Goal: Information Seeking & Learning: Learn about a topic

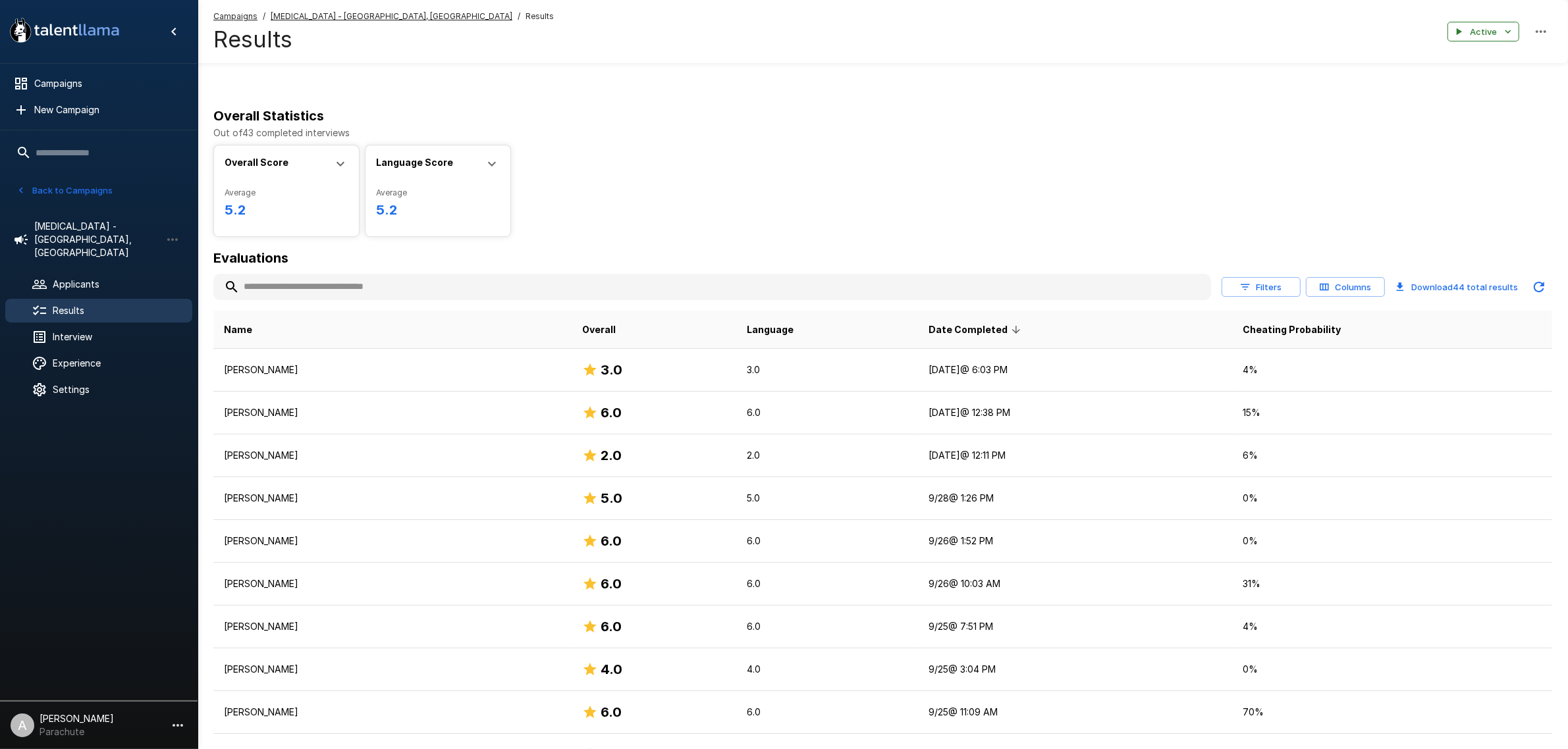
drag, startPoint x: 142, startPoint y: 260, endPoint x: 127, endPoint y: 281, distance: 25.8
click at [142, 278] on span "Applicants" at bounding box center [117, 284] width 129 height 13
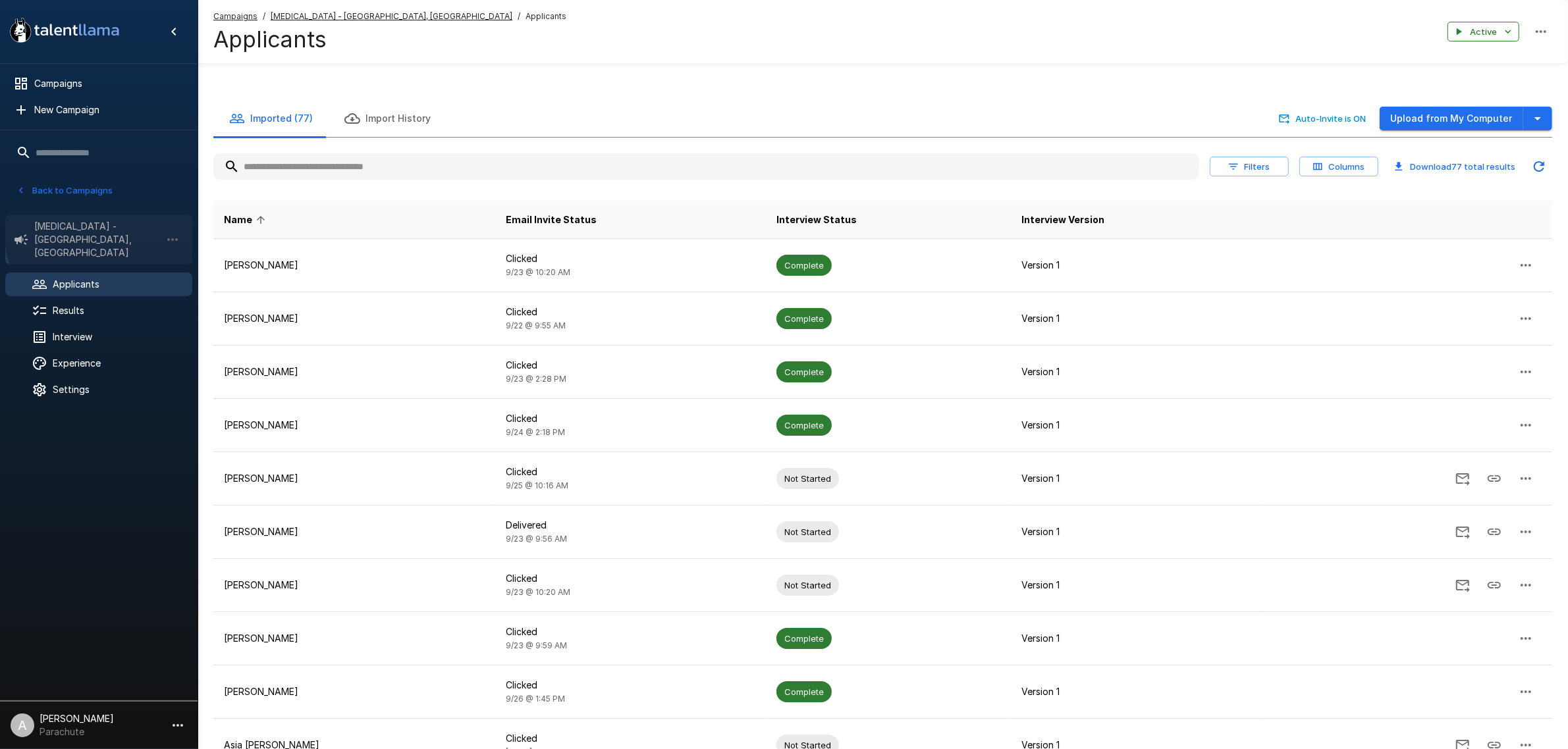
click at [119, 229] on span "[MEDICAL_DATA] - [GEOGRAPHIC_DATA], [GEOGRAPHIC_DATA]" at bounding box center [97, 239] width 126 height 40
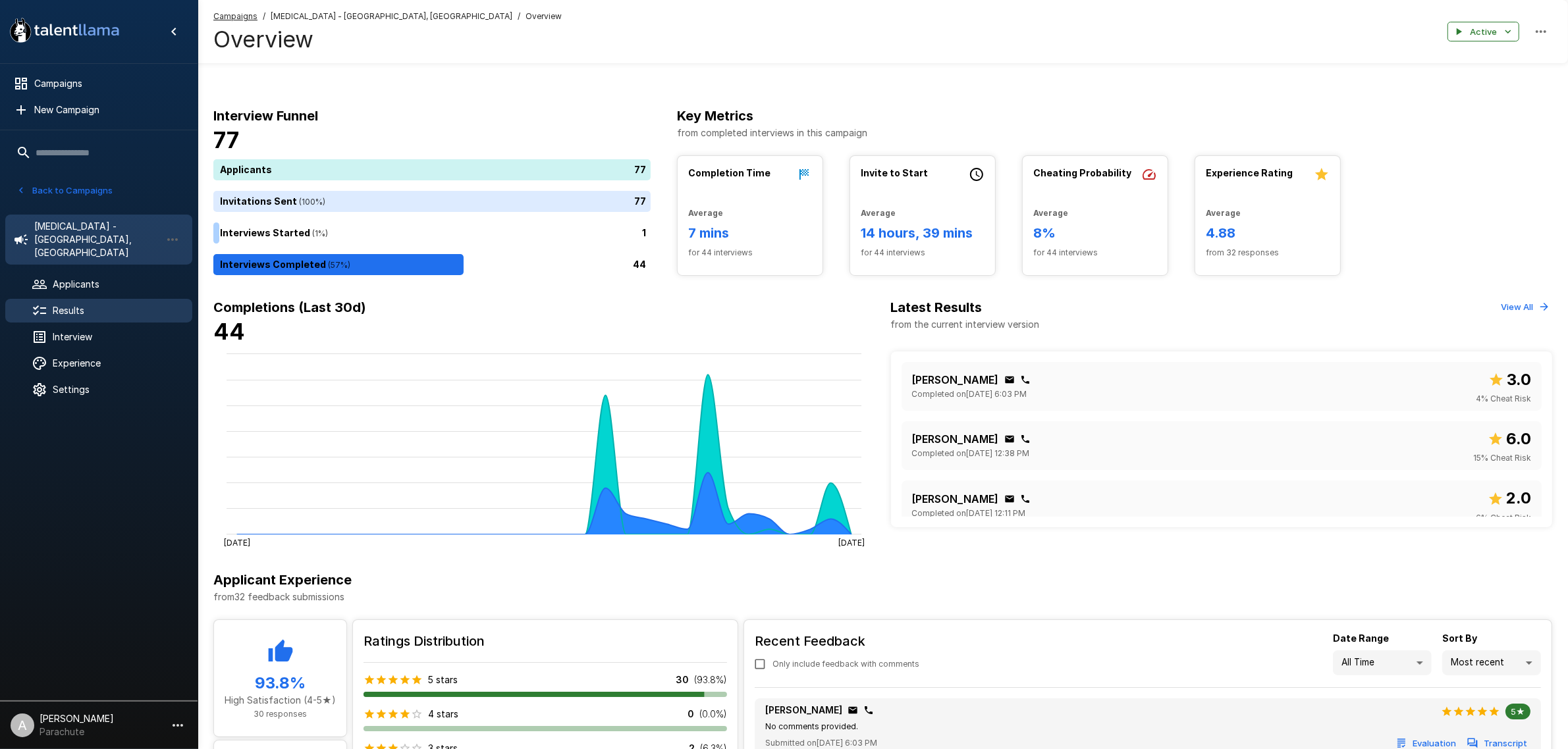
click at [106, 304] on span "Results" at bounding box center [117, 311] width 129 height 13
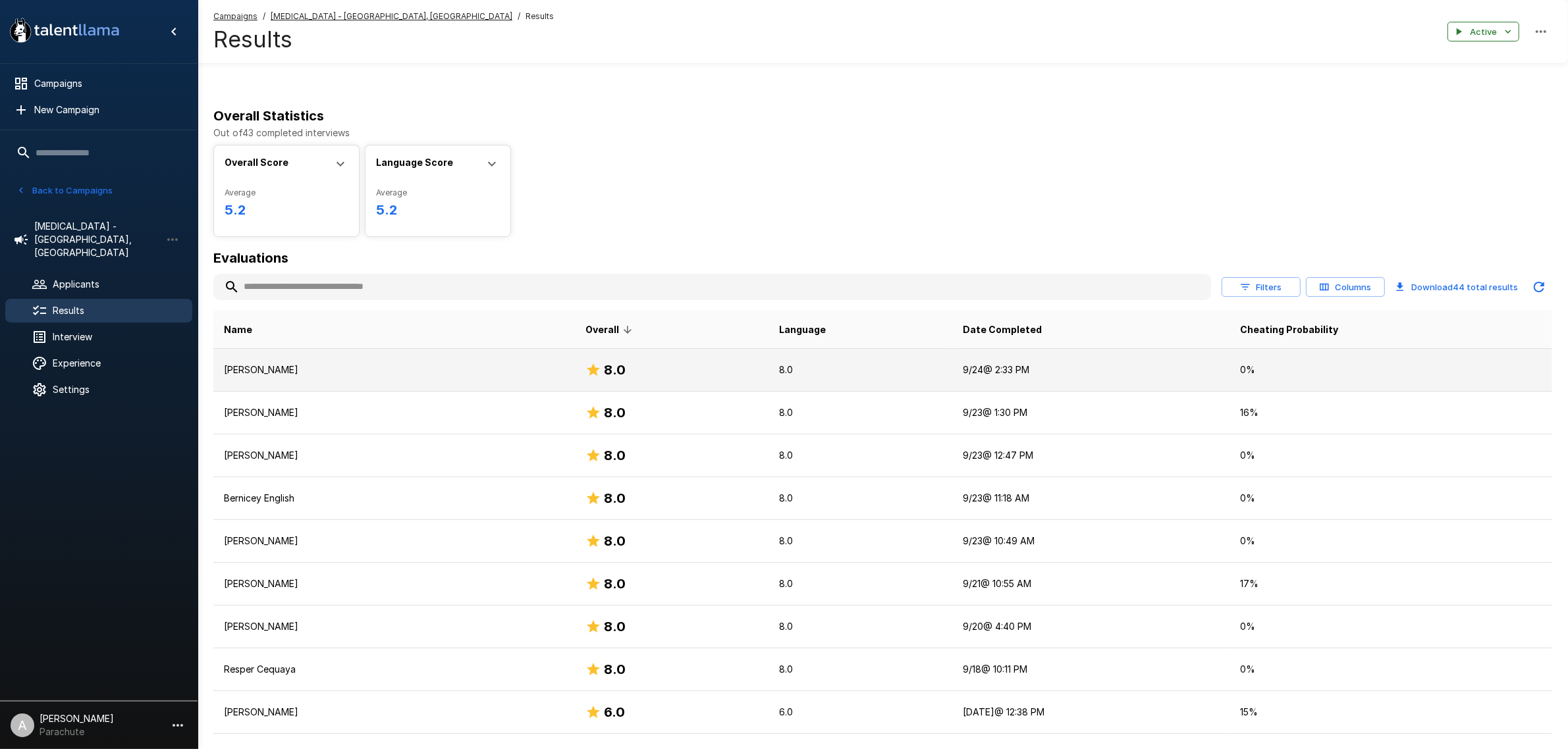
click at [382, 366] on p "Amari Kennedy" at bounding box center [394, 370] width 341 height 13
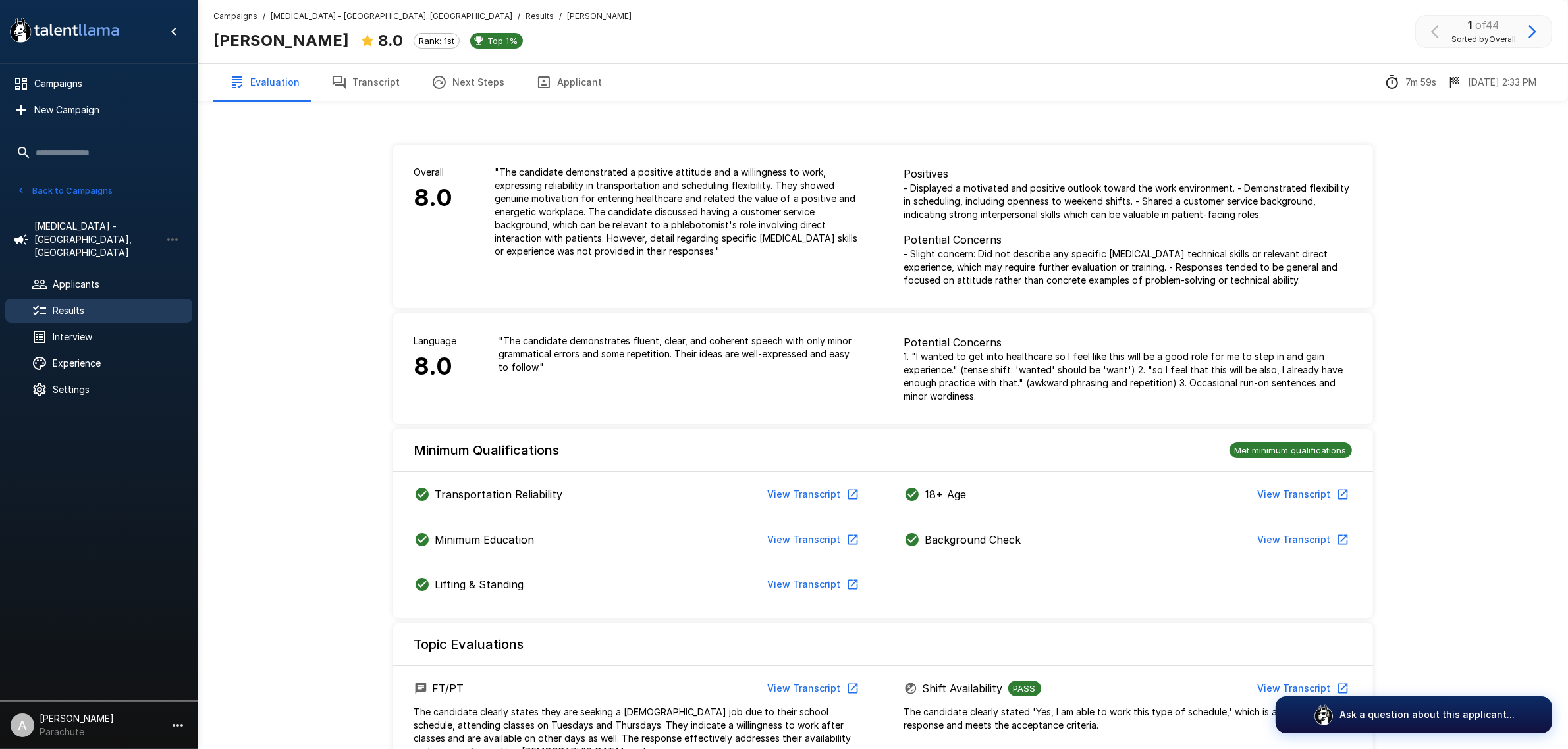
click at [382, 92] on button "Transcript" at bounding box center [366, 82] width 100 height 37
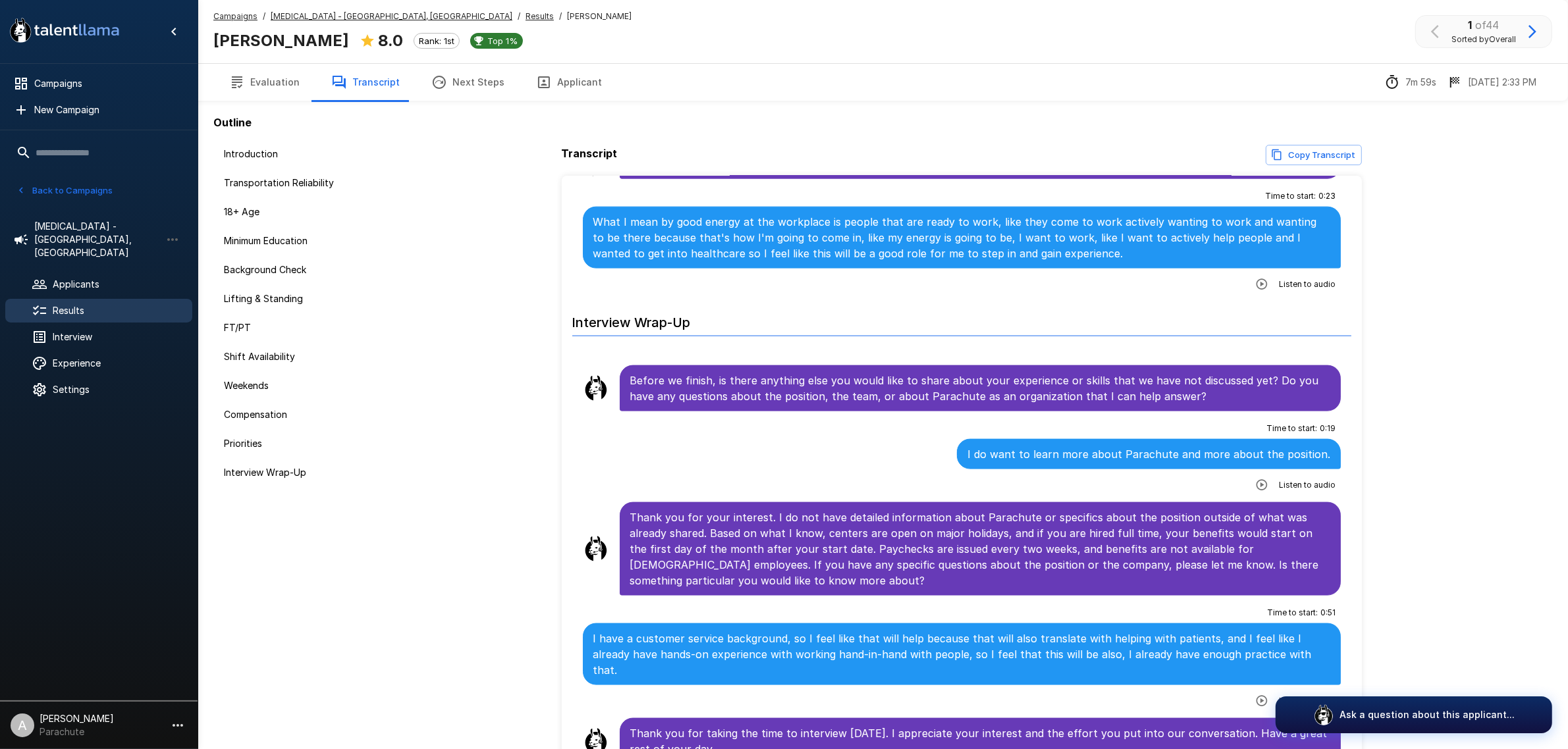
scroll to position [2280, 0]
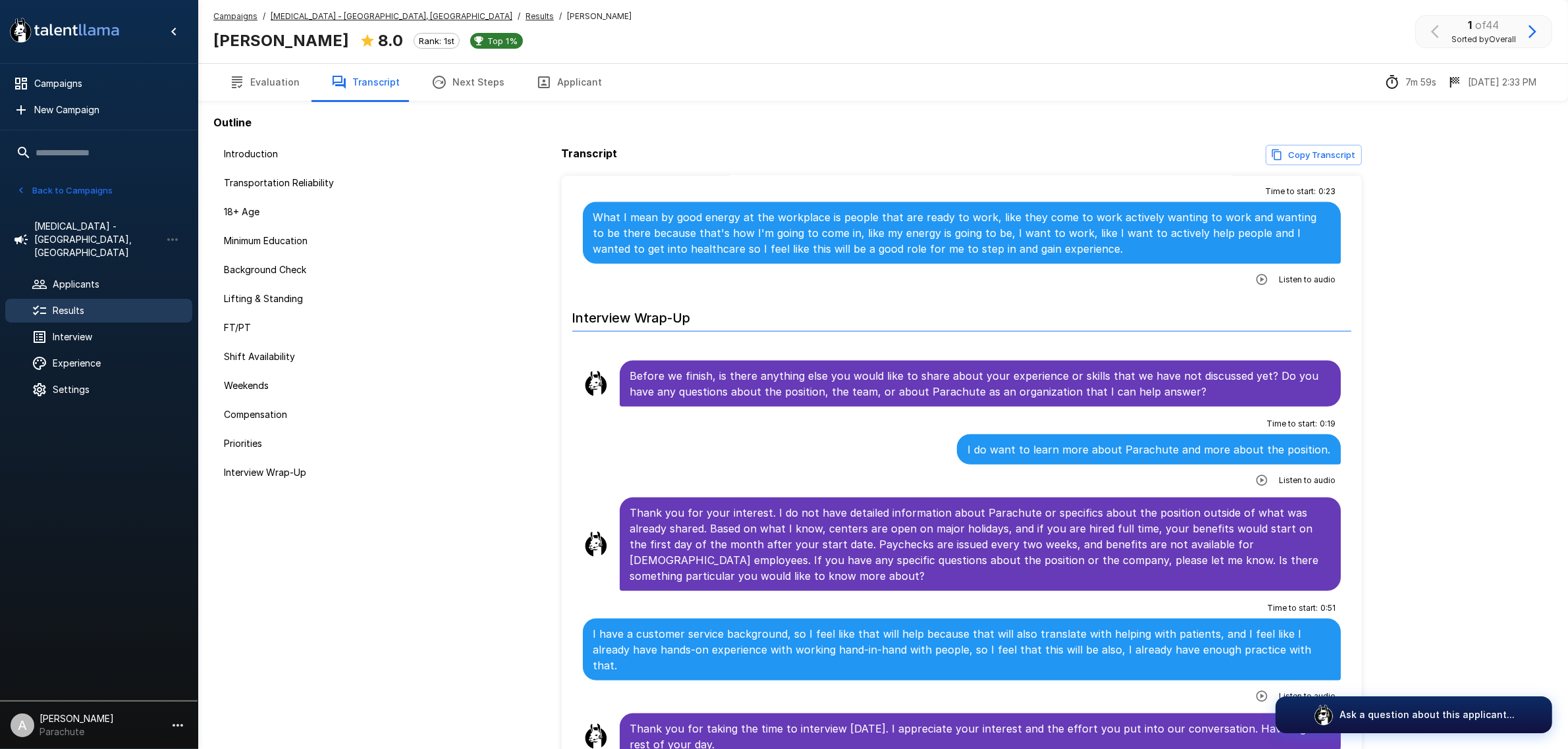
click at [1524, 24] on icon "button" at bounding box center [1532, 31] width 16 height 16
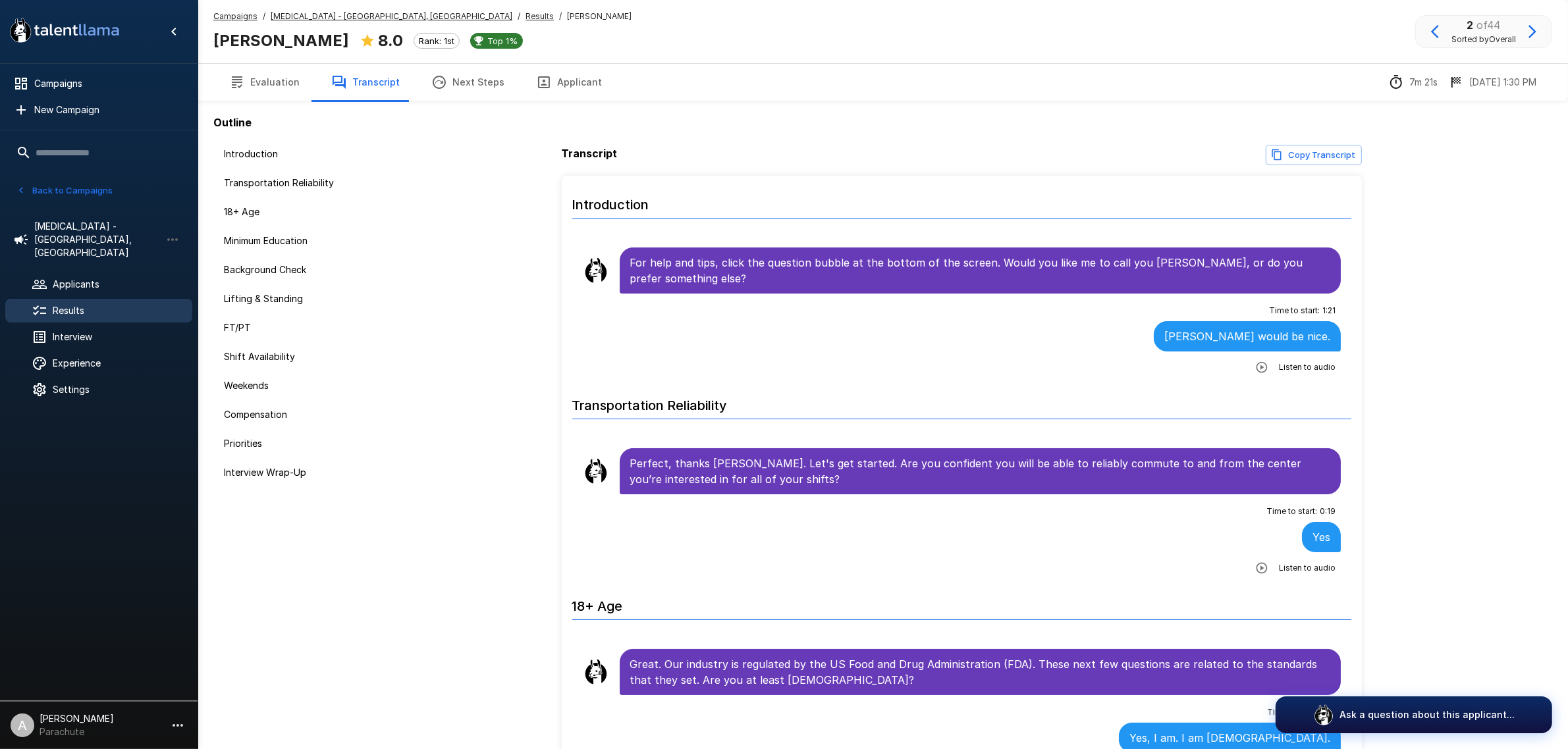
click at [1526, 24] on icon "button" at bounding box center [1532, 31] width 16 height 16
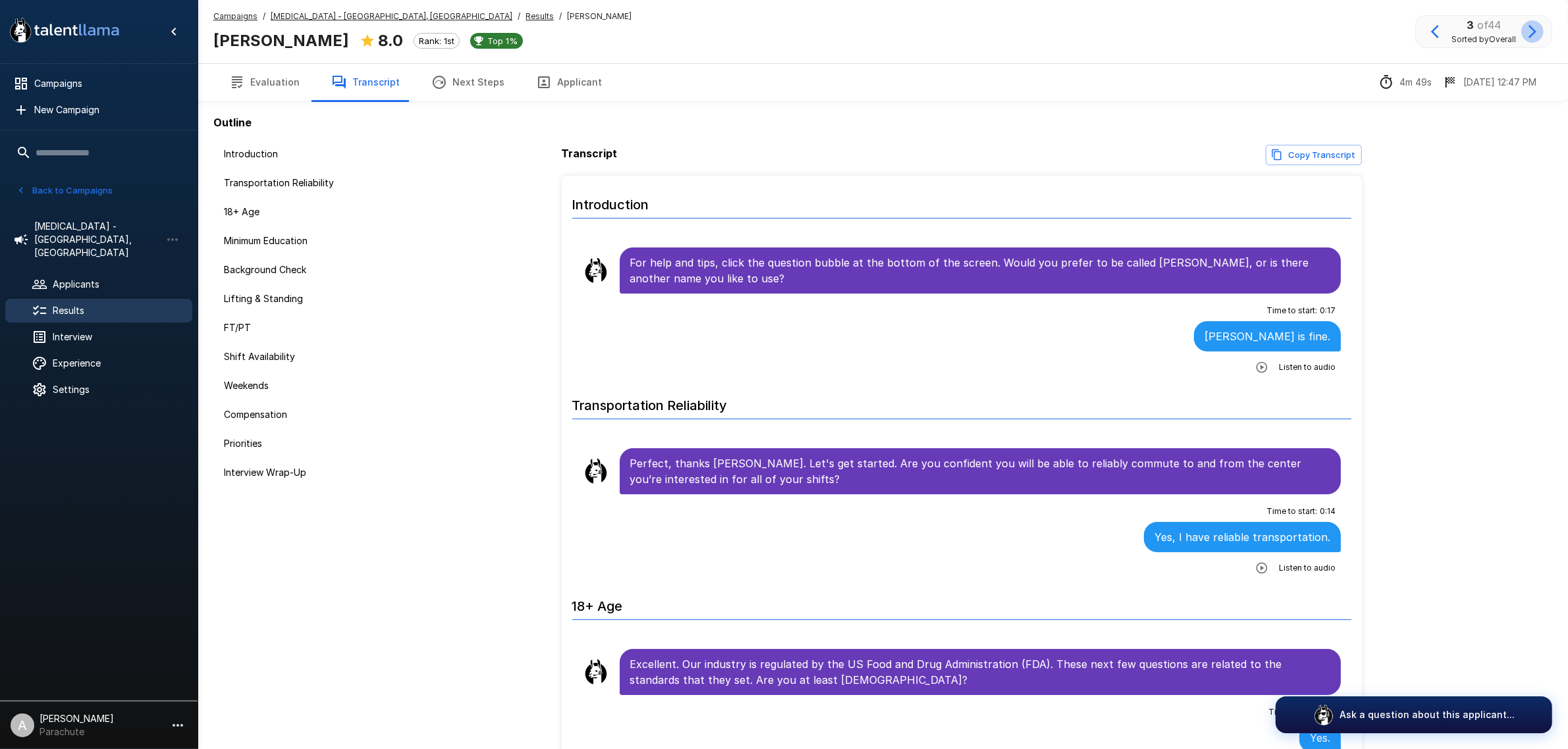
click at [1525, 28] on icon "button" at bounding box center [1532, 31] width 16 height 16
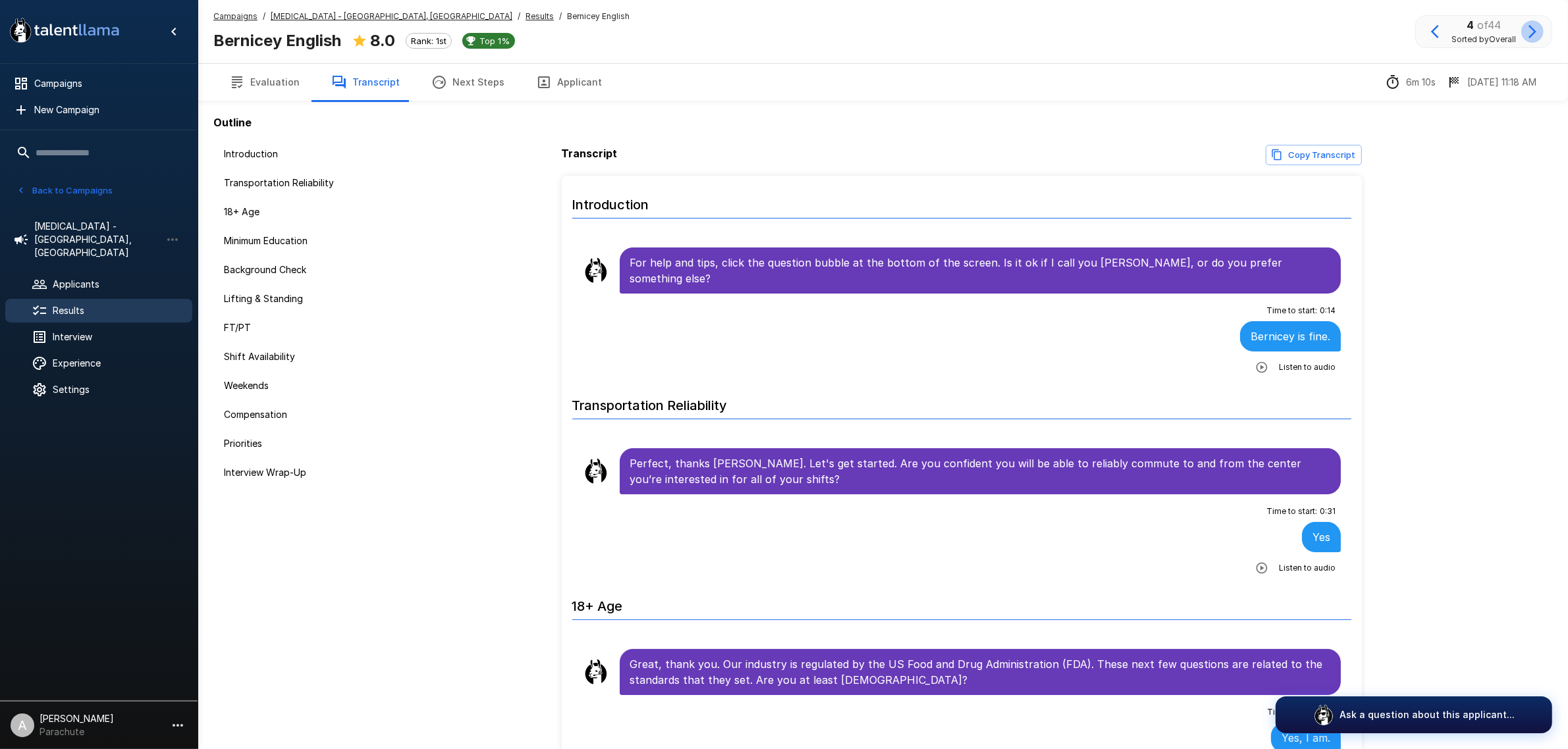
click at [1533, 35] on icon "button" at bounding box center [1532, 31] width 16 height 16
click at [1533, 35] on icon "button" at bounding box center [1532, 31] width 16 height 16
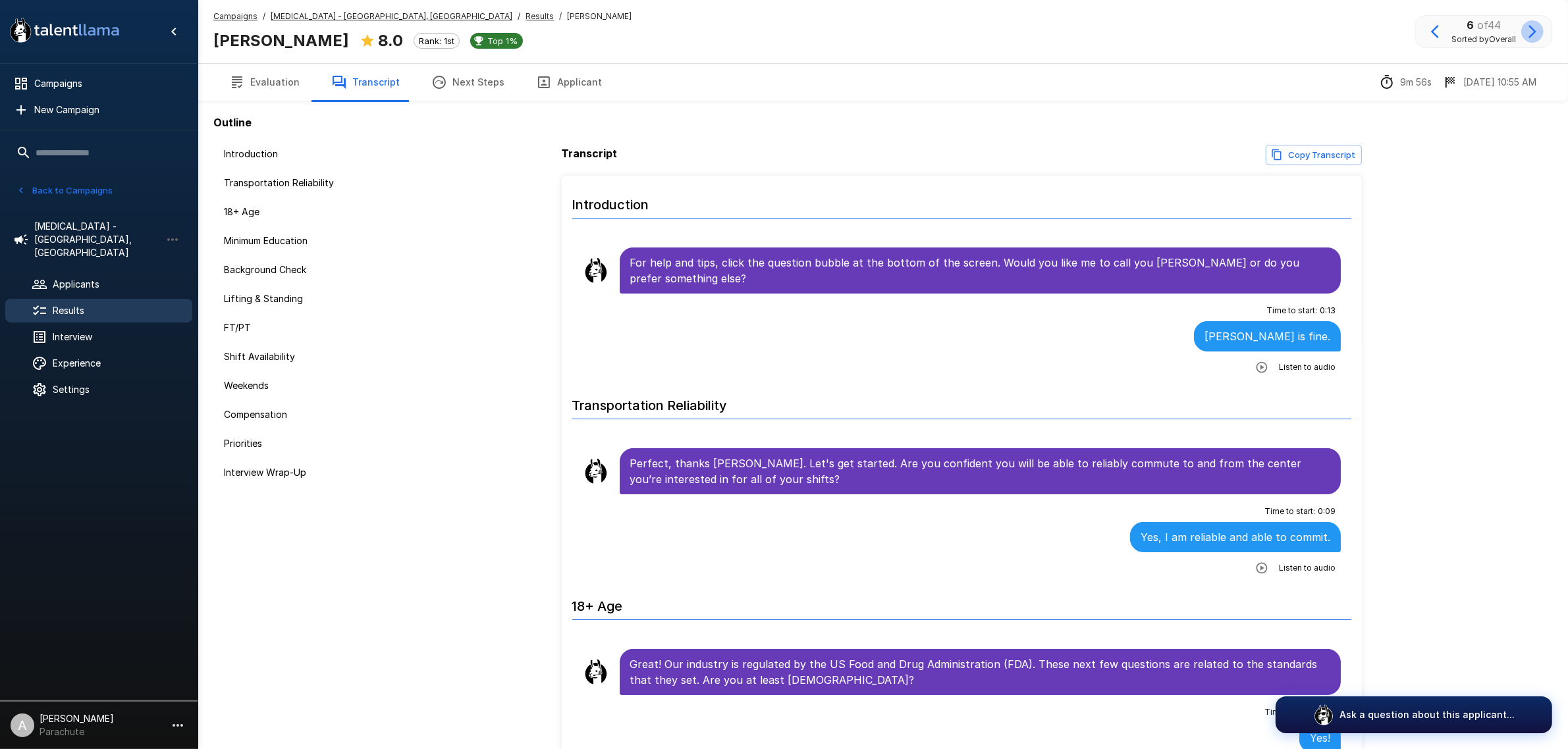
click at [1533, 35] on icon "button" at bounding box center [1532, 31] width 16 height 16
click at [1535, 34] on icon "button" at bounding box center [1532, 31] width 16 height 16
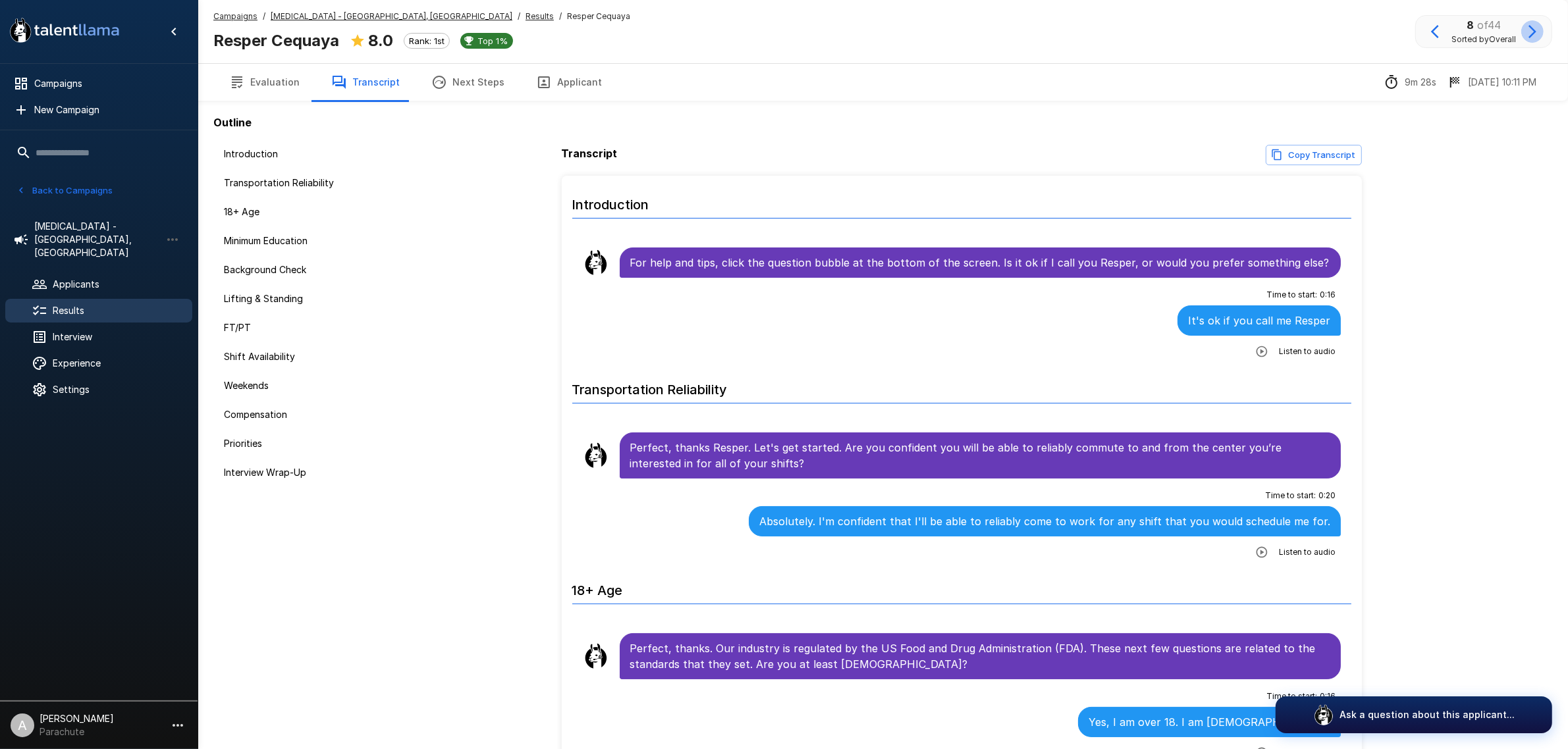
click at [1535, 34] on icon "button" at bounding box center [1532, 31] width 16 height 16
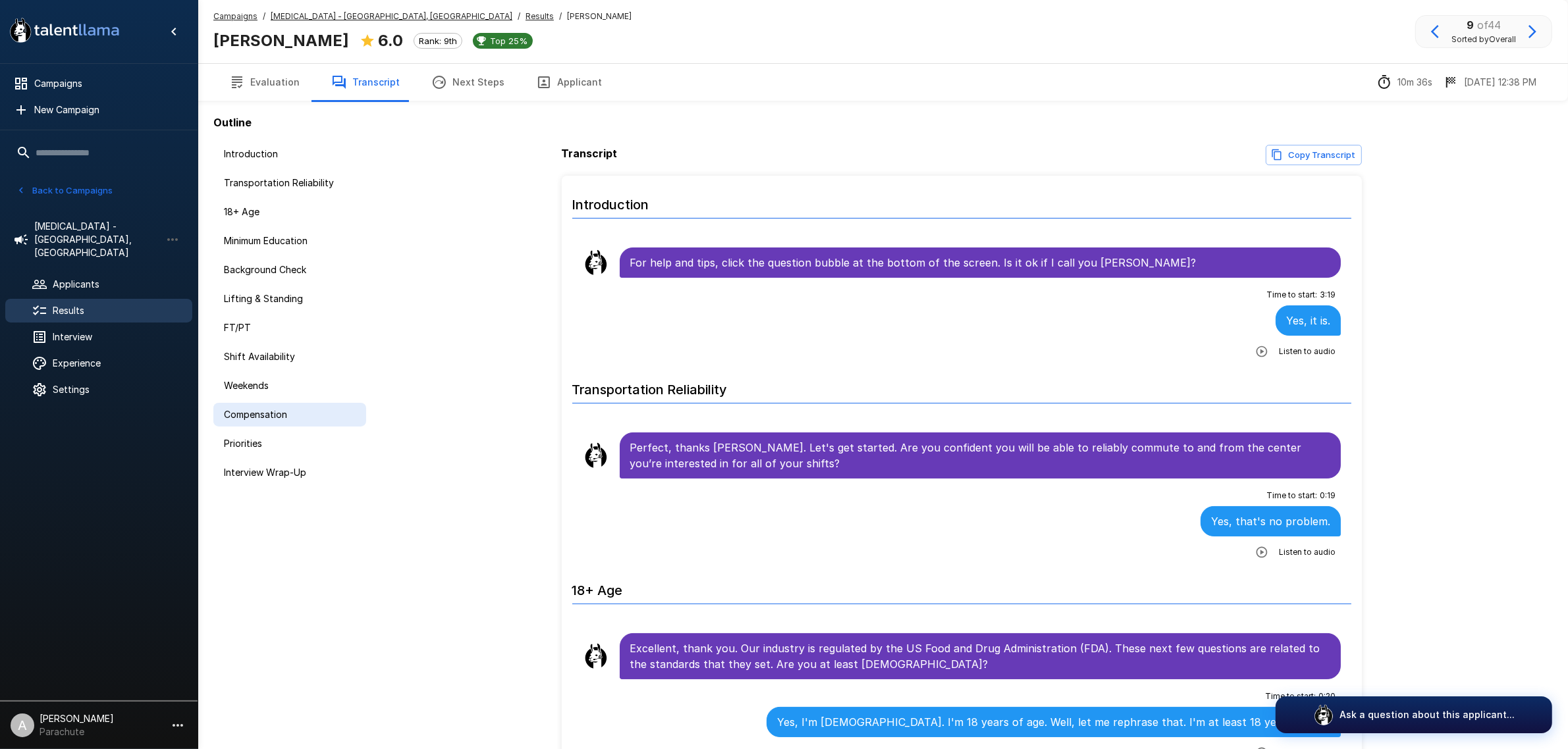
click at [268, 409] on span "Compensation" at bounding box center [289, 414] width 131 height 13
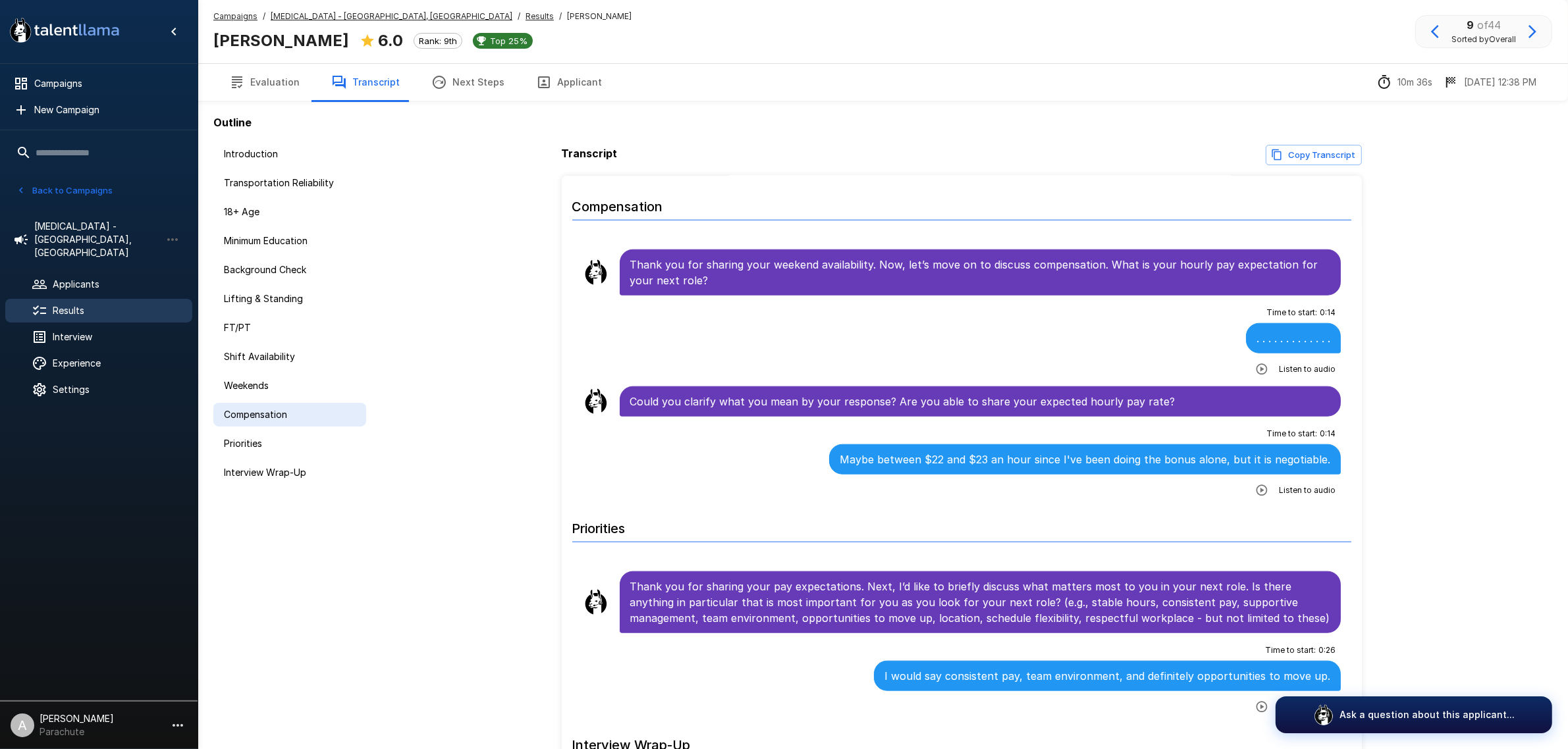
scroll to position [1795, 0]
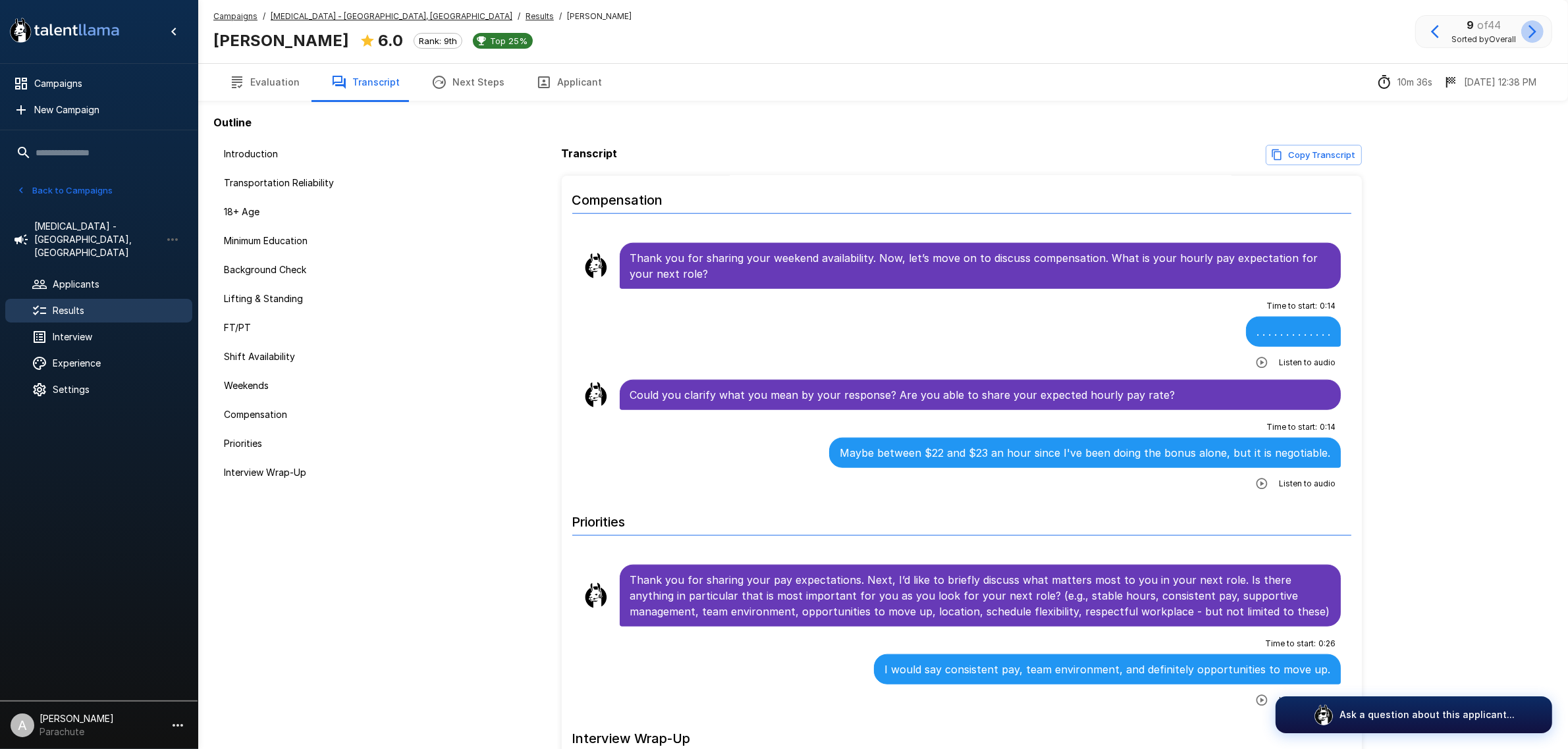
click at [1526, 33] on icon "button" at bounding box center [1532, 31] width 16 height 16
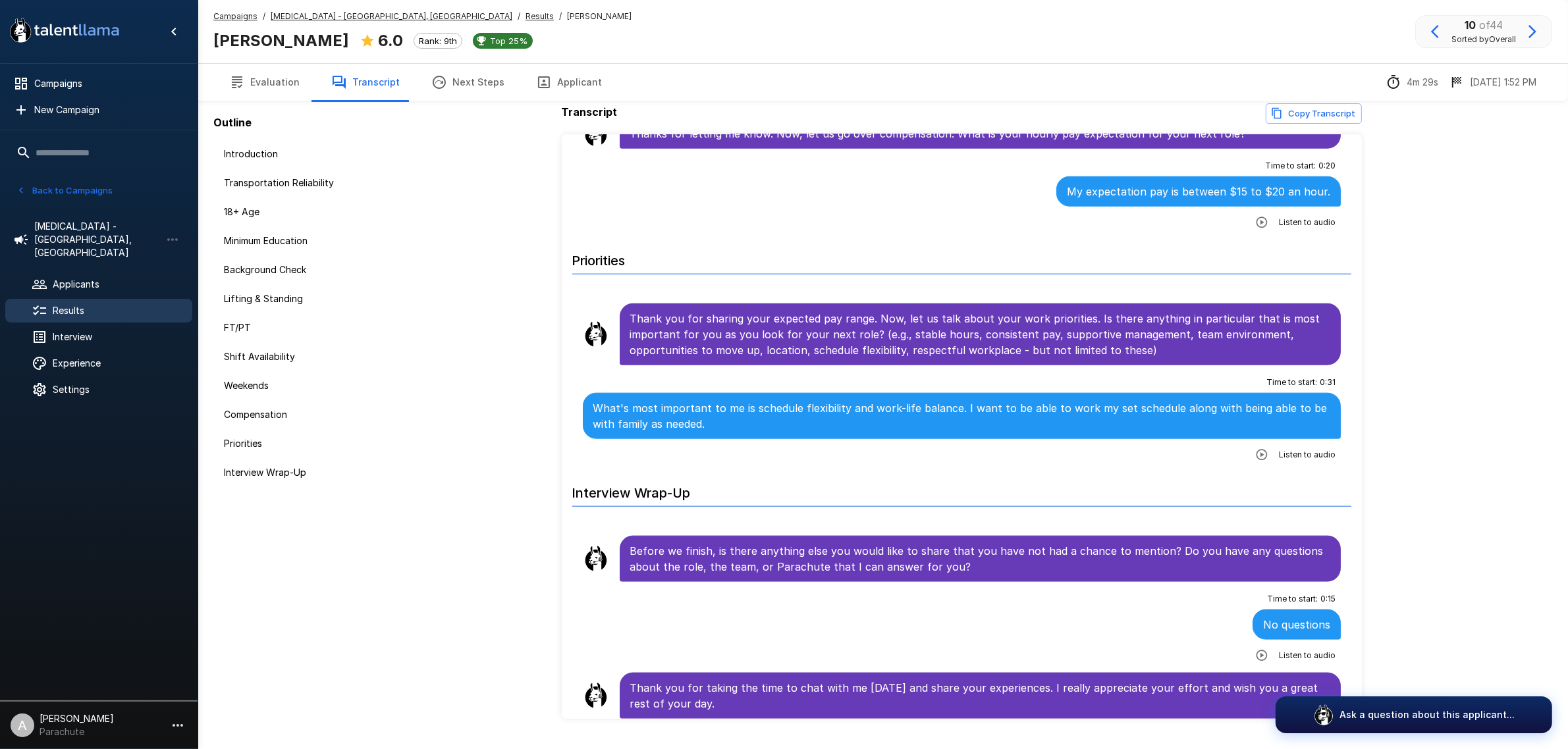
scroll to position [74, 0]
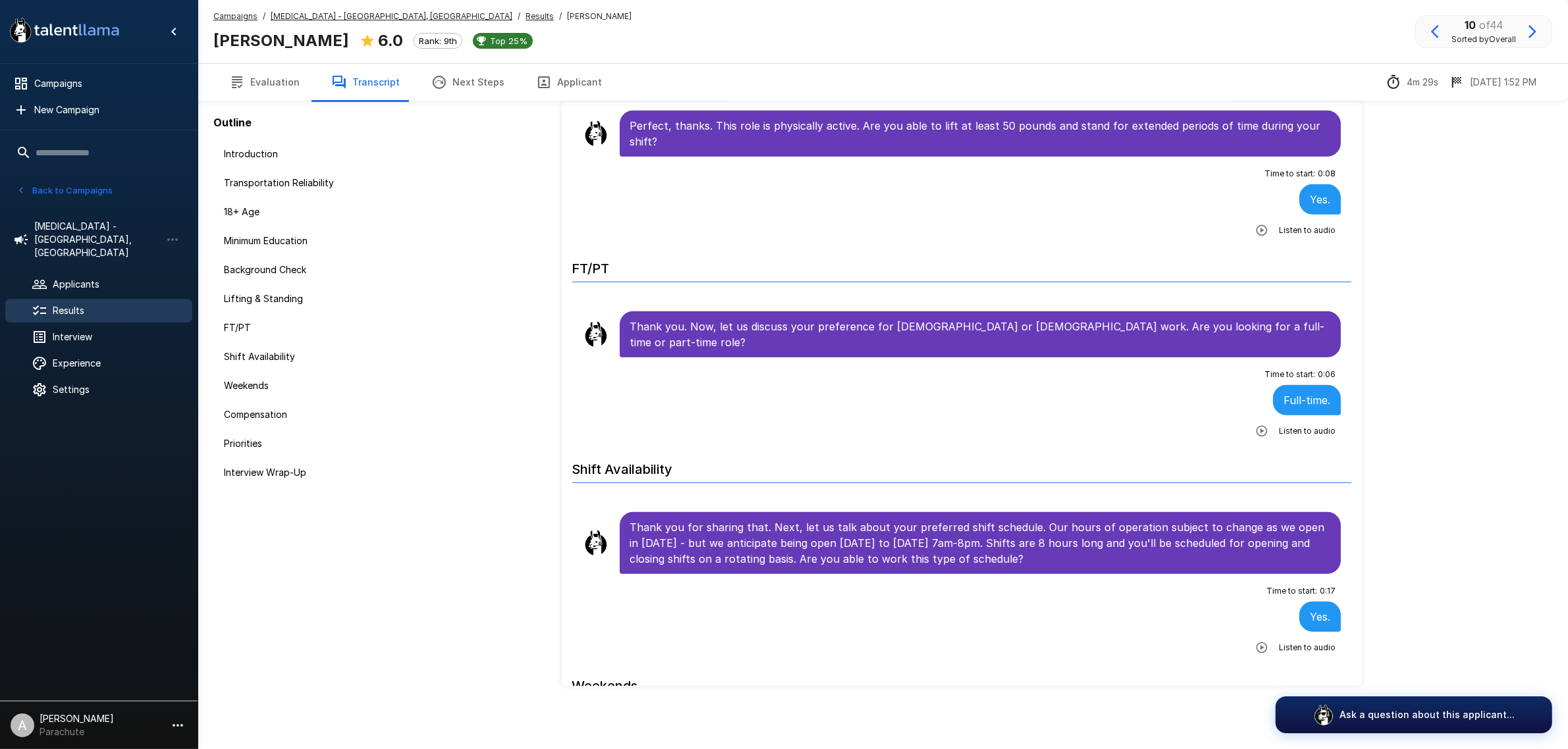
scroll to position [1025, 0]
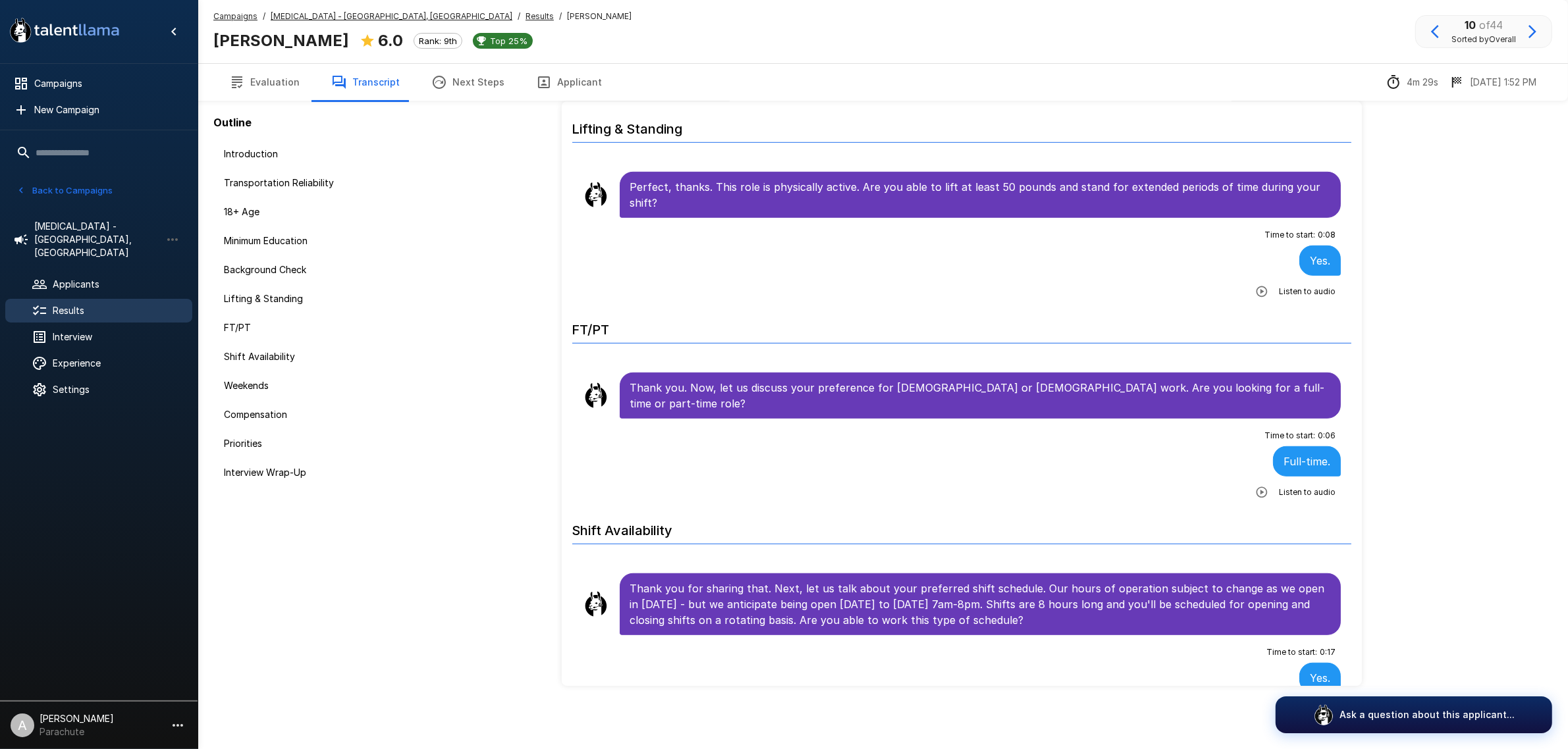
click at [1434, 40] on button "button" at bounding box center [1435, 31] width 22 height 22
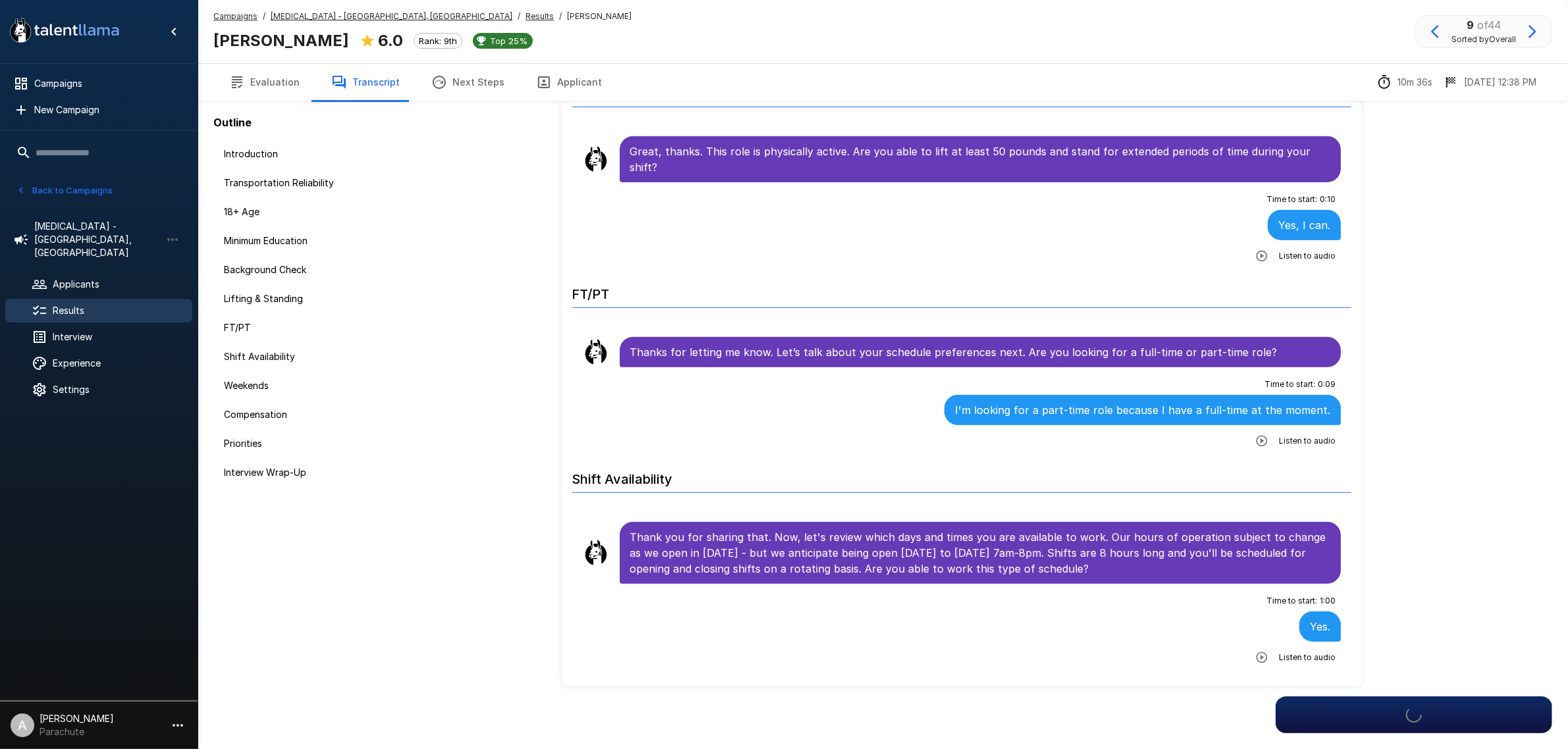
scroll to position [989, 0]
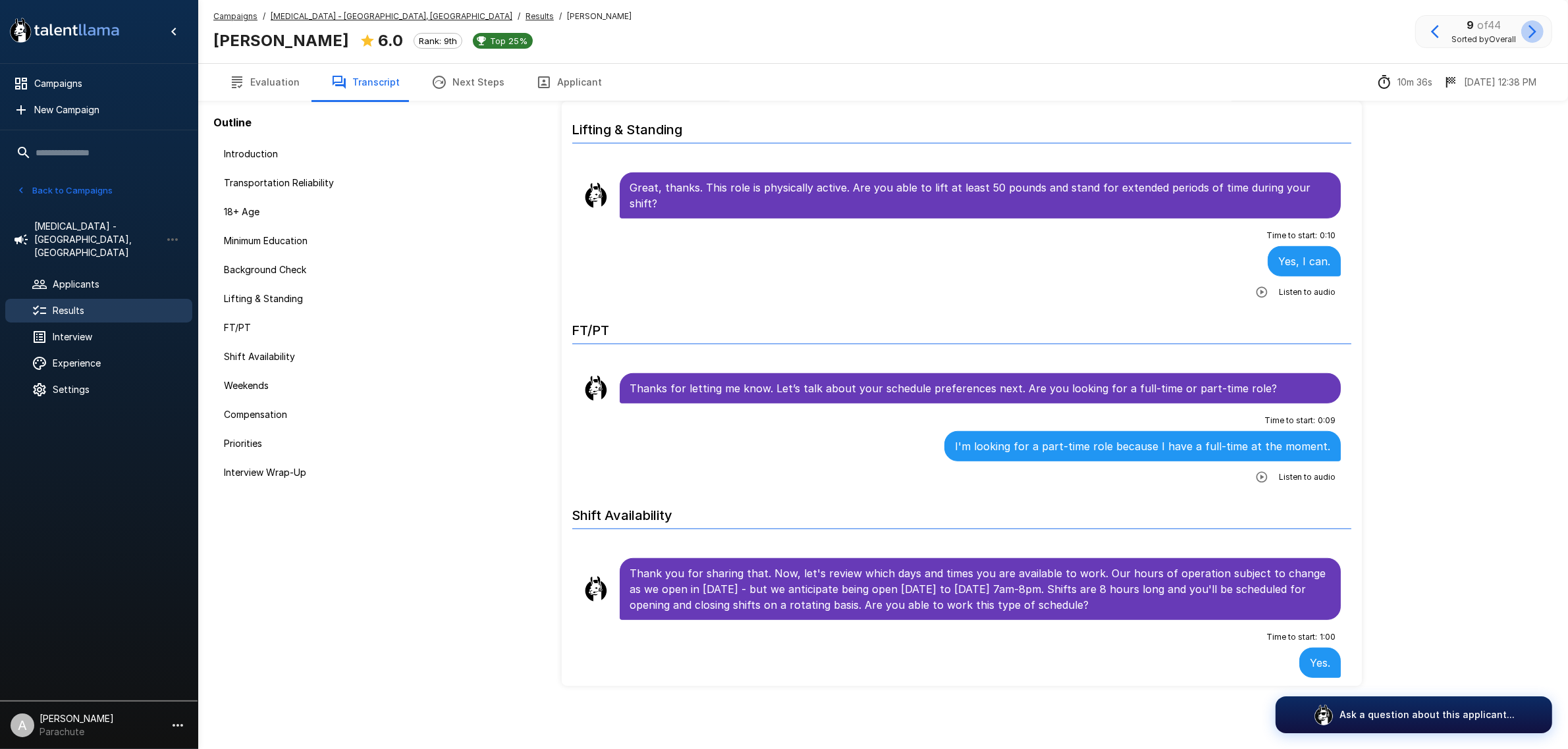
click at [1531, 30] on icon "button" at bounding box center [1532, 31] width 16 height 16
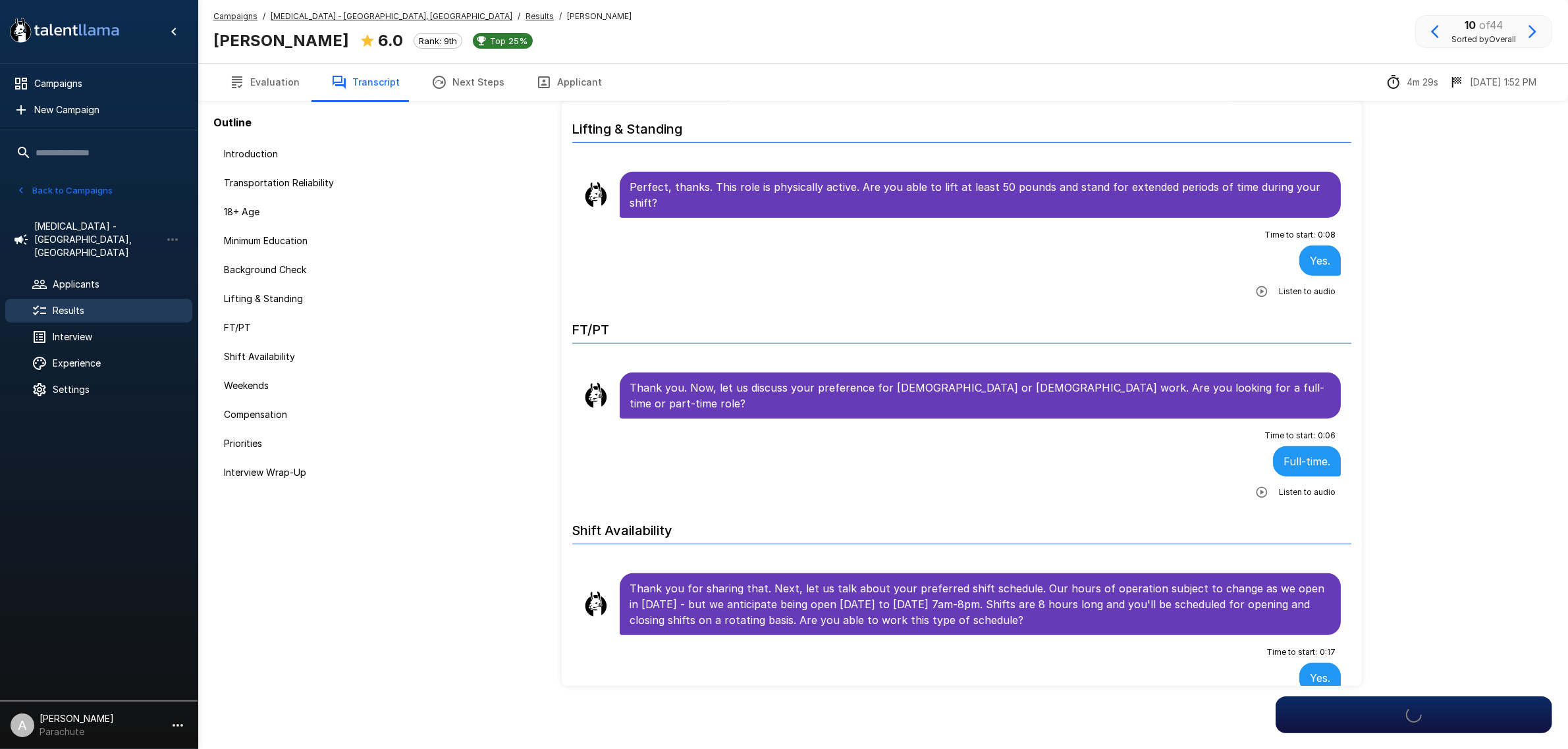
click at [1531, 30] on icon "button" at bounding box center [1532, 31] width 16 height 16
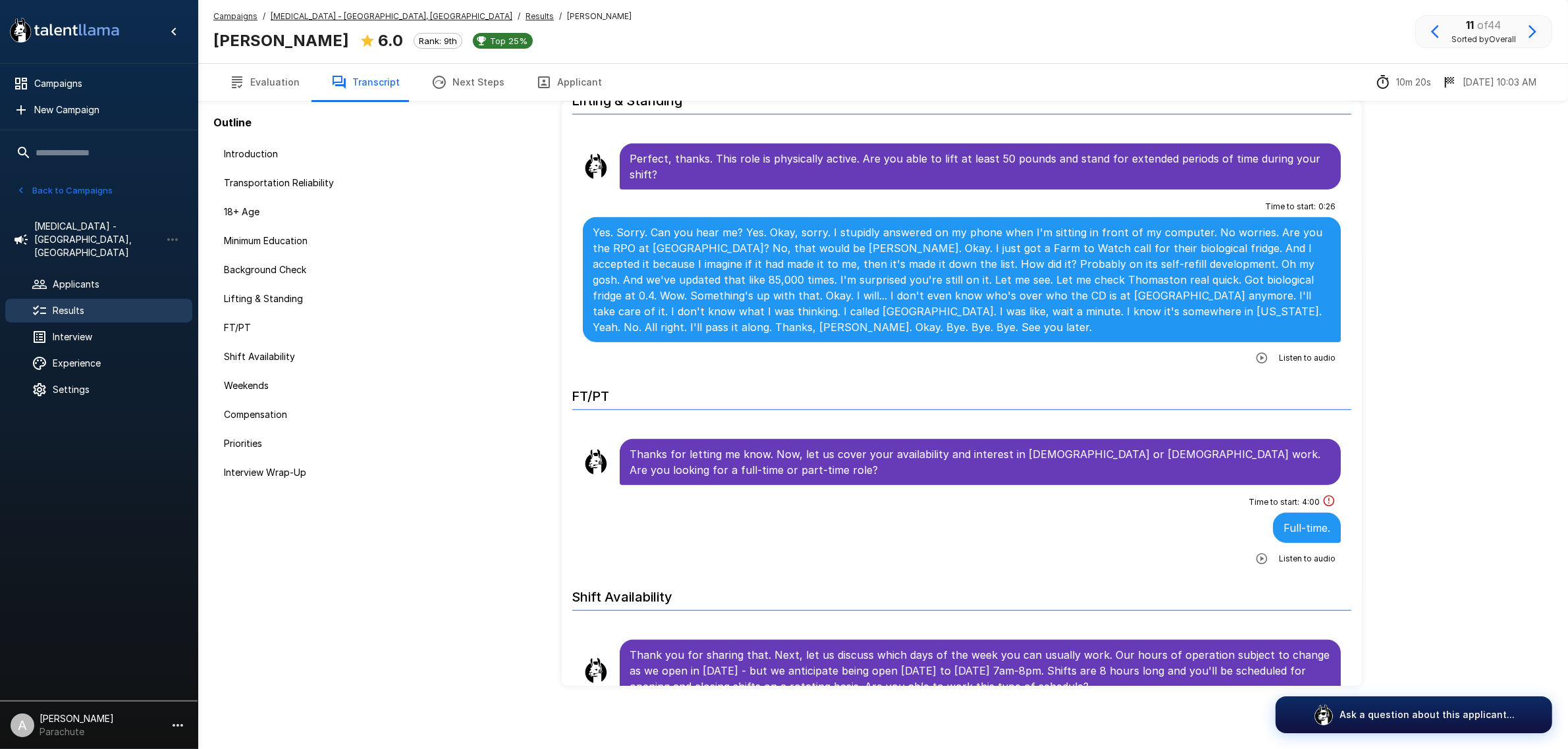
scroll to position [920, 0]
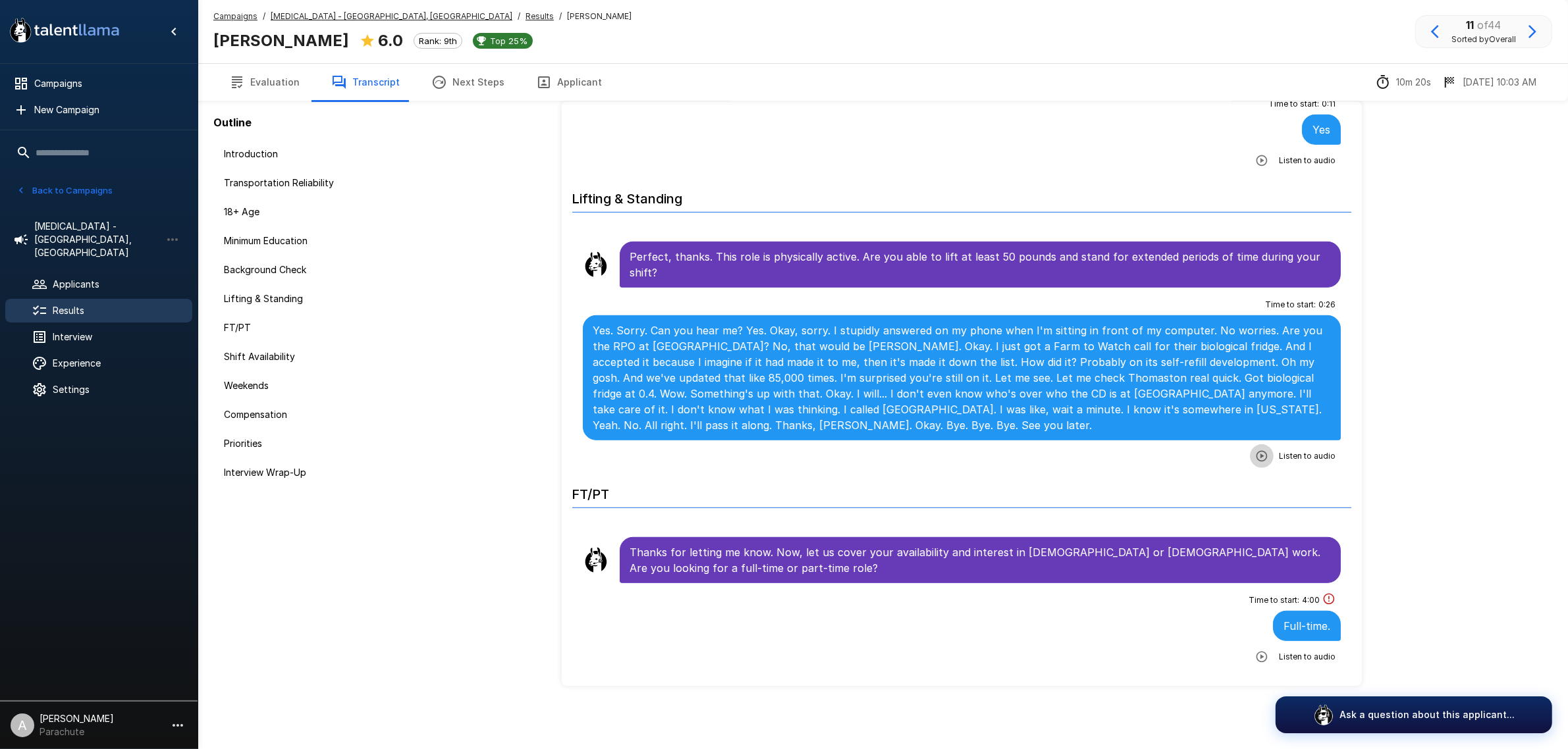
click at [1255, 452] on icon "button" at bounding box center [1261, 456] width 13 height 13
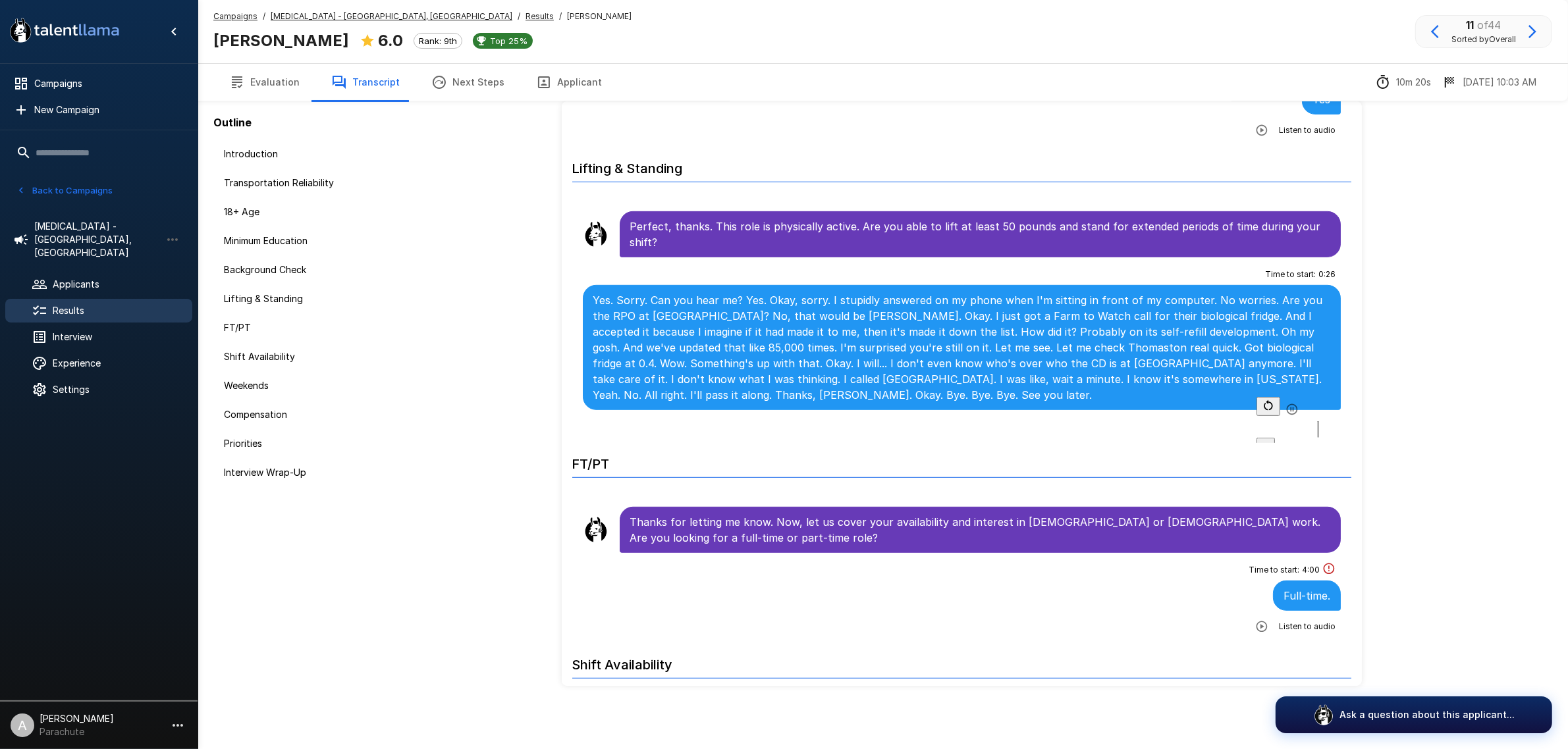
scroll to position [1002, 0]
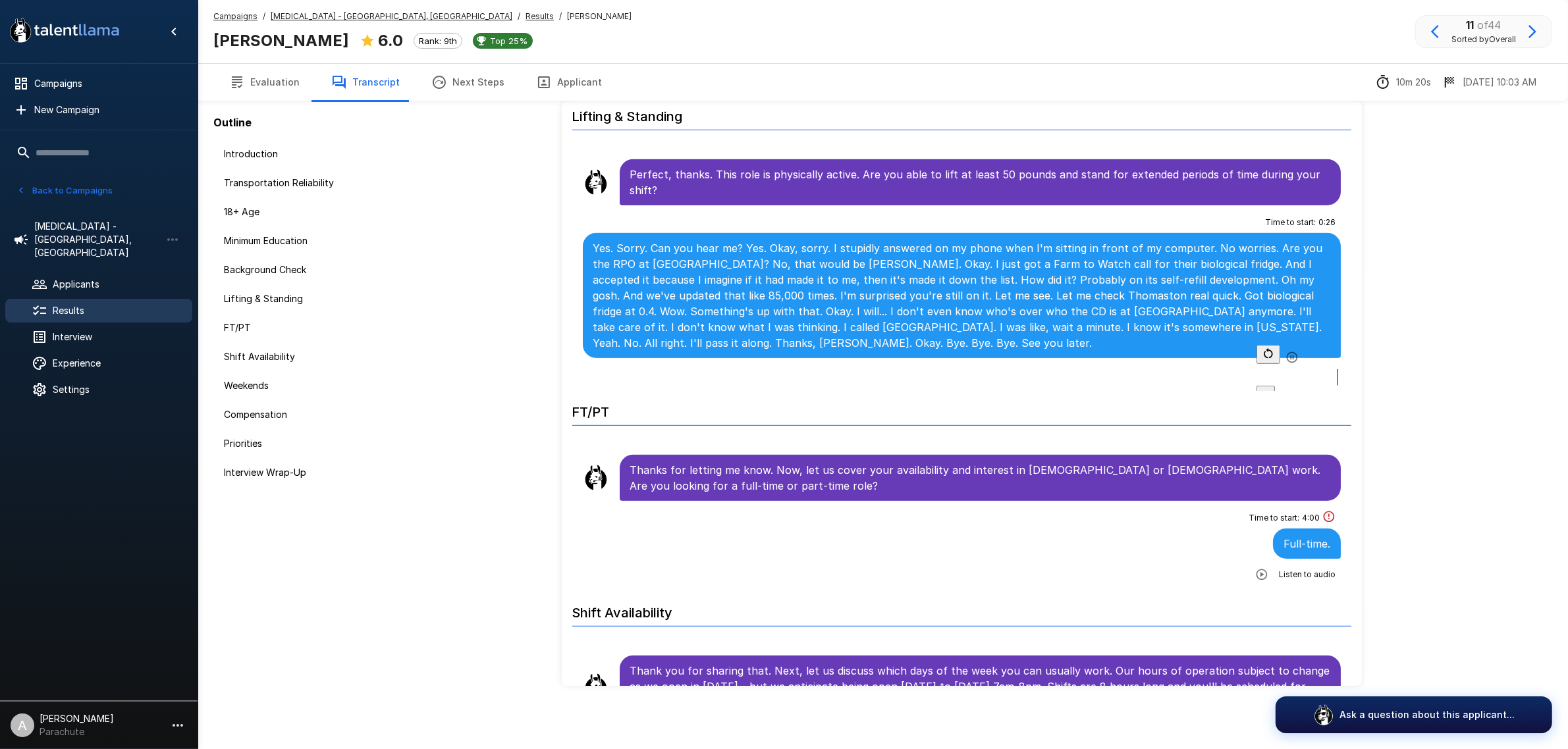
click at [1283, 379] on div at bounding box center [1298, 377] width 84 height 17
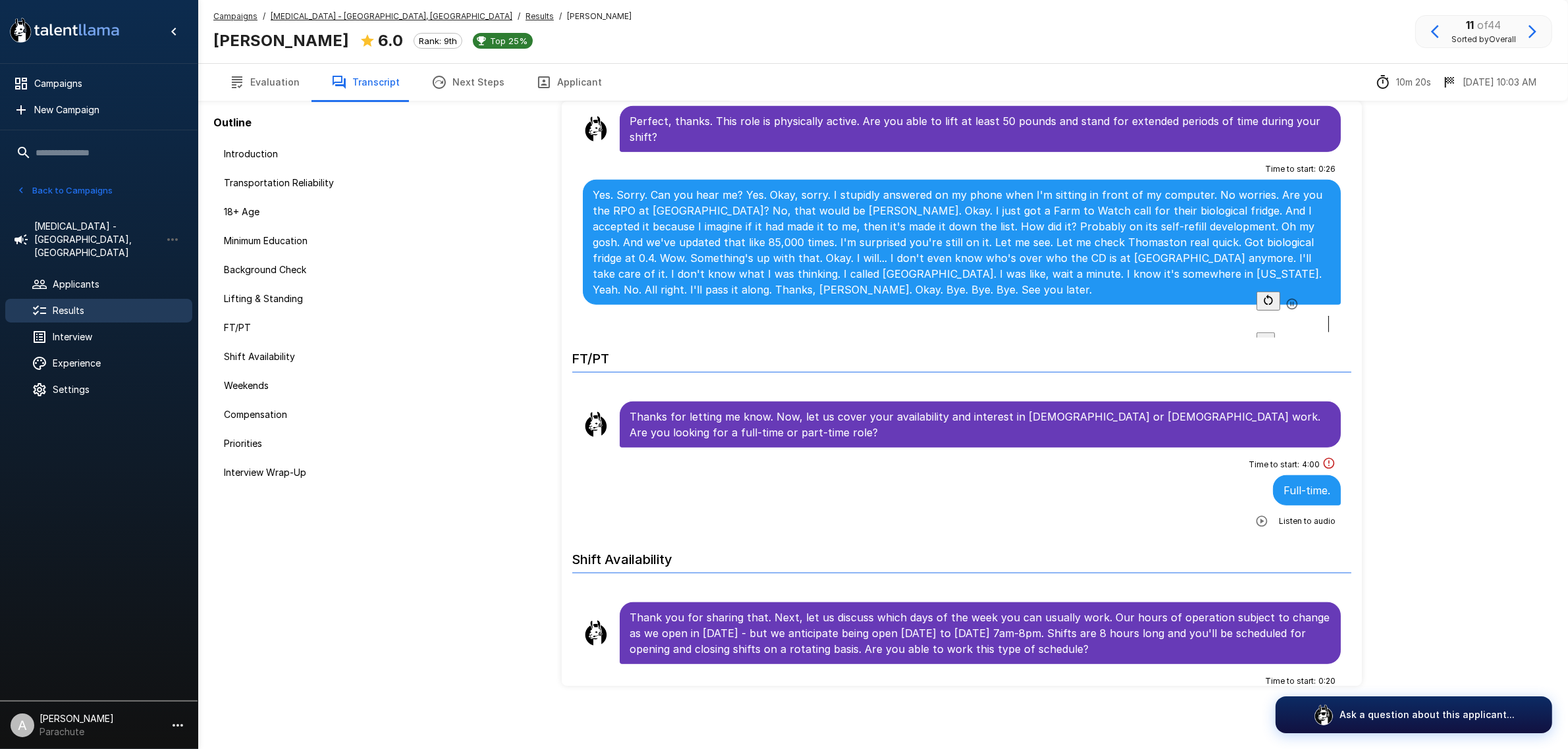
scroll to position [1084, 0]
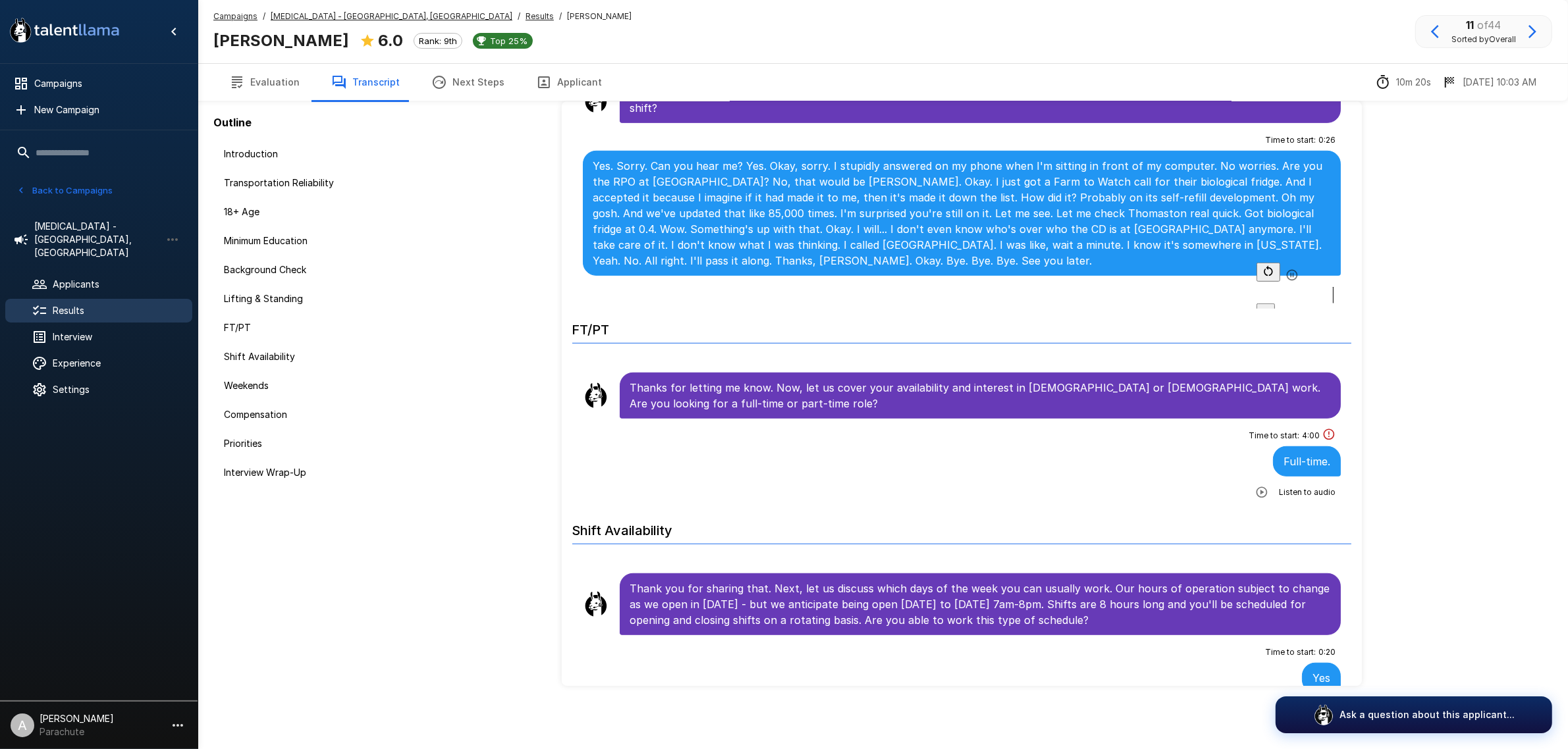
click at [1255, 494] on icon "button" at bounding box center [1261, 492] width 13 height 13
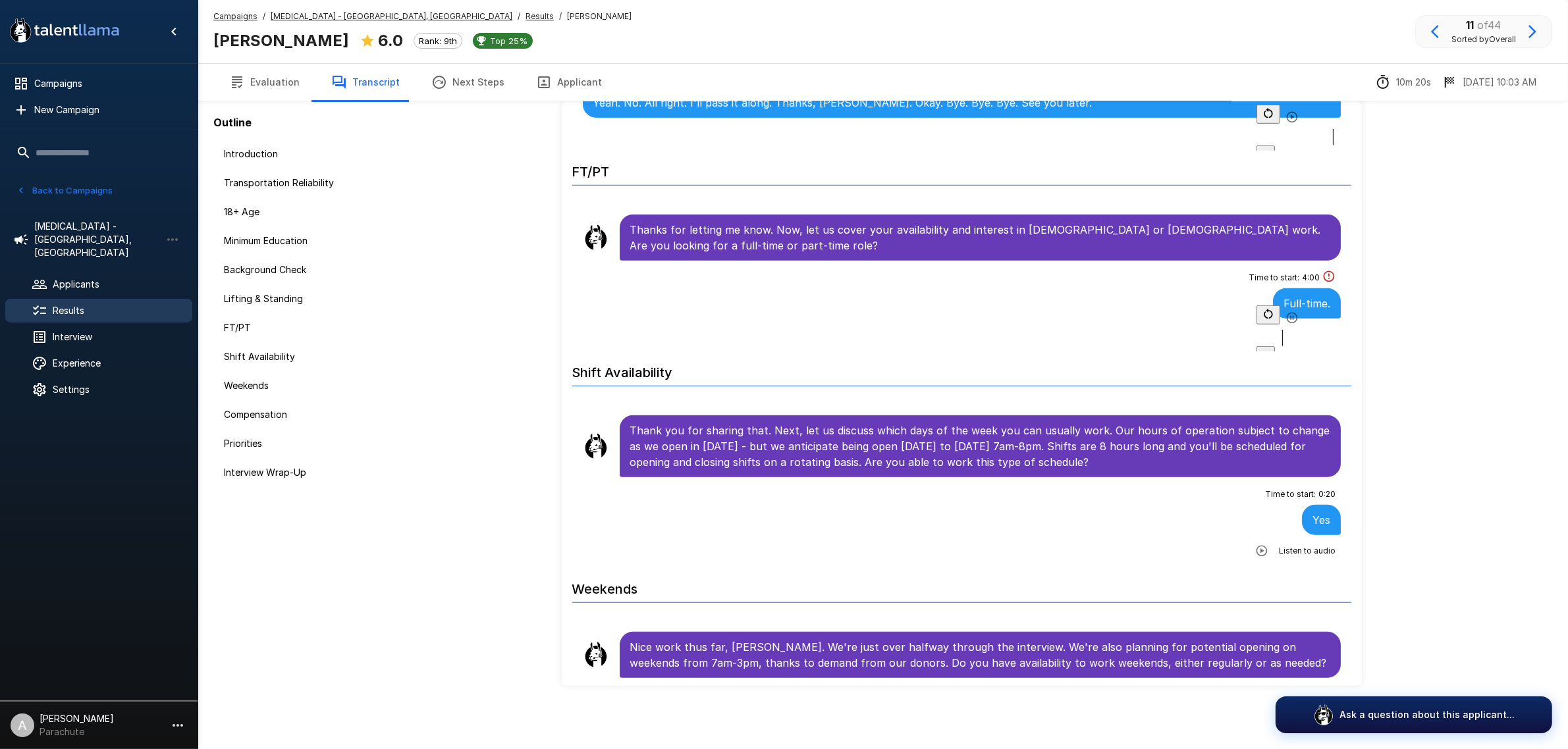
scroll to position [1331, 0]
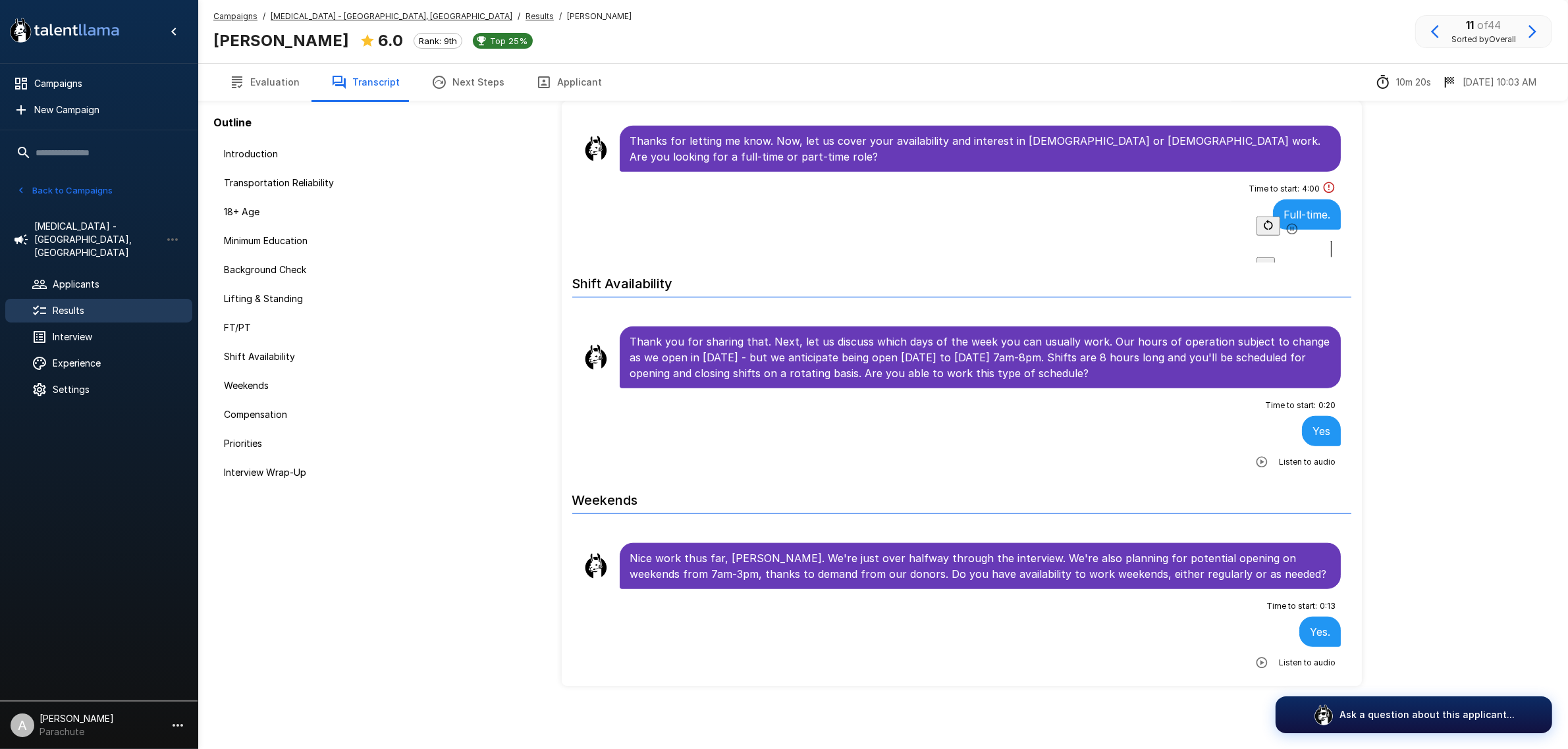
click at [1257, 468] on icon "button" at bounding box center [1262, 462] width 11 height 11
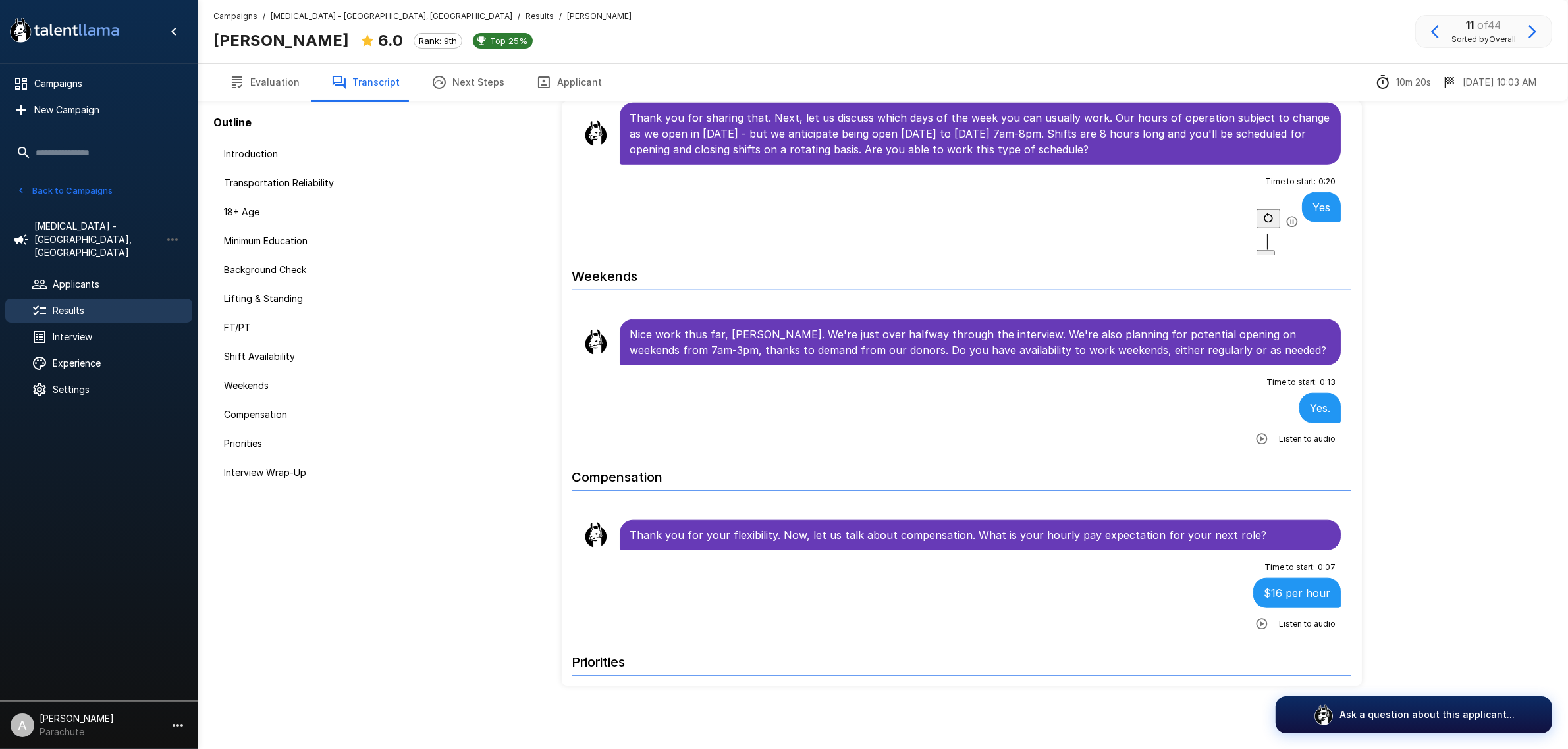
scroll to position [1578, 0]
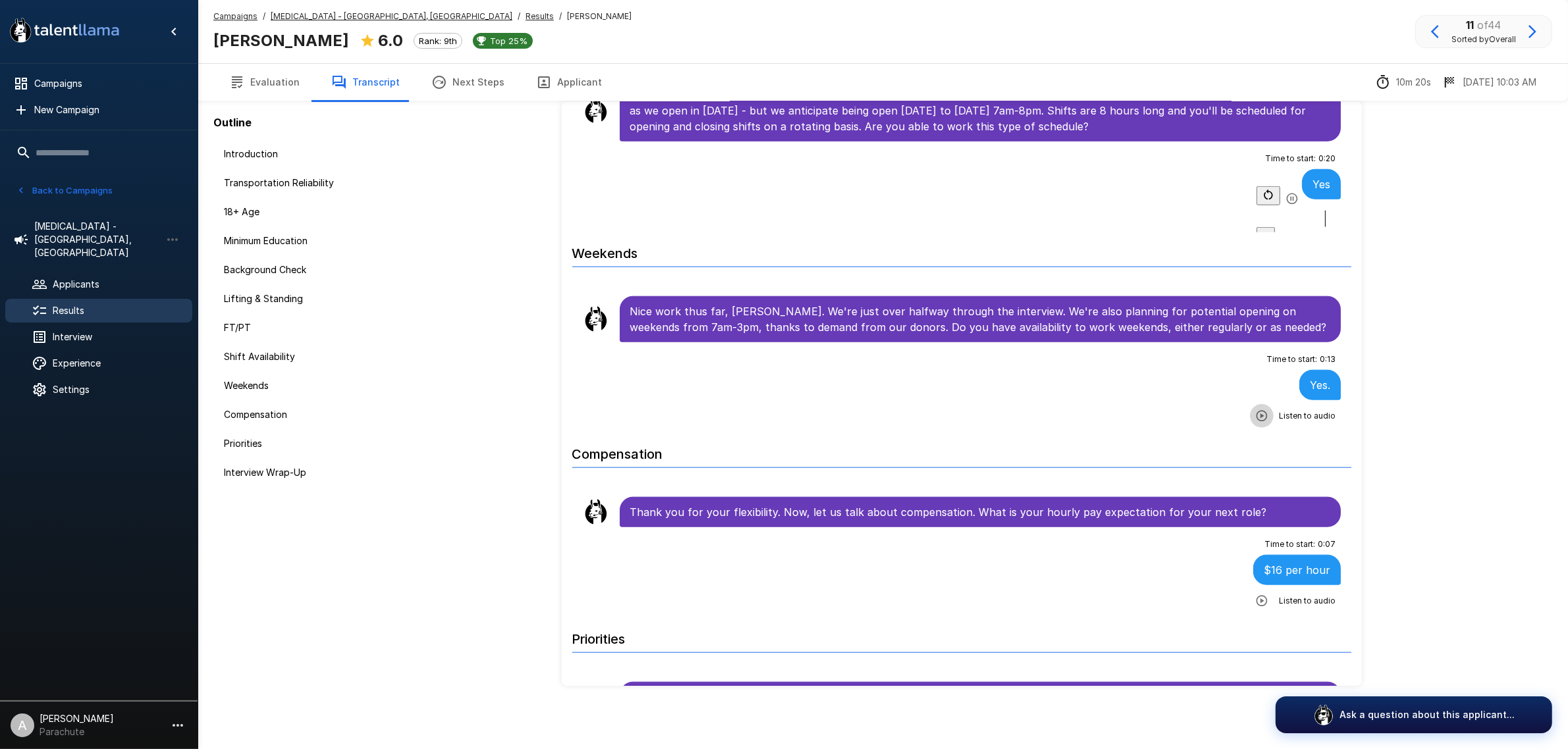
click at [1257, 416] on icon "button" at bounding box center [1262, 415] width 11 height 11
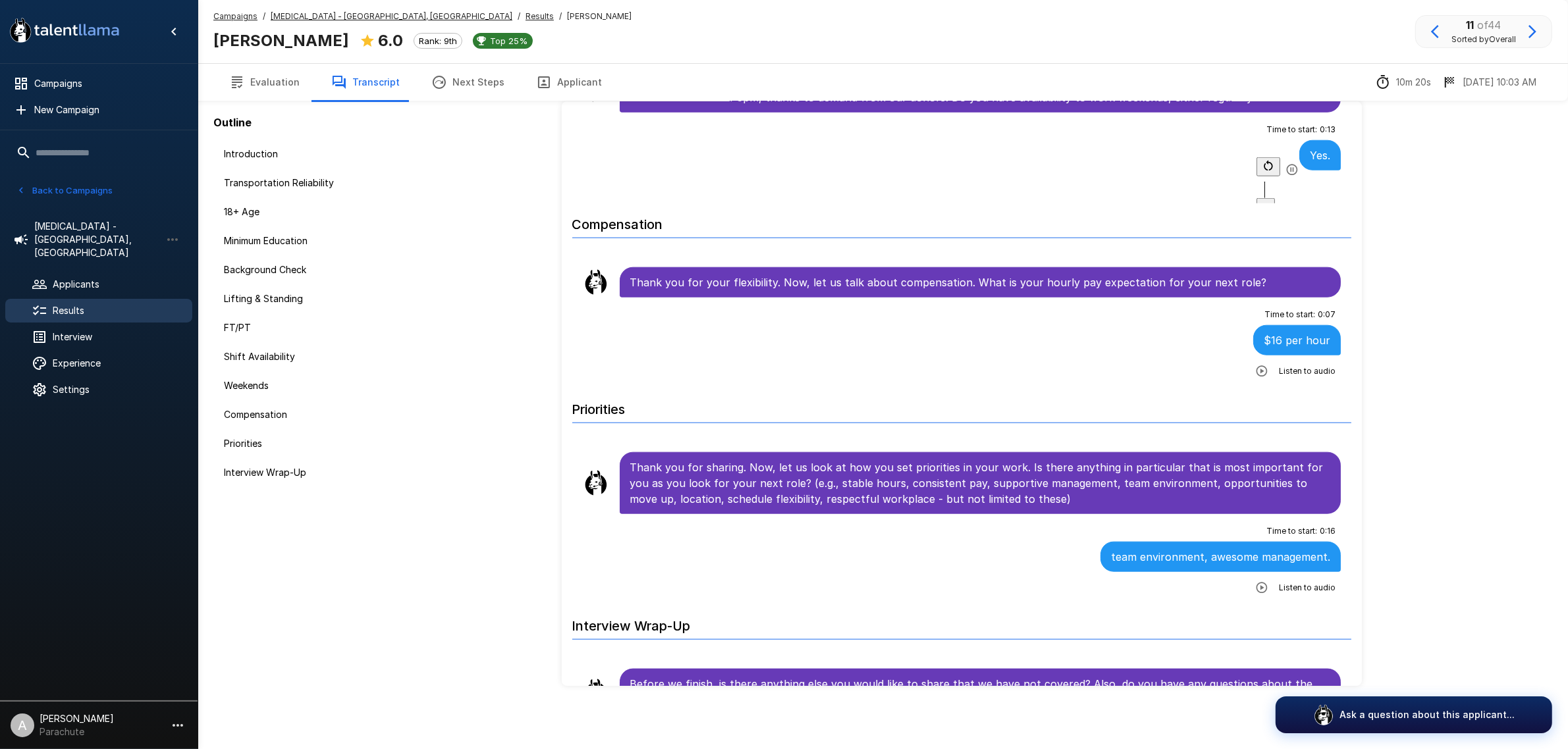
scroll to position [1825, 0]
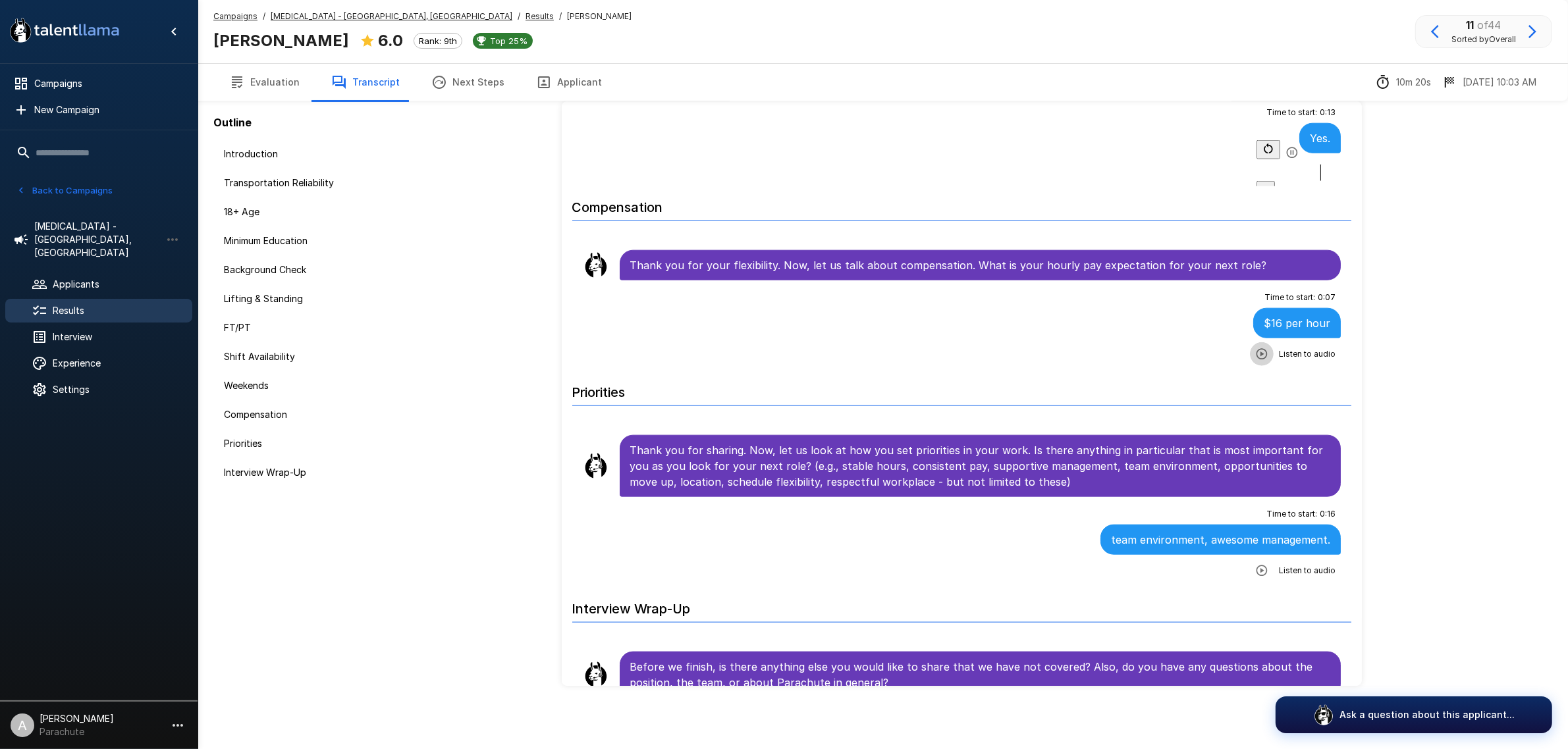
click at [1255, 361] on icon "button" at bounding box center [1261, 354] width 13 height 13
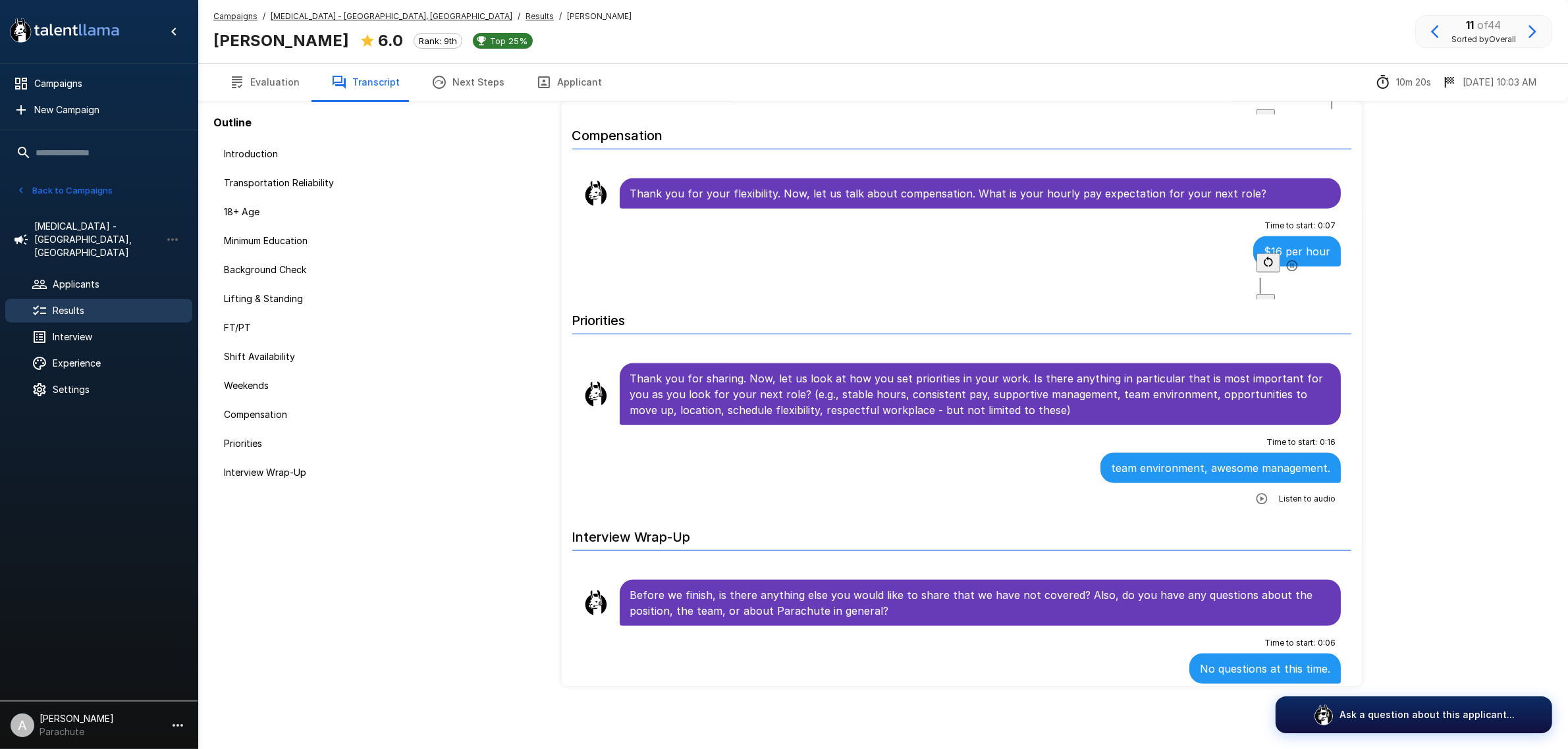
scroll to position [1989, 0]
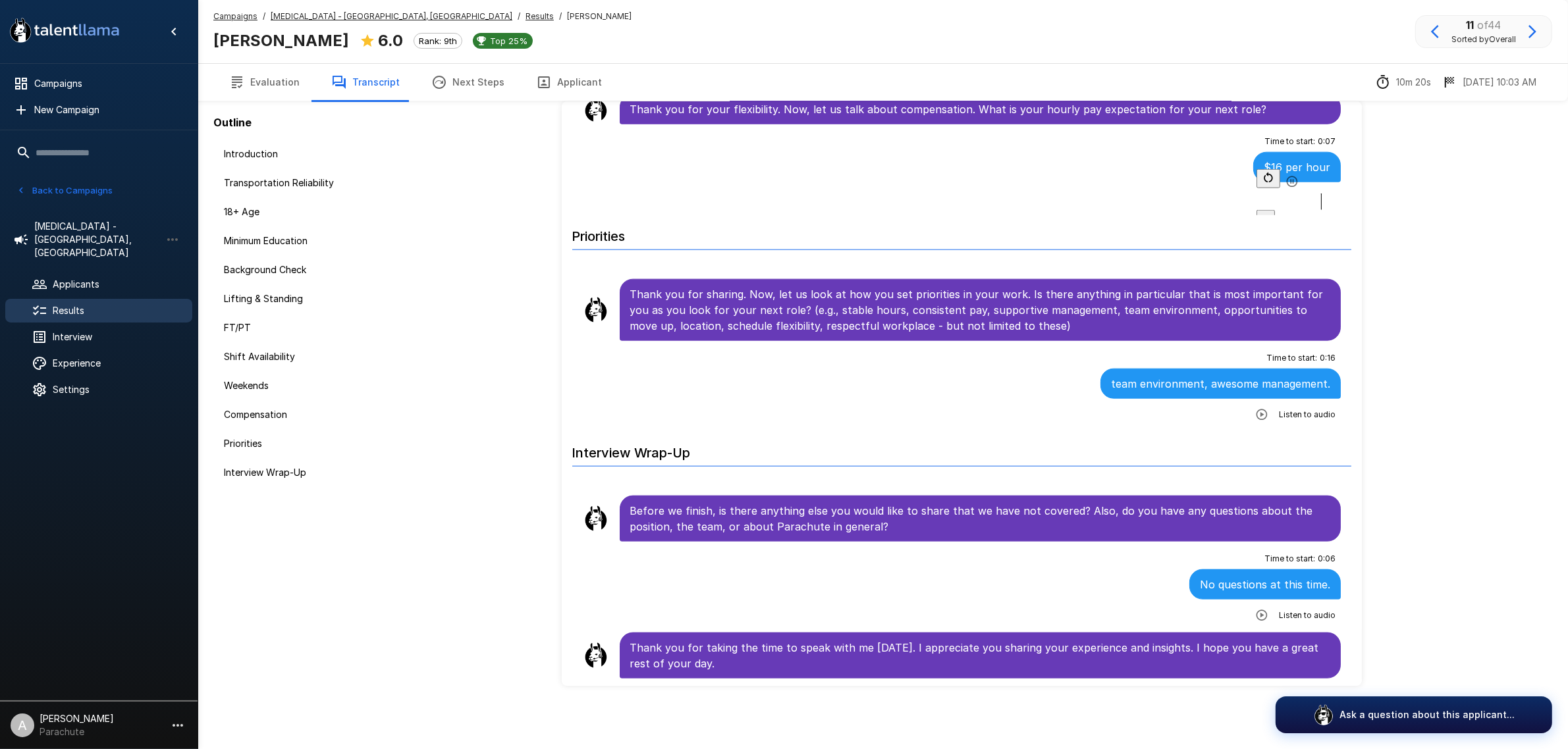
click at [1257, 412] on icon "button" at bounding box center [1262, 414] width 11 height 11
click at [1257, 414] on div at bounding box center [1298, 422] width 84 height 17
click at [1257, 412] on div at bounding box center [1298, 418] width 84 height 17
click at [1530, 33] on icon "button" at bounding box center [1532, 31] width 16 height 16
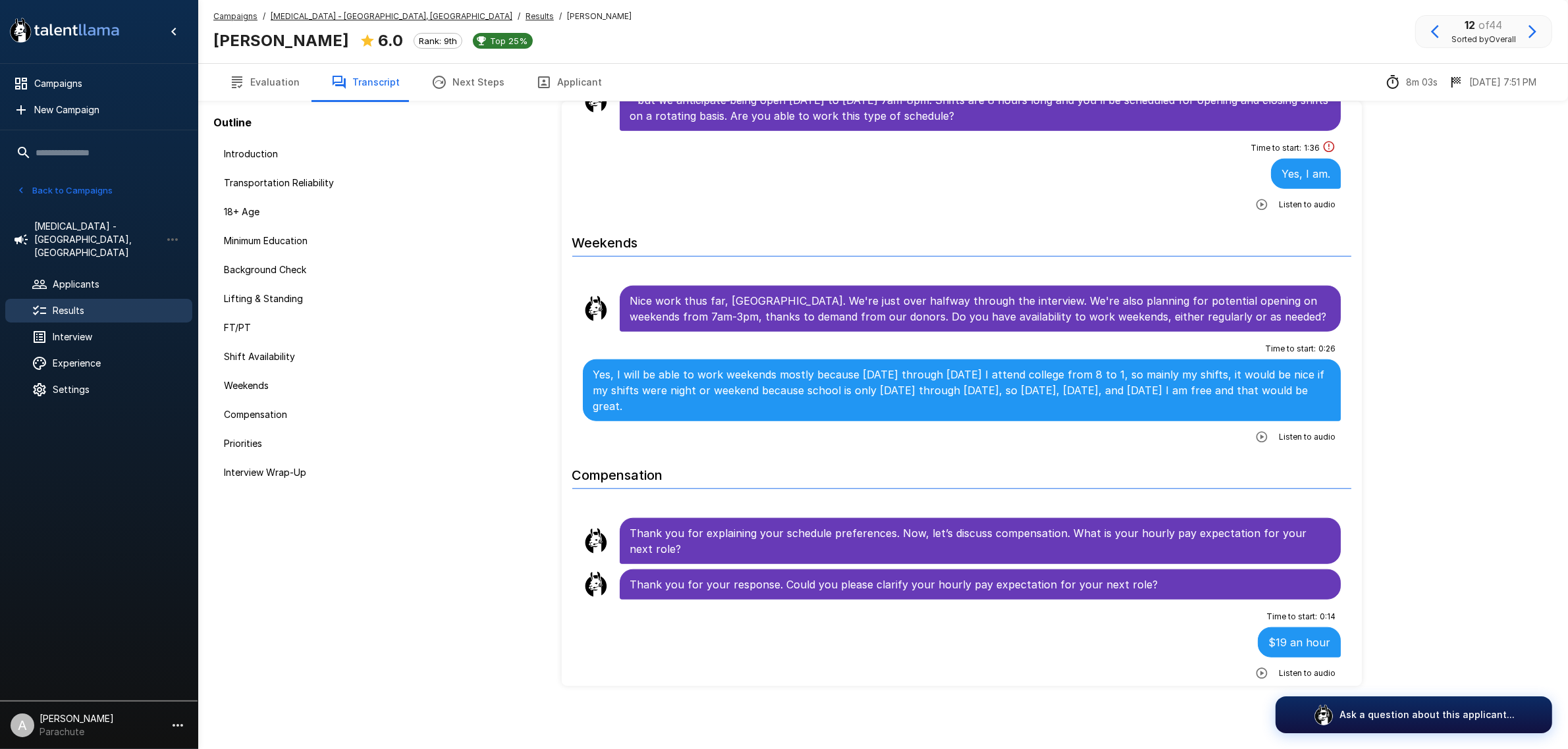
scroll to position [1481, 0]
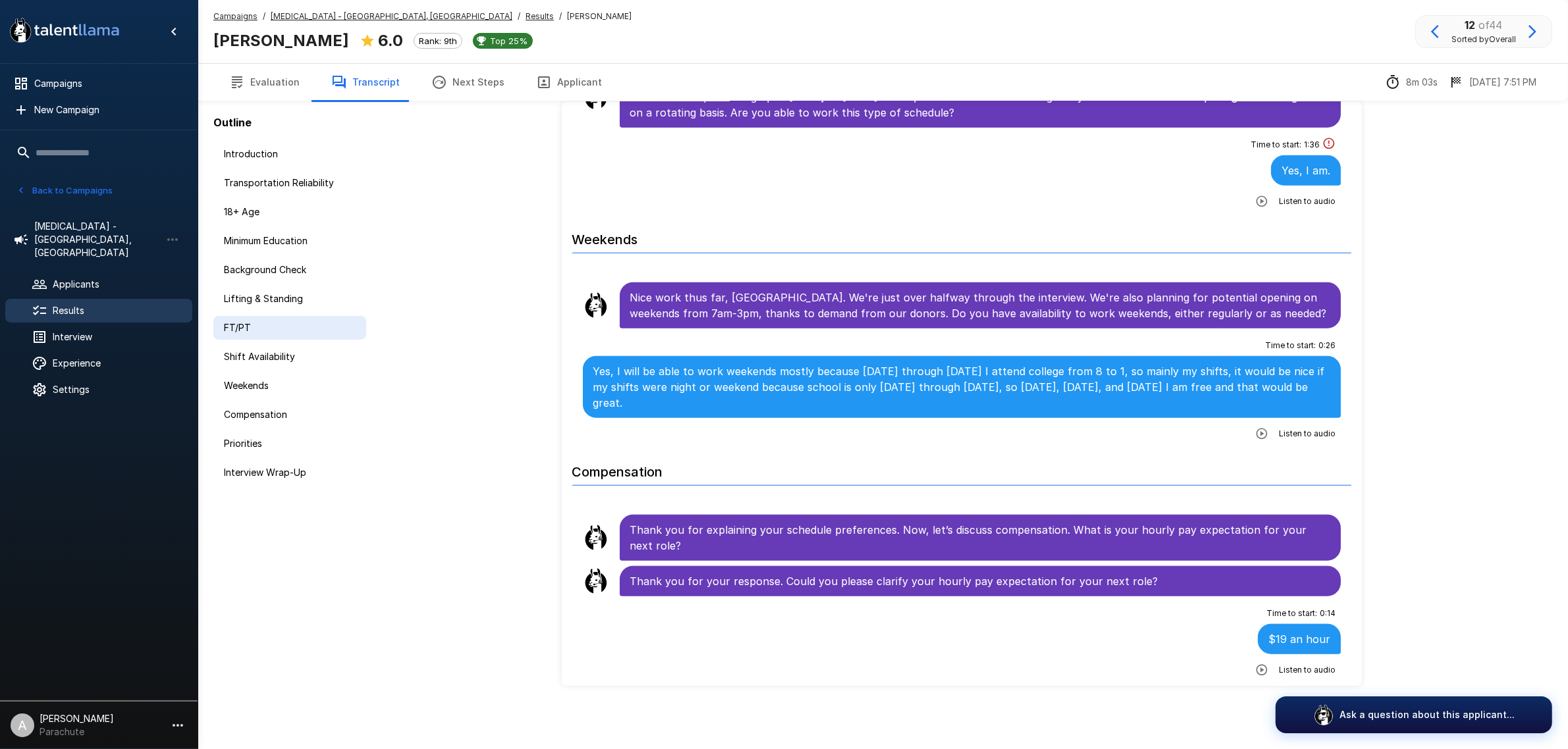
click at [231, 322] on span "FT/PT" at bounding box center [289, 327] width 131 height 13
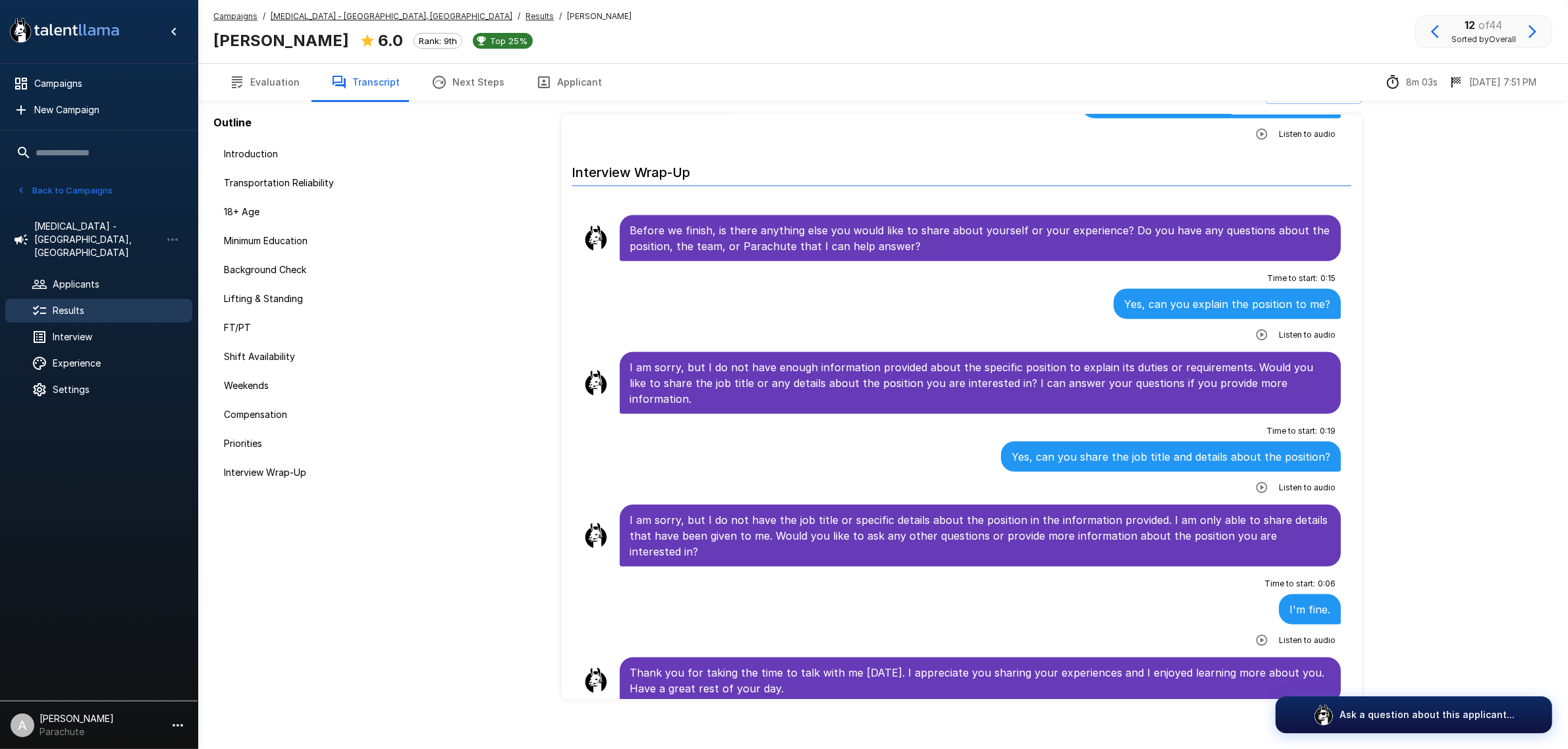
scroll to position [2253, 0]
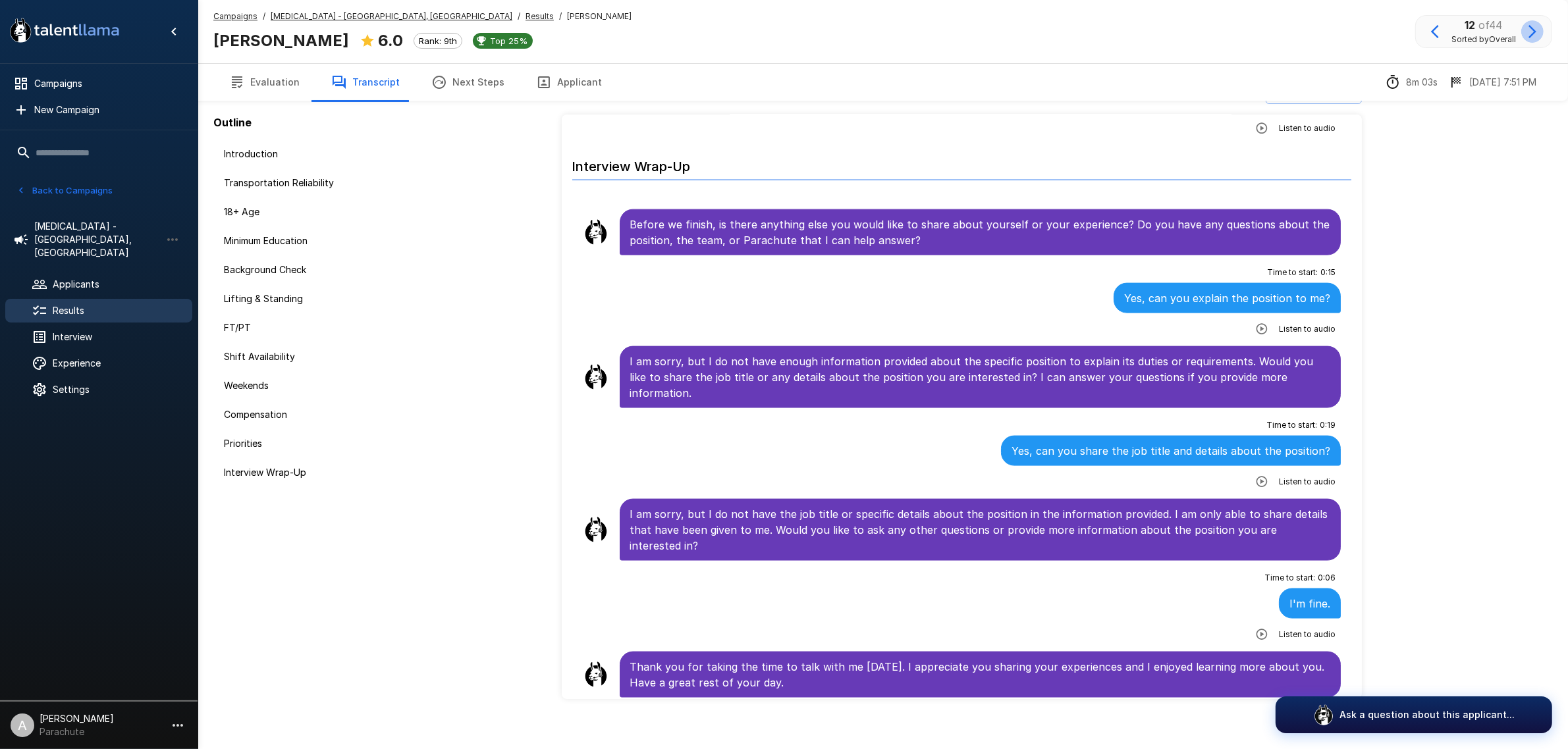
click at [1528, 31] on icon "button" at bounding box center [1532, 31] width 16 height 16
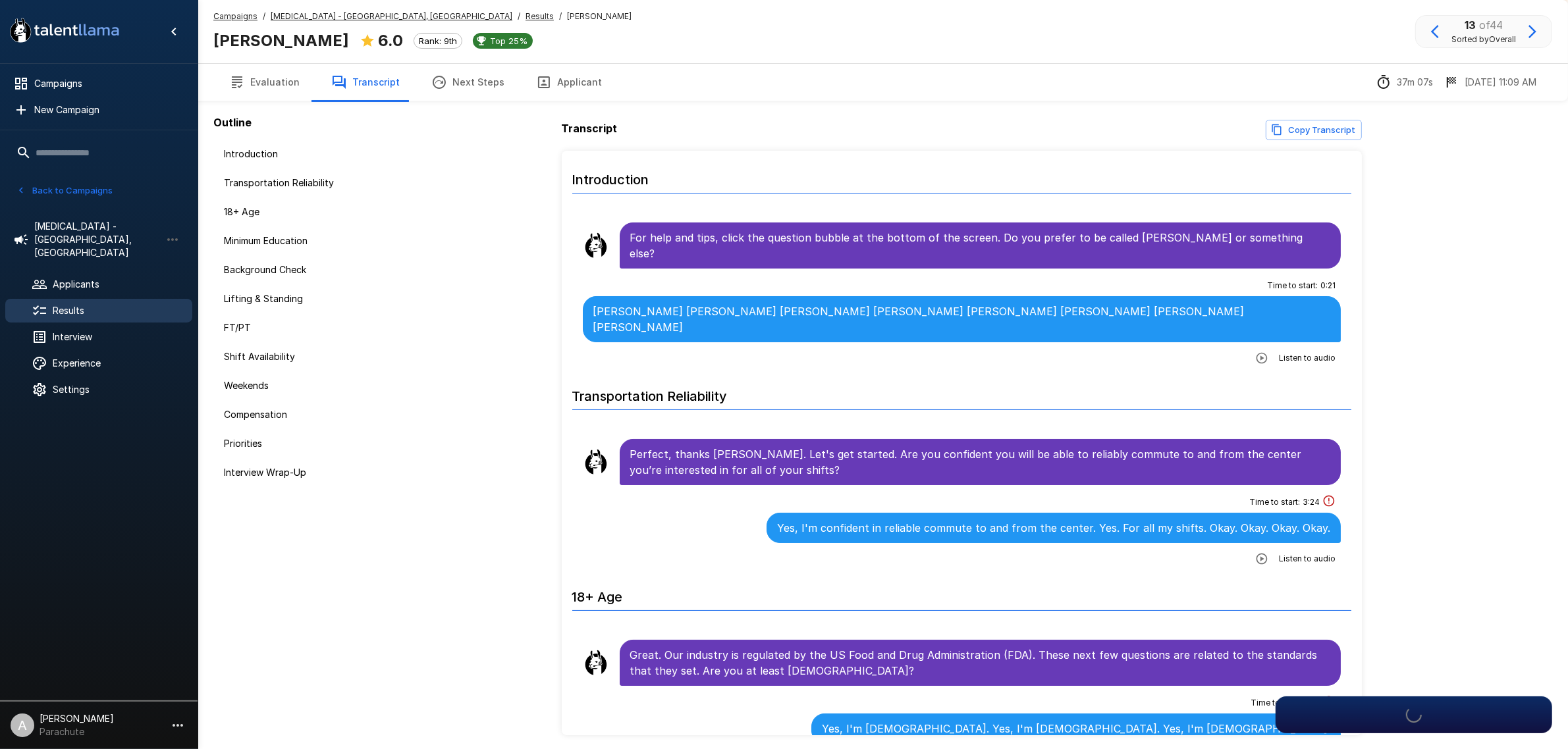
scroll to position [61, 0]
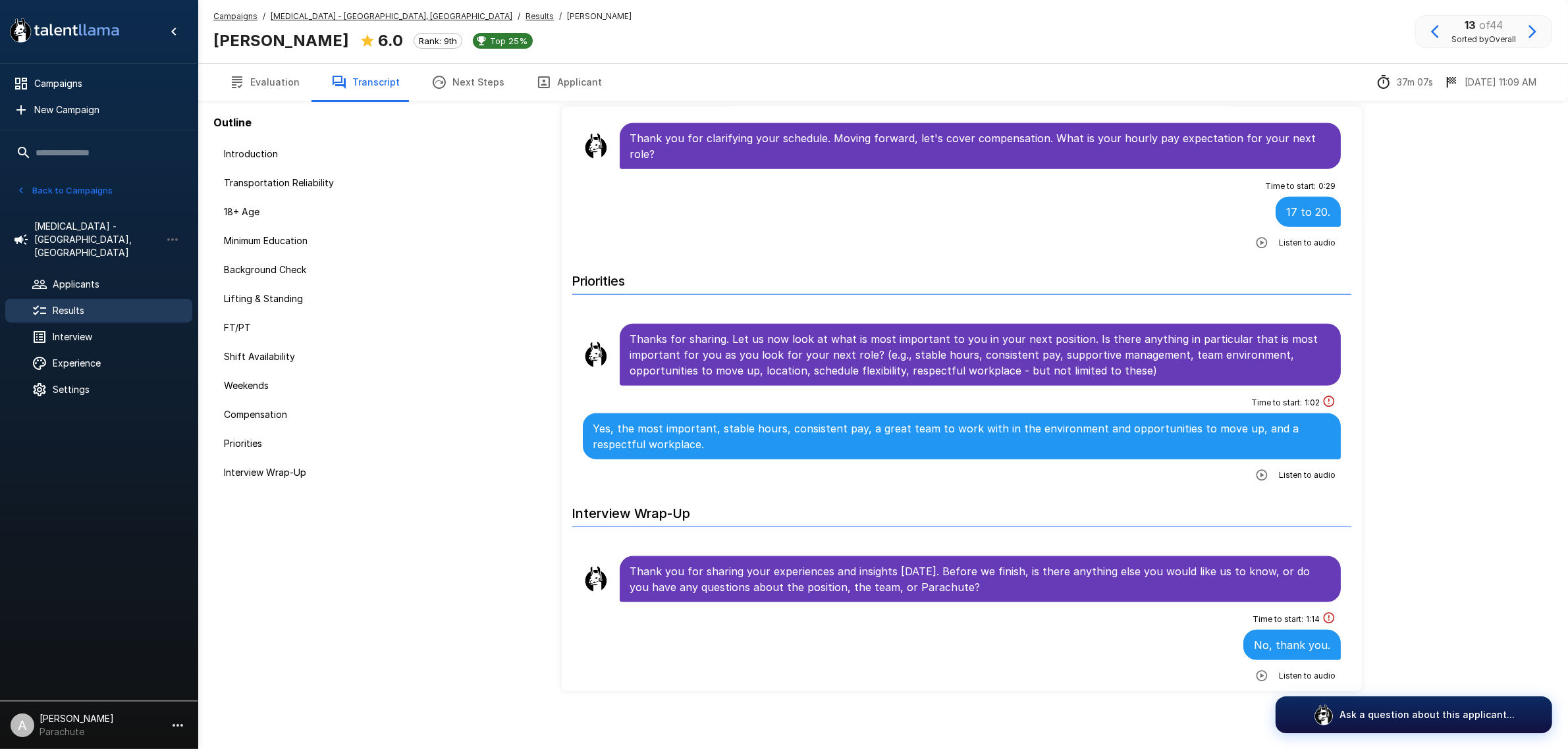
scroll to position [74, 0]
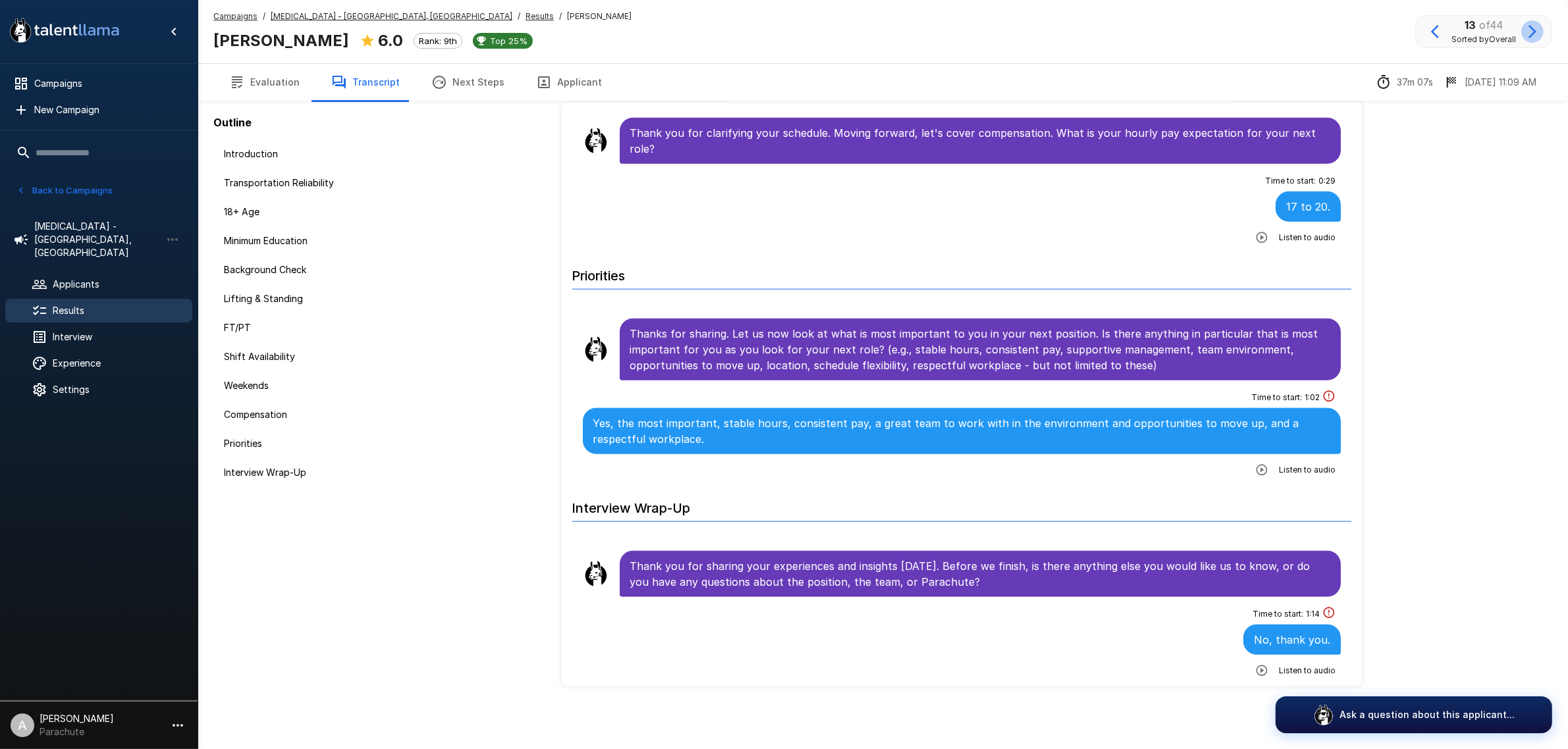
click at [1533, 31] on icon "button" at bounding box center [1532, 31] width 8 height 13
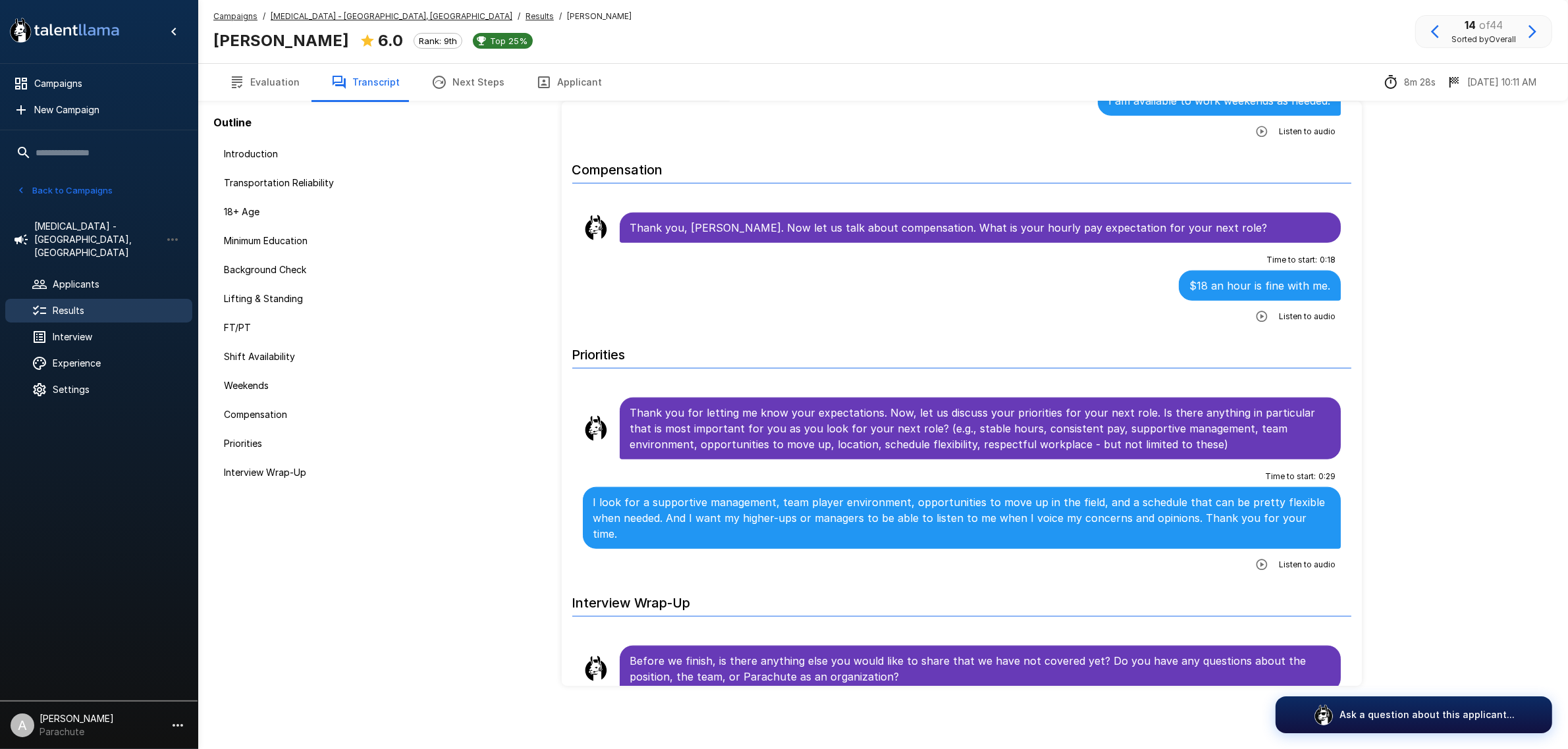
scroll to position [1670, 0]
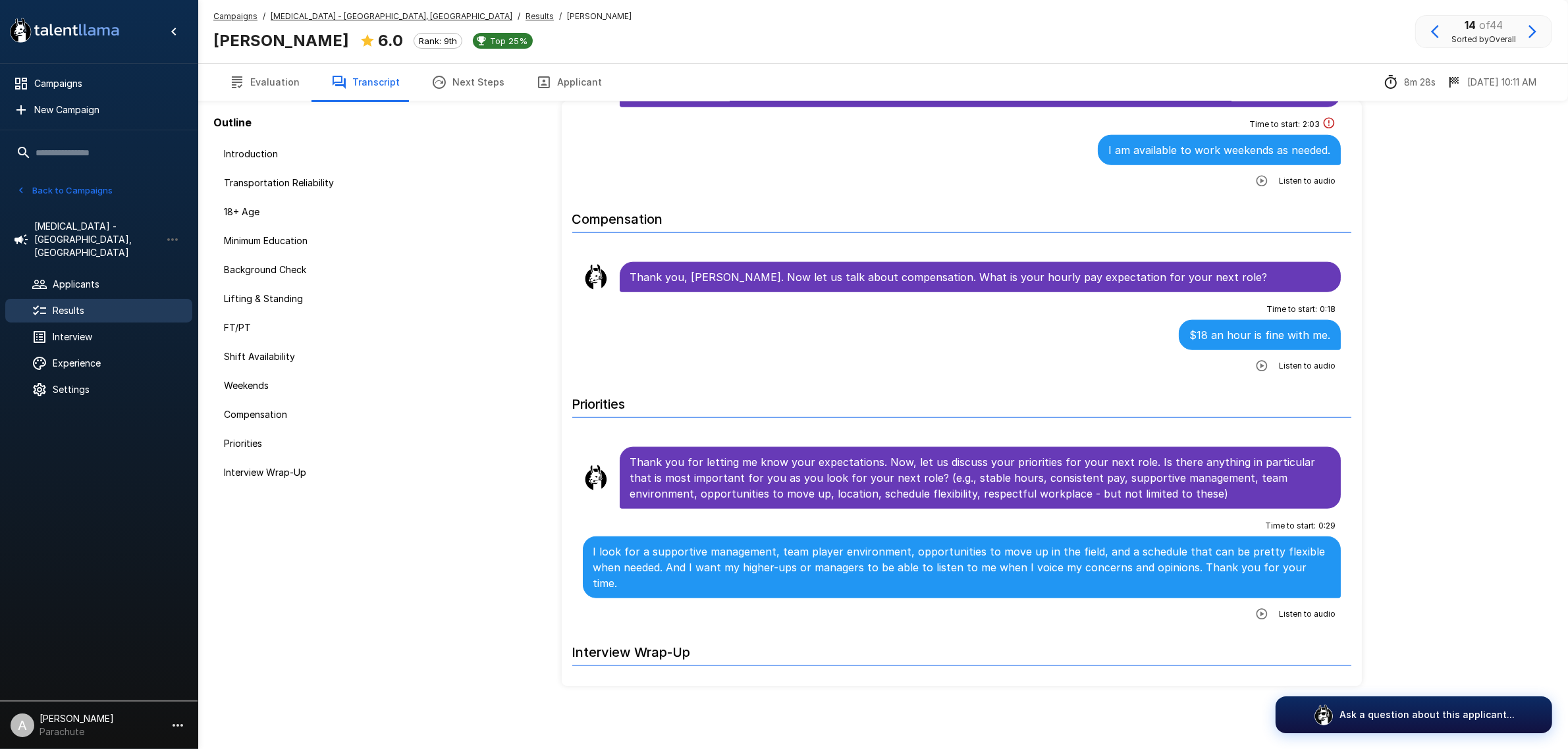
scroll to position [1670, 0]
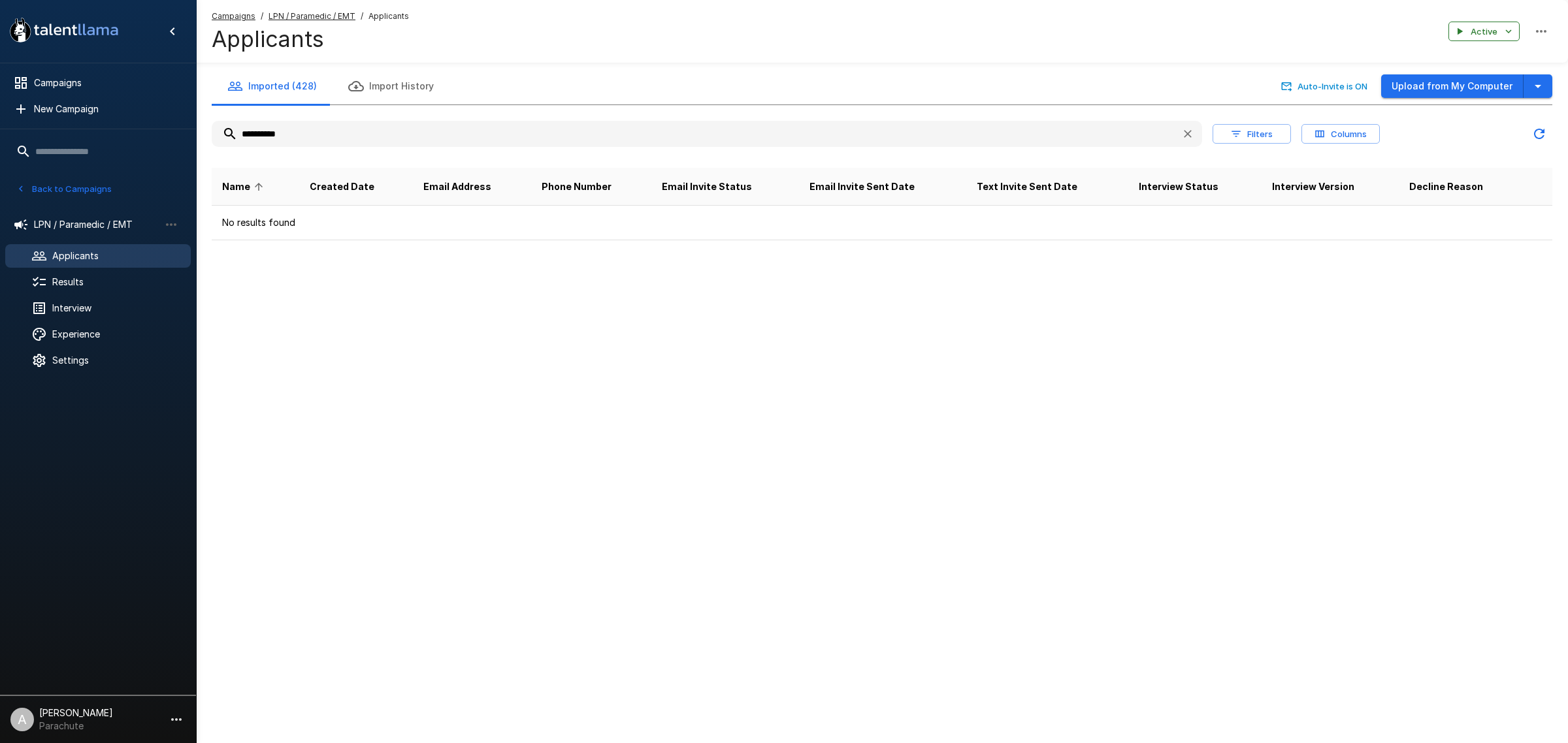
click at [298, 125] on input "**********" at bounding box center [691, 134] width 959 height 23
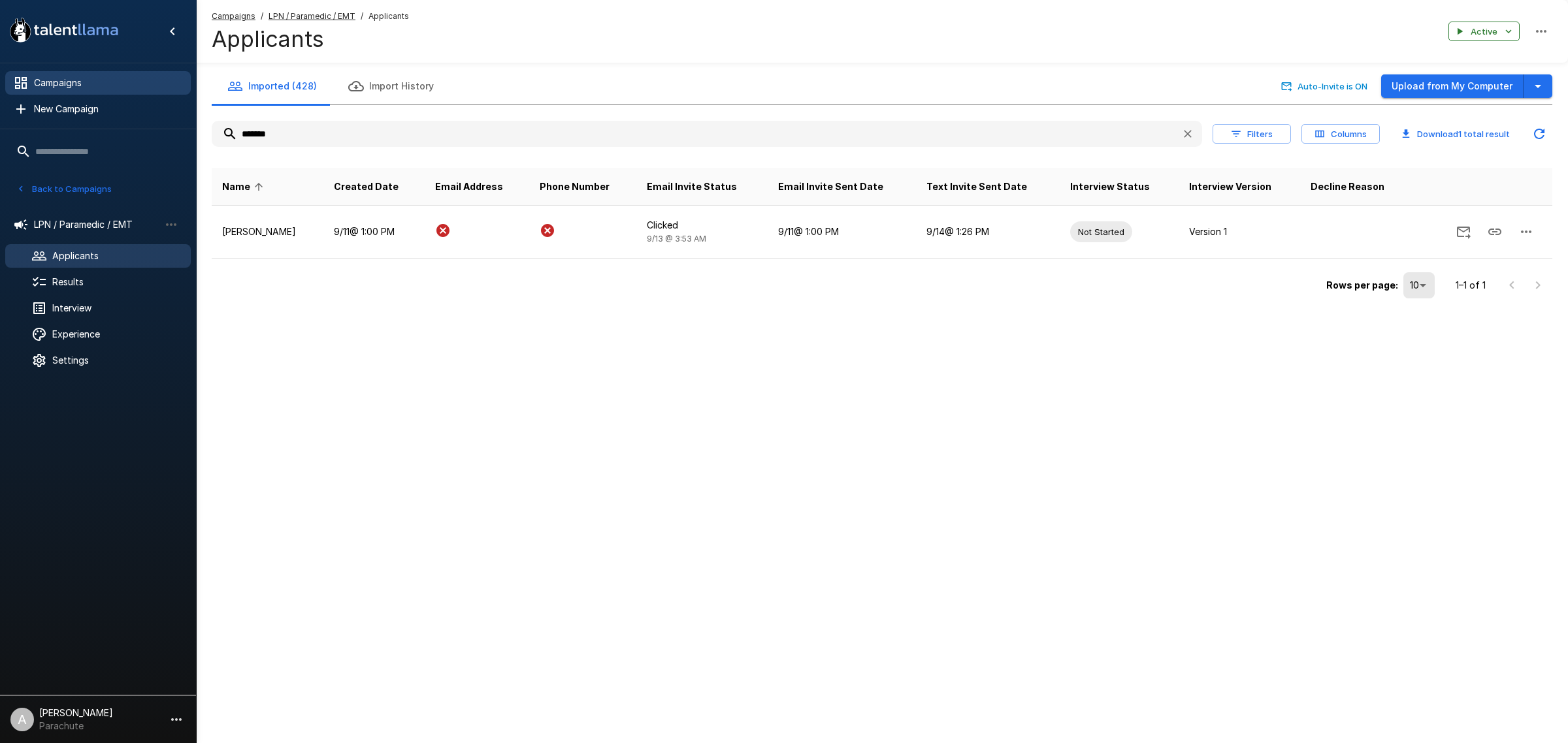
type input "*******"
click at [138, 80] on span "Campaigns" at bounding box center [107, 83] width 146 height 13
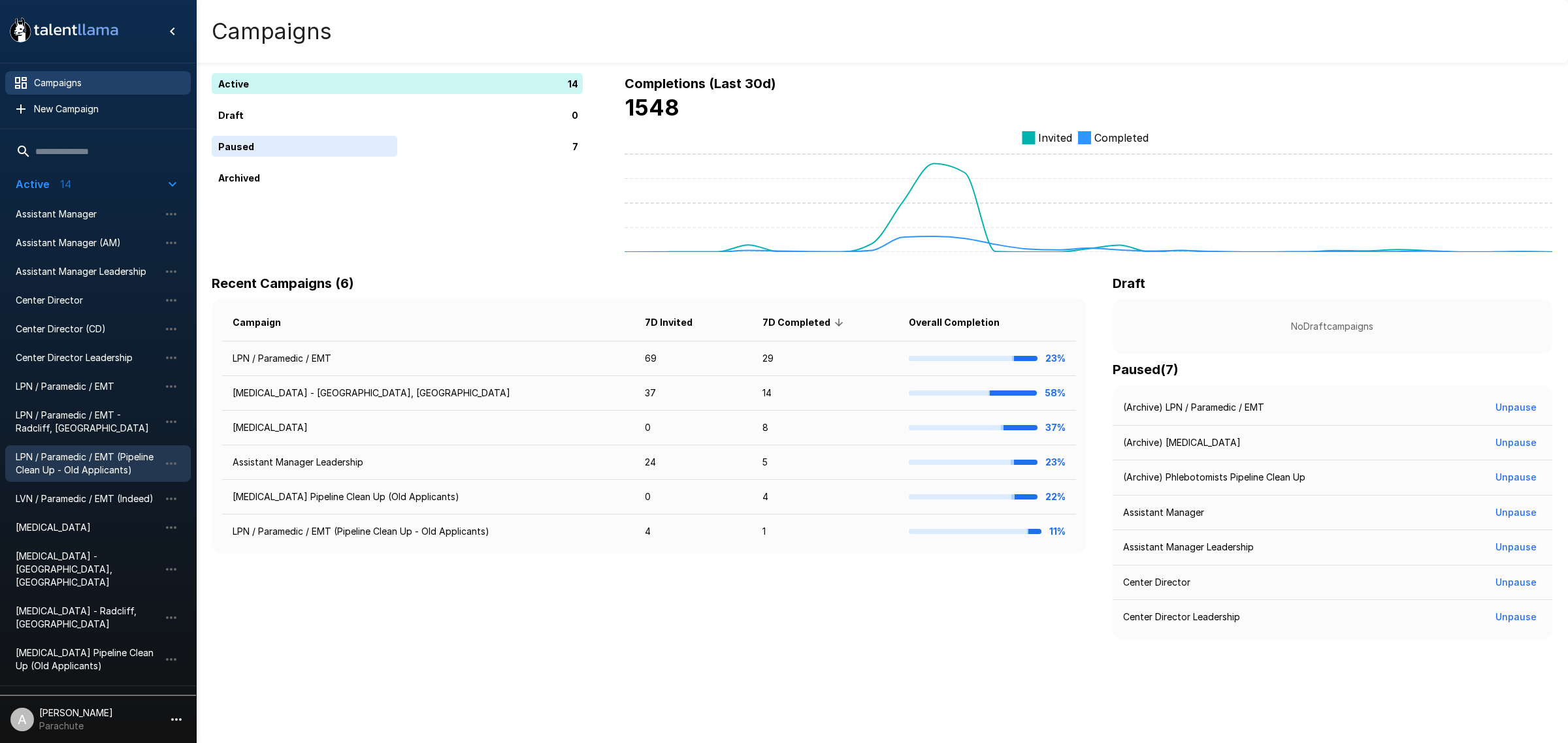
click at [112, 454] on span "LPN / Paramedic / EMT (Pipeline Clean Up - Old Applicants)" at bounding box center [88, 464] width 143 height 26
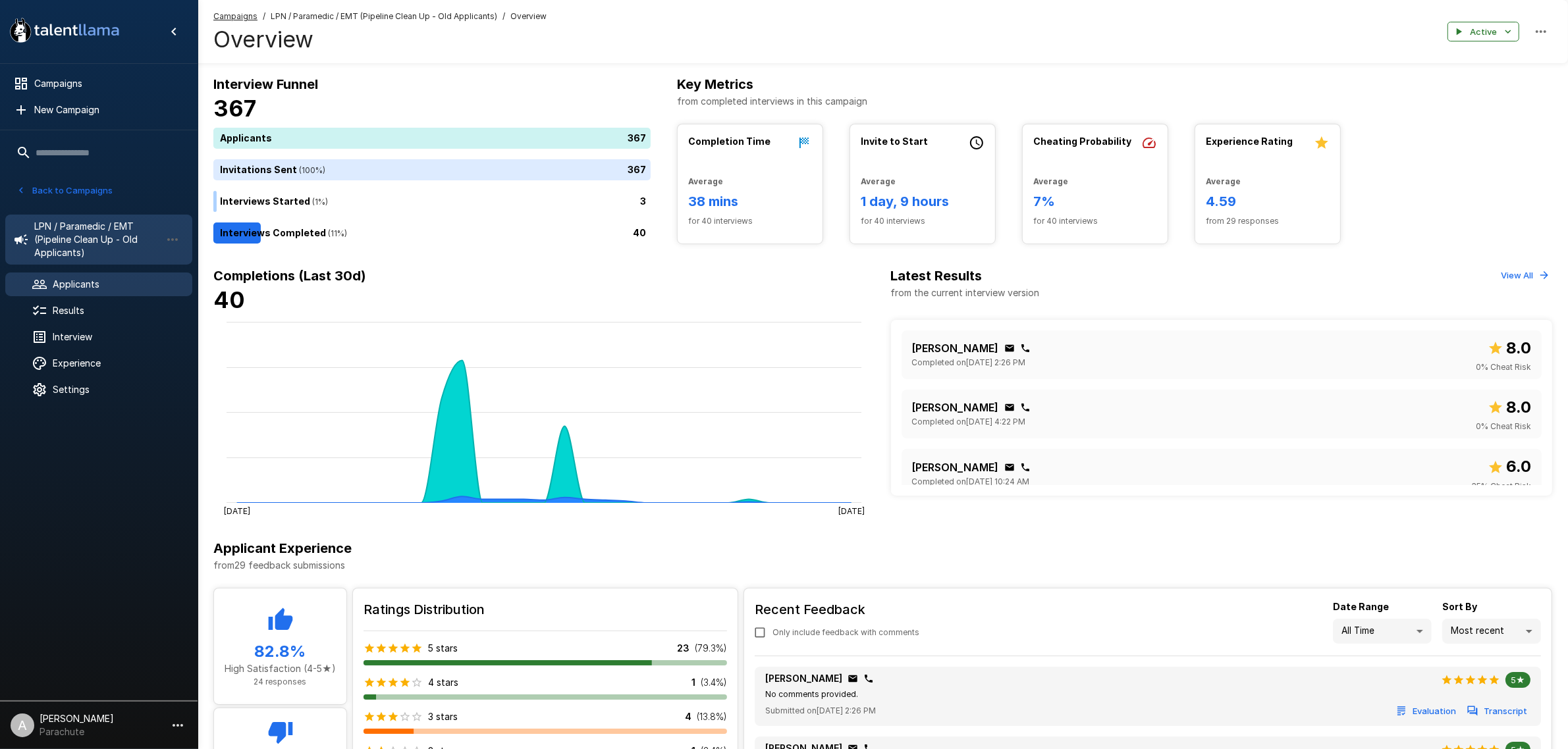
click at [107, 286] on span "Applicants" at bounding box center [117, 284] width 129 height 13
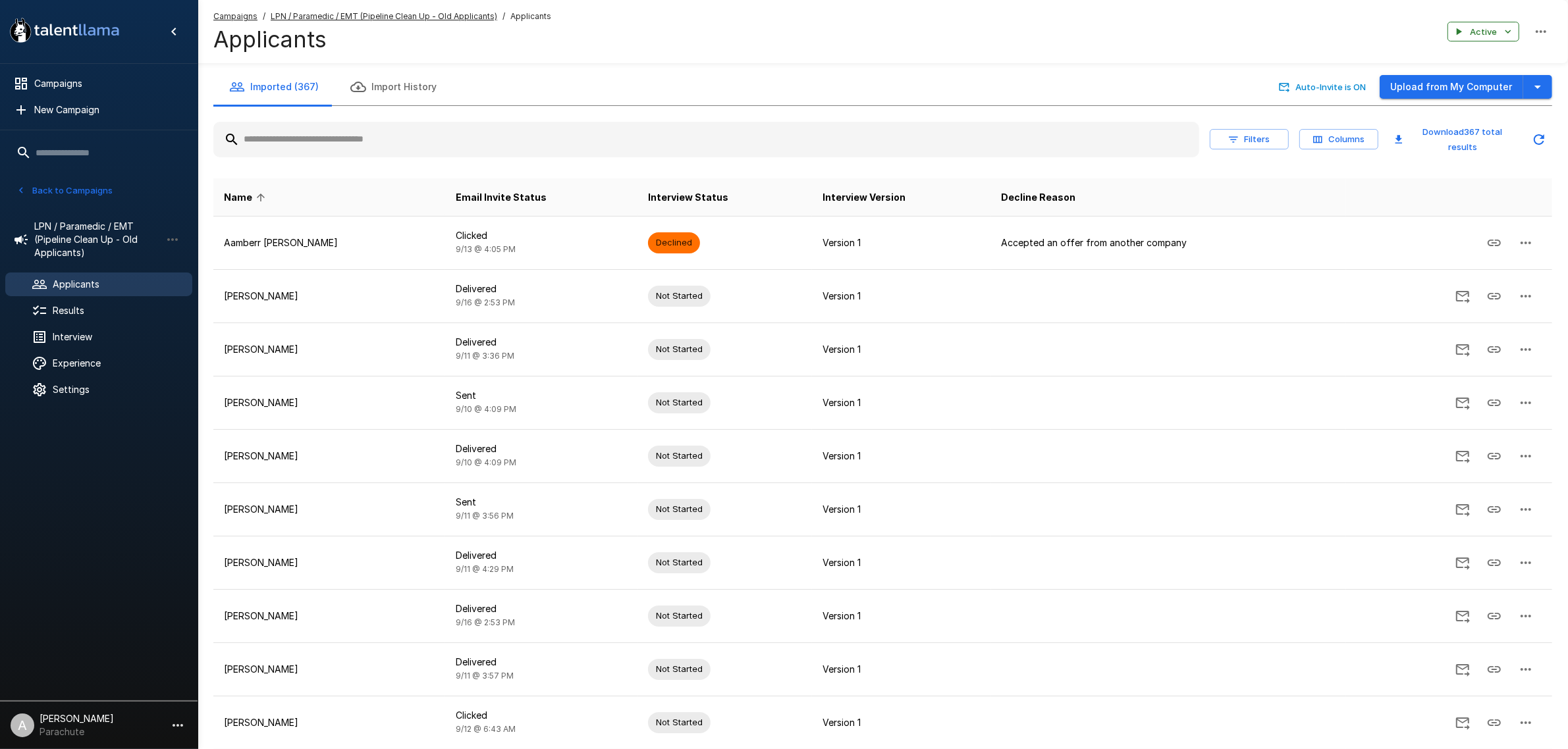
click at [381, 145] on input "text" at bounding box center [706, 140] width 986 height 24
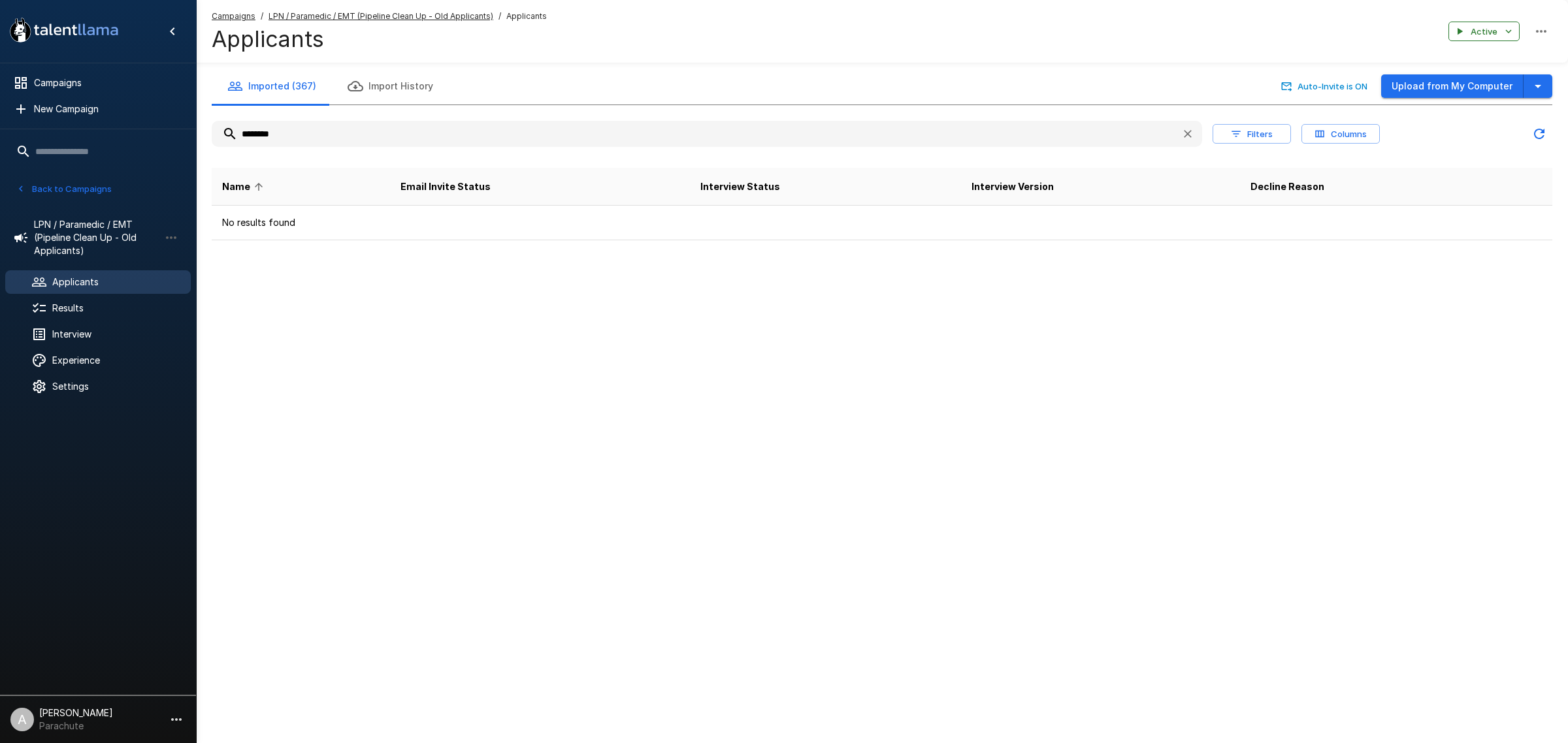
type input "*******"
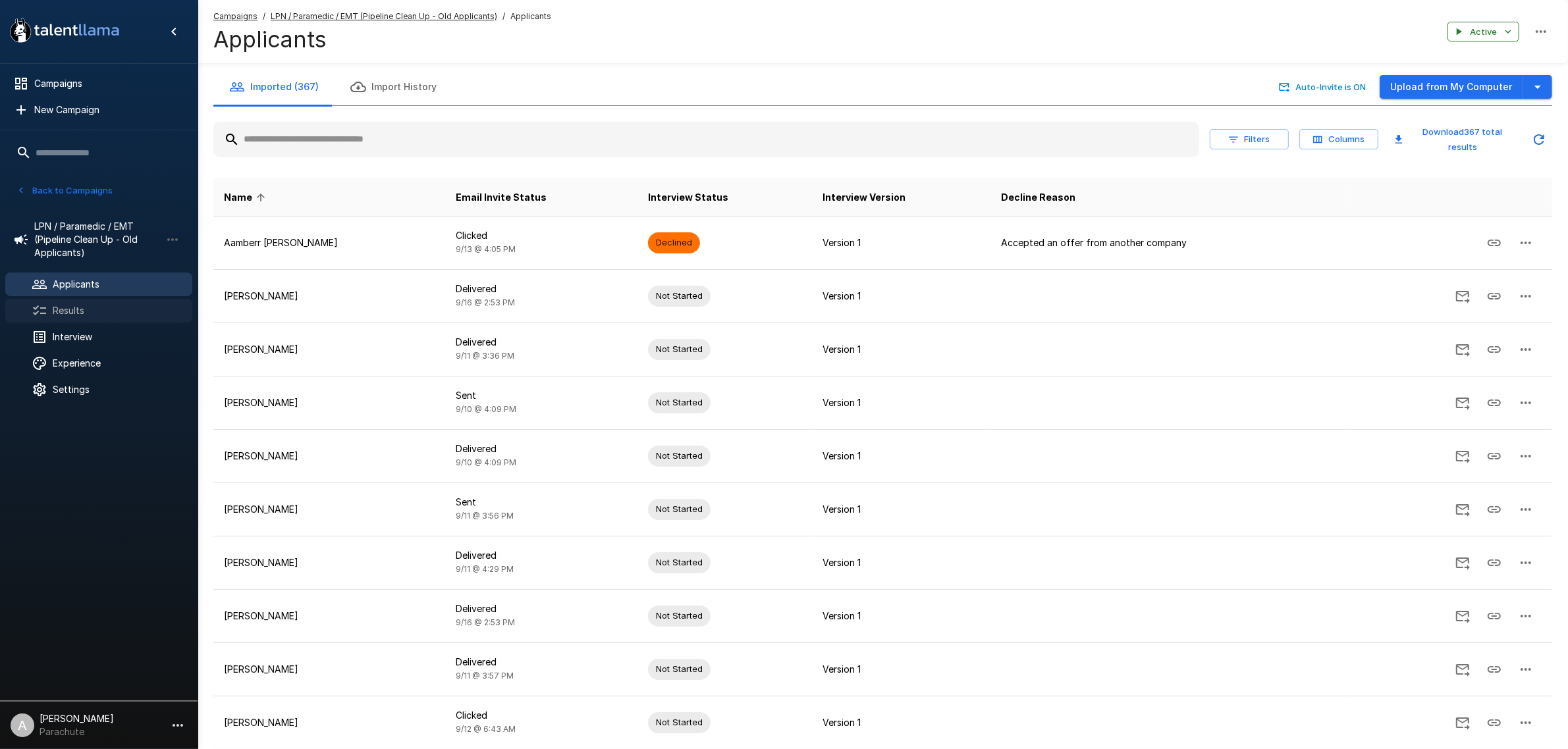
click at [93, 304] on span "Results" at bounding box center [117, 311] width 129 height 13
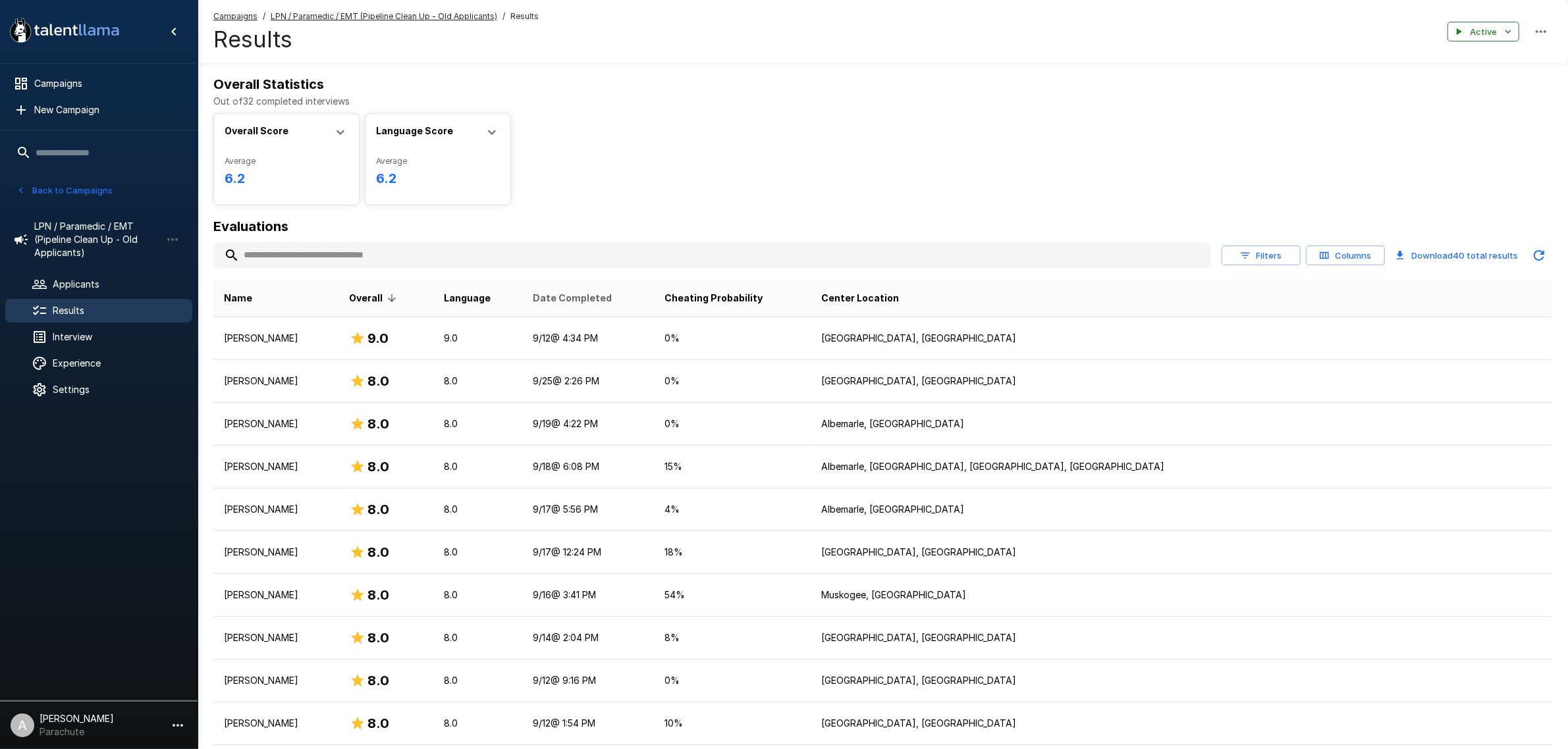
click at [612, 297] on span "Date Completed" at bounding box center [572, 298] width 79 height 16
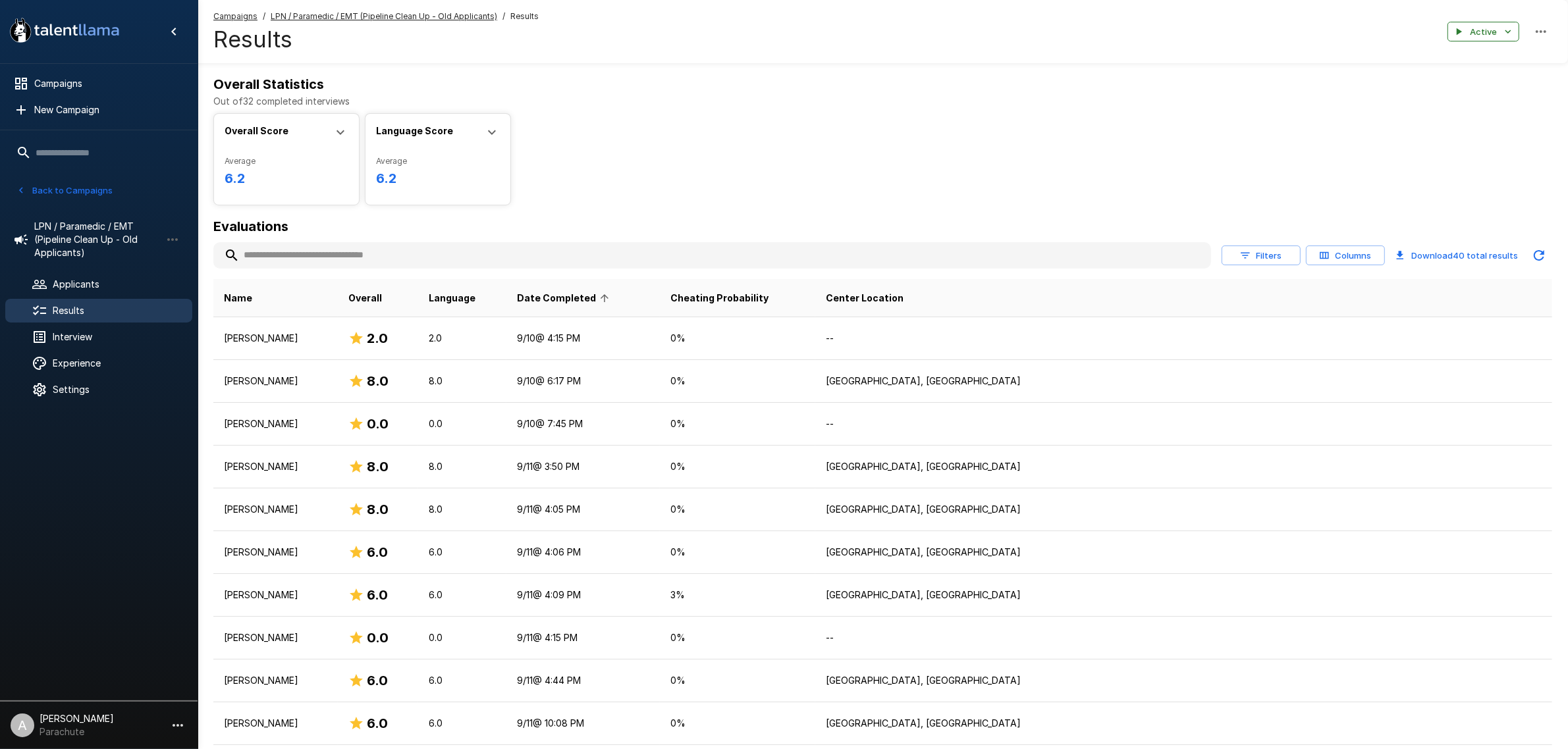
click at [613, 296] on span "Date Completed" at bounding box center [565, 298] width 96 height 16
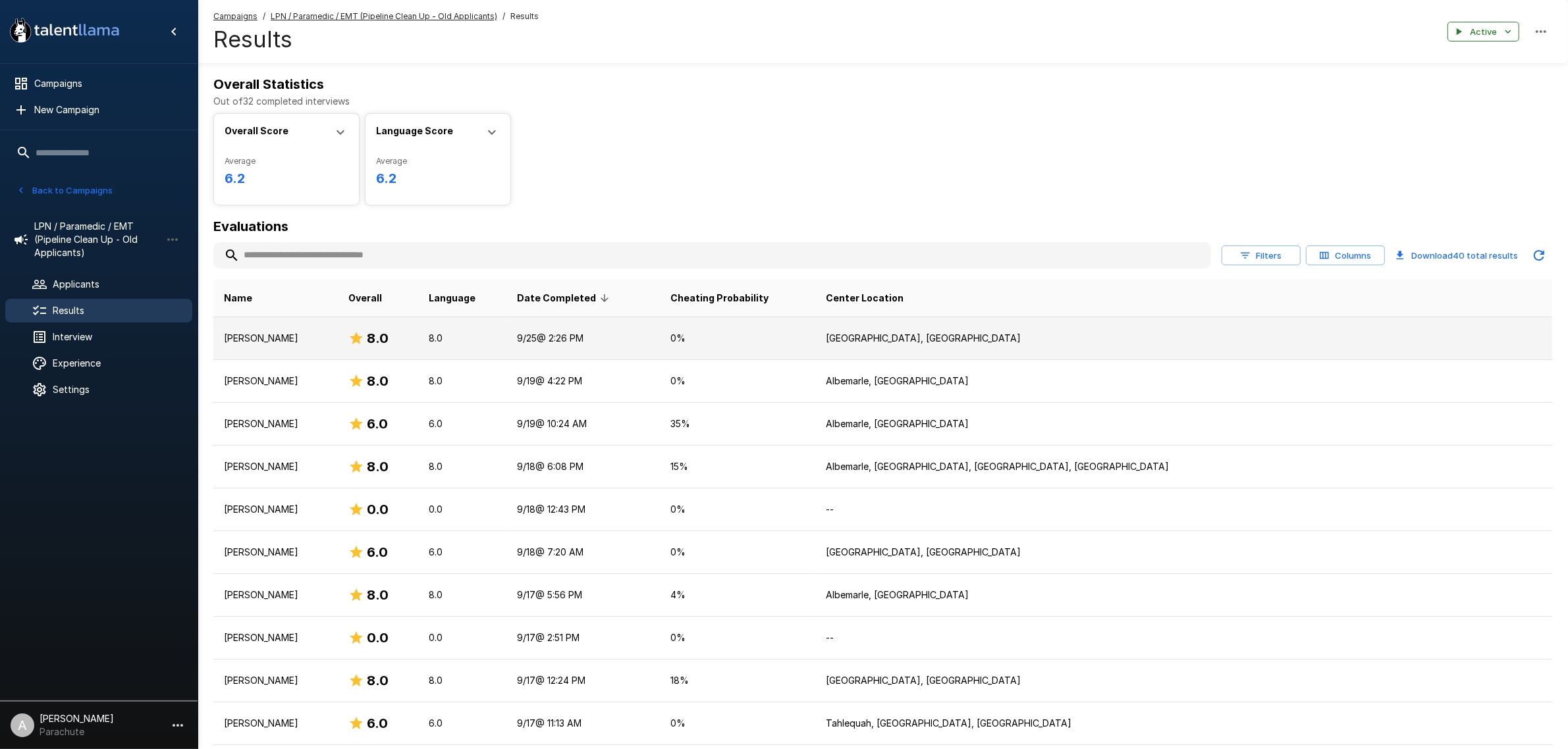
click at [327, 334] on p "[PERSON_NAME]" at bounding box center [275, 338] width 104 height 13
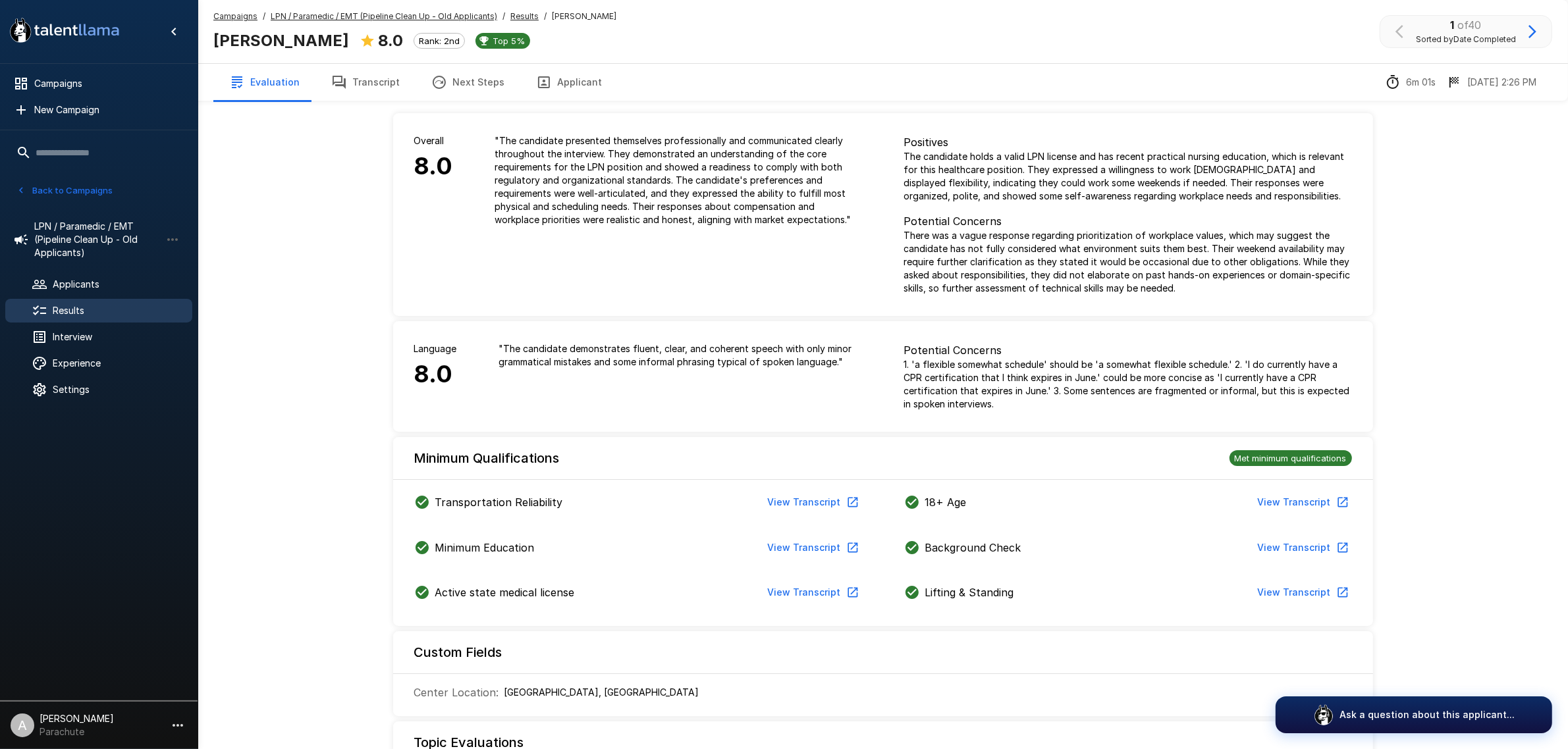
click at [569, 82] on button "Applicant" at bounding box center [569, 82] width 97 height 37
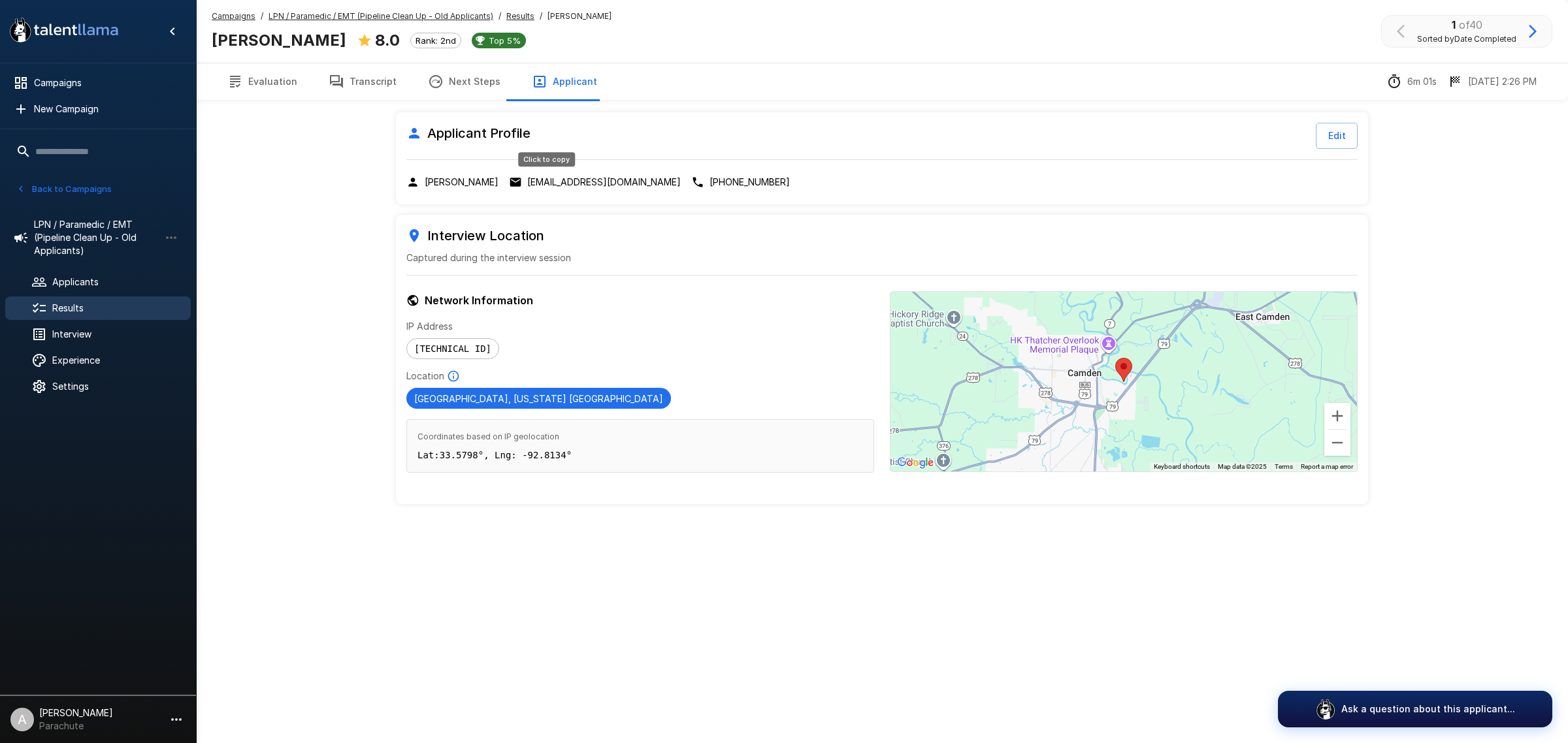
click at [527, 181] on p "[EMAIL_ADDRESS][DOMAIN_NAME]" at bounding box center [604, 182] width 154 height 13
click at [568, 179] on p "[EMAIL_ADDRESS][DOMAIN_NAME]" at bounding box center [604, 182] width 154 height 13
click at [371, 85] on button "Transcript" at bounding box center [363, 81] width 99 height 37
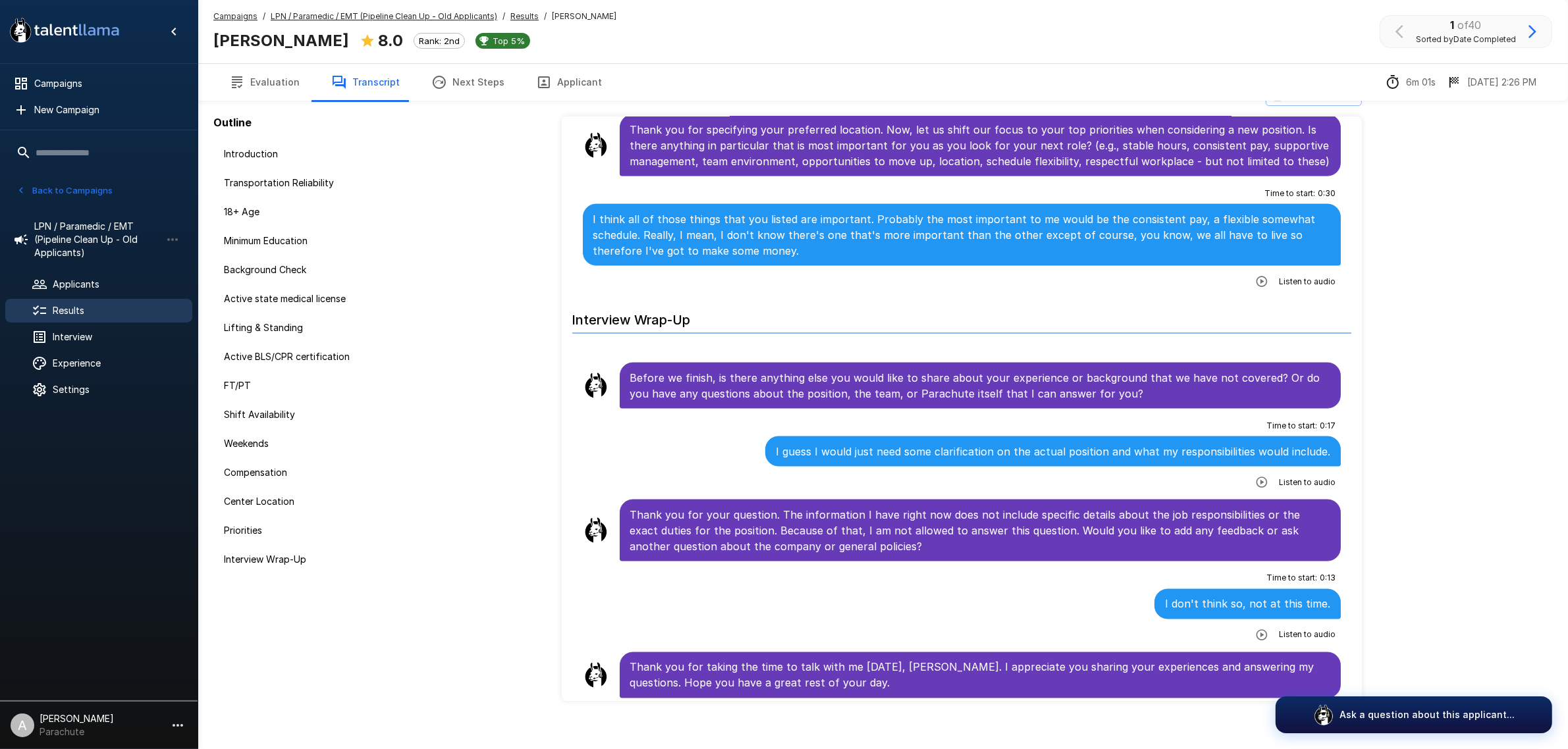
scroll to position [43, 0]
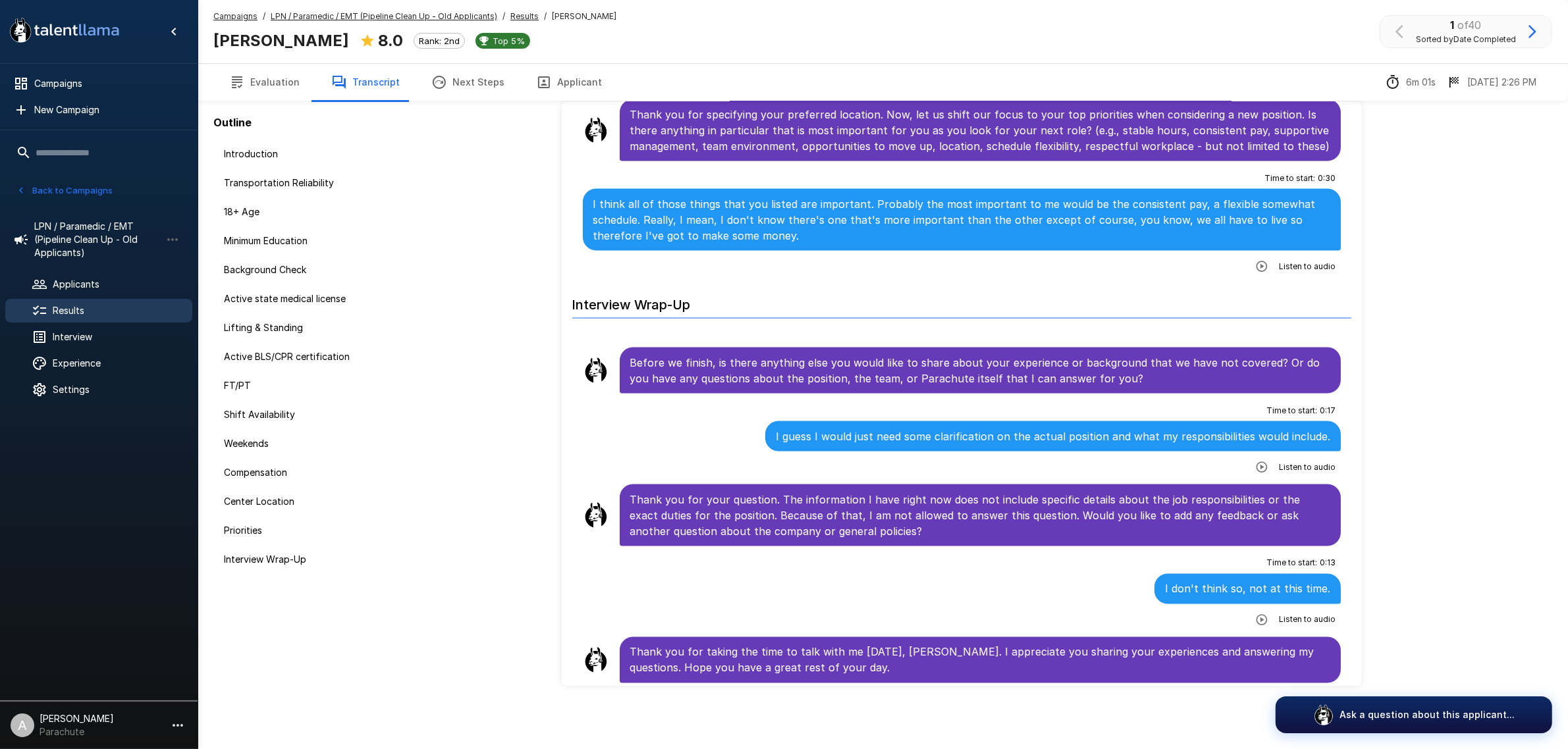
click at [1532, 35] on icon "button" at bounding box center [1532, 31] width 8 height 13
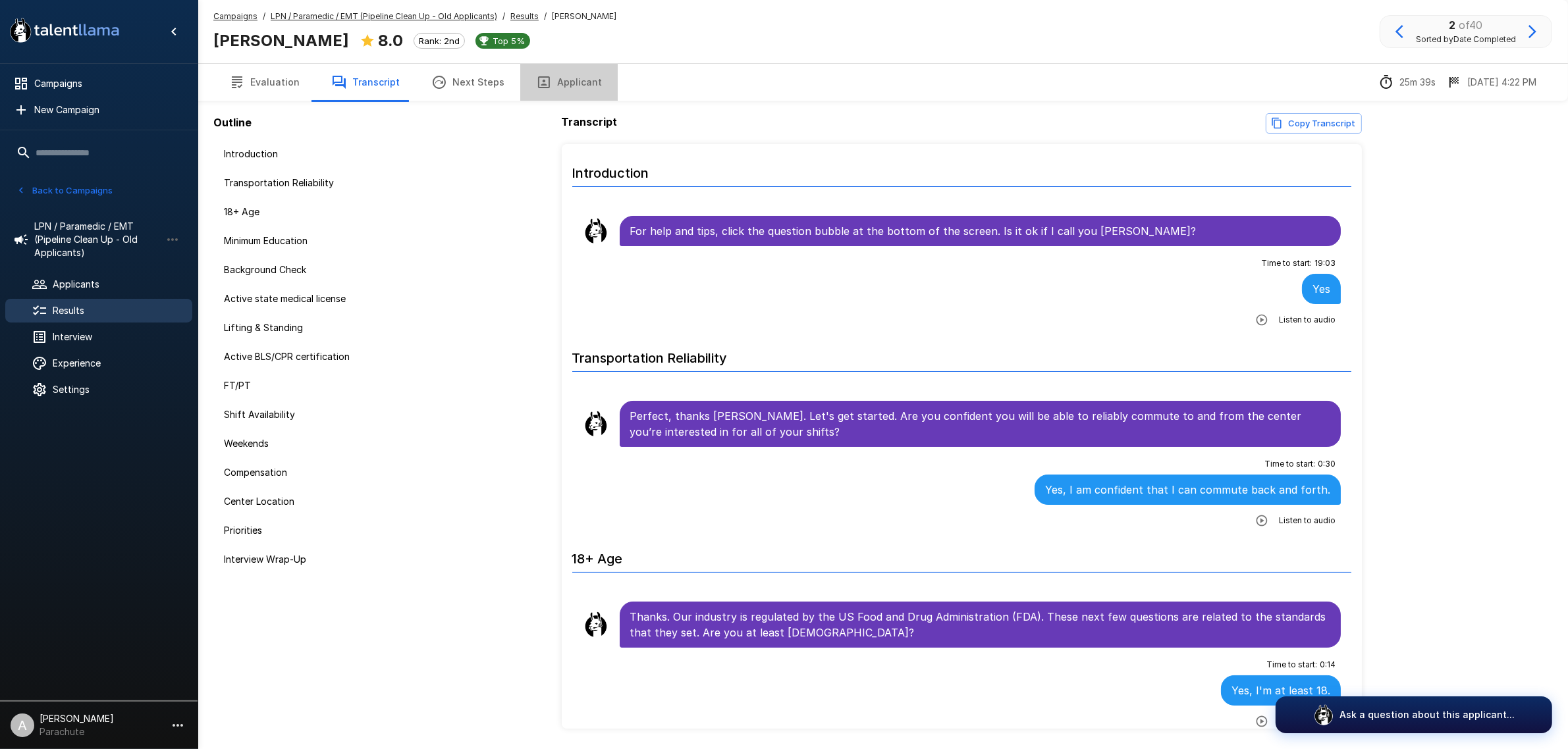
click at [569, 87] on button "Applicant" at bounding box center [569, 82] width 97 height 37
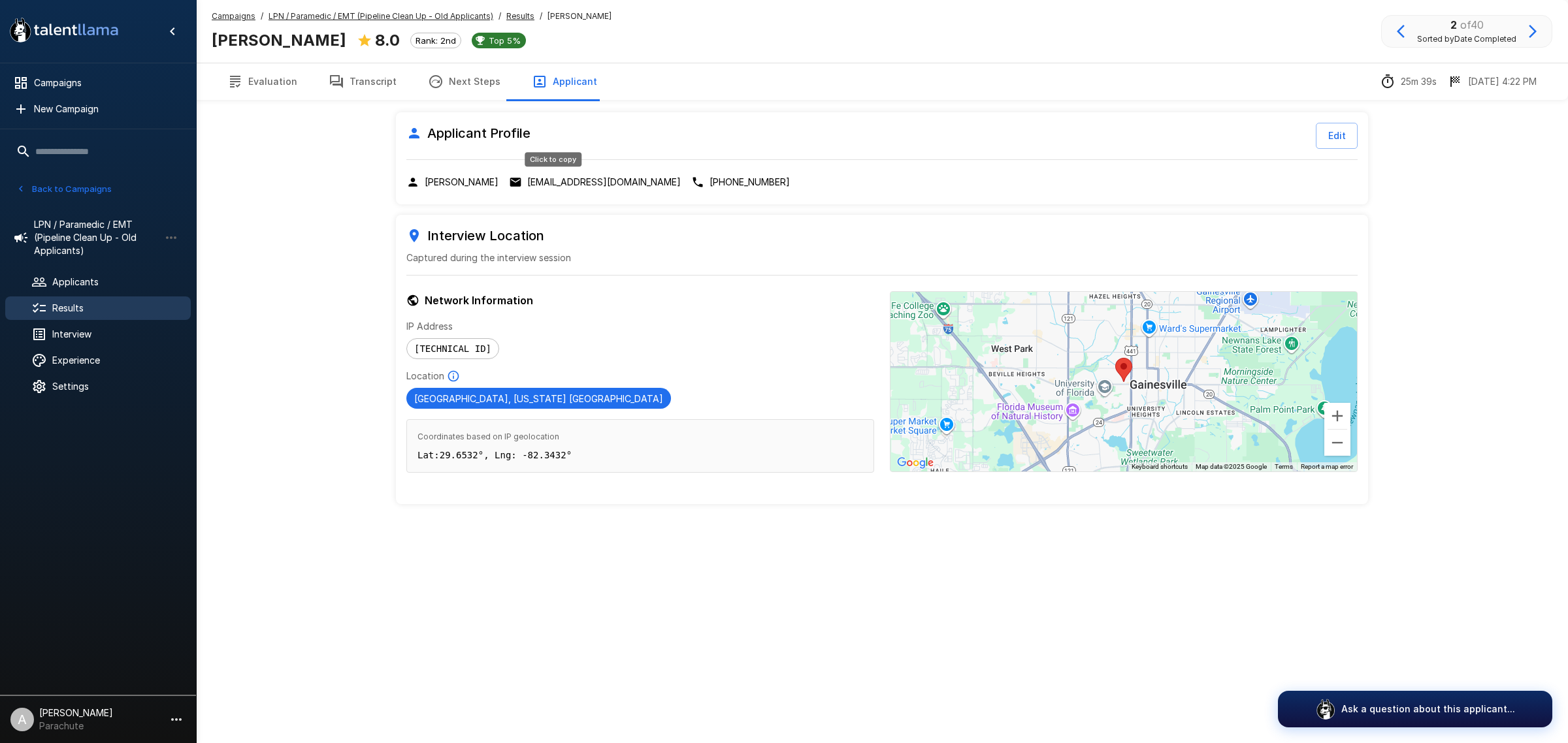
click at [589, 180] on p "[EMAIL_ADDRESS][DOMAIN_NAME]" at bounding box center [604, 182] width 154 height 13
drag, startPoint x: 350, startPoint y: 83, endPoint x: 376, endPoint y: 100, distance: 31.1
click at [350, 83] on button "Transcript" at bounding box center [363, 81] width 99 height 37
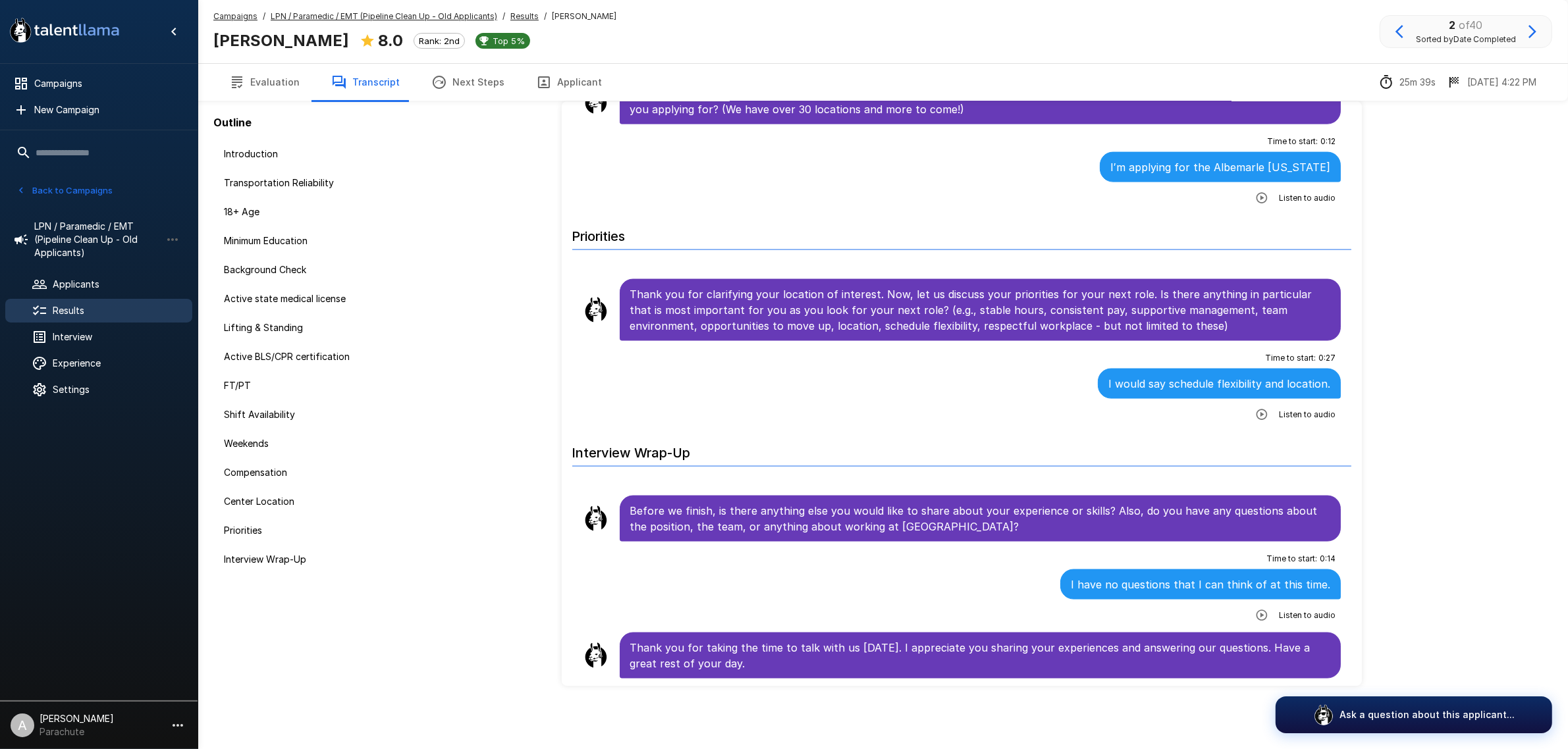
scroll to position [2483, 0]
click at [1521, 34] on button "button" at bounding box center [1532, 31] width 22 height 22
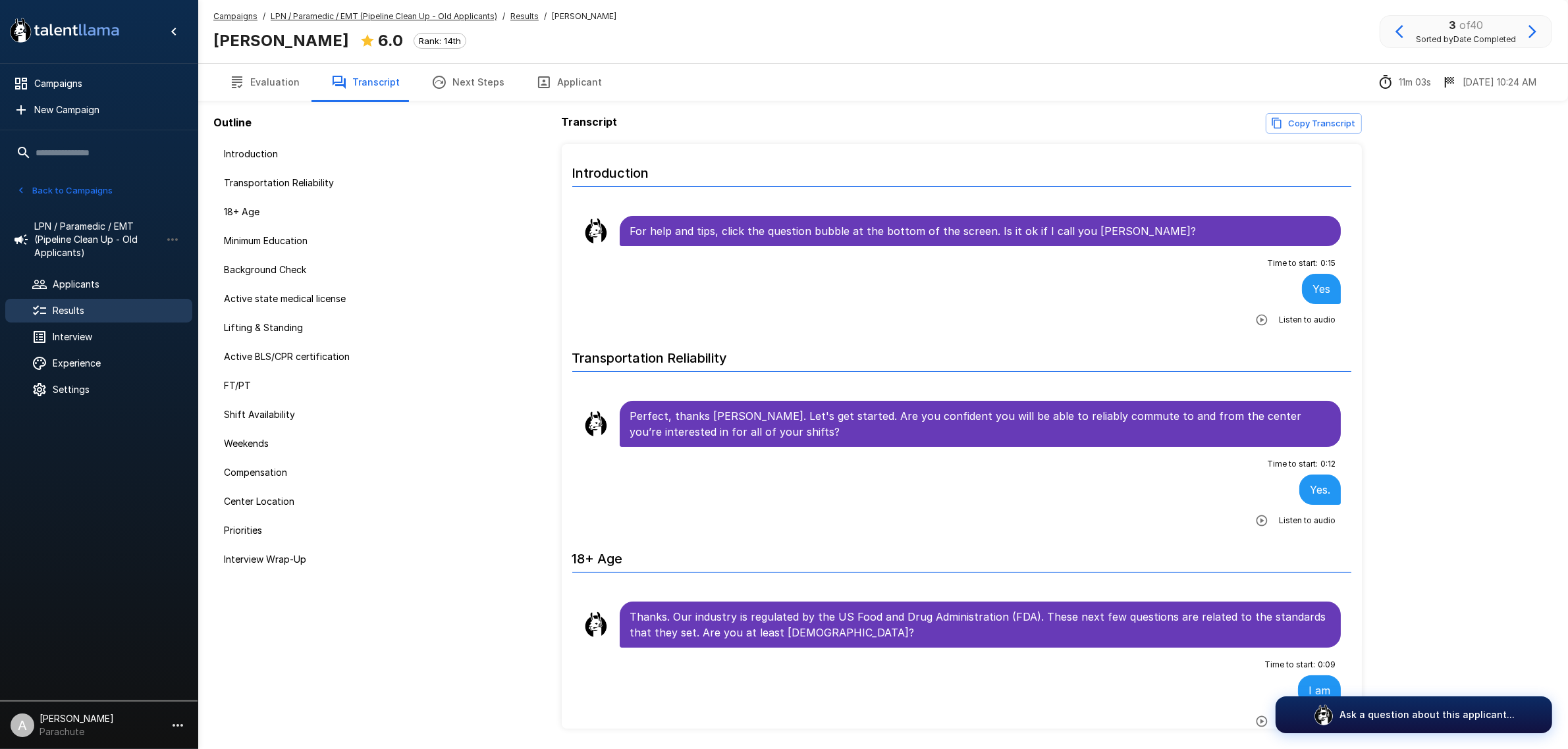
click at [1526, 31] on icon "button" at bounding box center [1532, 31] width 16 height 16
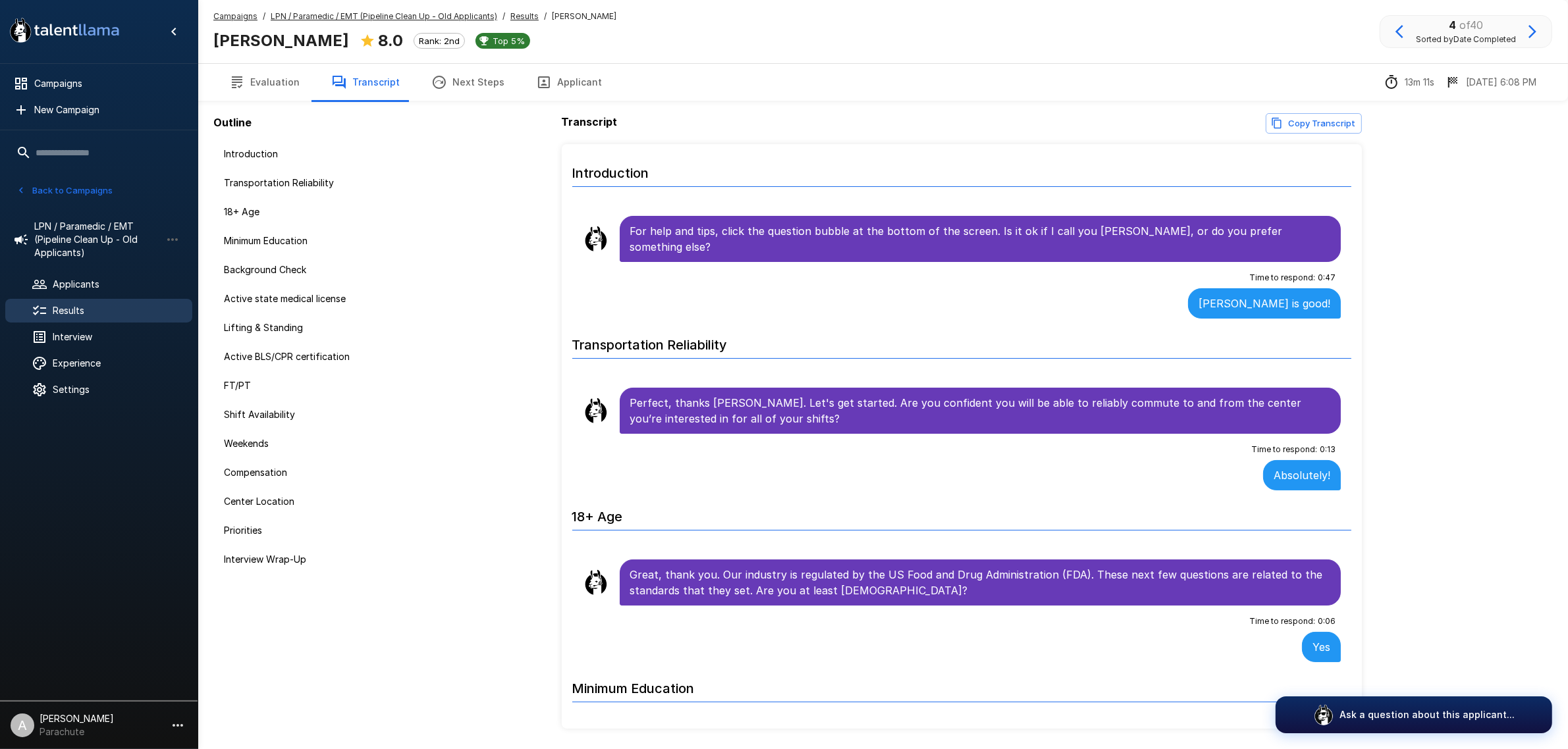
click at [1394, 34] on icon "button" at bounding box center [1399, 31] width 16 height 16
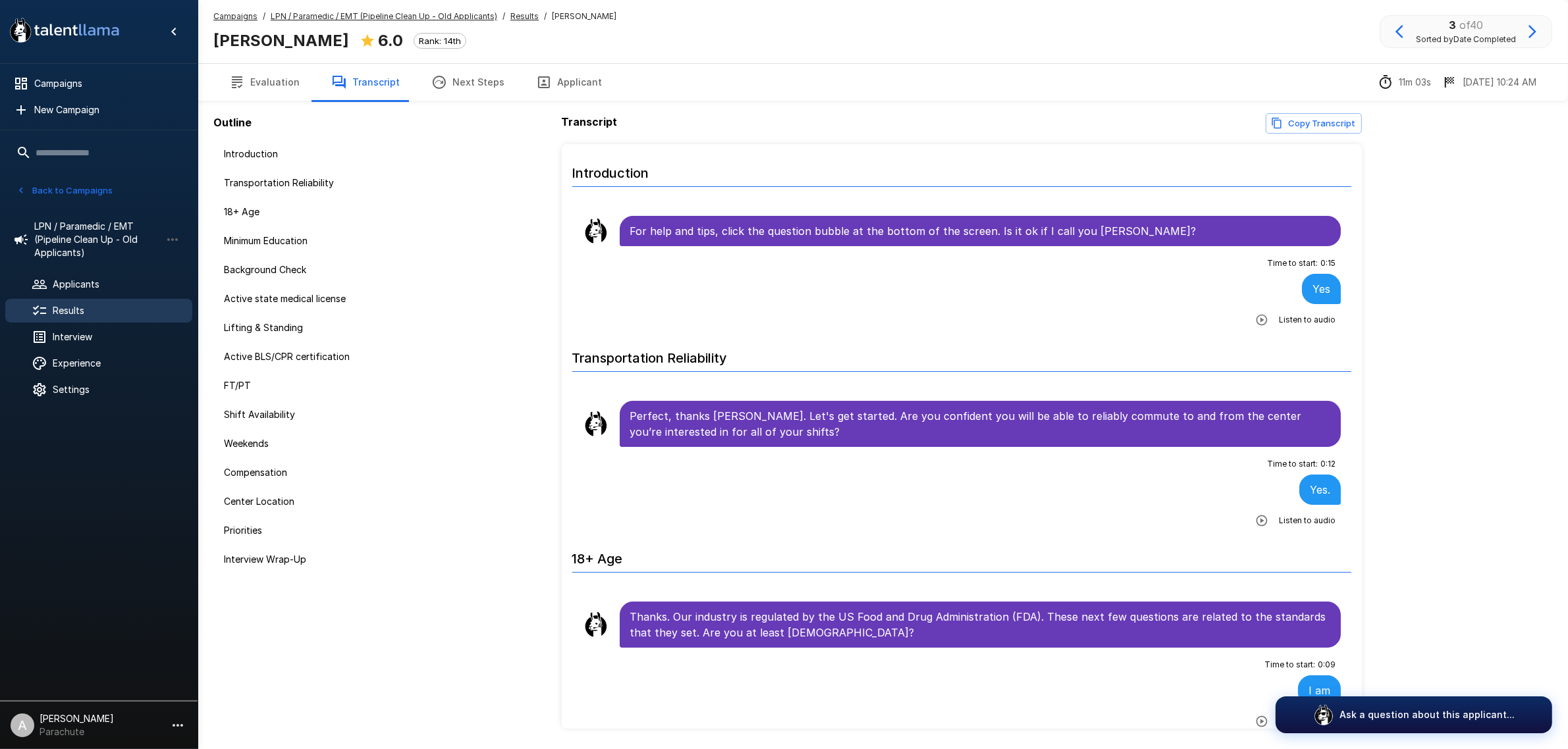
click at [546, 72] on button "Applicant" at bounding box center [569, 82] width 97 height 37
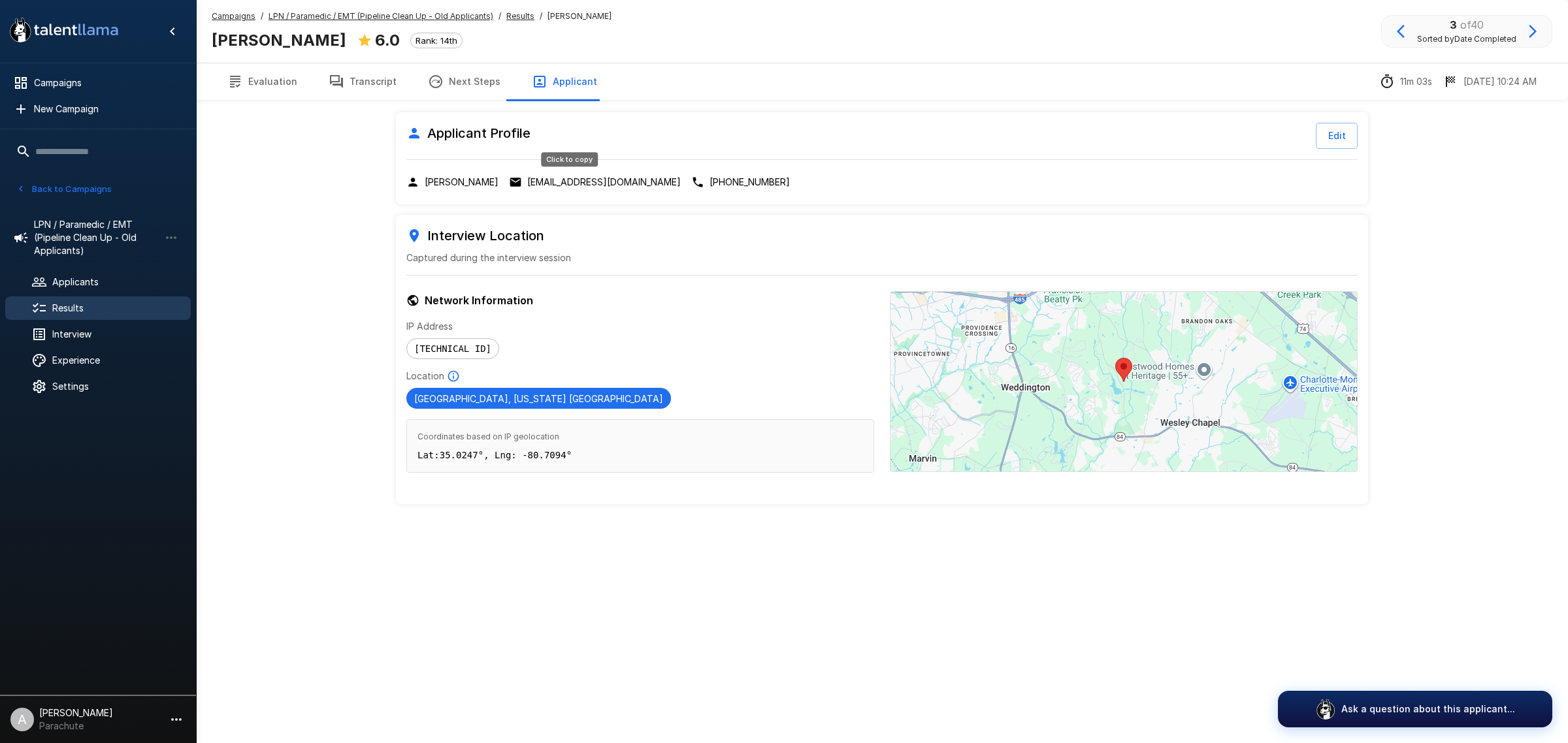
drag, startPoint x: 611, startPoint y: 183, endPoint x: 595, endPoint y: 175, distance: 17.9
click at [611, 183] on p "[EMAIL_ADDRESS][DOMAIN_NAME]" at bounding box center [604, 182] width 154 height 13
click at [363, 72] on button "Transcript" at bounding box center [363, 81] width 99 height 37
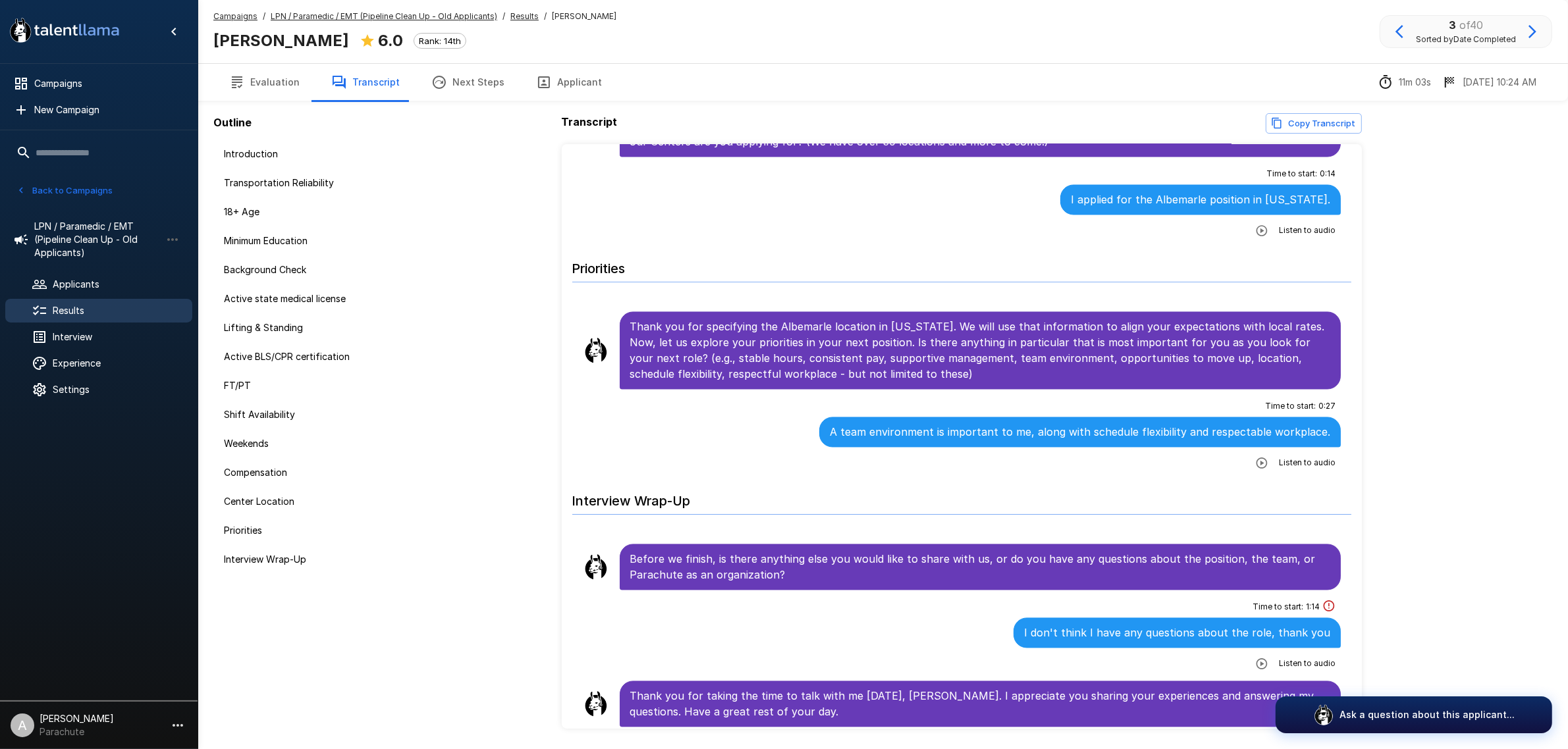
scroll to position [3171, 0]
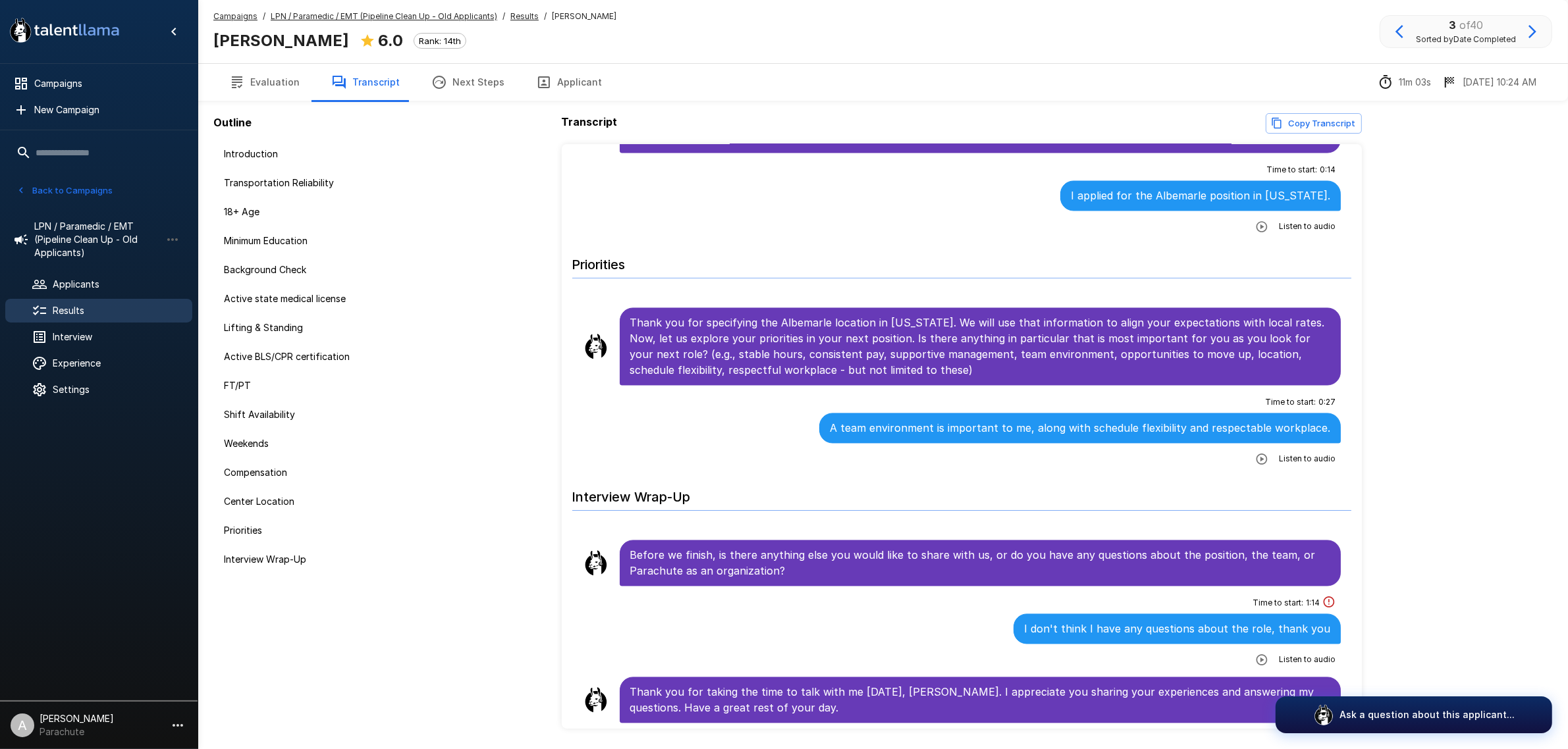
click at [1534, 34] on icon "button" at bounding box center [1532, 31] width 16 height 16
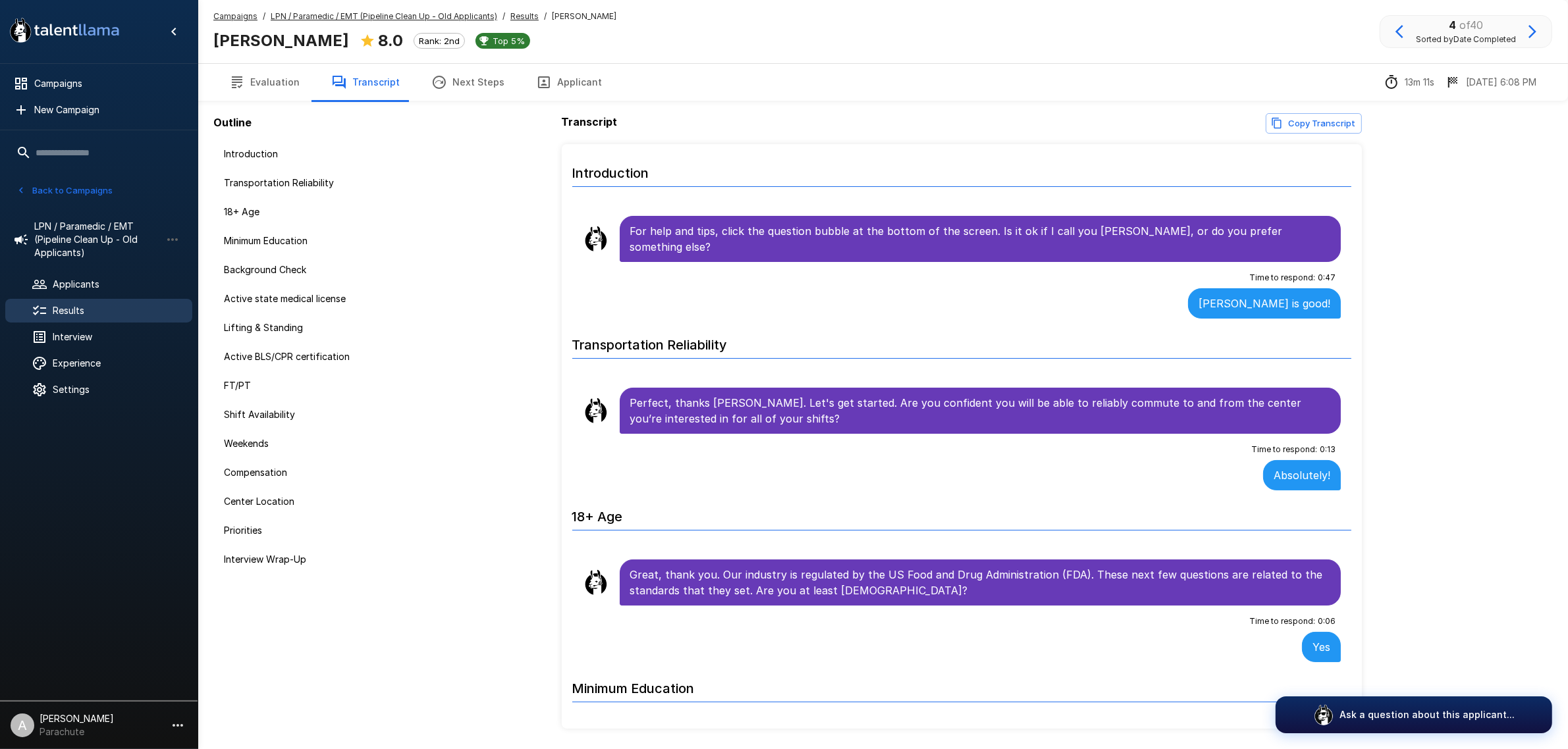
click at [569, 83] on button "Applicant" at bounding box center [569, 82] width 97 height 37
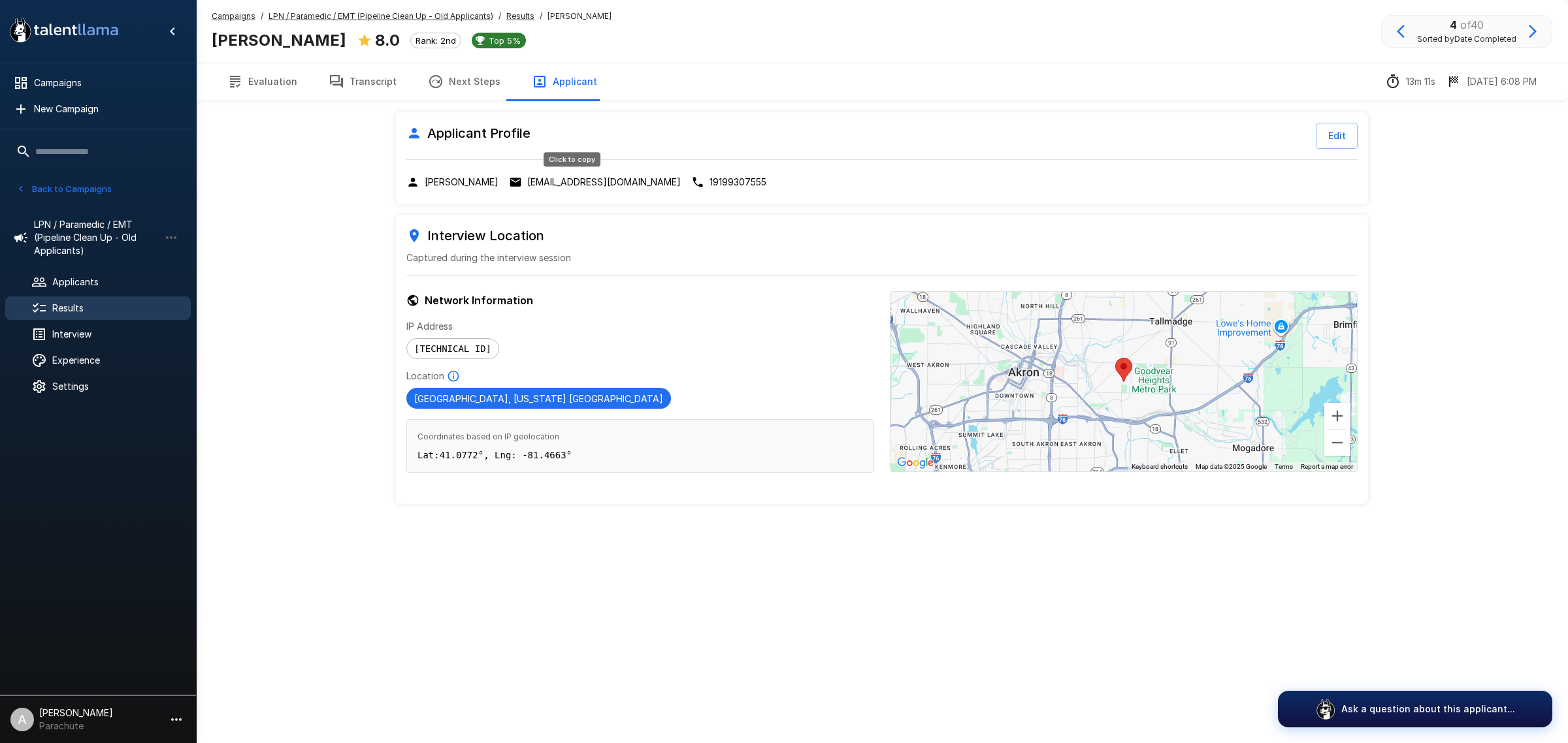
click at [601, 180] on p "[EMAIL_ADDRESS][DOMAIN_NAME]" at bounding box center [604, 182] width 154 height 13
drag, startPoint x: 544, startPoint y: 179, endPoint x: 443, endPoint y: 205, distance: 104.3
click at [544, 179] on p "[EMAIL_ADDRESS][DOMAIN_NAME]" at bounding box center [604, 182] width 154 height 13
click at [376, 80] on button "Transcript" at bounding box center [363, 81] width 99 height 37
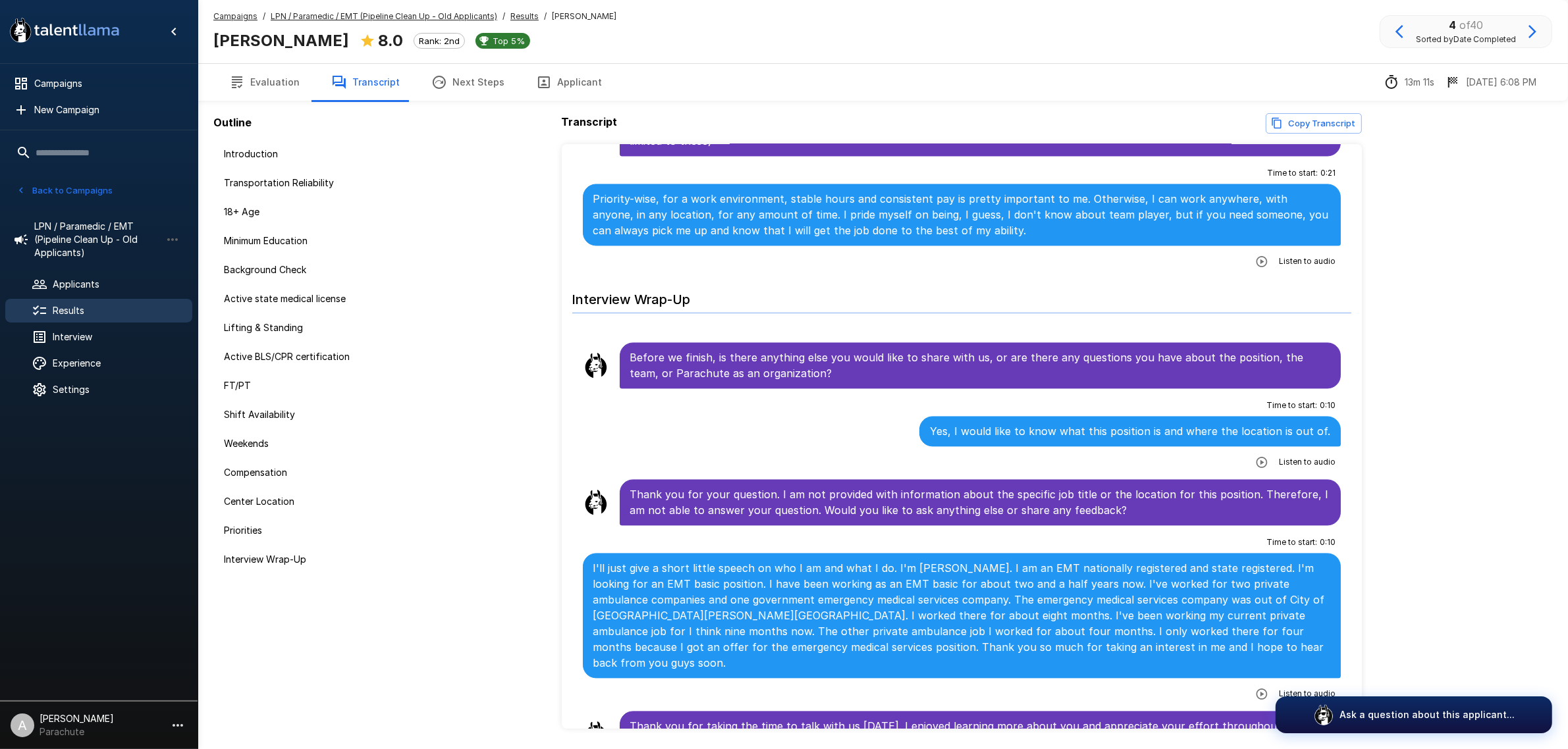
scroll to position [3355, 0]
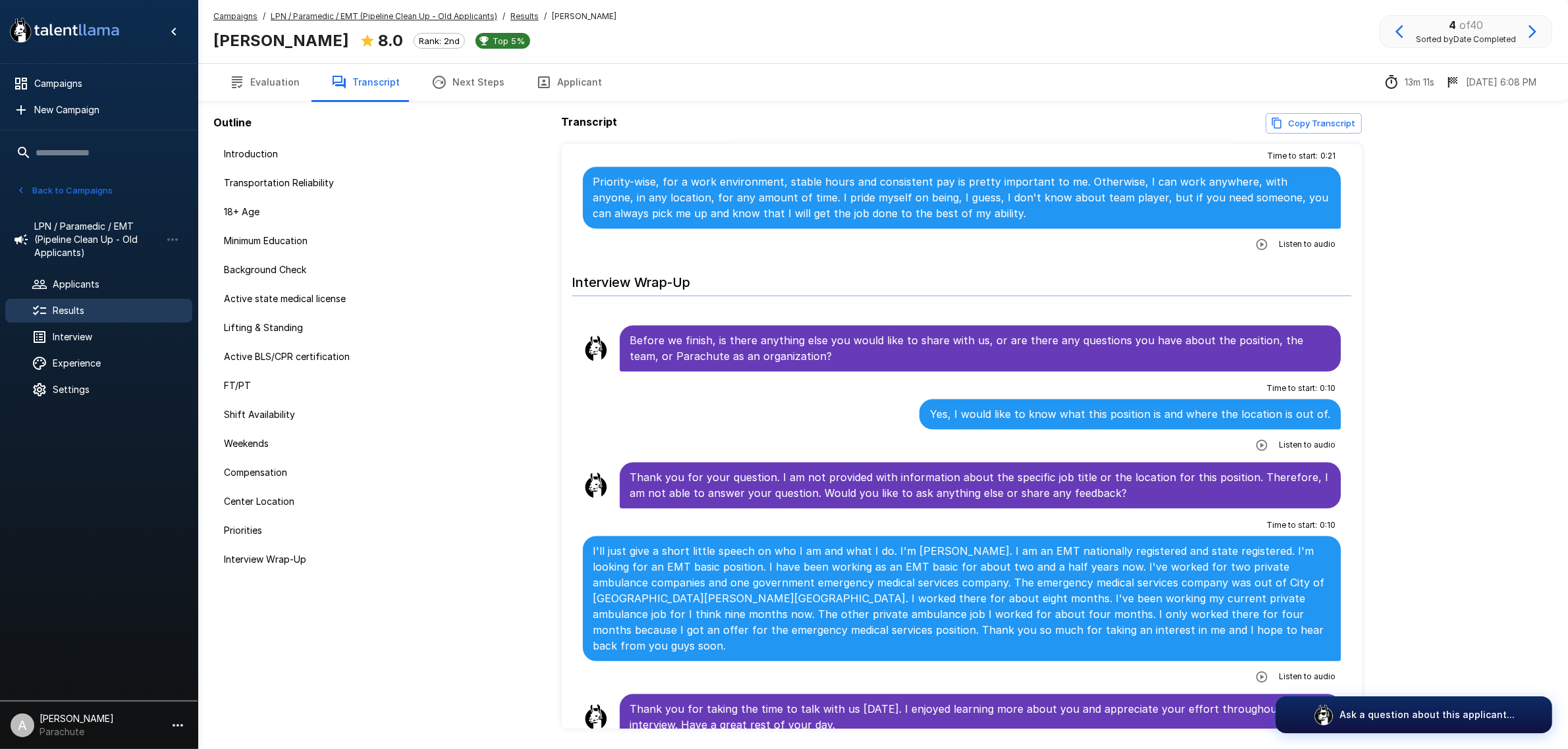
click at [1529, 28] on icon "button" at bounding box center [1532, 31] width 16 height 16
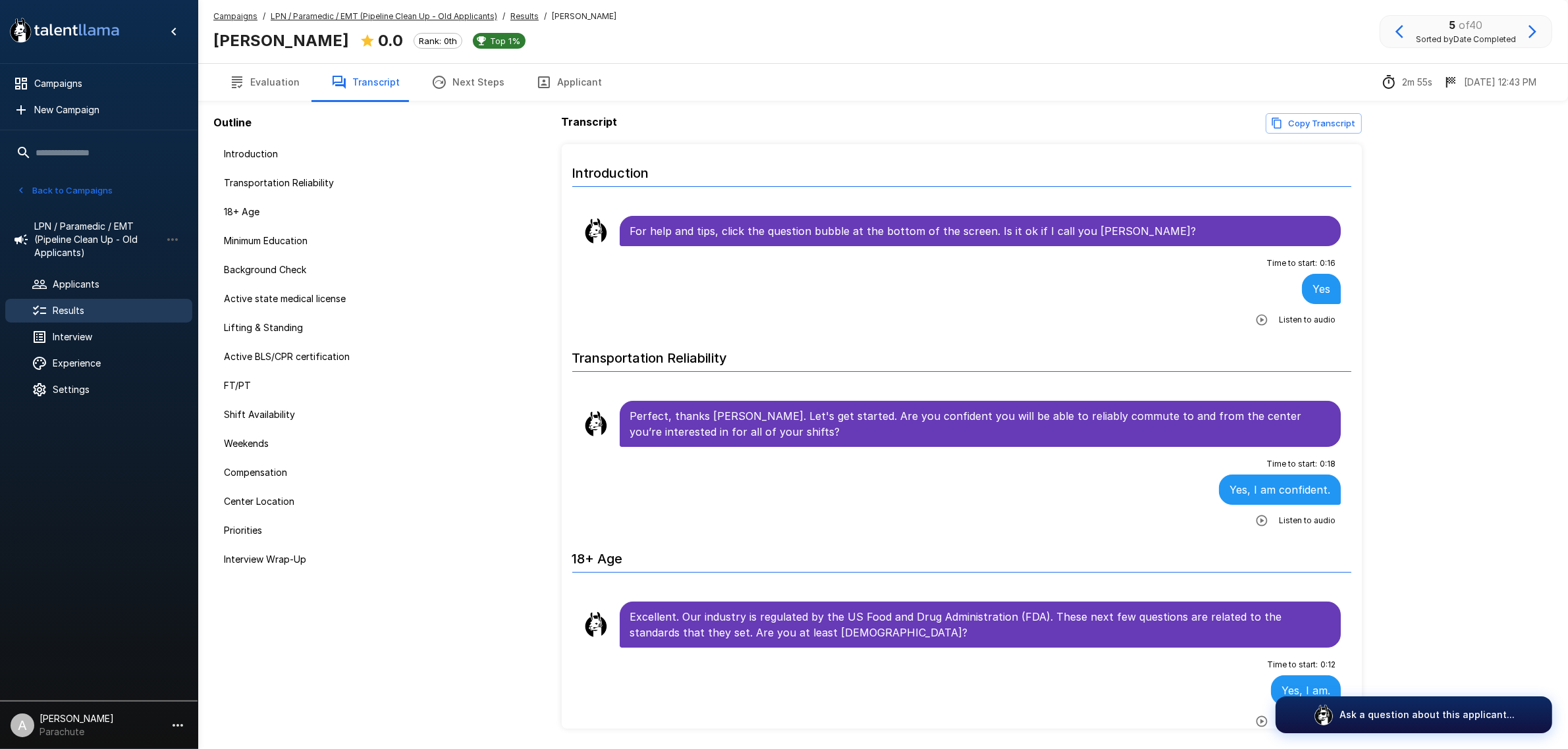
click at [576, 78] on button "Applicant" at bounding box center [569, 82] width 97 height 37
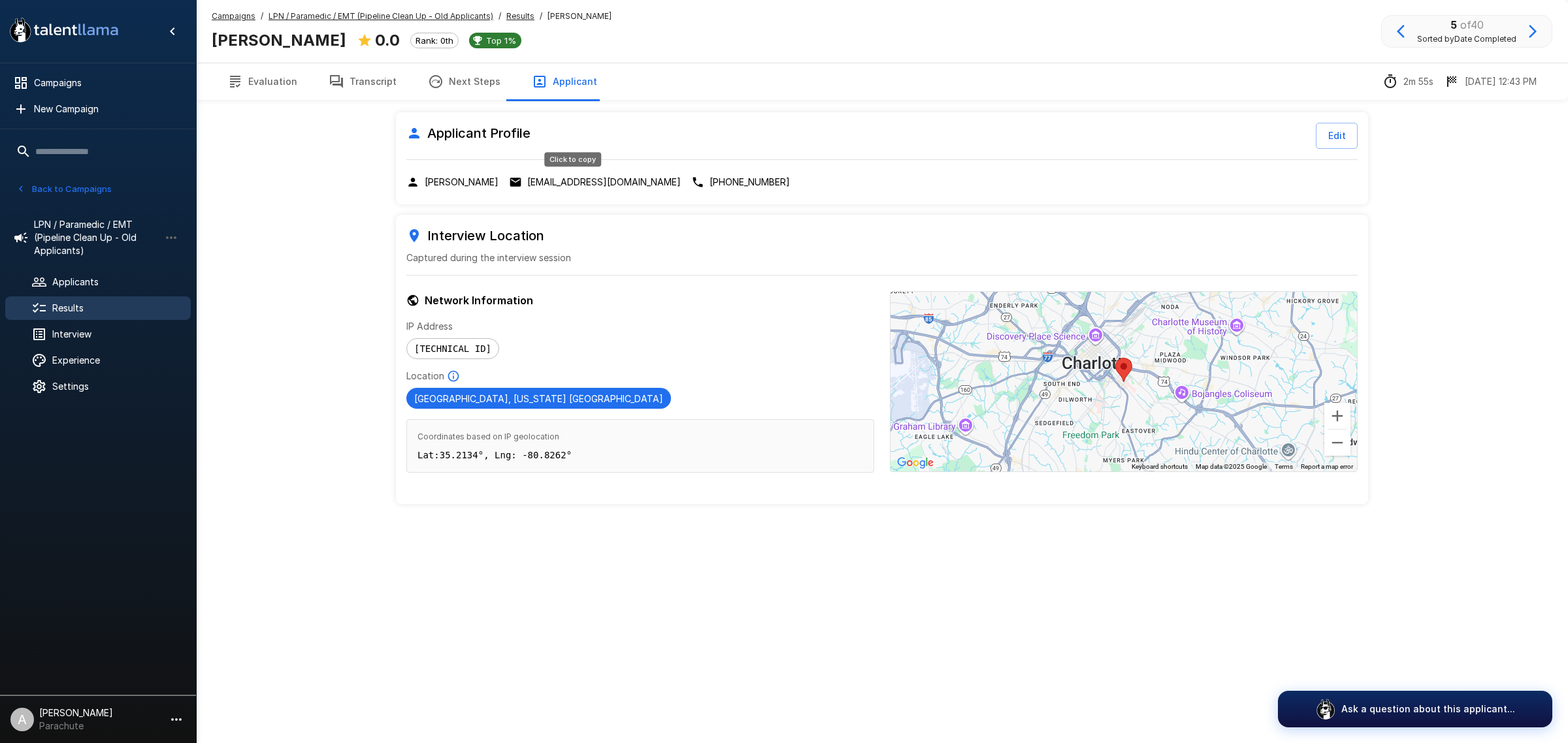
click at [605, 184] on p "[EMAIL_ADDRESS][DOMAIN_NAME]" at bounding box center [604, 182] width 154 height 13
click at [268, 81] on button "Evaluation" at bounding box center [262, 81] width 101 height 37
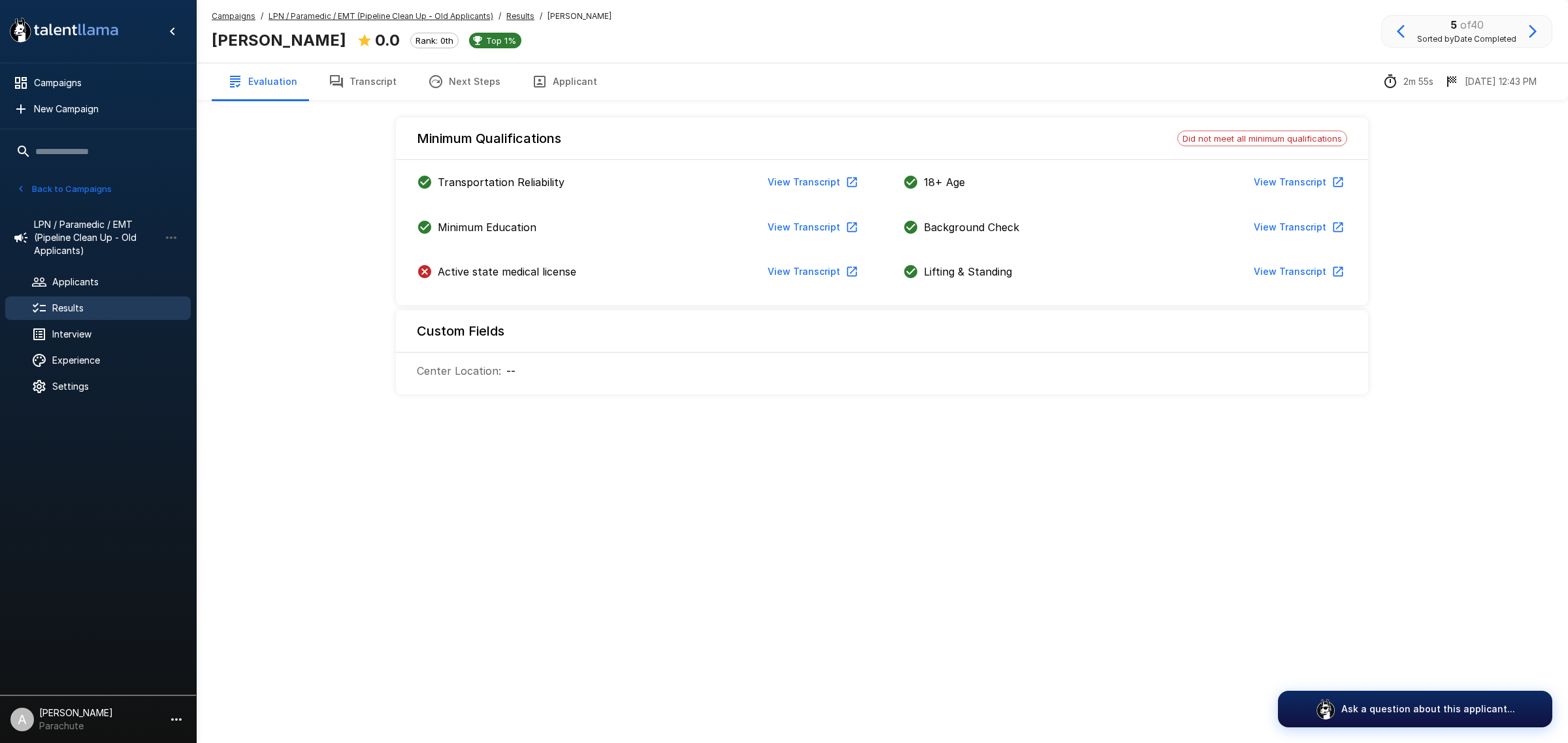
click at [357, 87] on button "Transcript" at bounding box center [363, 81] width 99 height 37
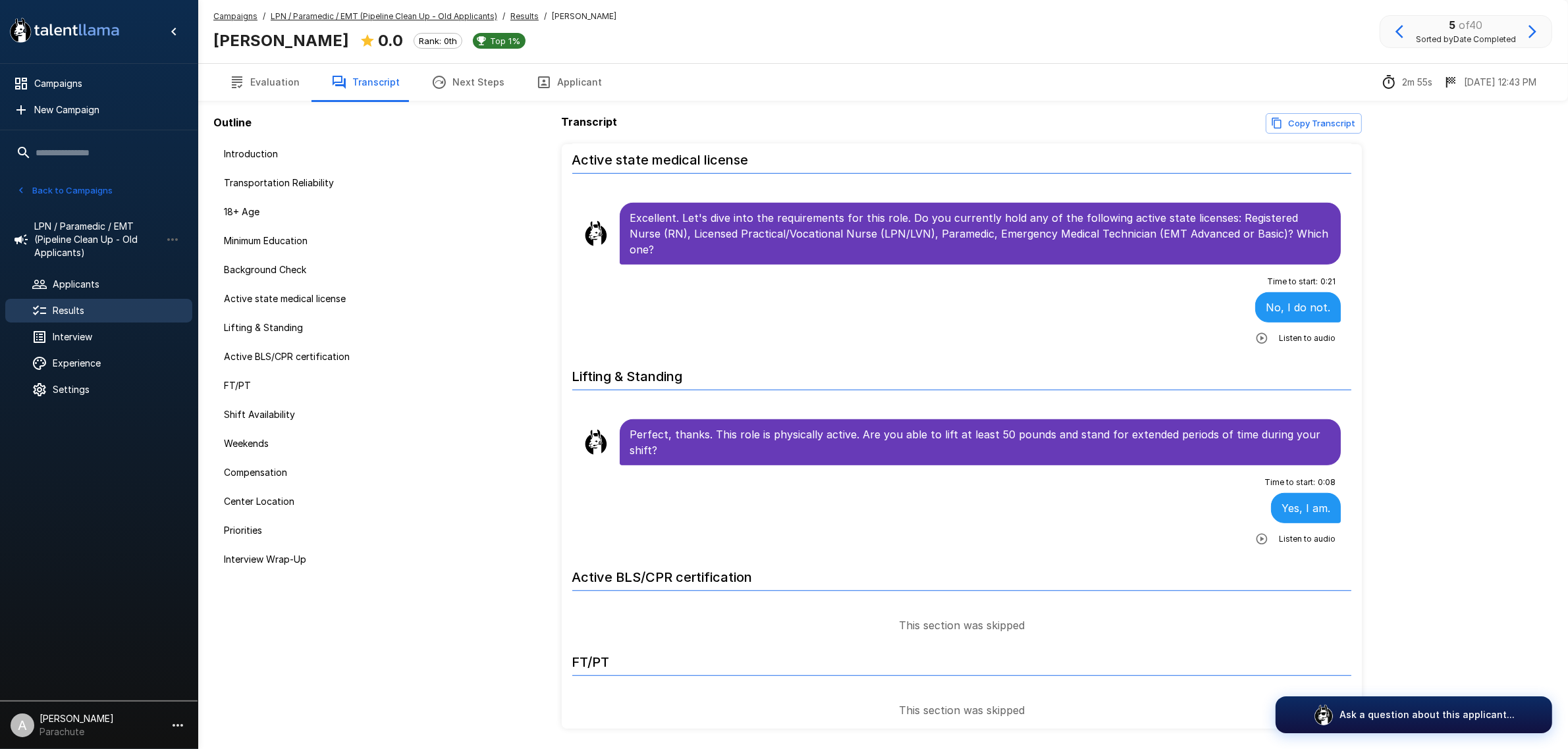
scroll to position [987, 0]
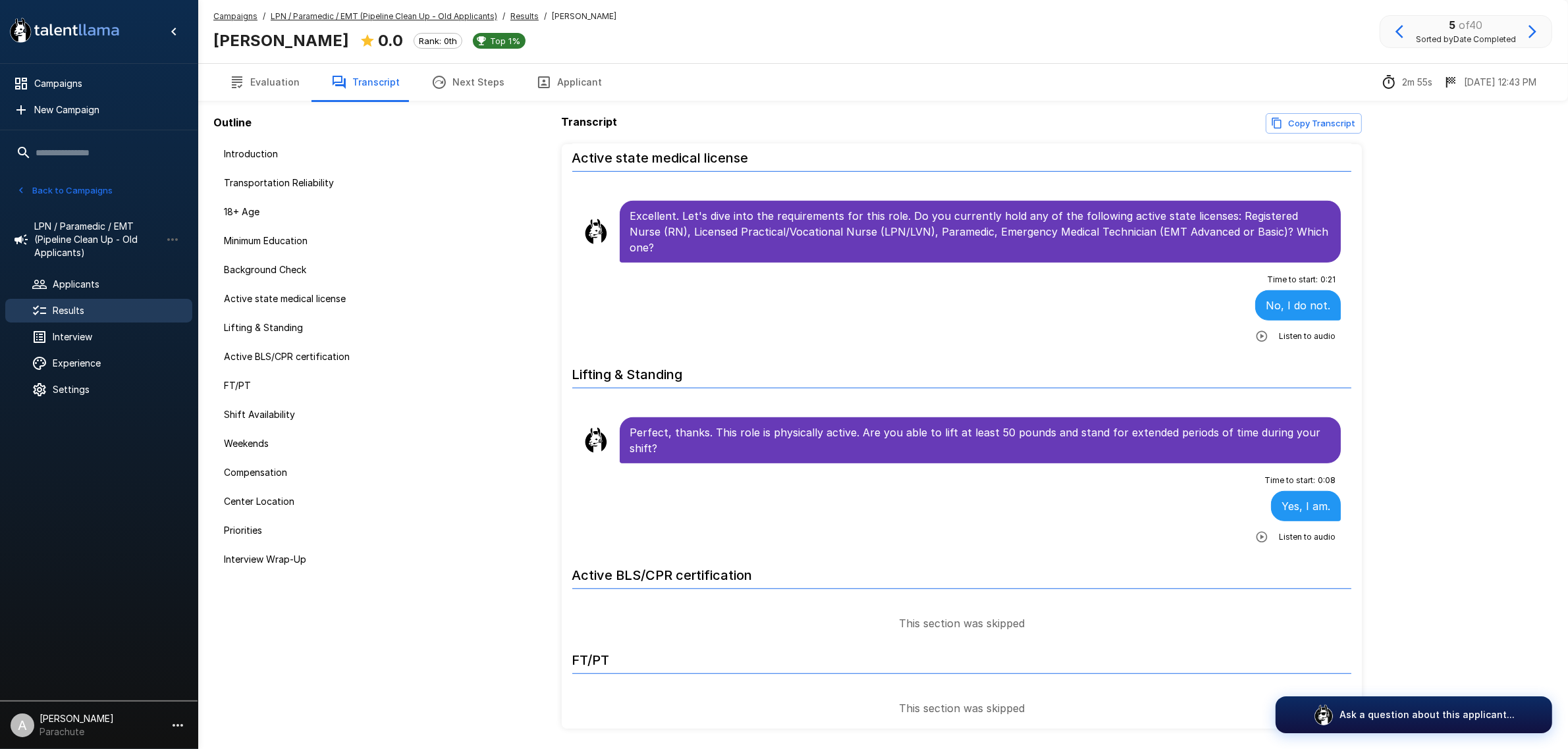
click at [1522, 31] on button "button" at bounding box center [1532, 31] width 22 height 22
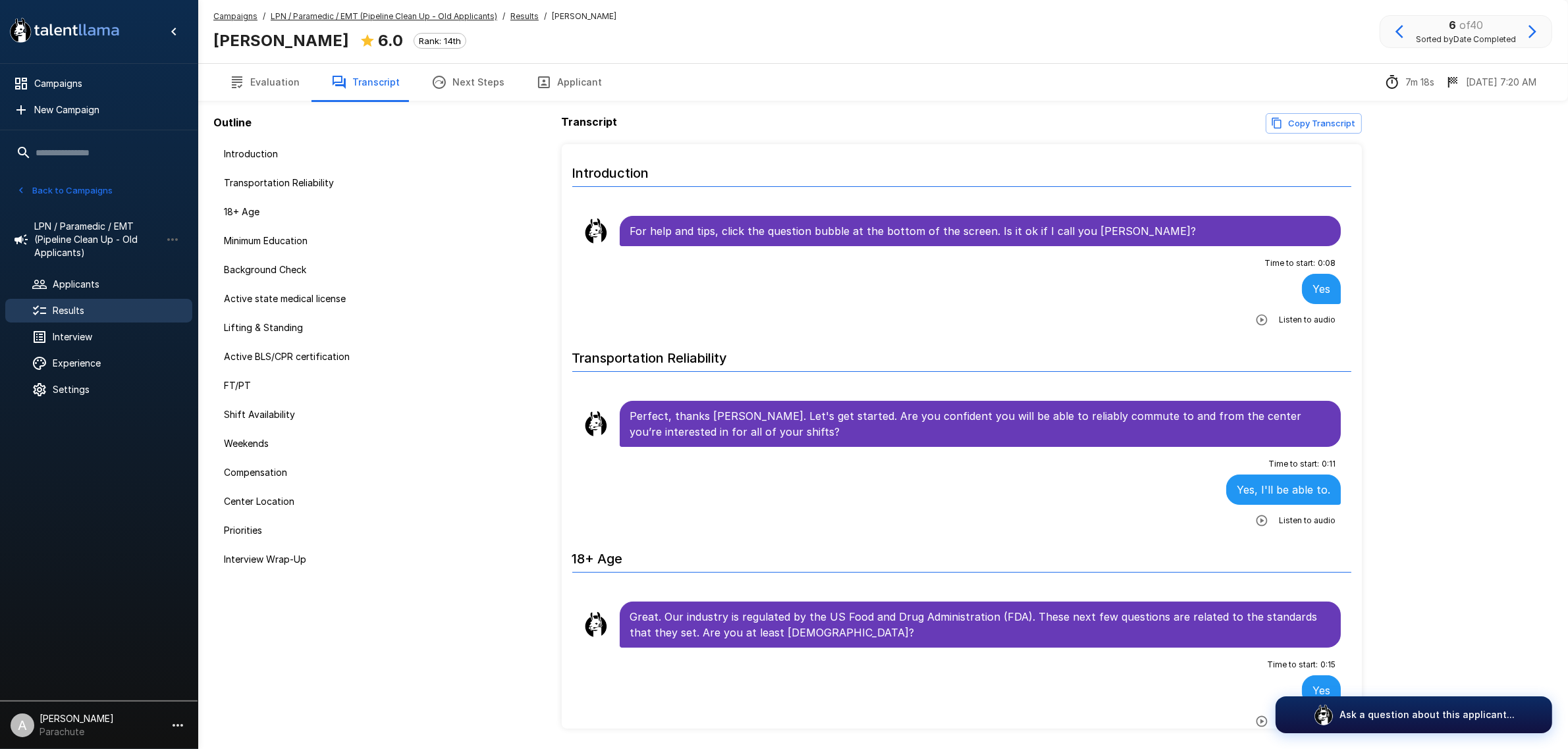
click at [550, 89] on button "Applicant" at bounding box center [569, 82] width 97 height 37
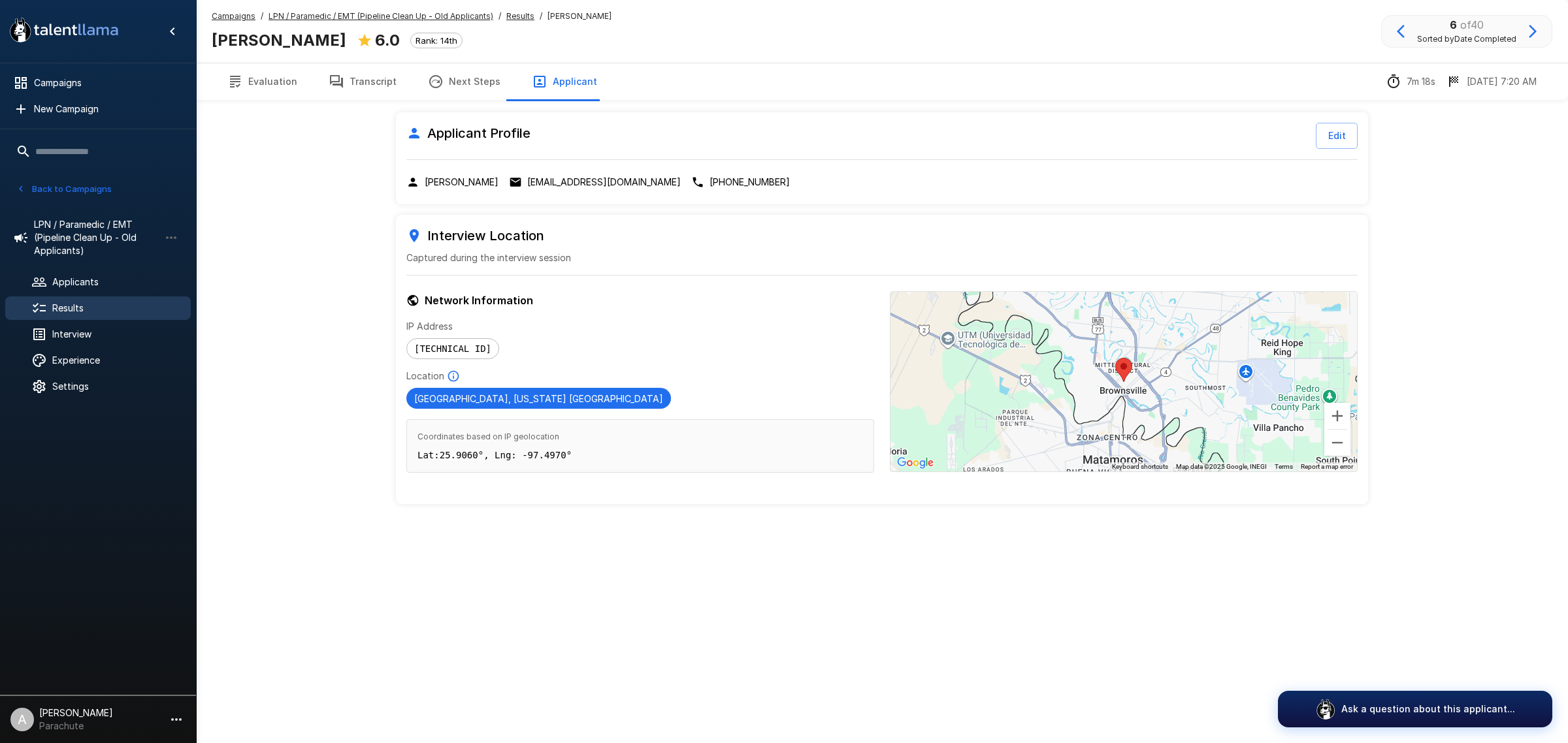
click at [569, 187] on p "[EMAIL_ADDRESS][DOMAIN_NAME]" at bounding box center [604, 182] width 154 height 13
drag, startPoint x: 366, startPoint y: 83, endPoint x: 30, endPoint y: 165, distance: 345.9
click at [366, 83] on button "Transcript" at bounding box center [363, 81] width 99 height 37
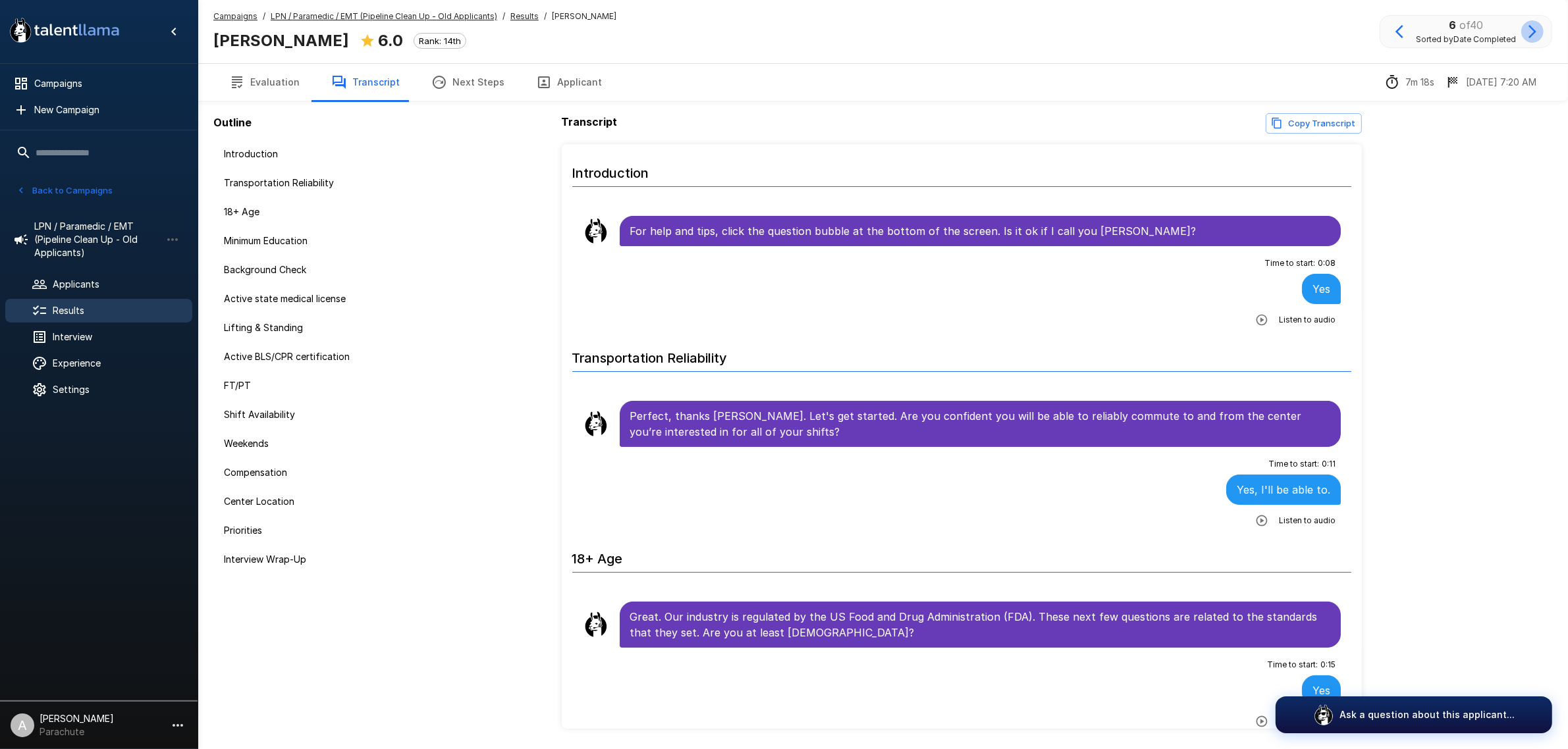
click at [1534, 31] on icon "button" at bounding box center [1532, 31] width 16 height 16
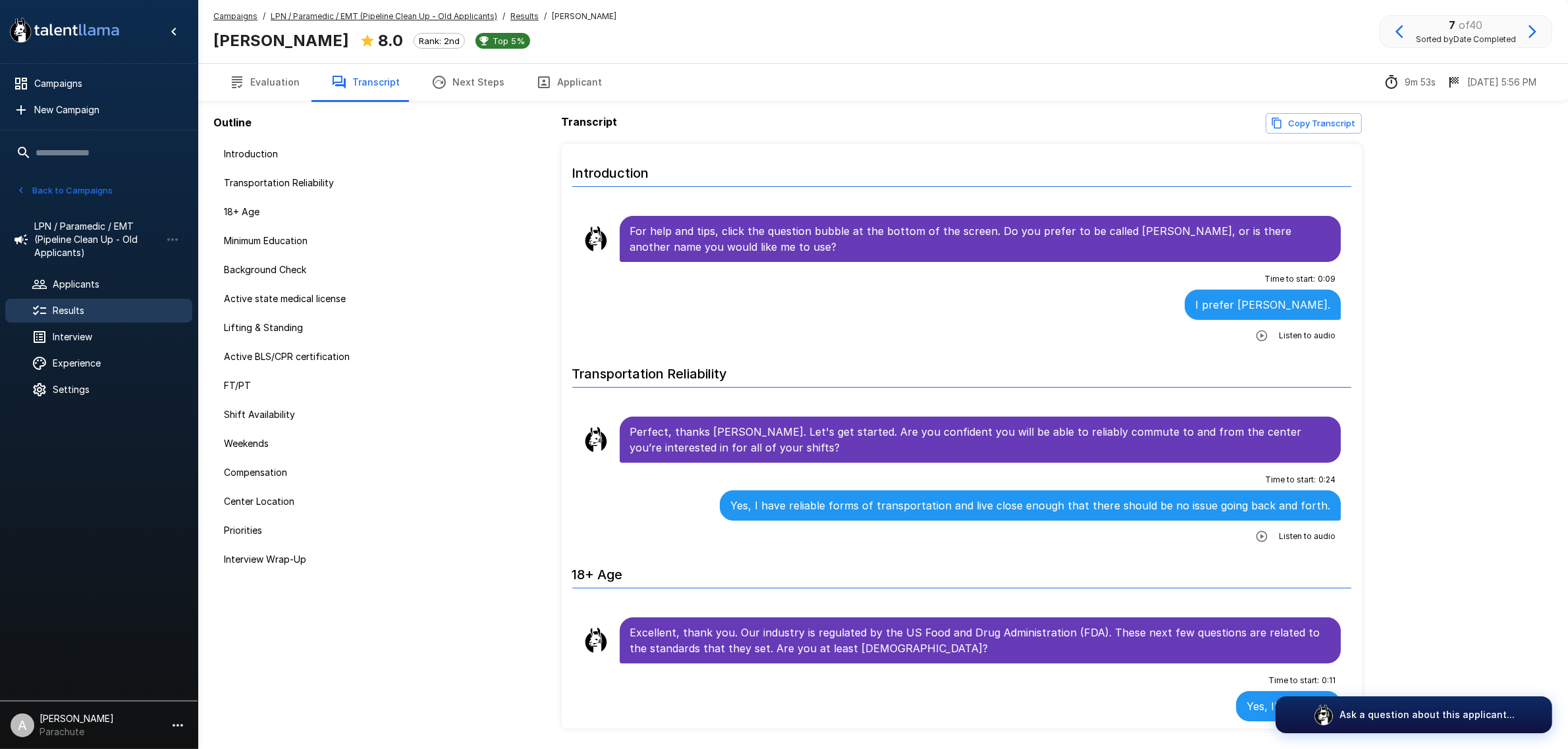
click at [564, 76] on button "Applicant" at bounding box center [569, 82] width 97 height 37
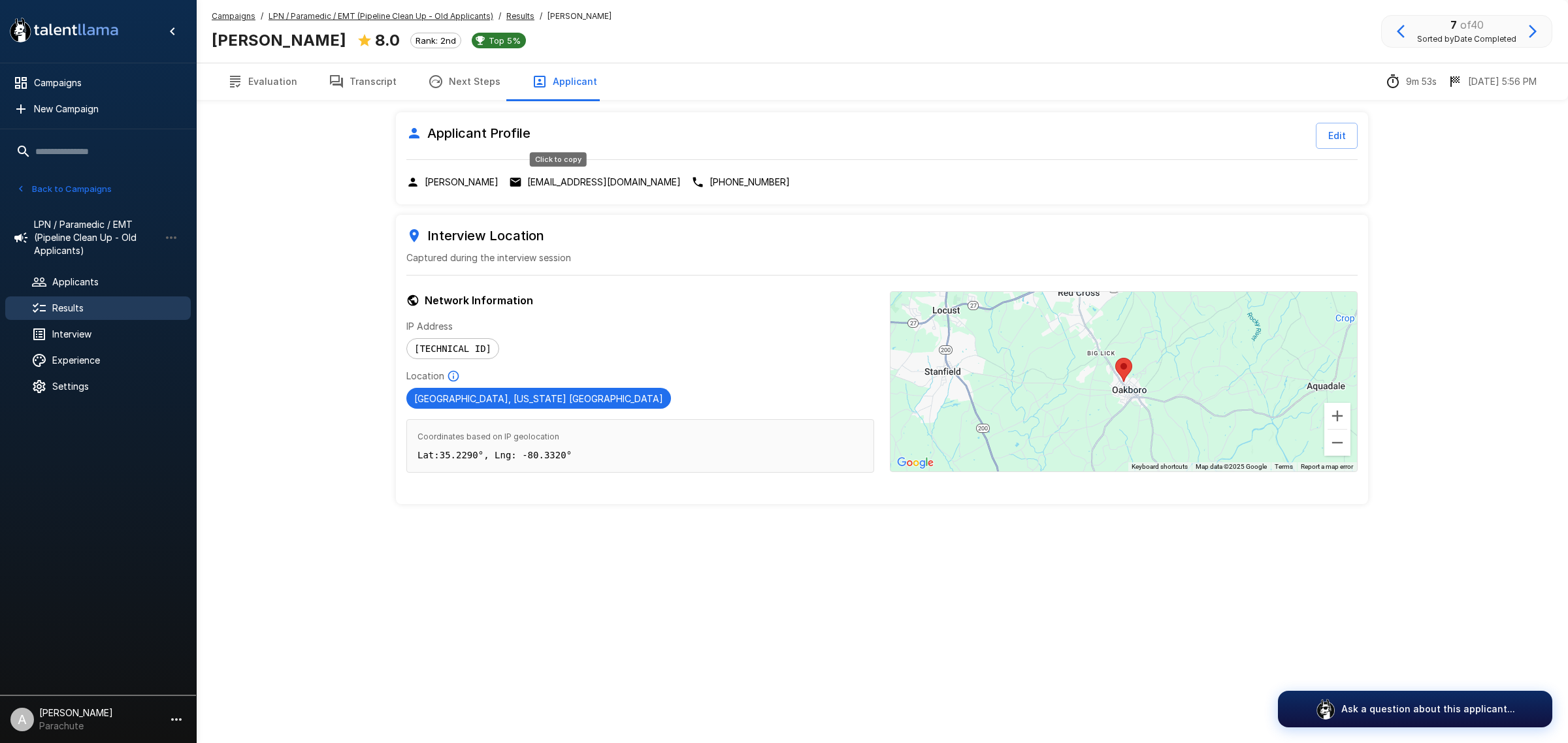
click at [560, 176] on p "[EMAIL_ADDRESS][DOMAIN_NAME]" at bounding box center [604, 182] width 154 height 13
click at [351, 85] on button "Transcript" at bounding box center [363, 81] width 99 height 37
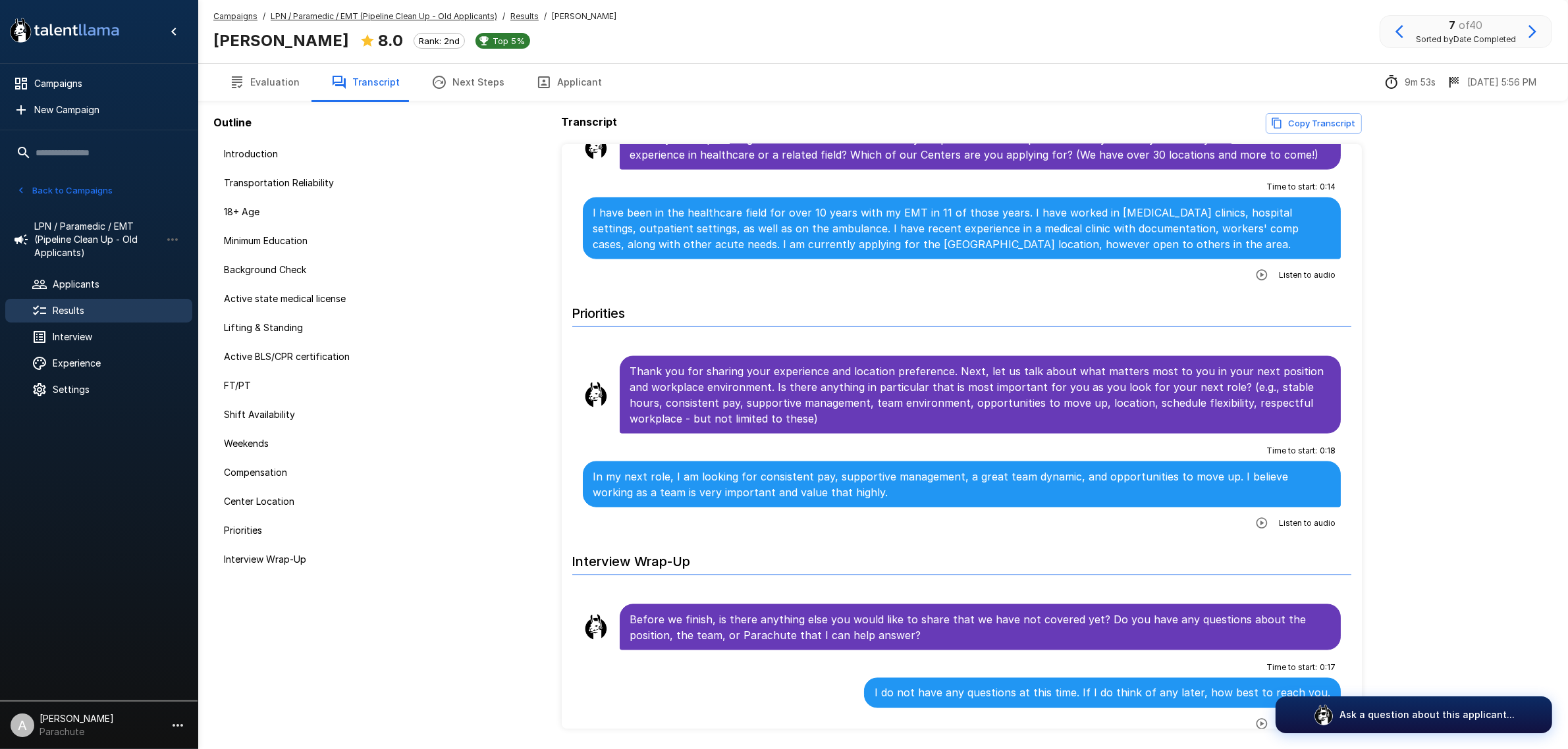
scroll to position [2633, 0]
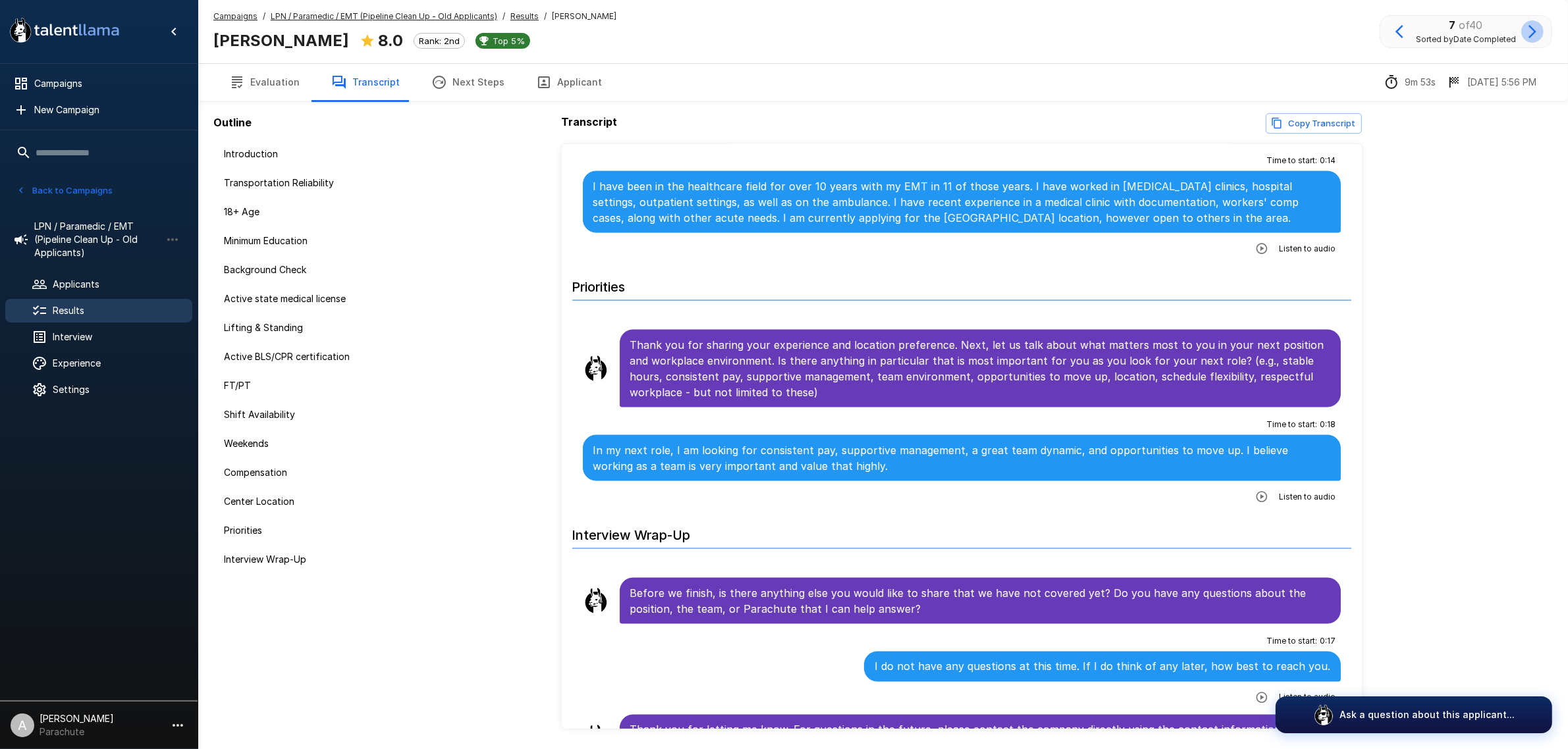
click at [1528, 31] on icon "button" at bounding box center [1532, 31] width 16 height 16
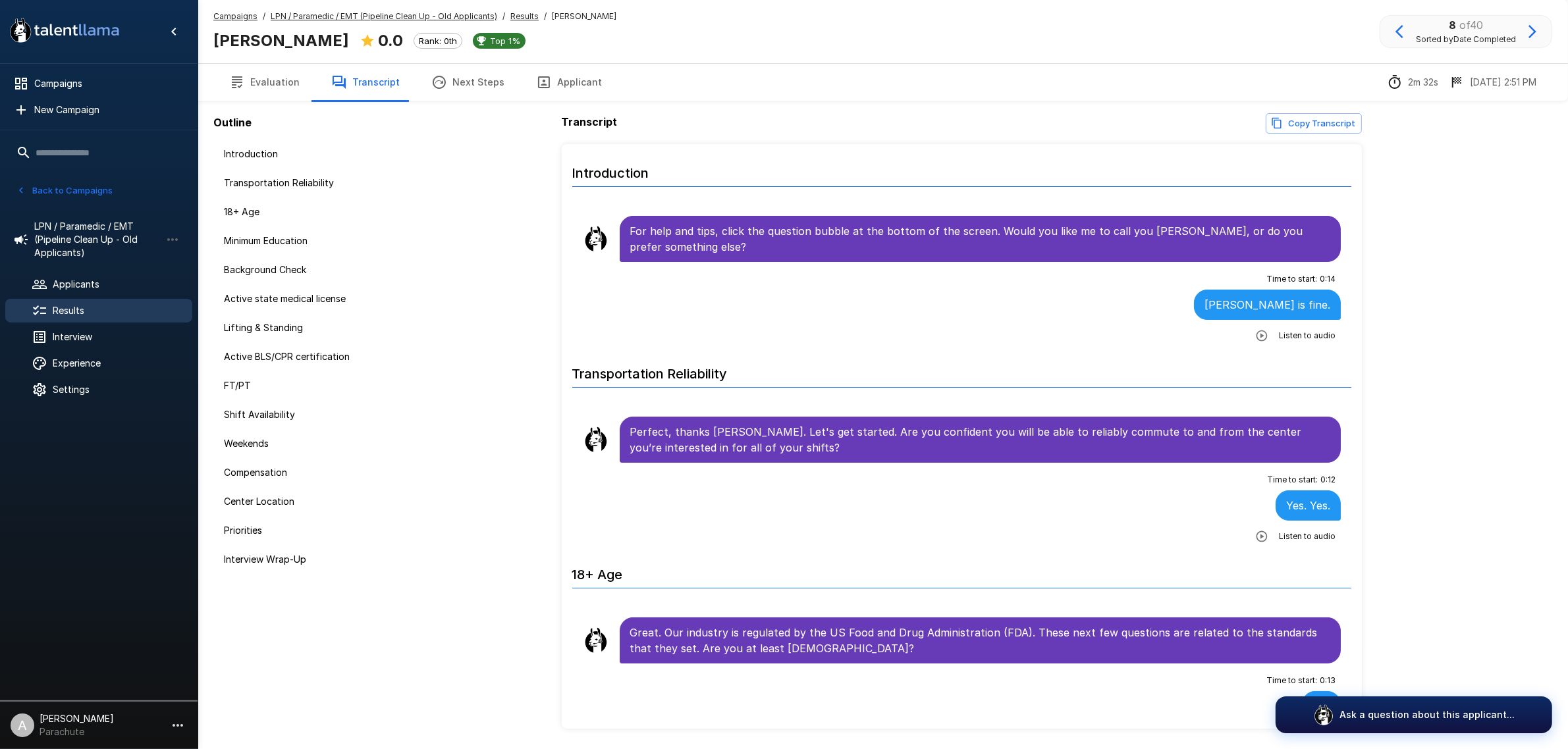
click at [261, 90] on button "Evaluation" at bounding box center [264, 82] width 102 height 37
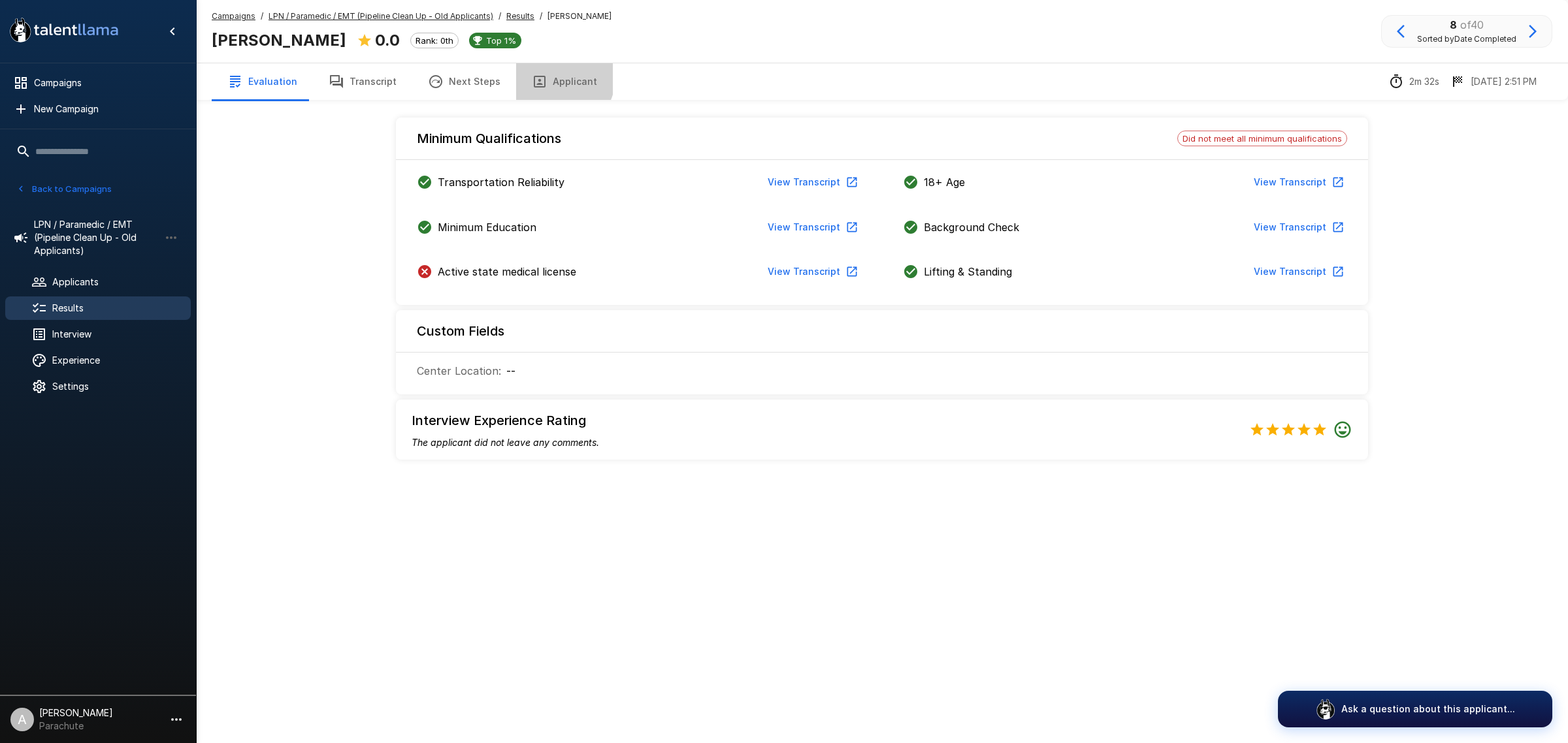
click at [538, 74] on button "Applicant" at bounding box center [564, 81] width 97 height 37
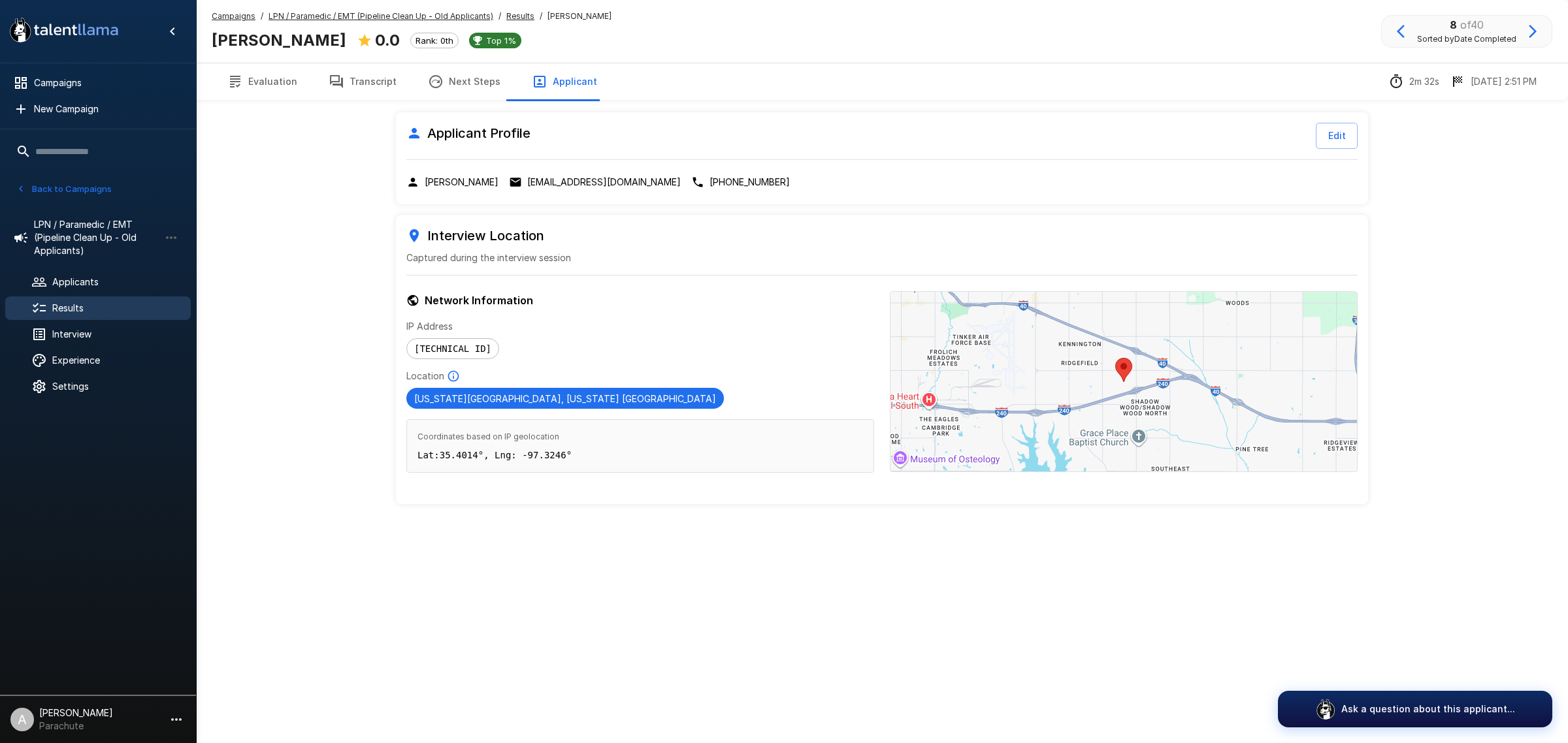
click at [553, 173] on div "Applicant Profile Edit [PERSON_NAME] [EMAIL_ADDRESS][DOMAIN_NAME] [PHONE_NUMBER]" at bounding box center [882, 159] width 972 height 92
click at [560, 181] on p "[EMAIL_ADDRESS][DOMAIN_NAME]" at bounding box center [604, 182] width 154 height 13
click at [336, 79] on icon "button" at bounding box center [336, 81] width 16 height 16
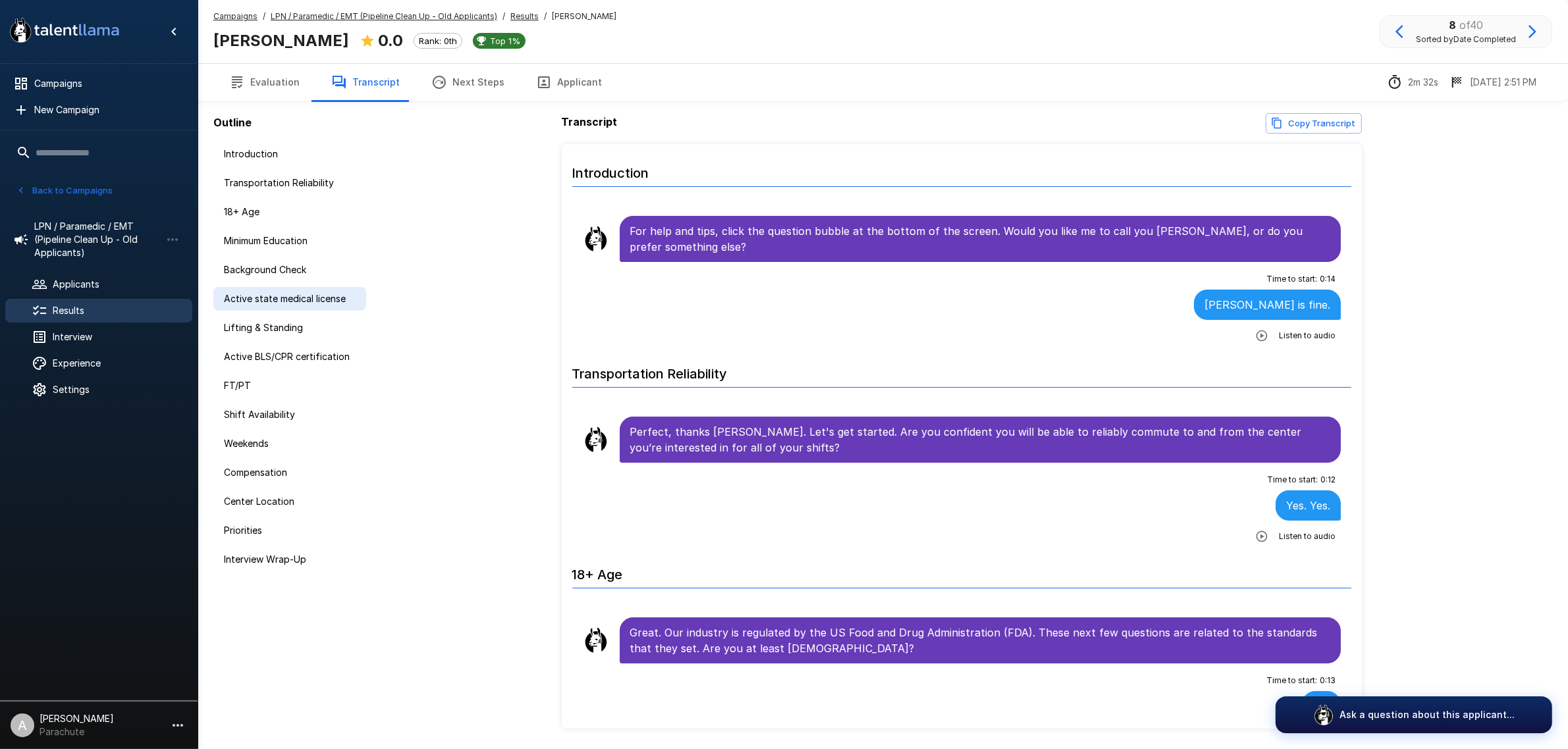
click at [291, 297] on span "Active state medical license" at bounding box center [289, 299] width 131 height 13
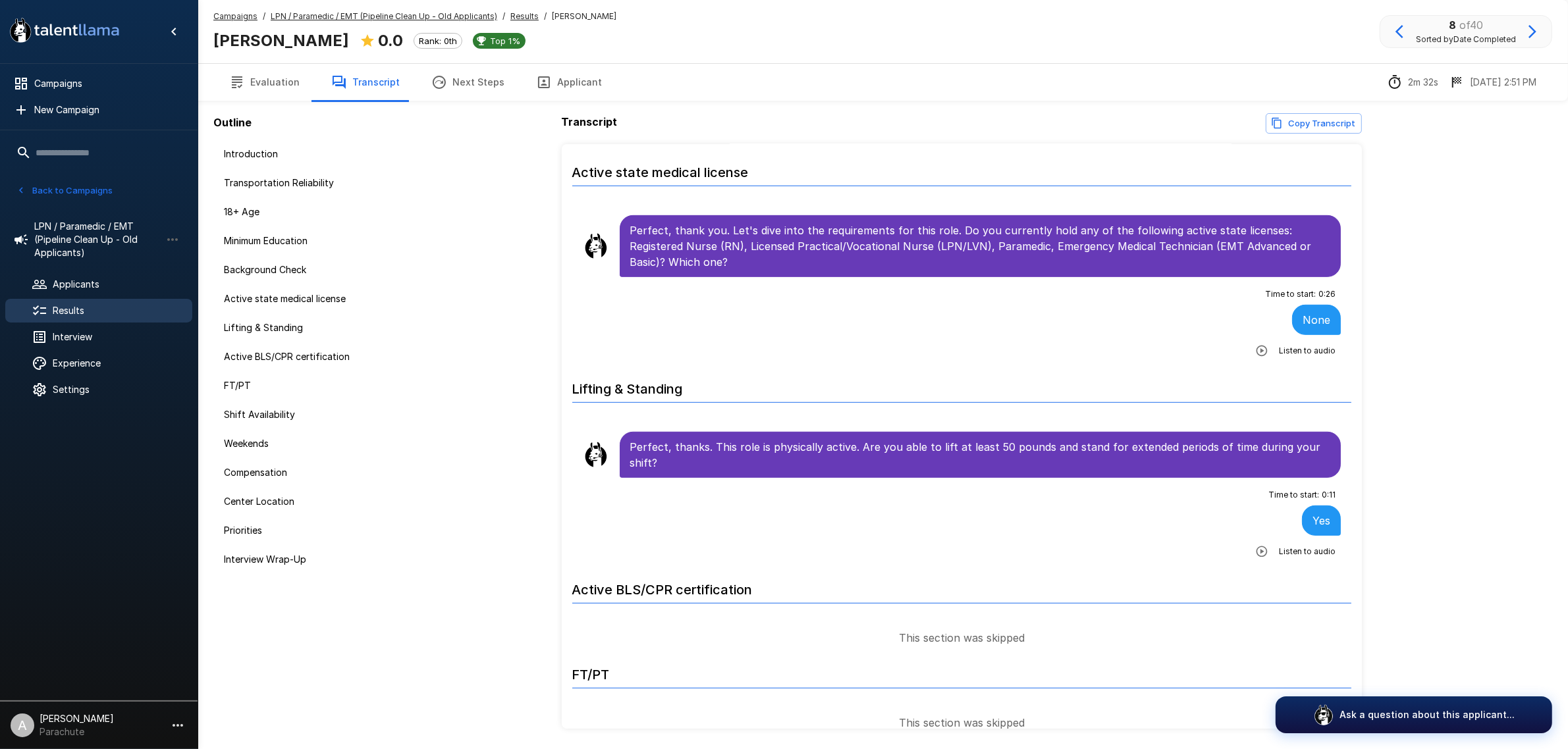
scroll to position [989, 0]
click at [1528, 31] on icon "button" at bounding box center [1532, 31] width 16 height 16
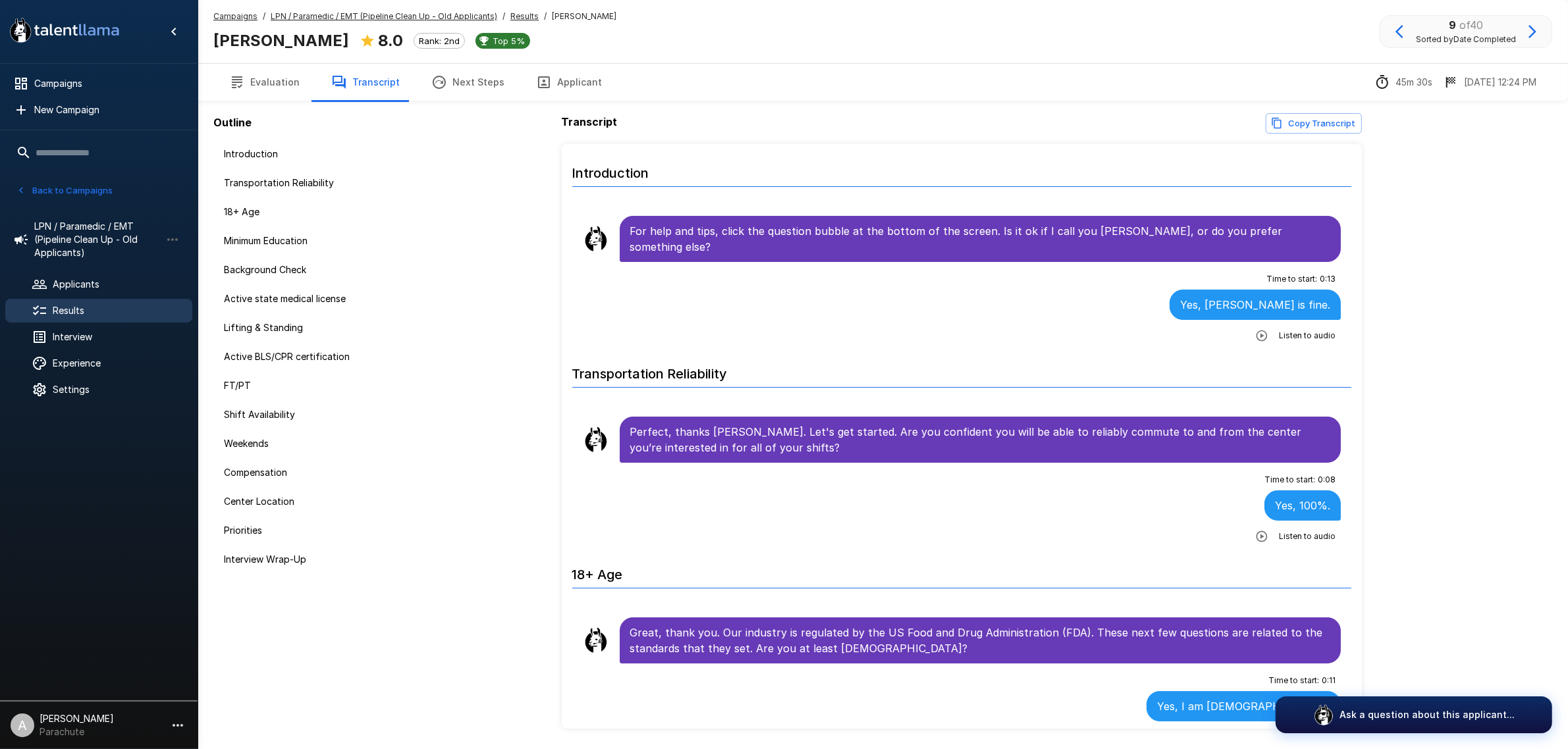
click at [566, 88] on button "Applicant" at bounding box center [569, 82] width 97 height 37
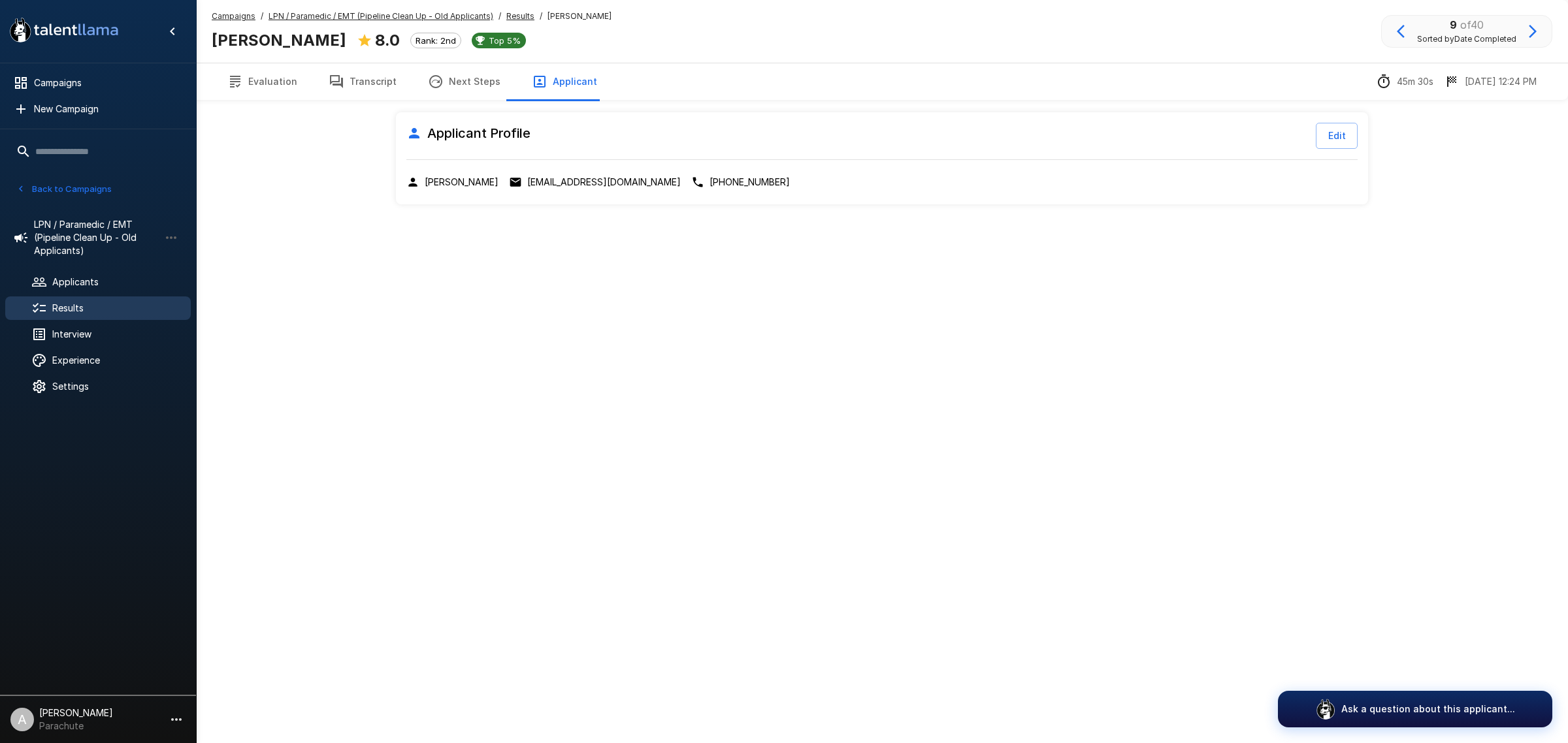
click at [552, 176] on p "[EMAIL_ADDRESS][DOMAIN_NAME]" at bounding box center [604, 182] width 154 height 13
drag, startPoint x: 357, startPoint y: 92, endPoint x: 351, endPoint y: 96, distance: 7.2
click at [357, 92] on button "Transcript" at bounding box center [363, 81] width 99 height 37
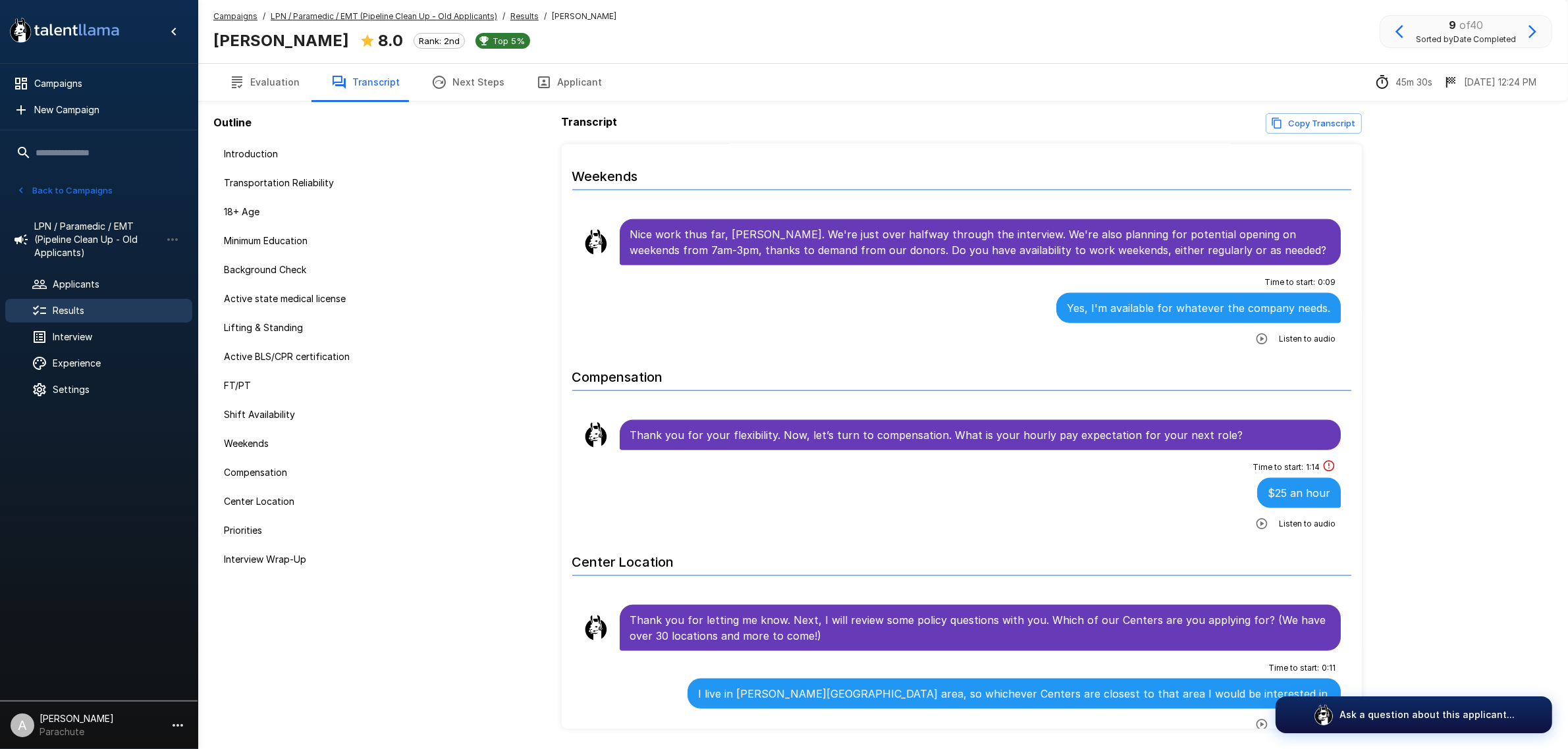
scroll to position [1975, 0]
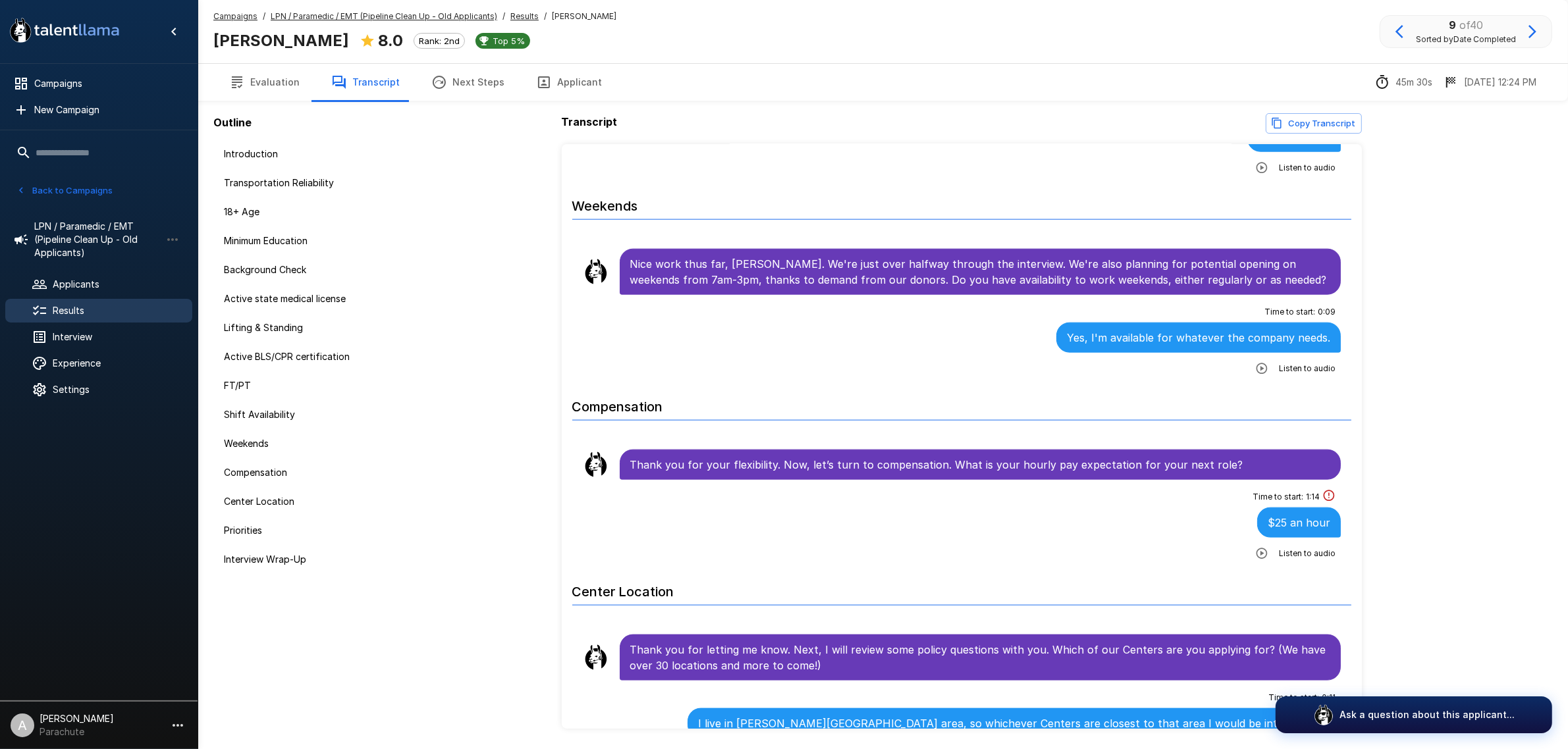
click at [1528, 24] on icon "button" at bounding box center [1532, 31] width 16 height 16
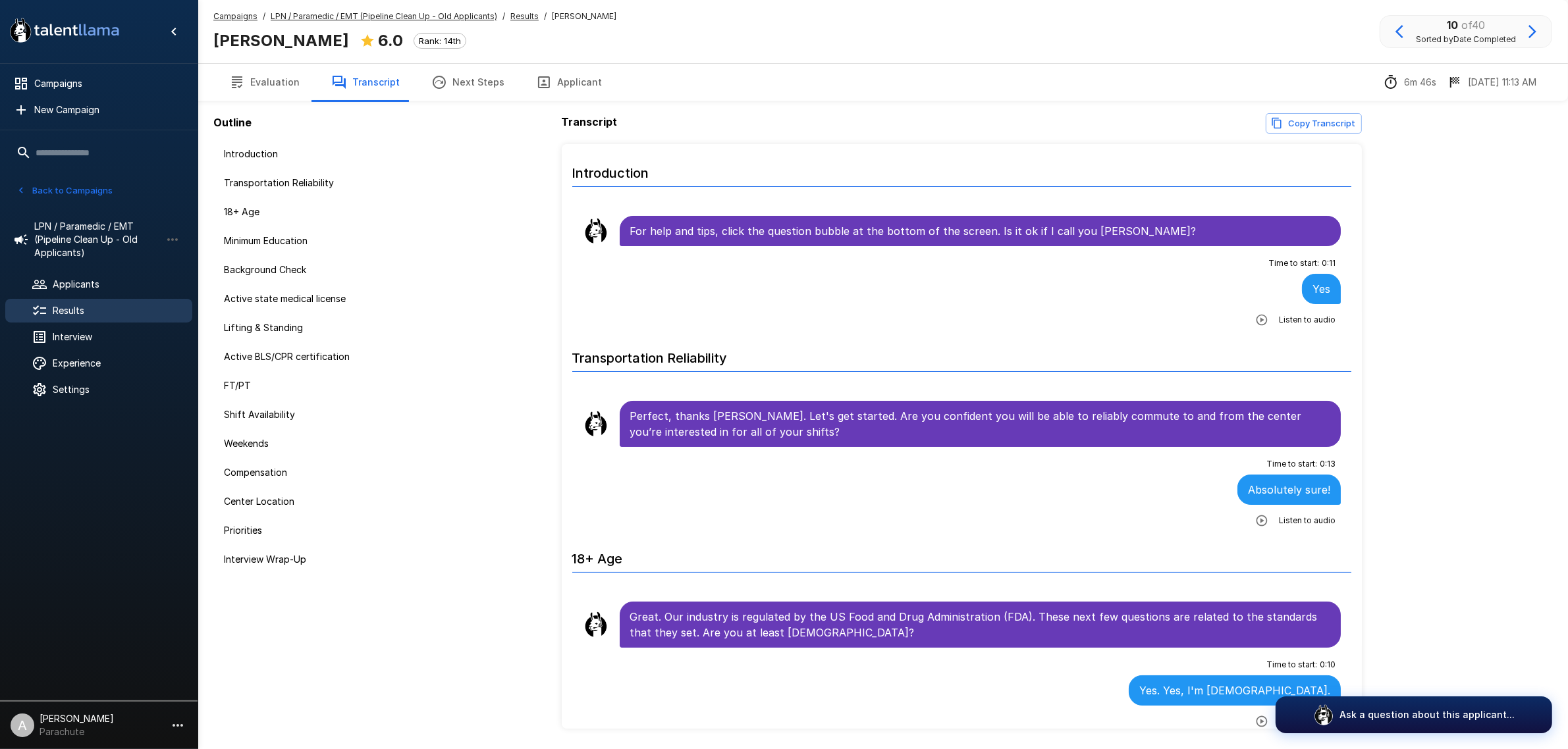
click at [553, 80] on button "Applicant" at bounding box center [569, 82] width 97 height 37
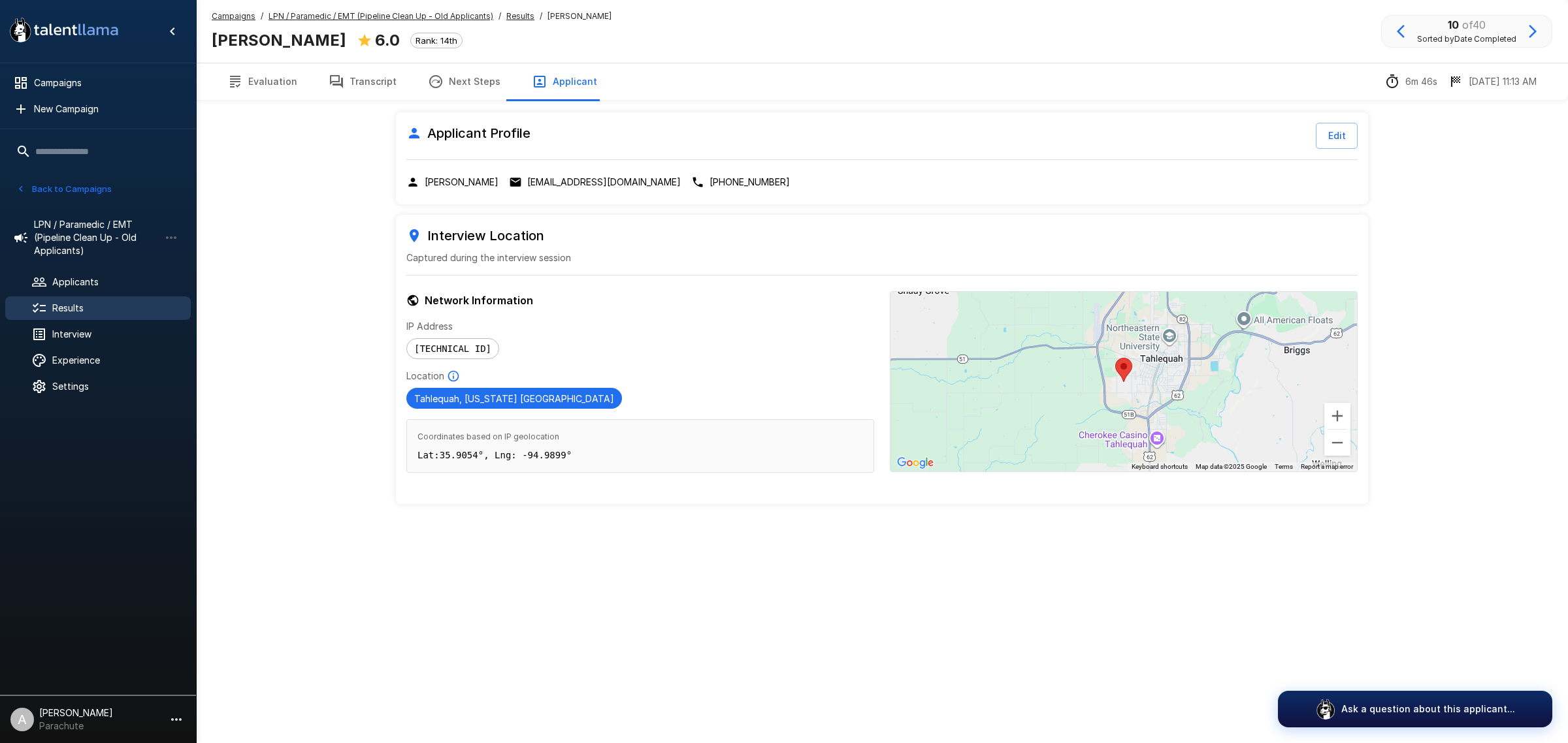
click at [578, 186] on p "[EMAIL_ADDRESS][DOMAIN_NAME]" at bounding box center [604, 182] width 154 height 13
click at [249, 85] on button "Evaluation" at bounding box center [262, 81] width 101 height 37
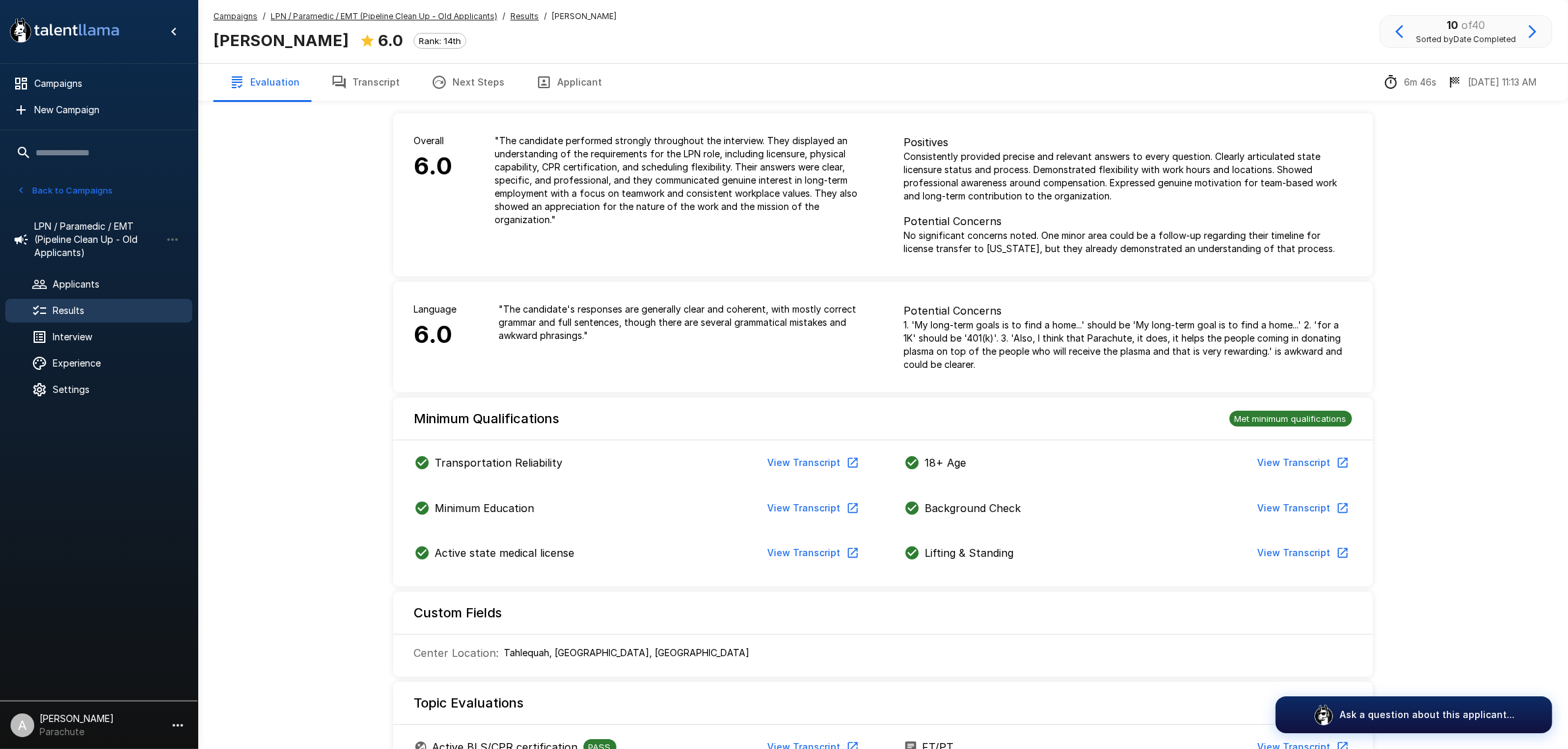
click at [367, 87] on button "Transcript" at bounding box center [366, 82] width 100 height 37
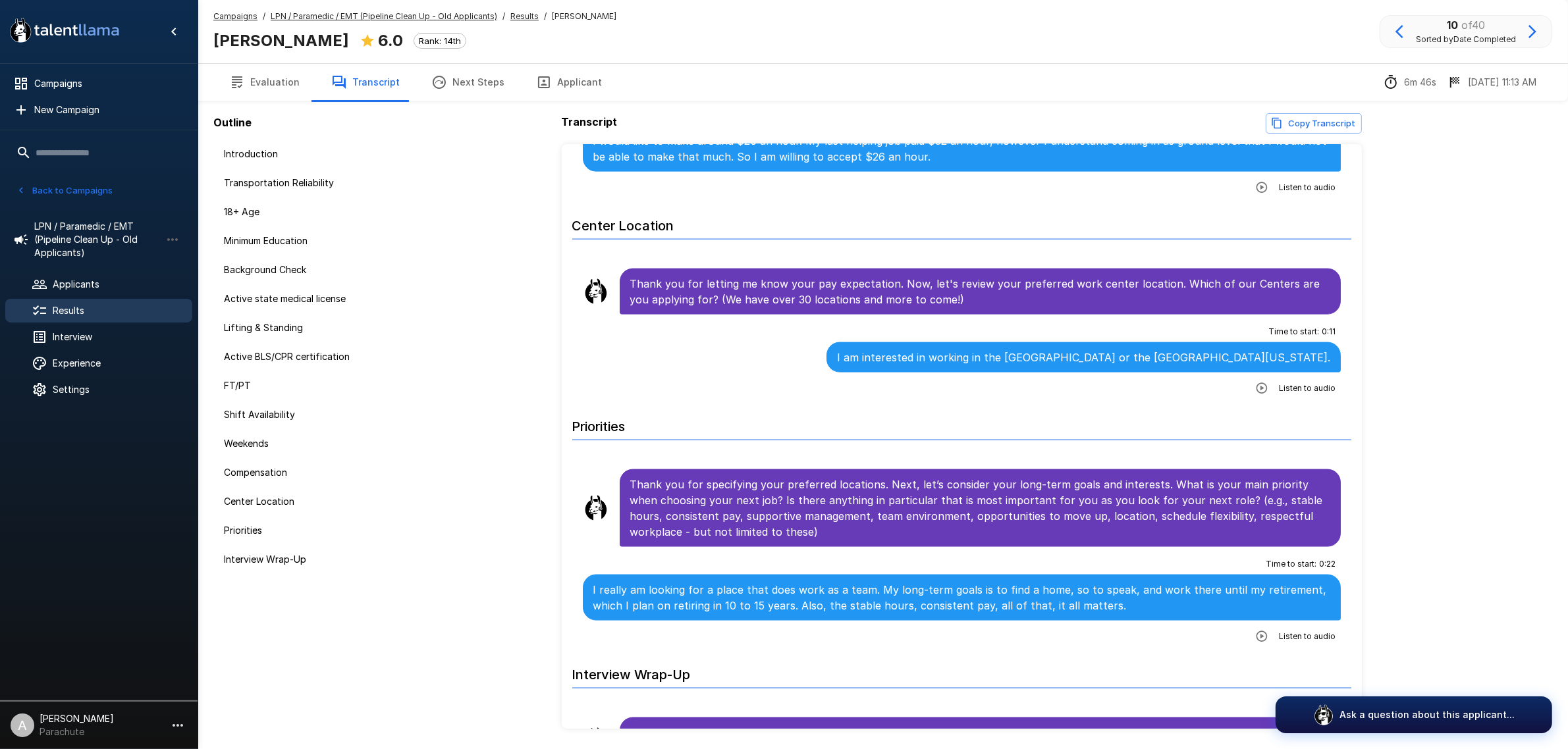
scroll to position [2386, 0]
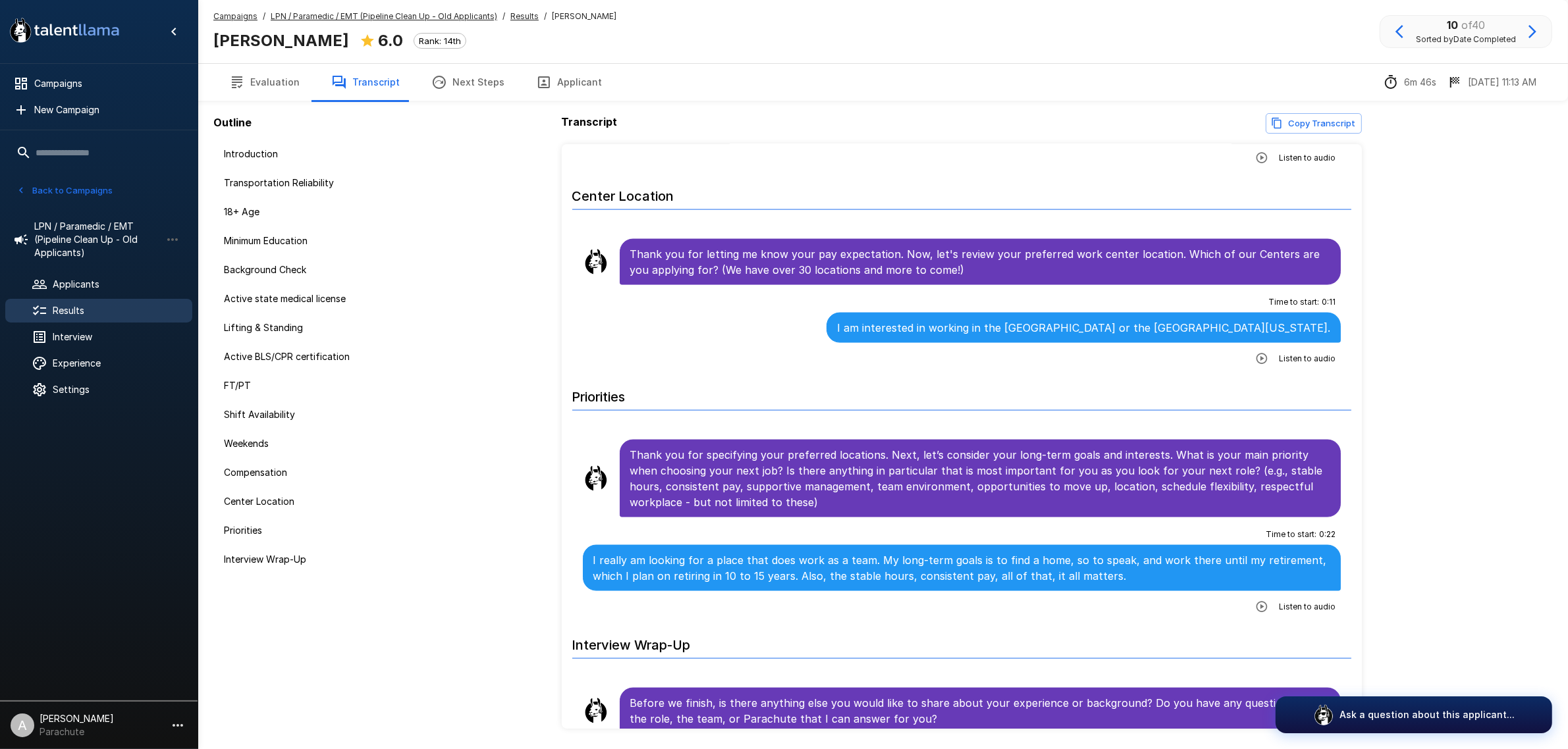
click at [1524, 33] on icon "button" at bounding box center [1532, 31] width 16 height 16
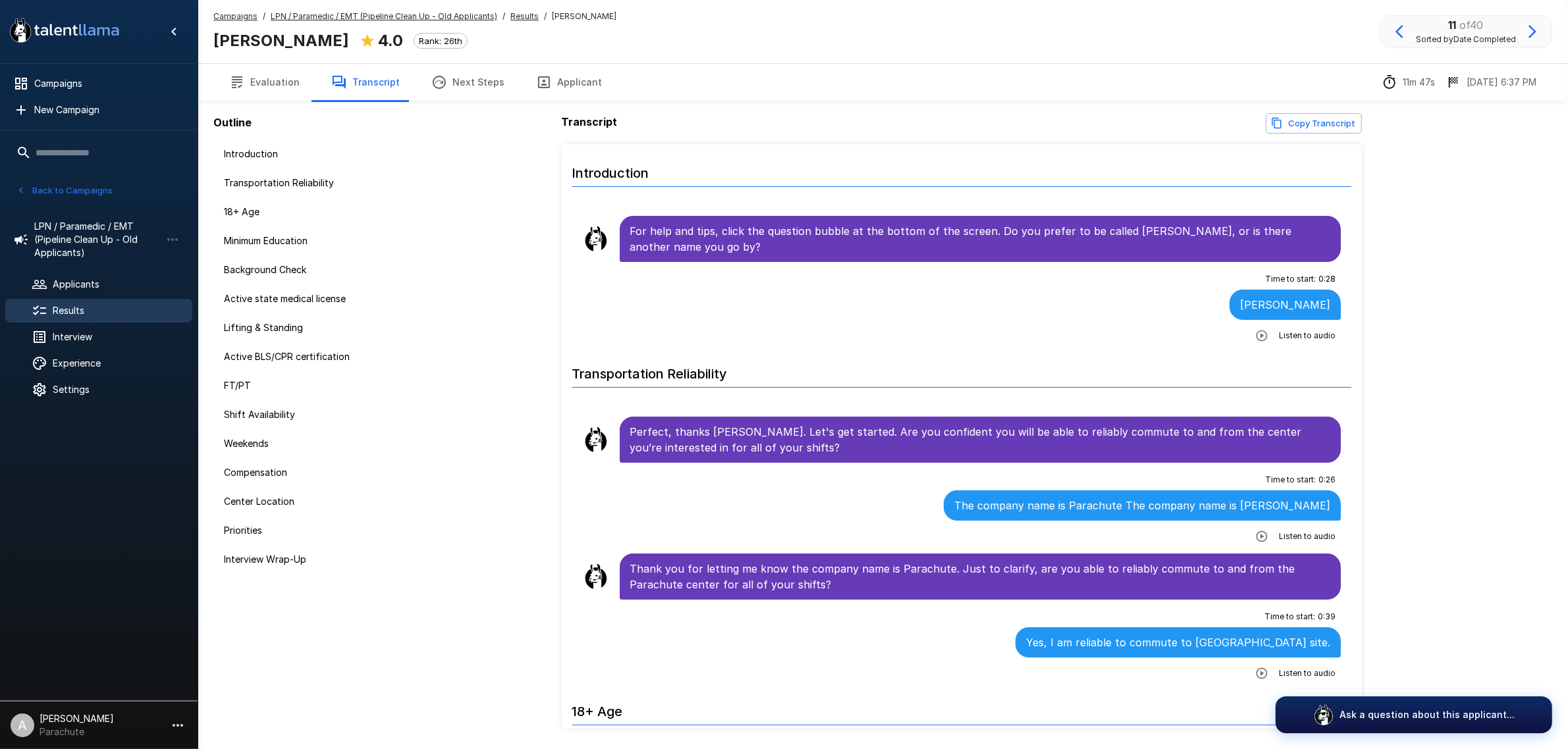
click at [536, 79] on icon "button" at bounding box center [544, 82] width 16 height 16
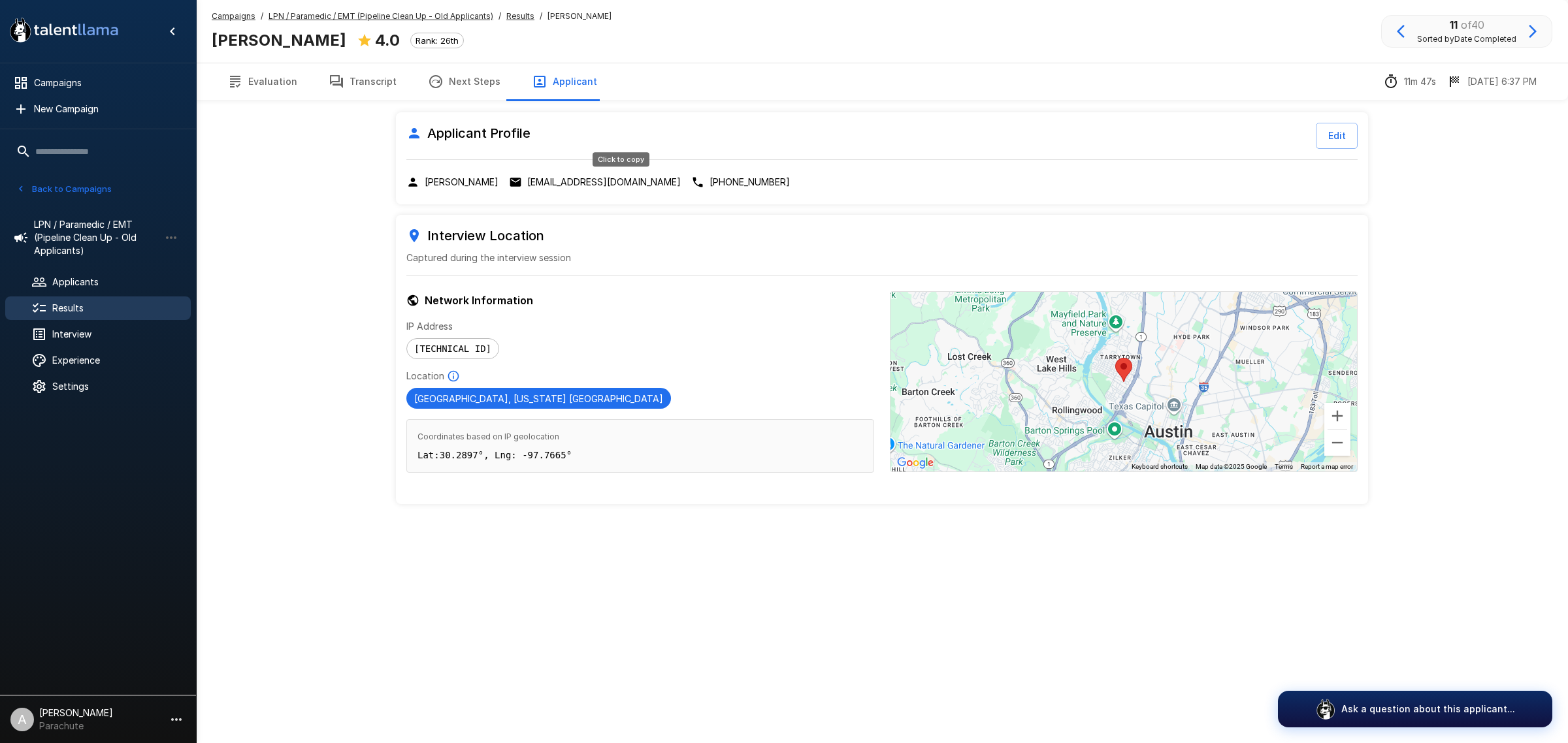
click at [598, 185] on p "[EMAIL_ADDRESS][DOMAIN_NAME]" at bounding box center [604, 182] width 154 height 13
click at [356, 72] on button "Transcript" at bounding box center [363, 81] width 99 height 37
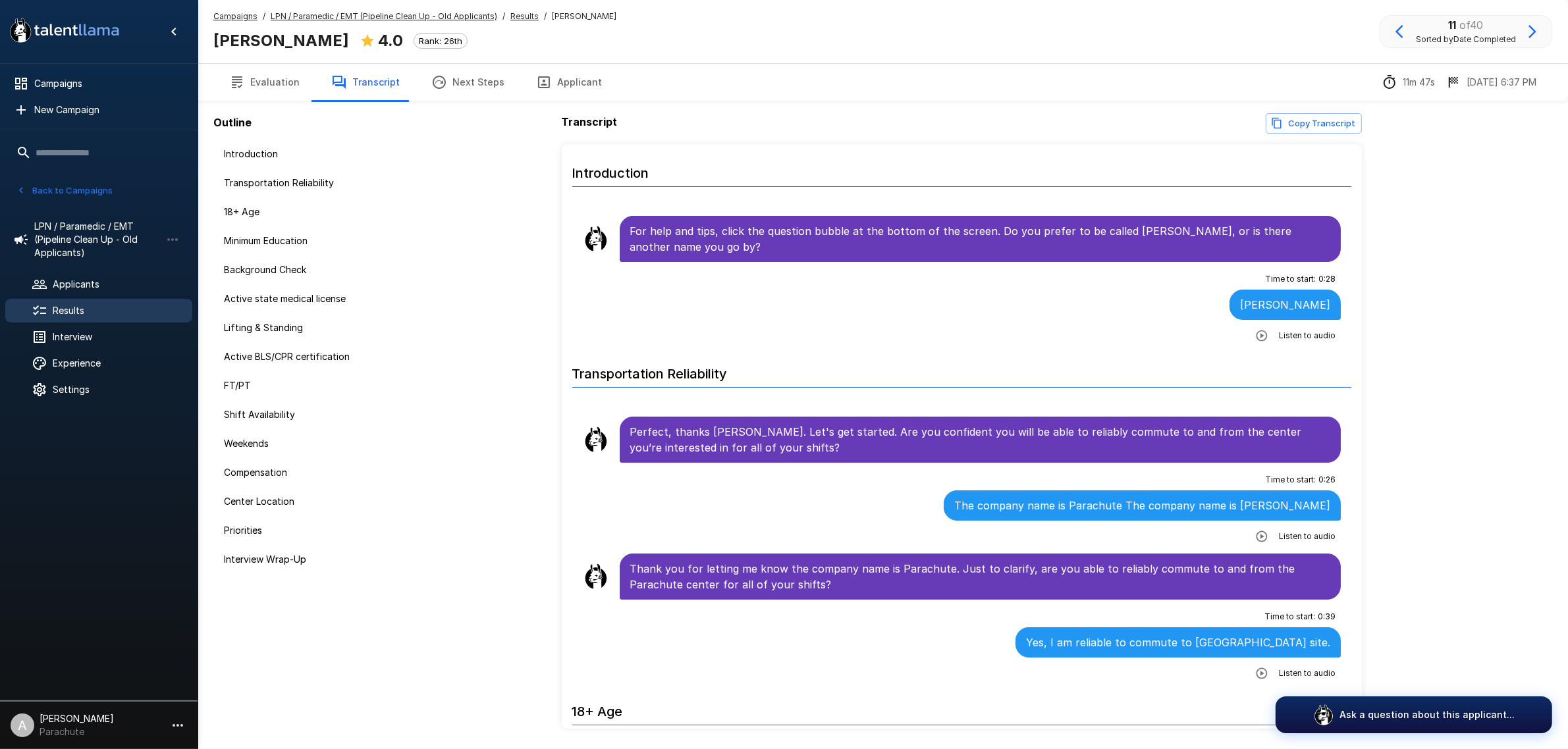
click at [270, 81] on button "Evaluation" at bounding box center [264, 82] width 102 height 37
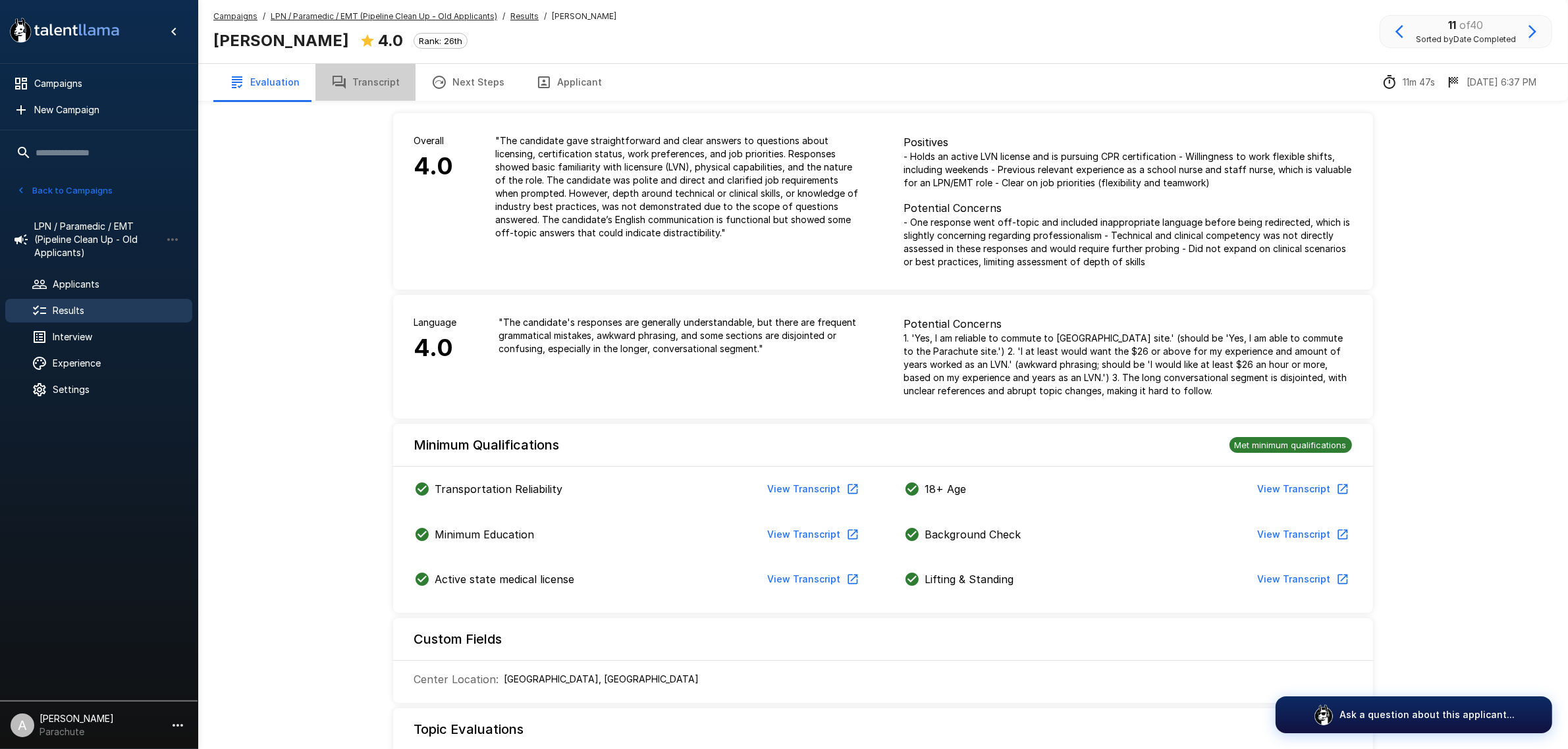
click at [379, 83] on button "Transcript" at bounding box center [366, 82] width 100 height 37
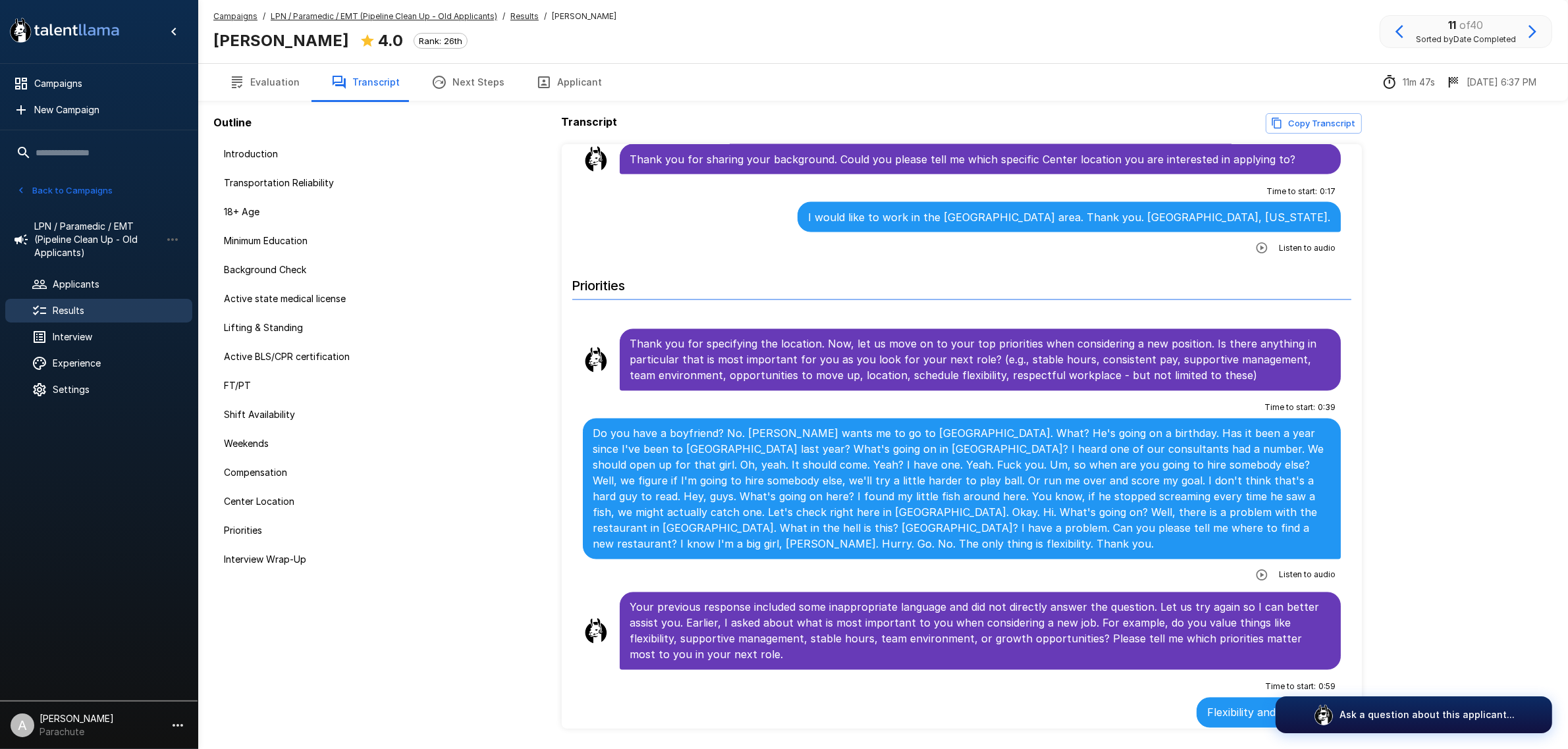
scroll to position [3045, 0]
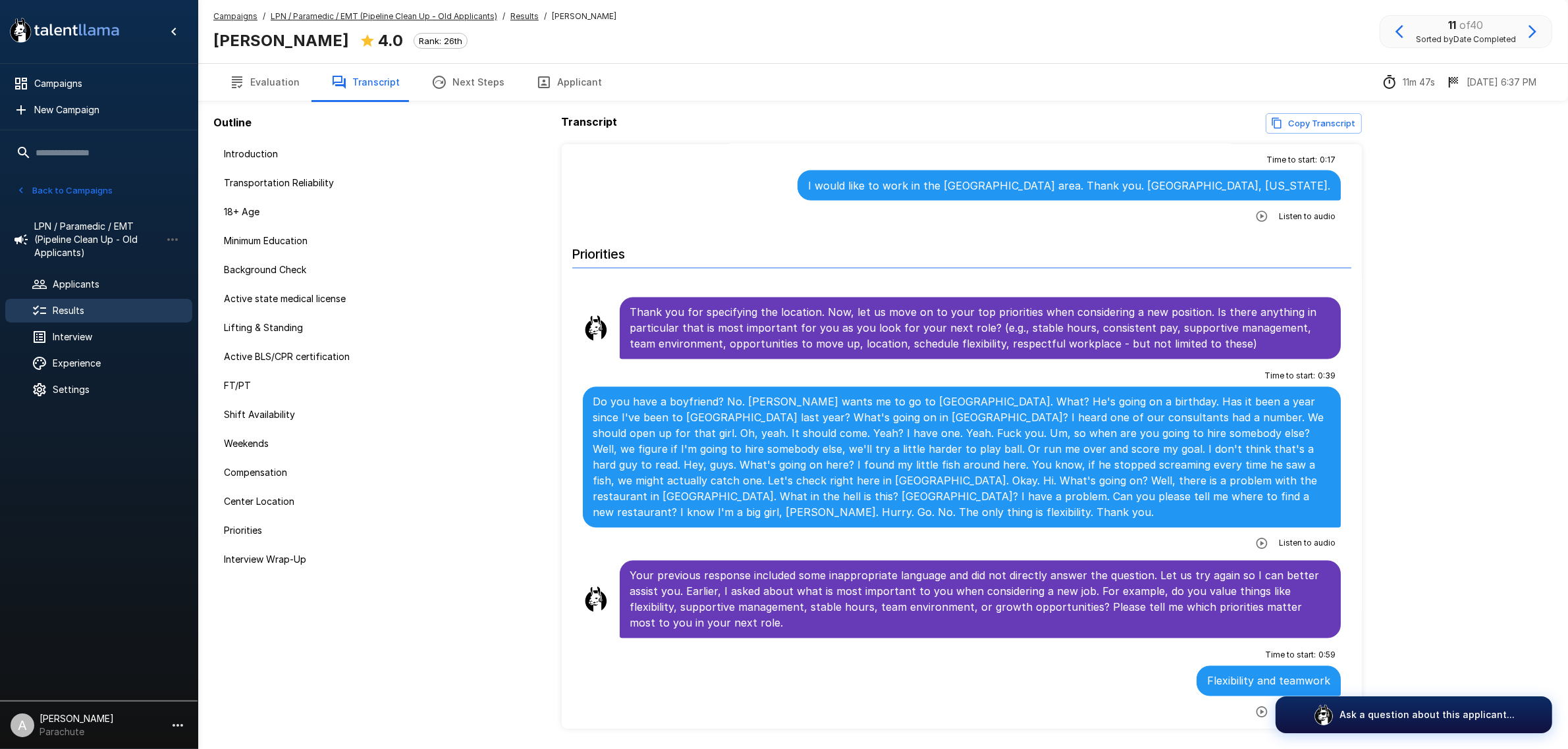
click at [1535, 34] on icon "button" at bounding box center [1532, 31] width 16 height 16
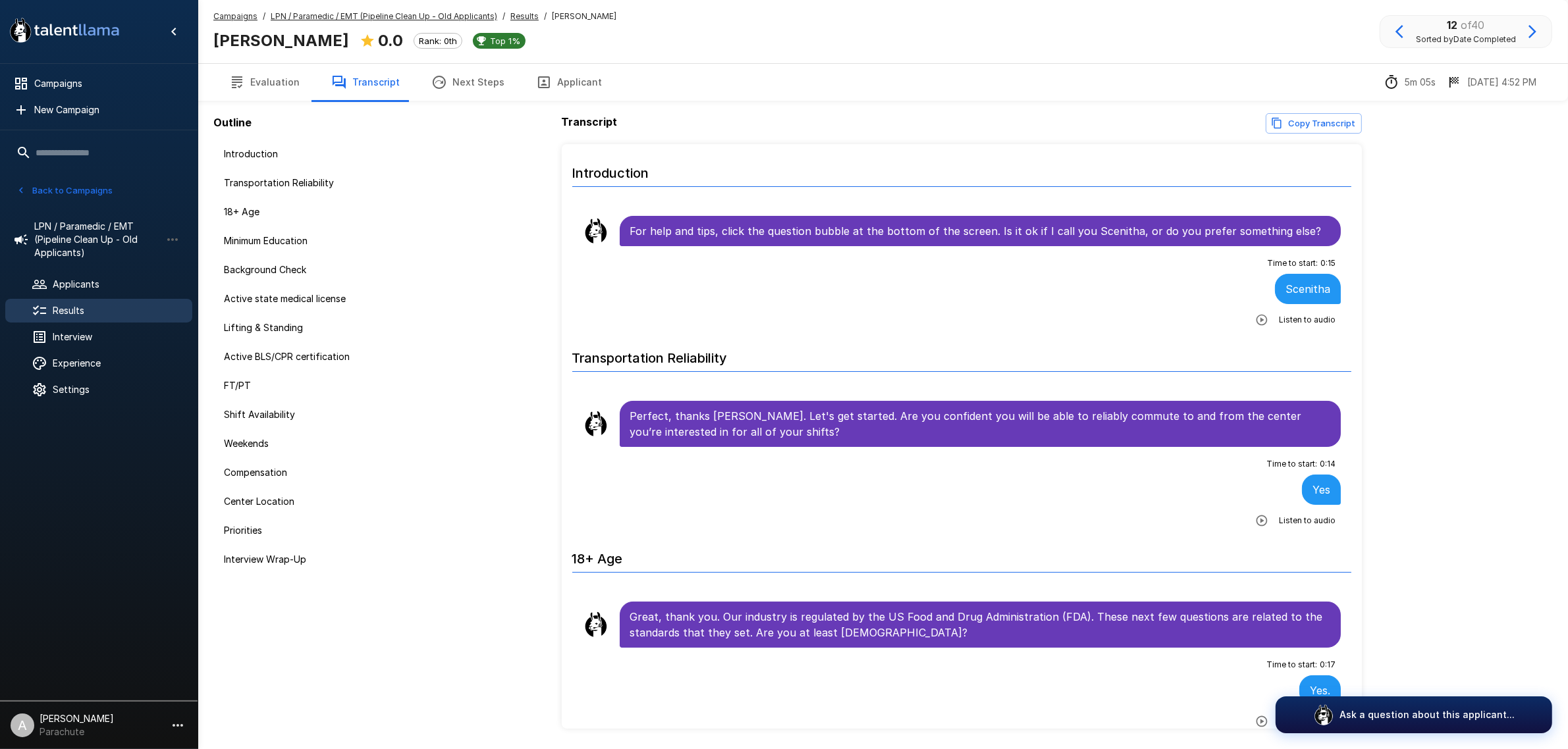
click at [545, 84] on button "Applicant" at bounding box center [569, 82] width 97 height 37
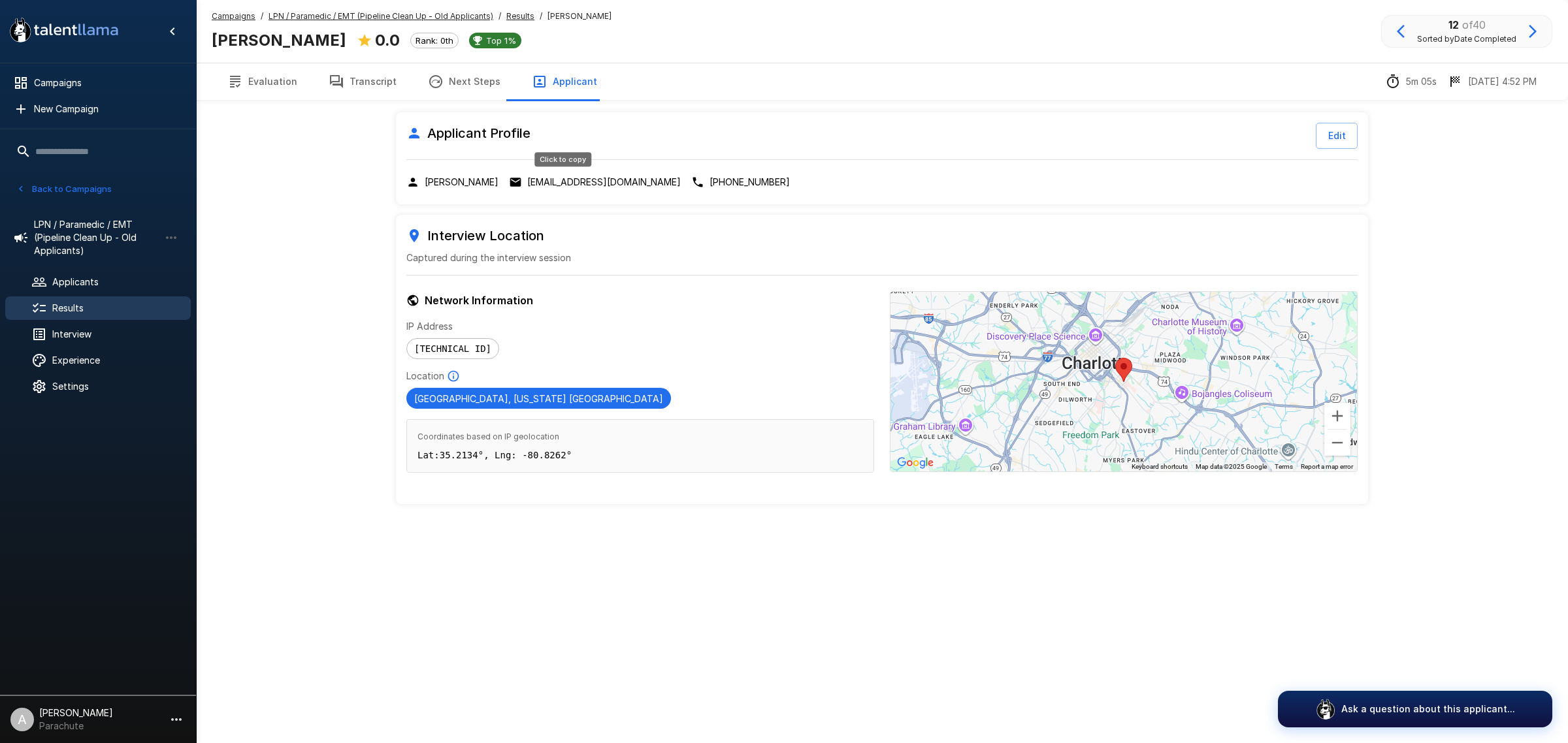
click at [554, 183] on p "[EMAIL_ADDRESS][DOMAIN_NAME]" at bounding box center [604, 182] width 154 height 13
click at [279, 90] on button "Evaluation" at bounding box center [262, 81] width 101 height 37
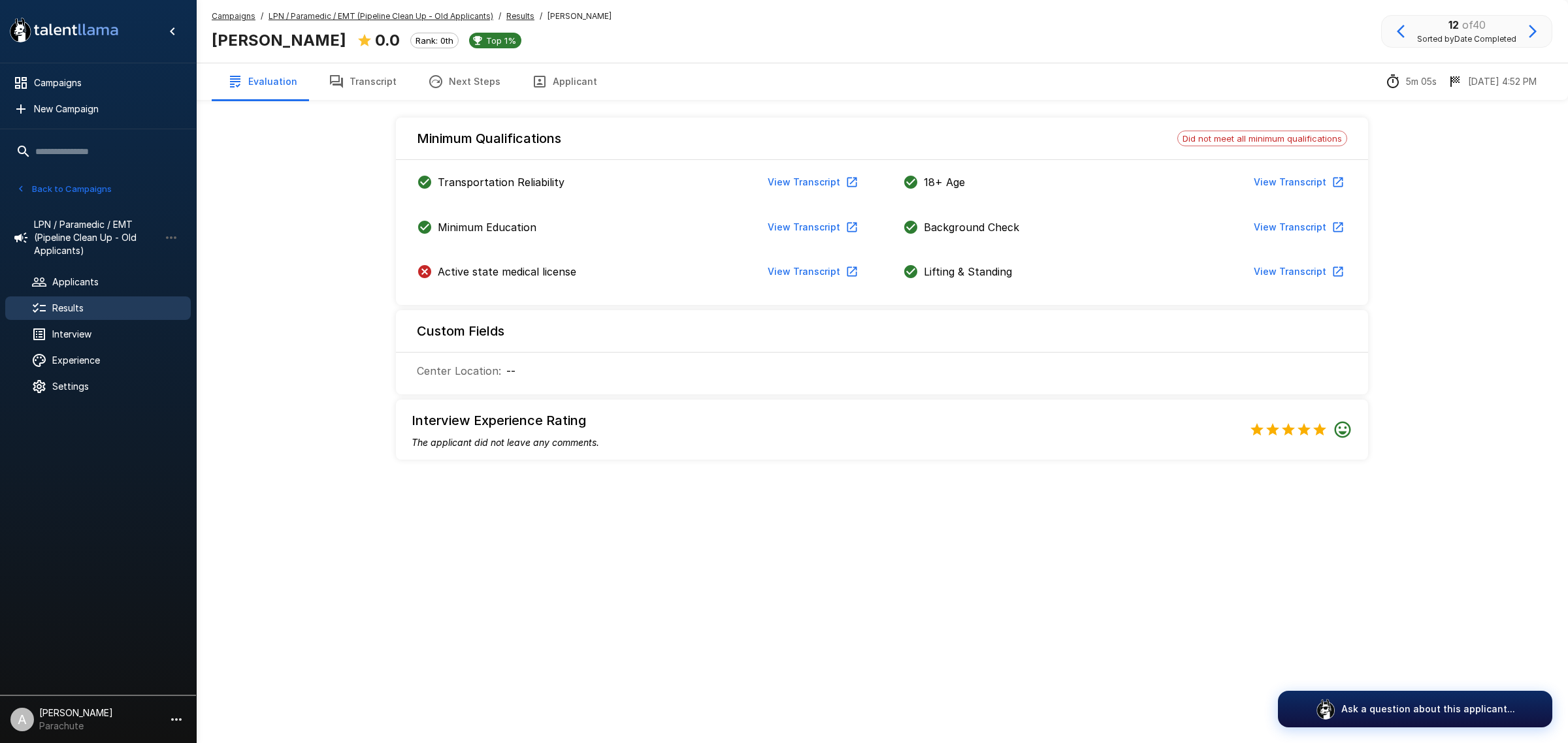
click at [365, 72] on button "Transcript" at bounding box center [363, 81] width 99 height 37
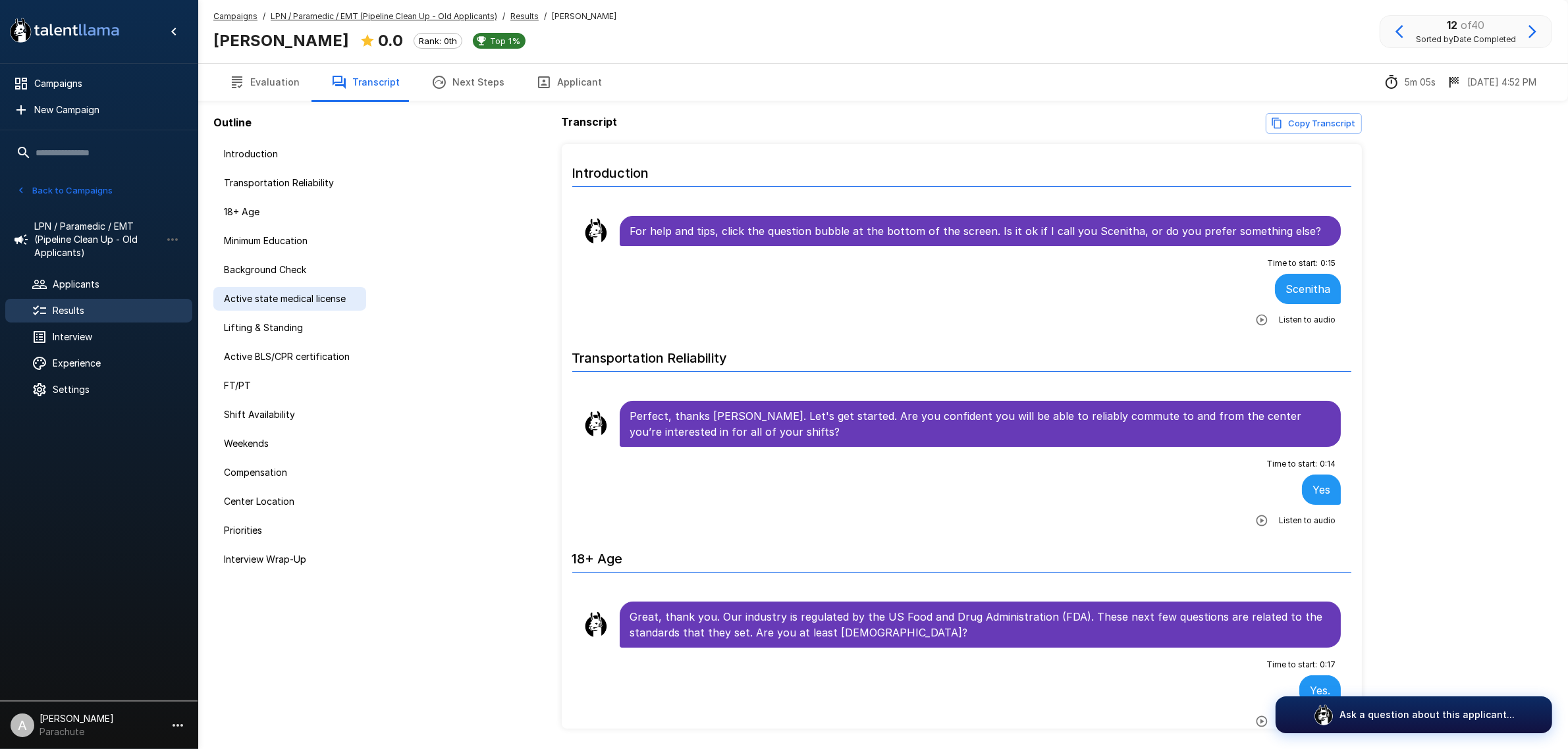
click at [327, 297] on span "Active state medical license" at bounding box center [289, 299] width 131 height 13
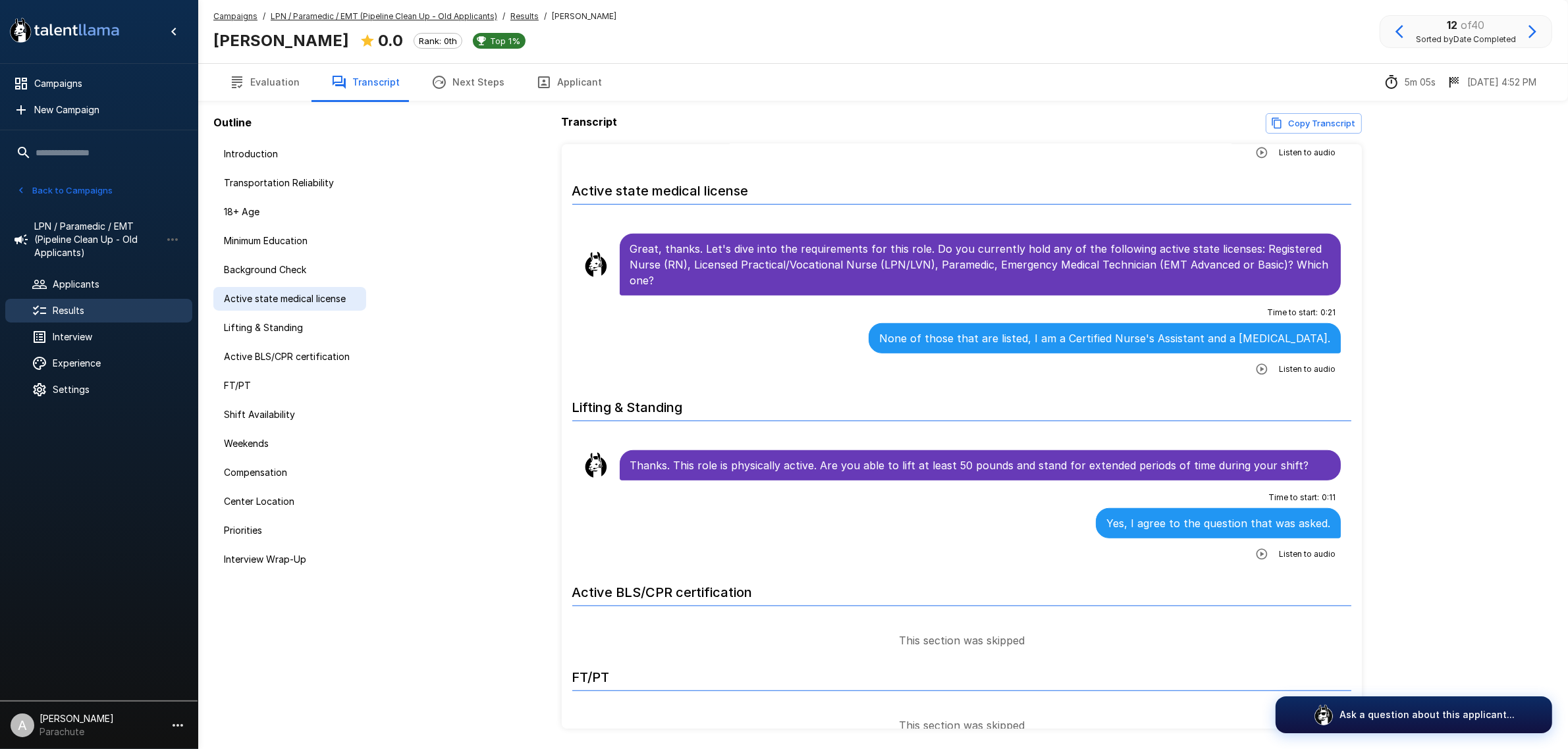
scroll to position [1111, 0]
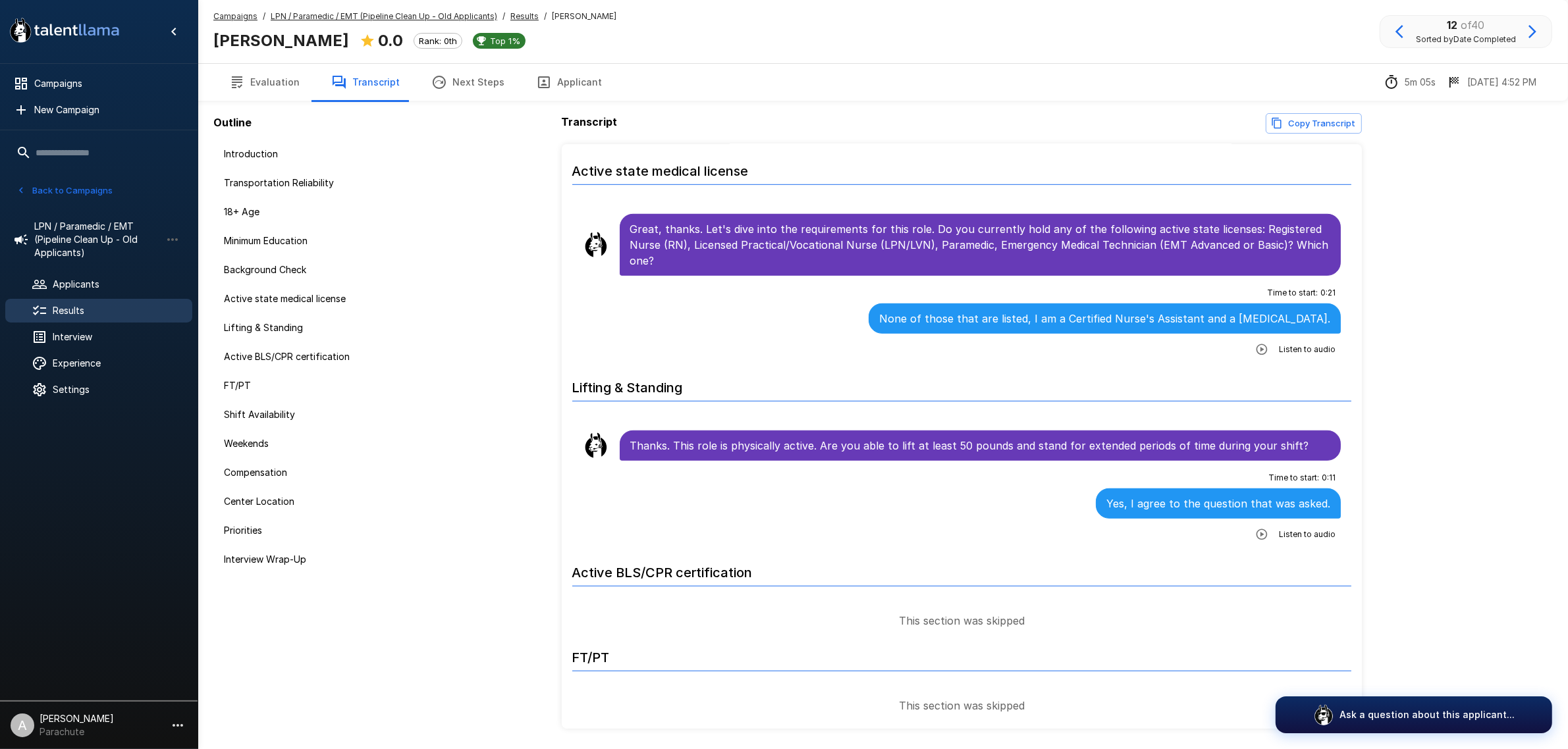
click at [1537, 33] on icon "button" at bounding box center [1532, 31] width 16 height 16
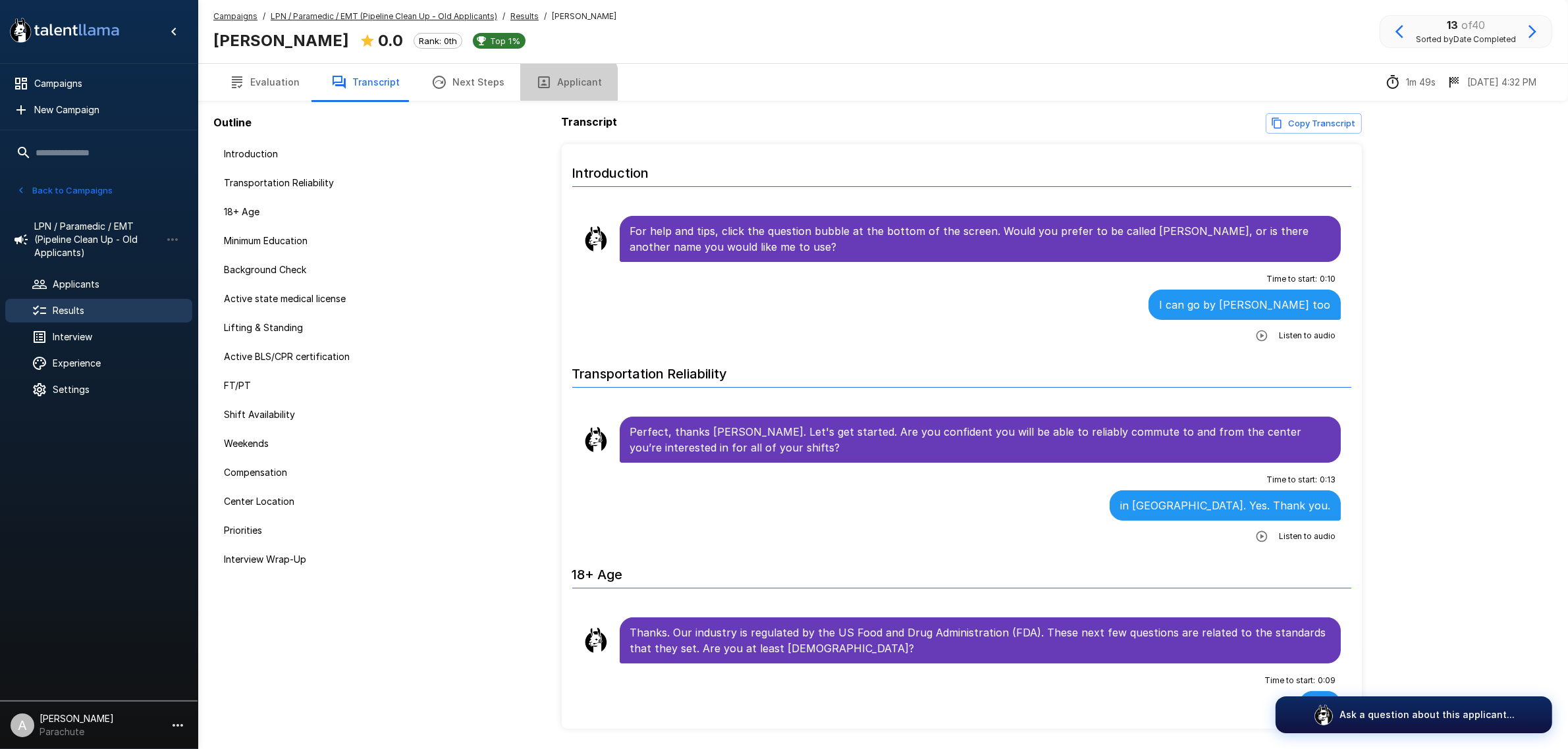
click at [557, 86] on button "Applicant" at bounding box center [569, 82] width 97 height 37
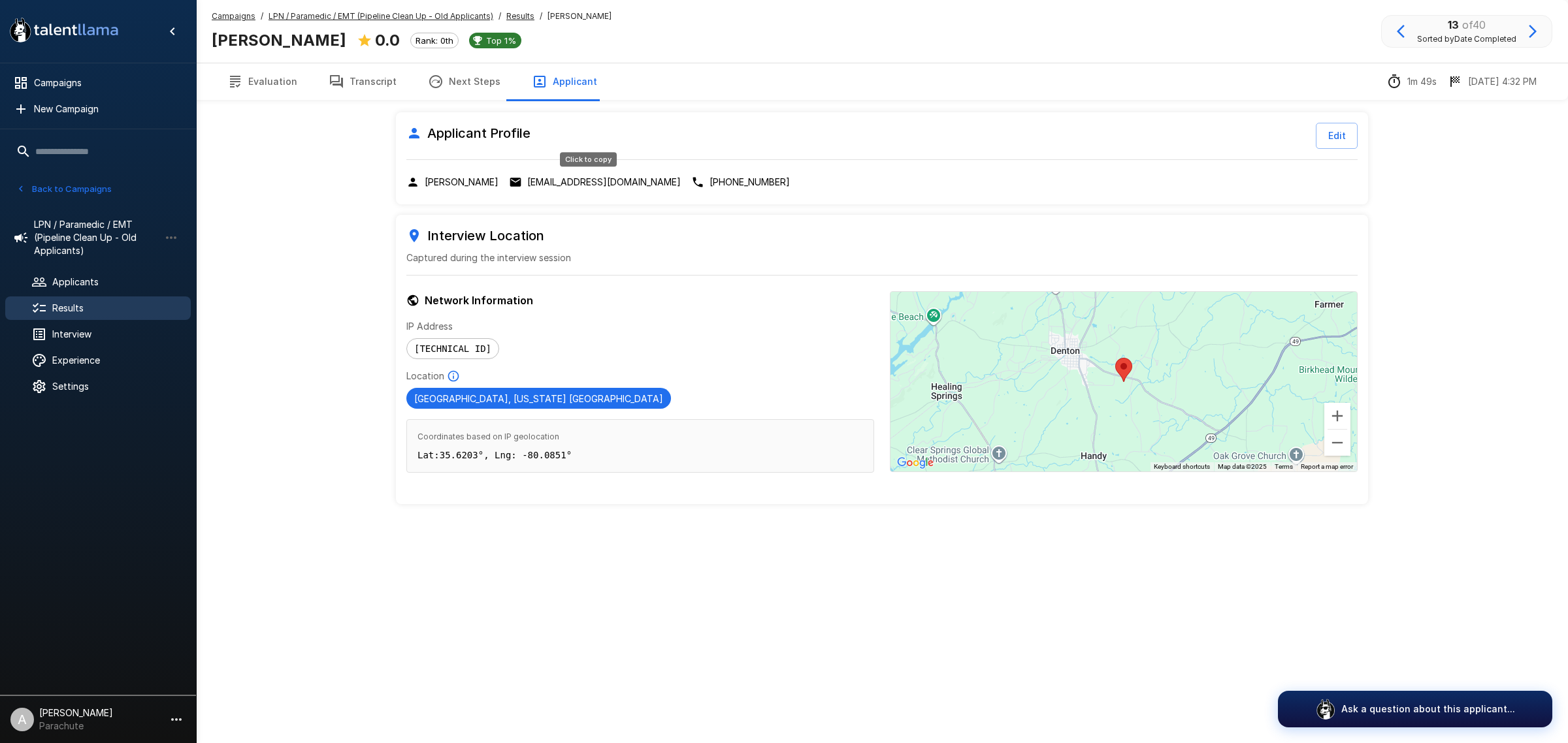
click at [585, 184] on p "[EMAIL_ADDRESS][DOMAIN_NAME]" at bounding box center [604, 182] width 154 height 13
click at [265, 81] on button "Evaluation" at bounding box center [262, 81] width 101 height 37
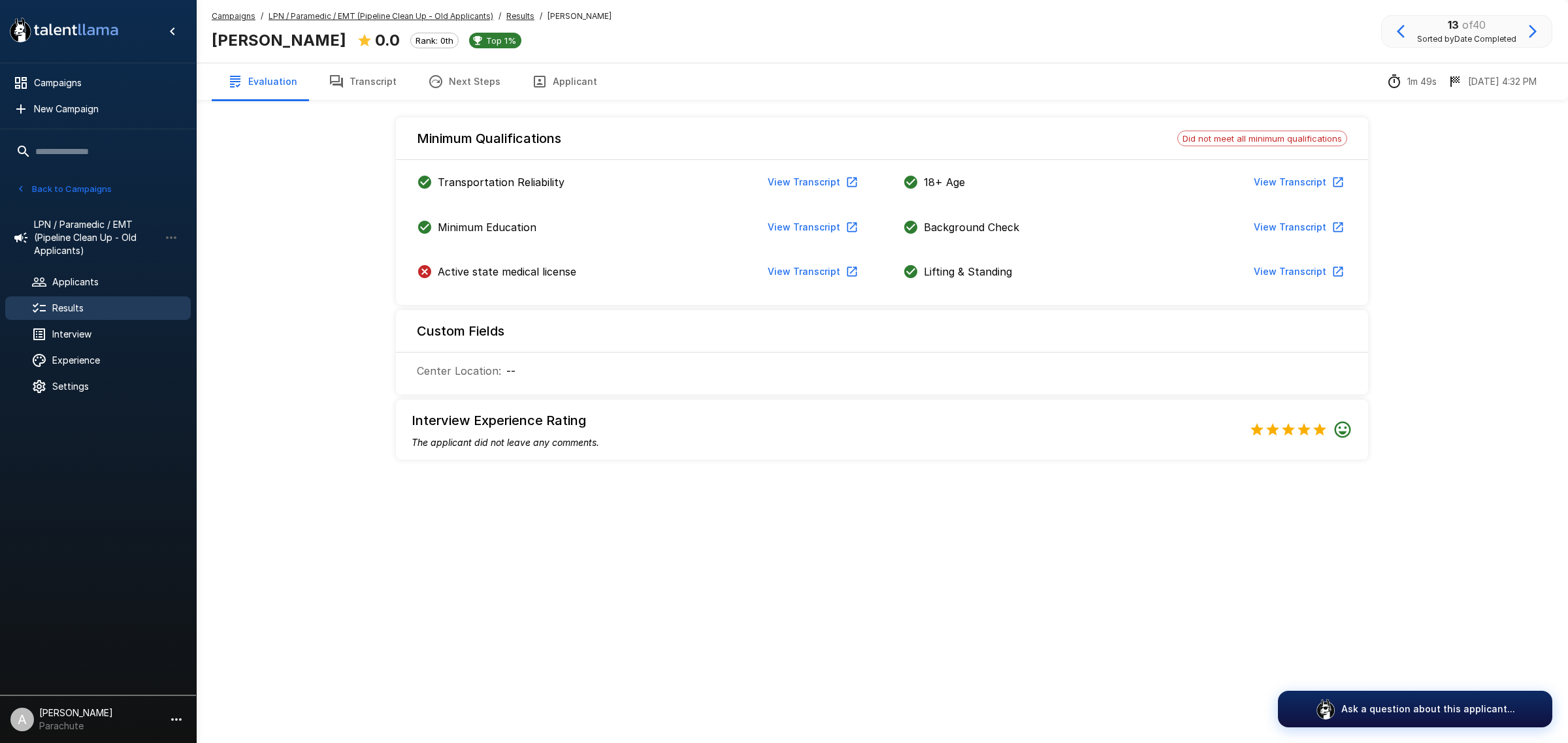
click at [366, 79] on button "Transcript" at bounding box center [363, 81] width 99 height 37
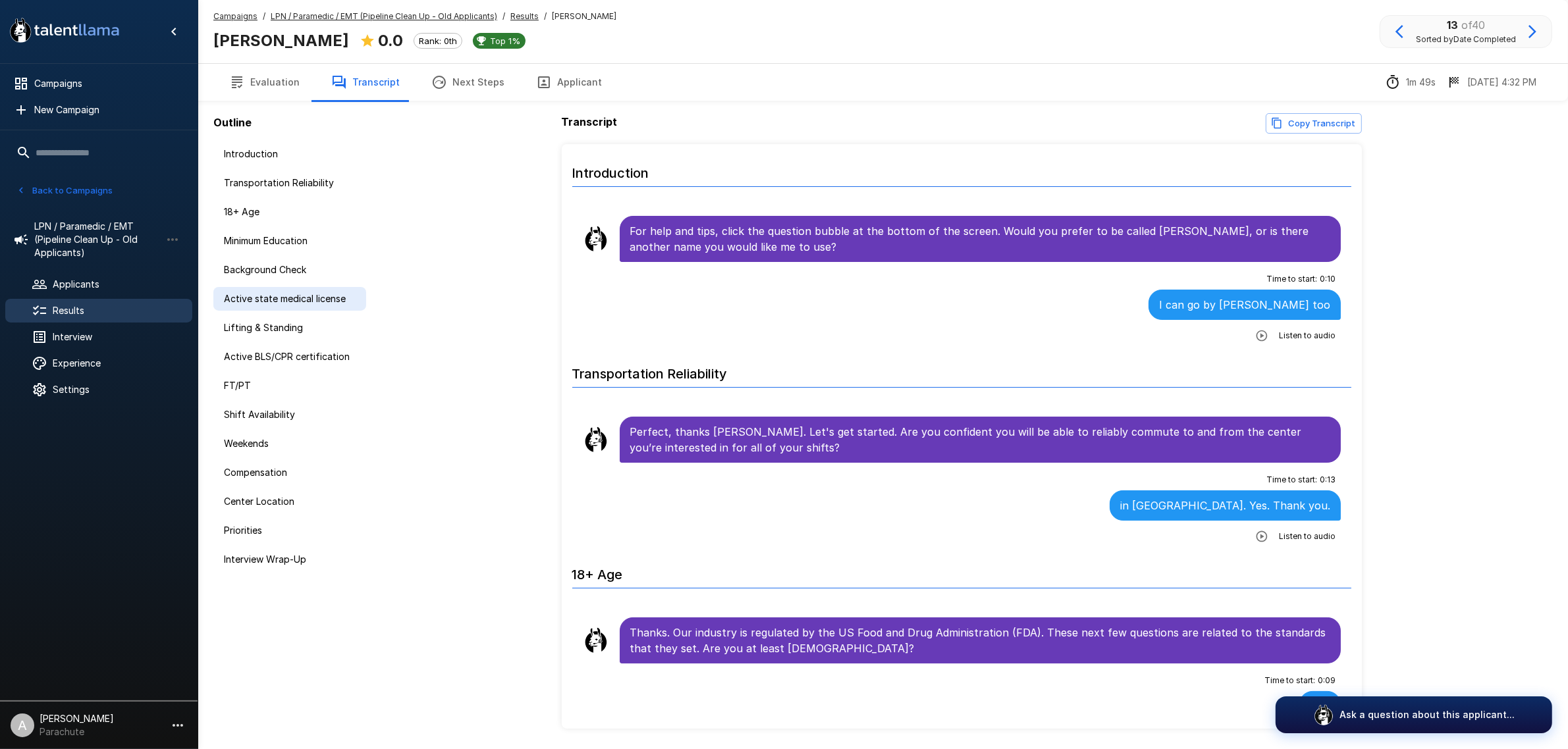
click at [297, 300] on span "Active state medical license" at bounding box center [289, 299] width 131 height 13
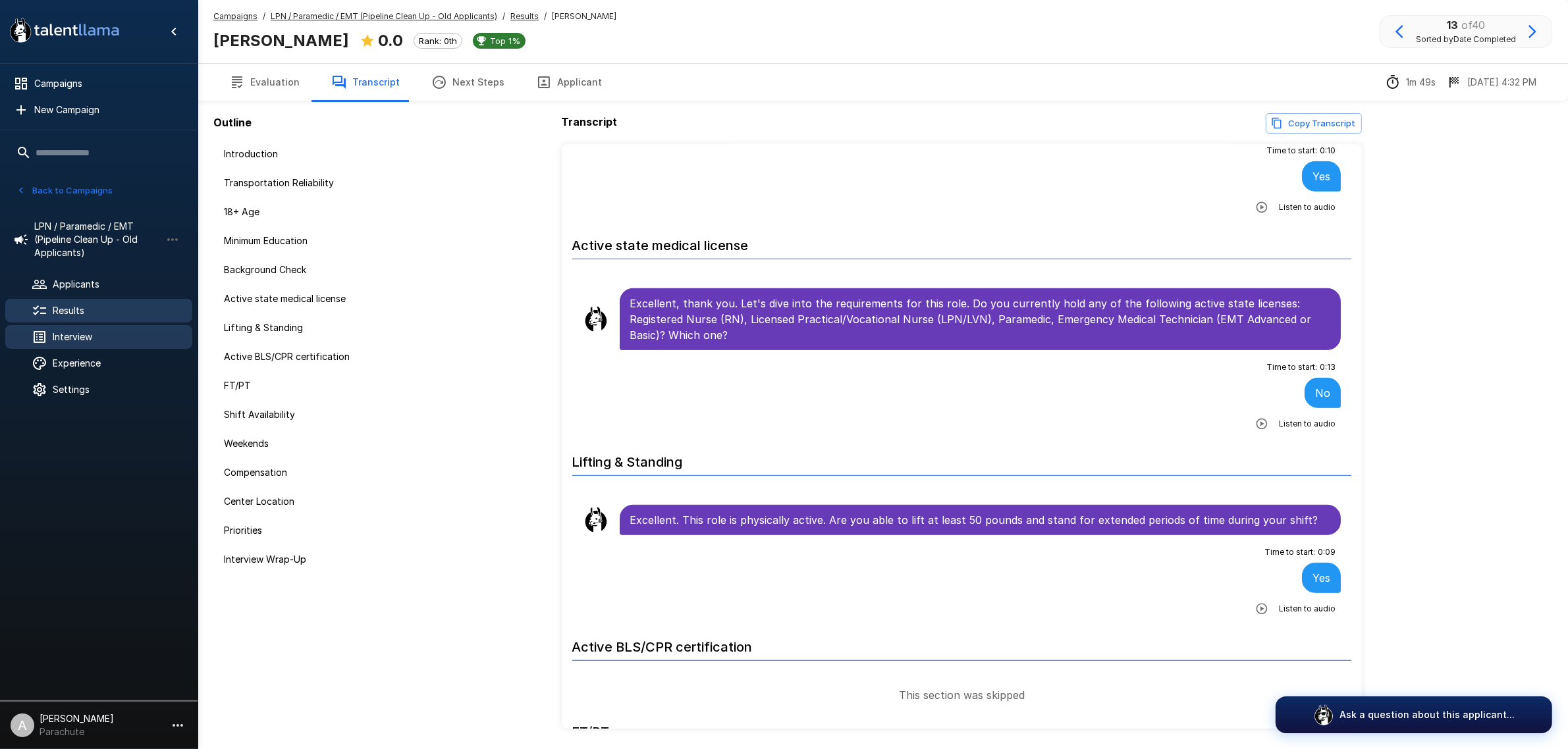
scroll to position [989, 0]
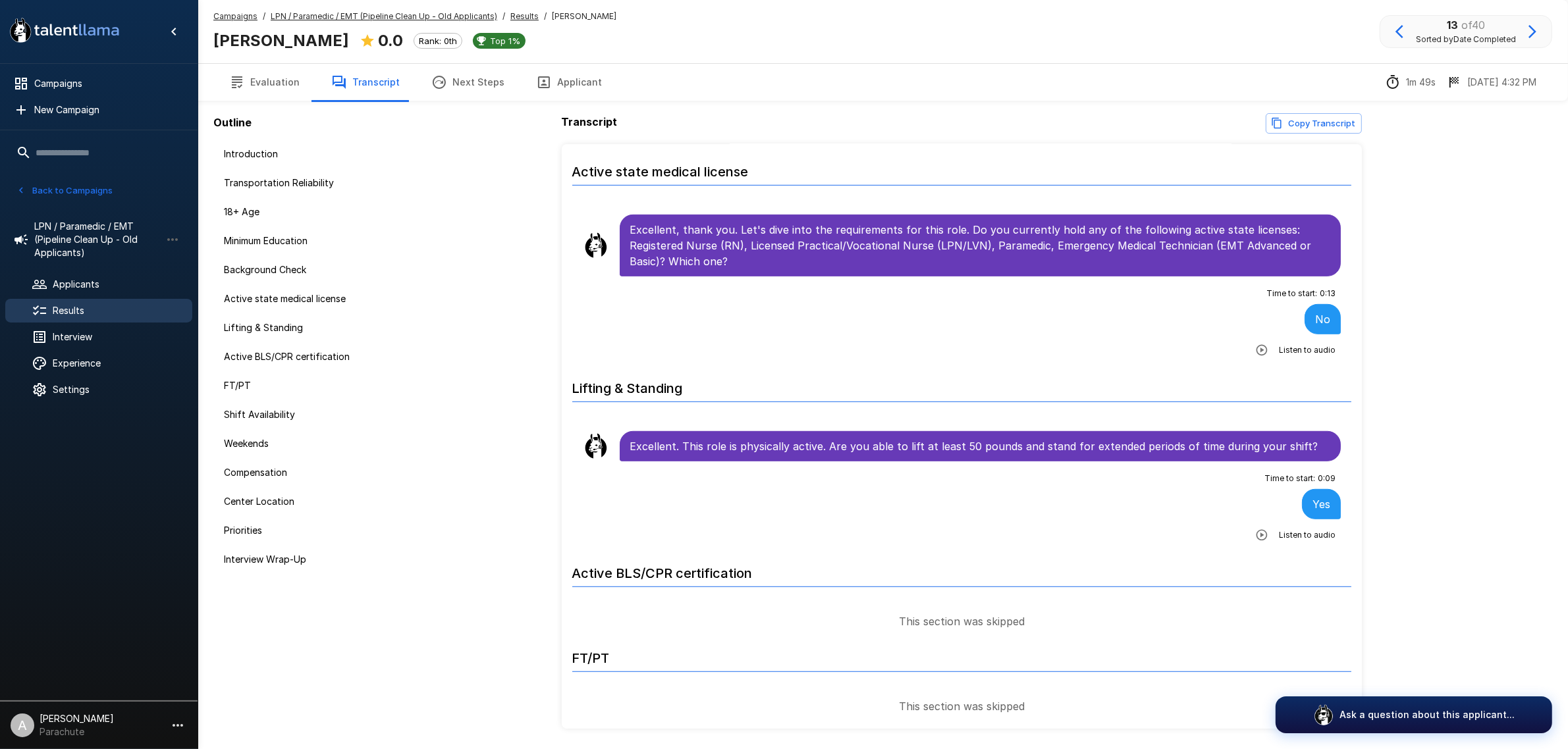
click at [1536, 28] on icon "button" at bounding box center [1532, 31] width 16 height 16
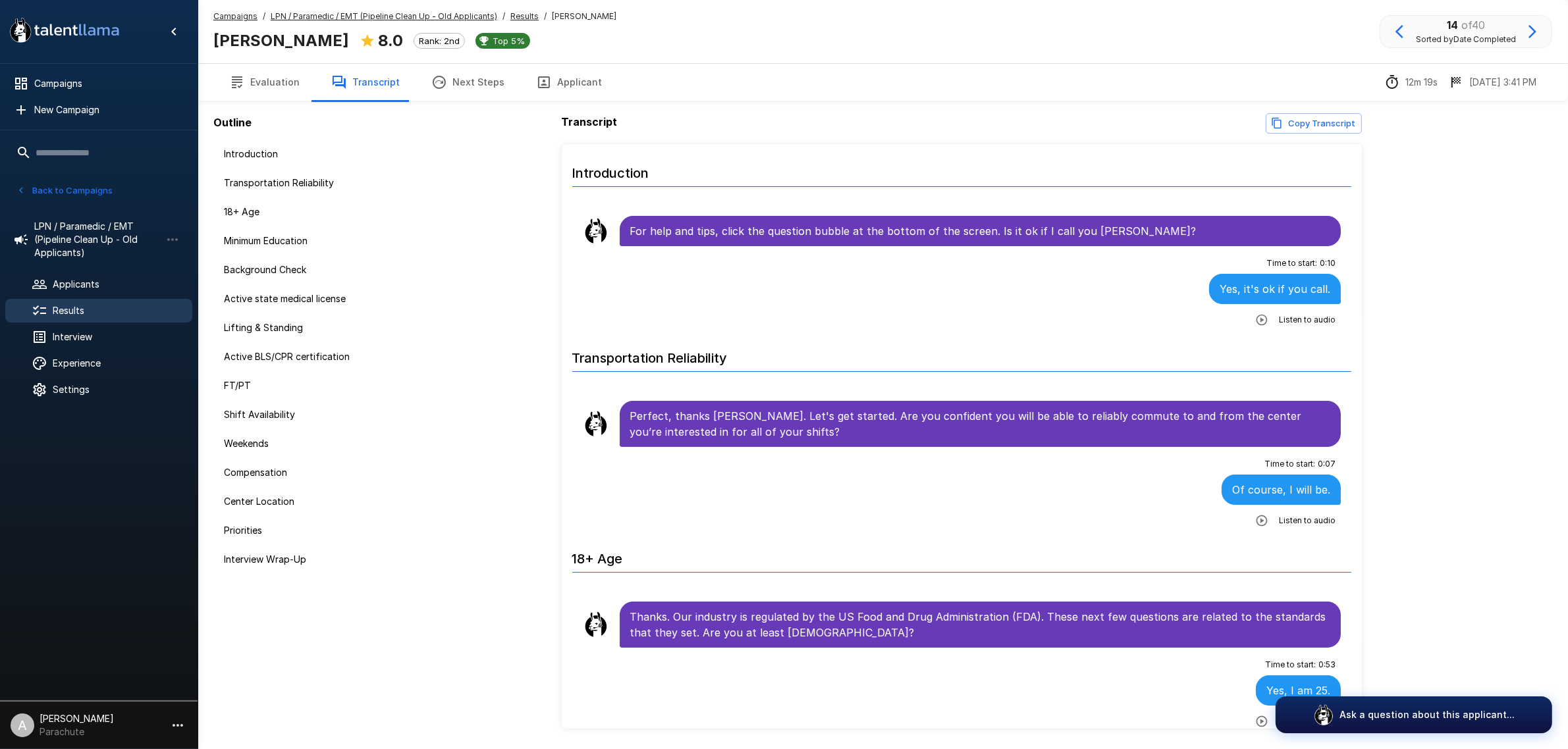
click at [548, 87] on button "Applicant" at bounding box center [569, 82] width 97 height 37
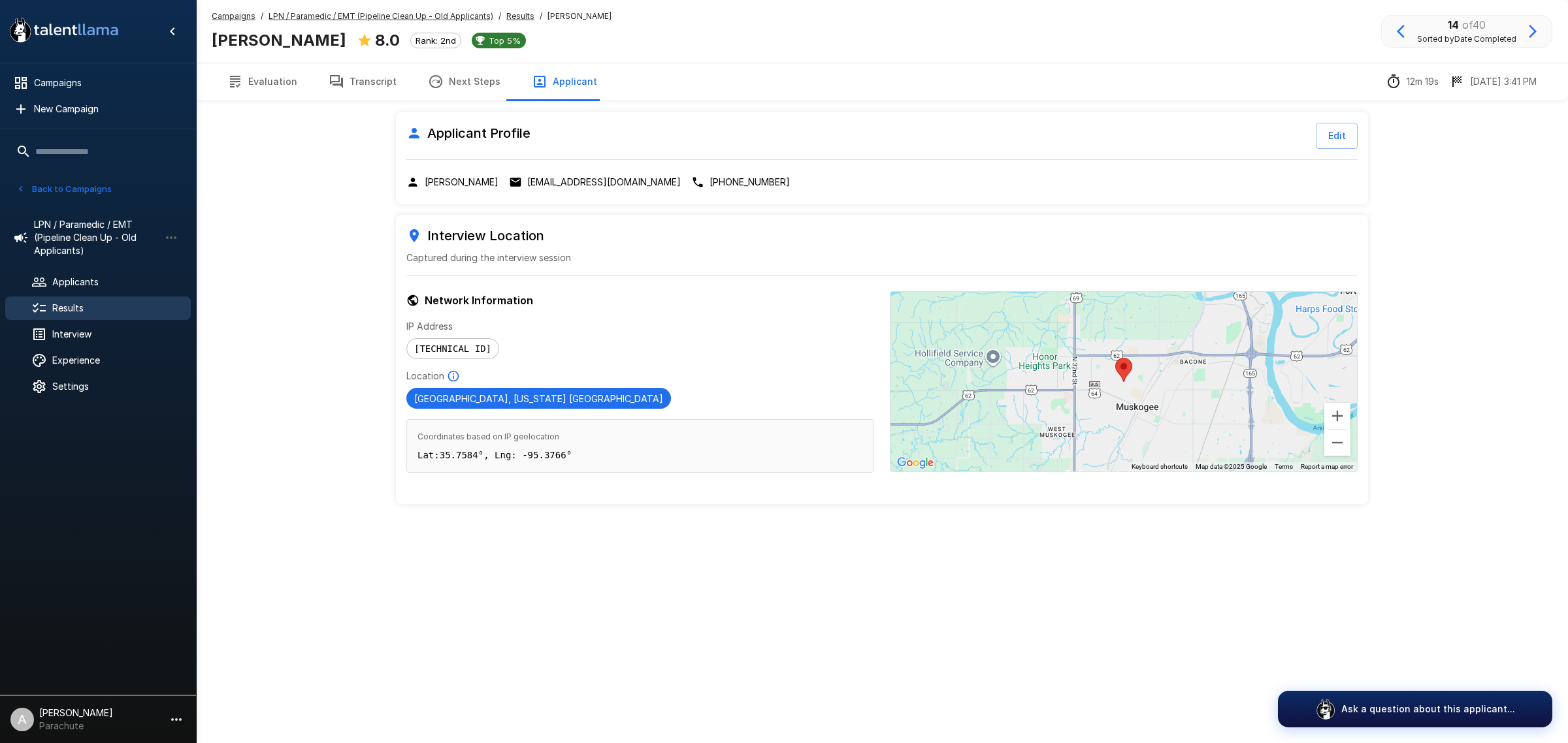
drag, startPoint x: 557, startPoint y: 181, endPoint x: 321, endPoint y: 239, distance: 243.0
click at [557, 183] on p "[EMAIL_ADDRESS][DOMAIN_NAME]" at bounding box center [604, 182] width 154 height 13
click at [376, 87] on button "Transcript" at bounding box center [363, 81] width 99 height 37
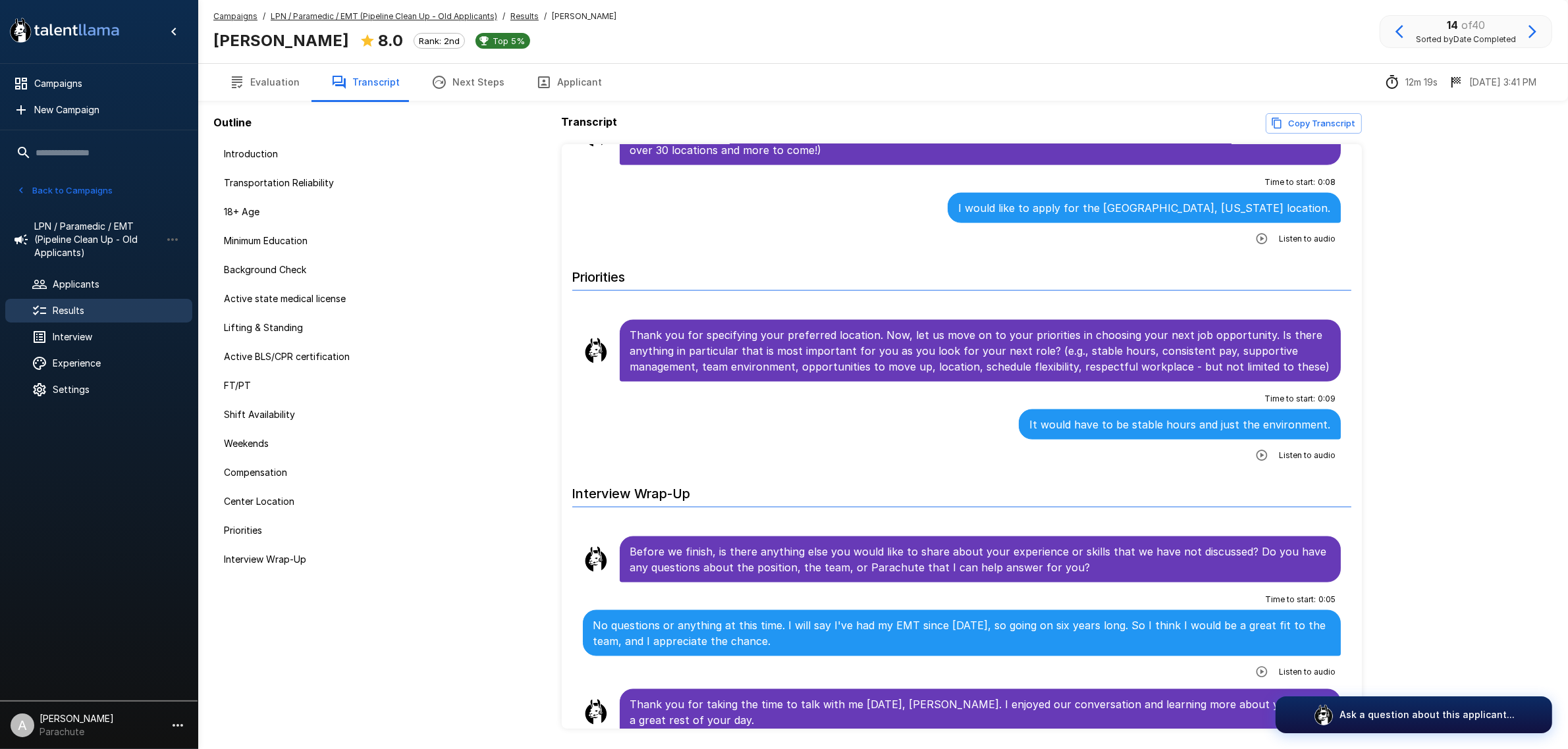
scroll to position [2546, 0]
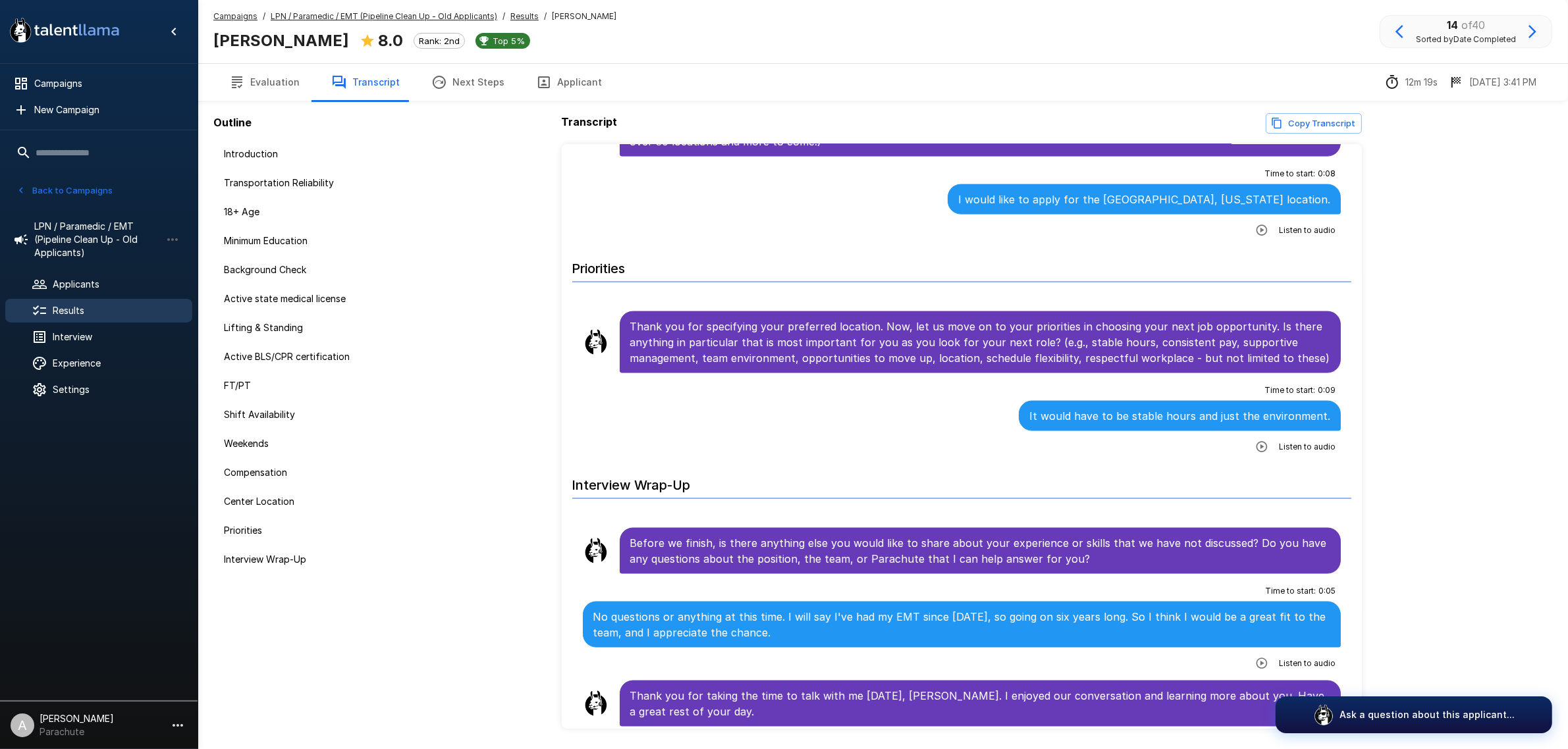
click at [1532, 35] on icon "button" at bounding box center [1532, 31] width 8 height 13
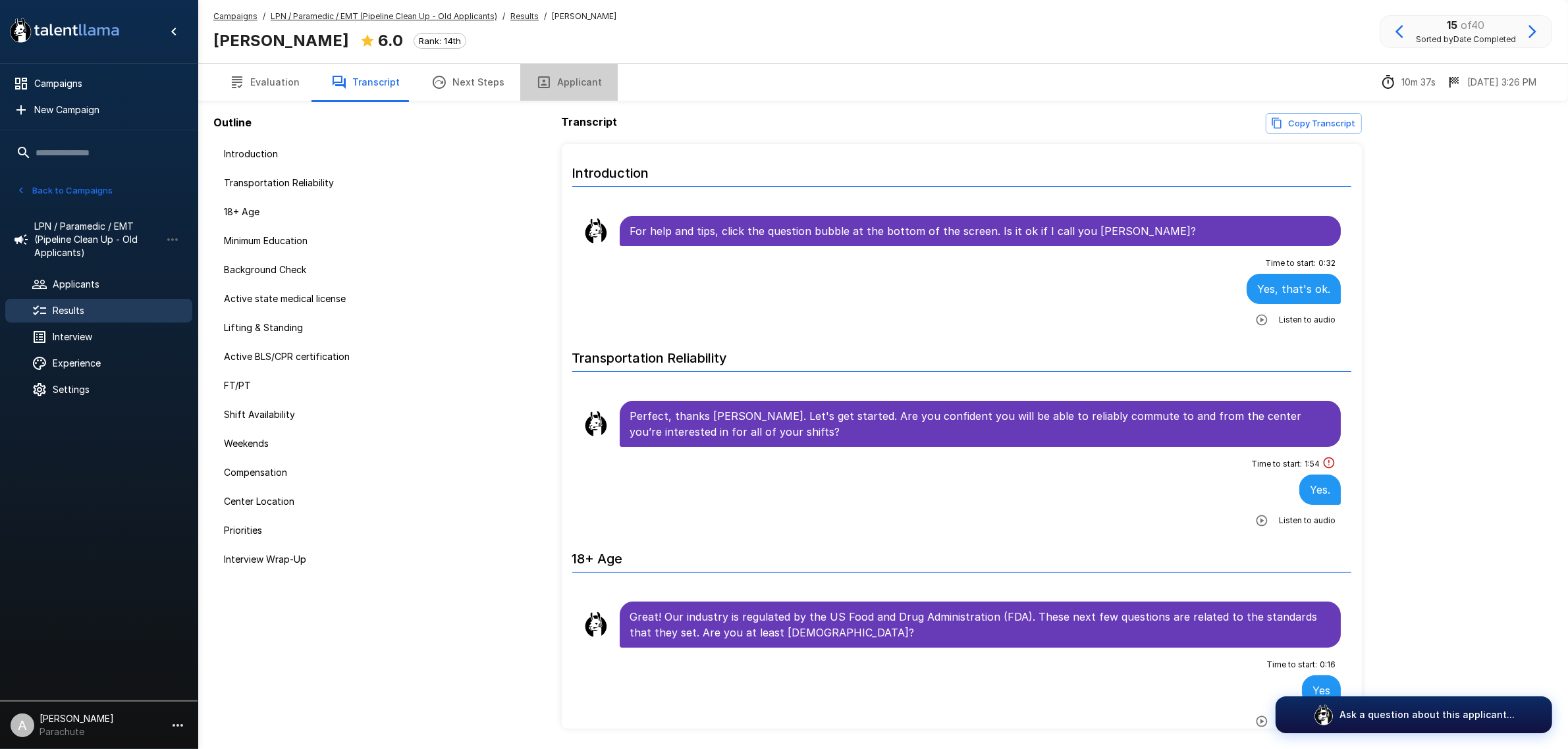
click at [582, 91] on button "Applicant" at bounding box center [569, 82] width 97 height 37
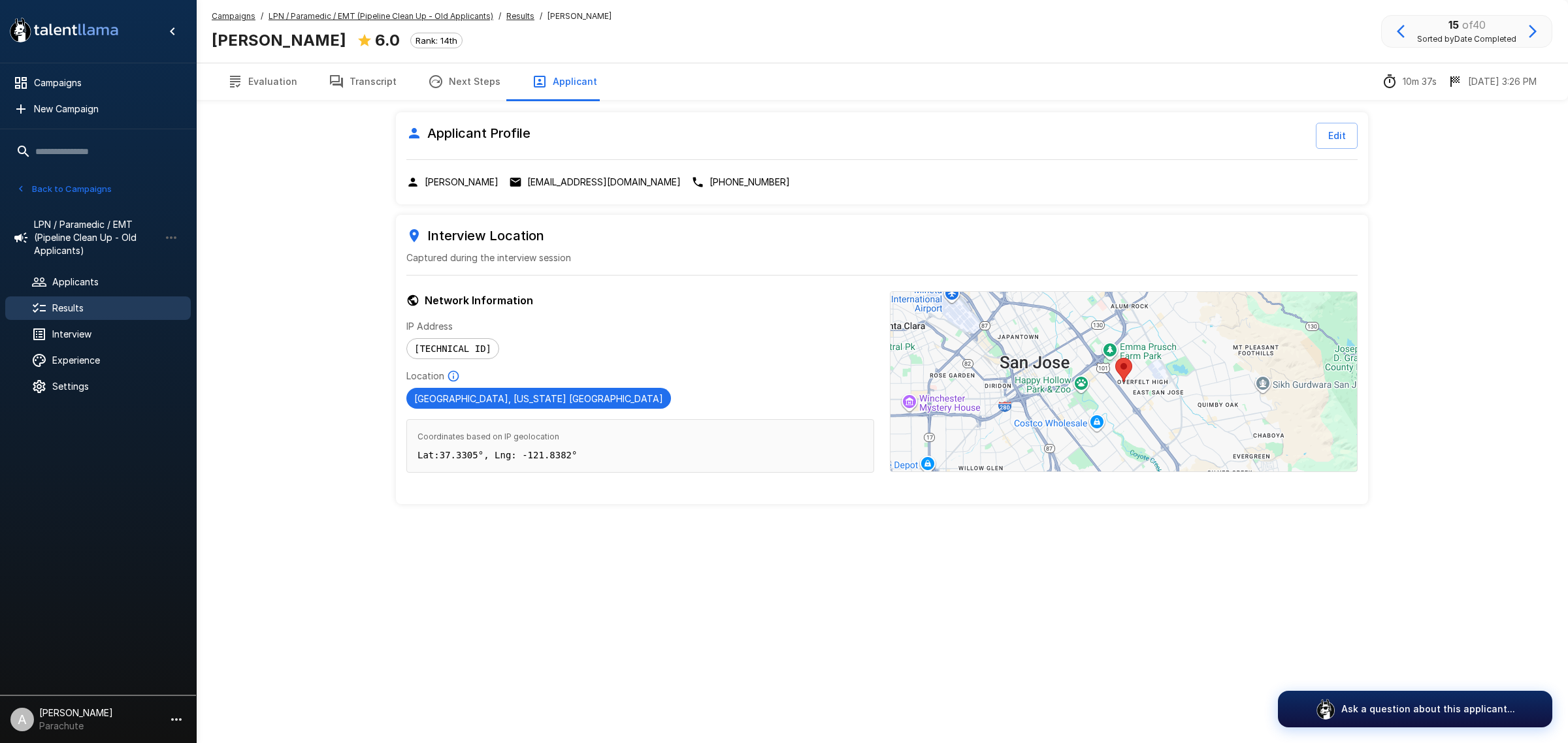
click at [567, 174] on body ".st0{fill:#FFFFFF;} .st1{fill:#76a4ed;} Campaigns New Campaign Active 14 Assist…" at bounding box center [784, 372] width 1568 height 743
click at [302, 204] on div "Campaigns / LPN / Paramedic / EMT (Pipeline Clean Up - Old Applicants) / Result…" at bounding box center [882, 283] width 1372 height 567
click at [599, 187] on p "[EMAIL_ADDRESS][DOMAIN_NAME]" at bounding box center [604, 182] width 154 height 13
drag, startPoint x: 376, startPoint y: 83, endPoint x: 278, endPoint y: 83, distance: 98.0
click at [376, 83] on button "Transcript" at bounding box center [363, 81] width 99 height 37
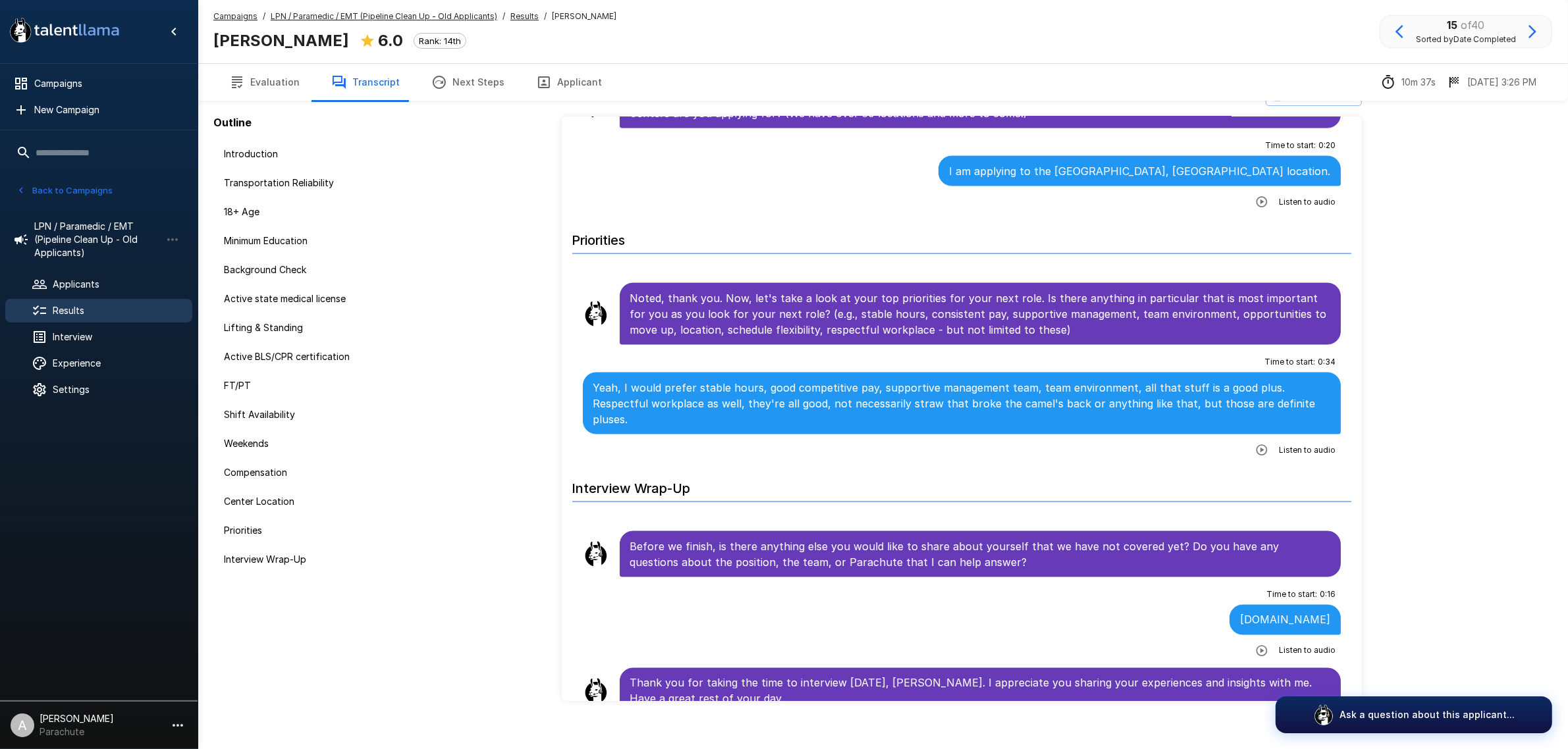
scroll to position [43, 0]
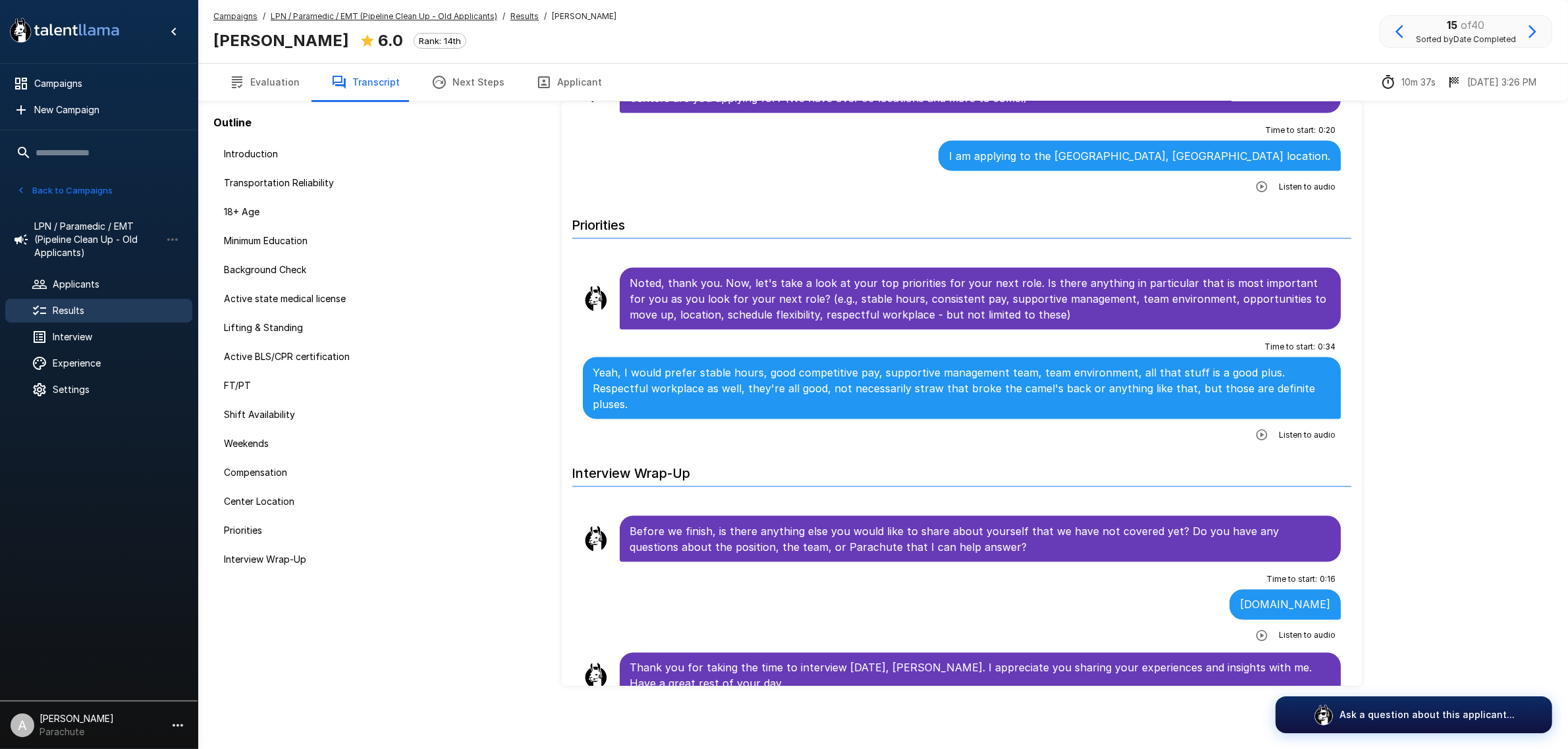
click at [1536, 33] on icon "button" at bounding box center [1532, 31] width 16 height 16
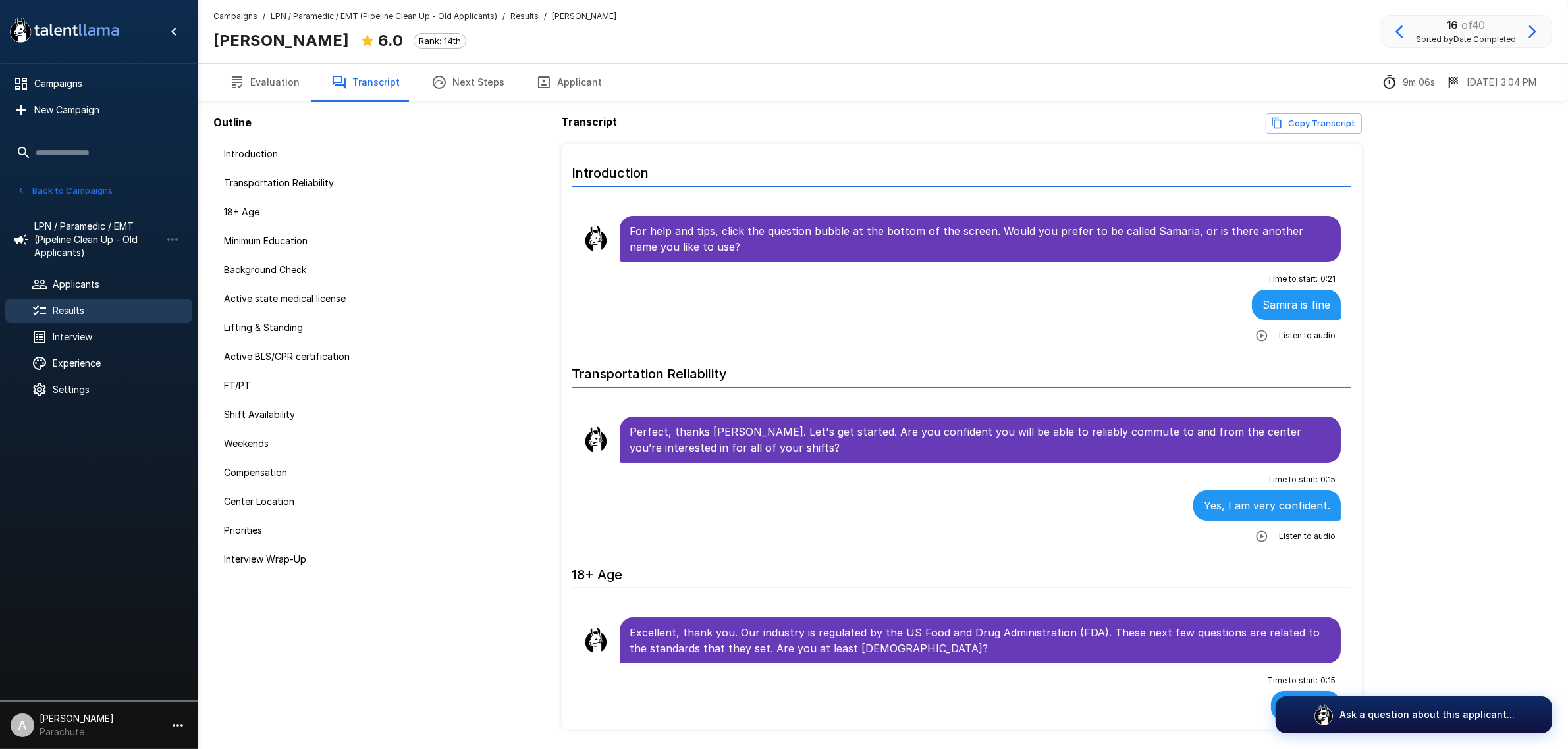
click at [573, 84] on button "Applicant" at bounding box center [569, 82] width 97 height 37
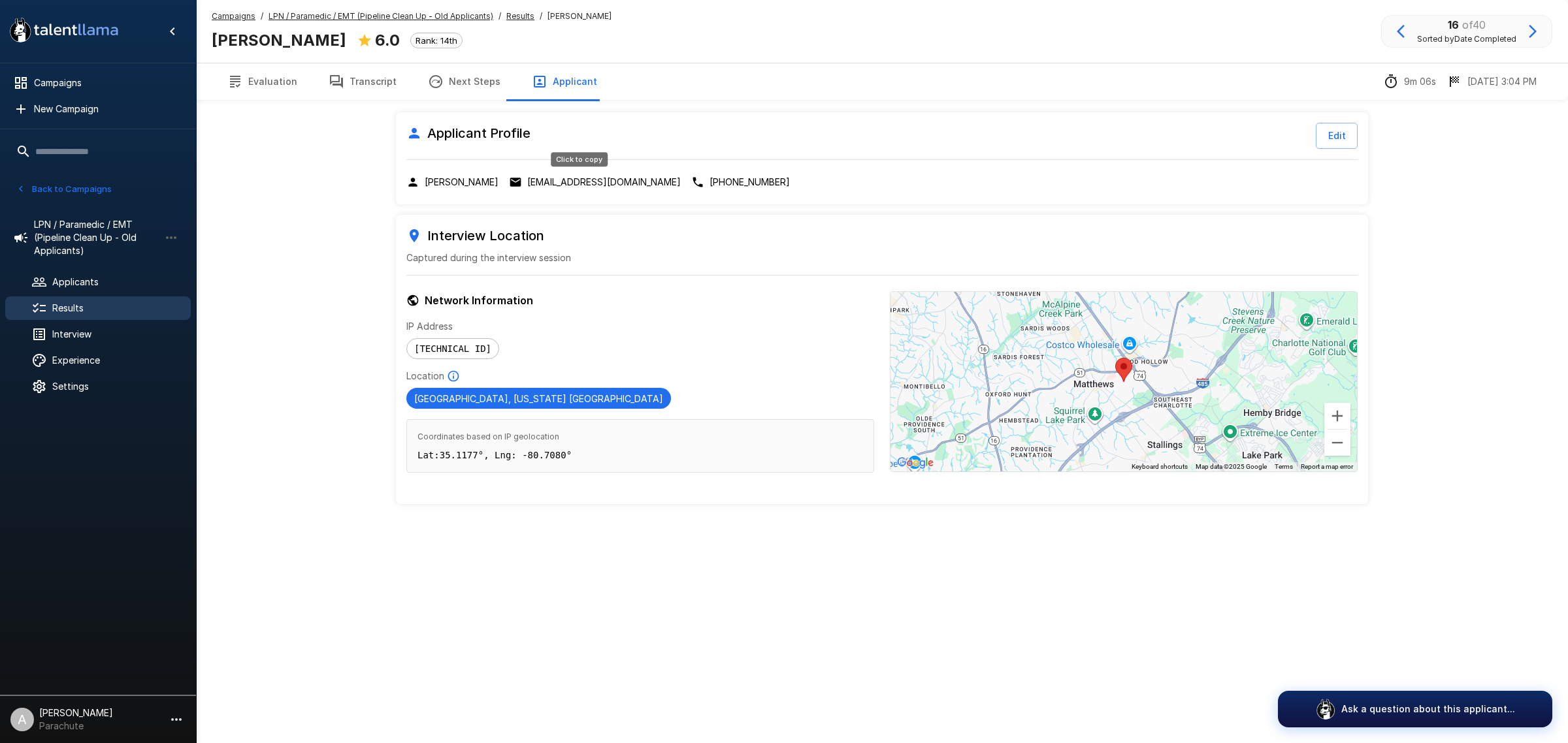
click at [593, 184] on p "[EMAIL_ADDRESS][DOMAIN_NAME]" at bounding box center [604, 182] width 154 height 13
click at [363, 80] on button "Transcript" at bounding box center [363, 81] width 99 height 37
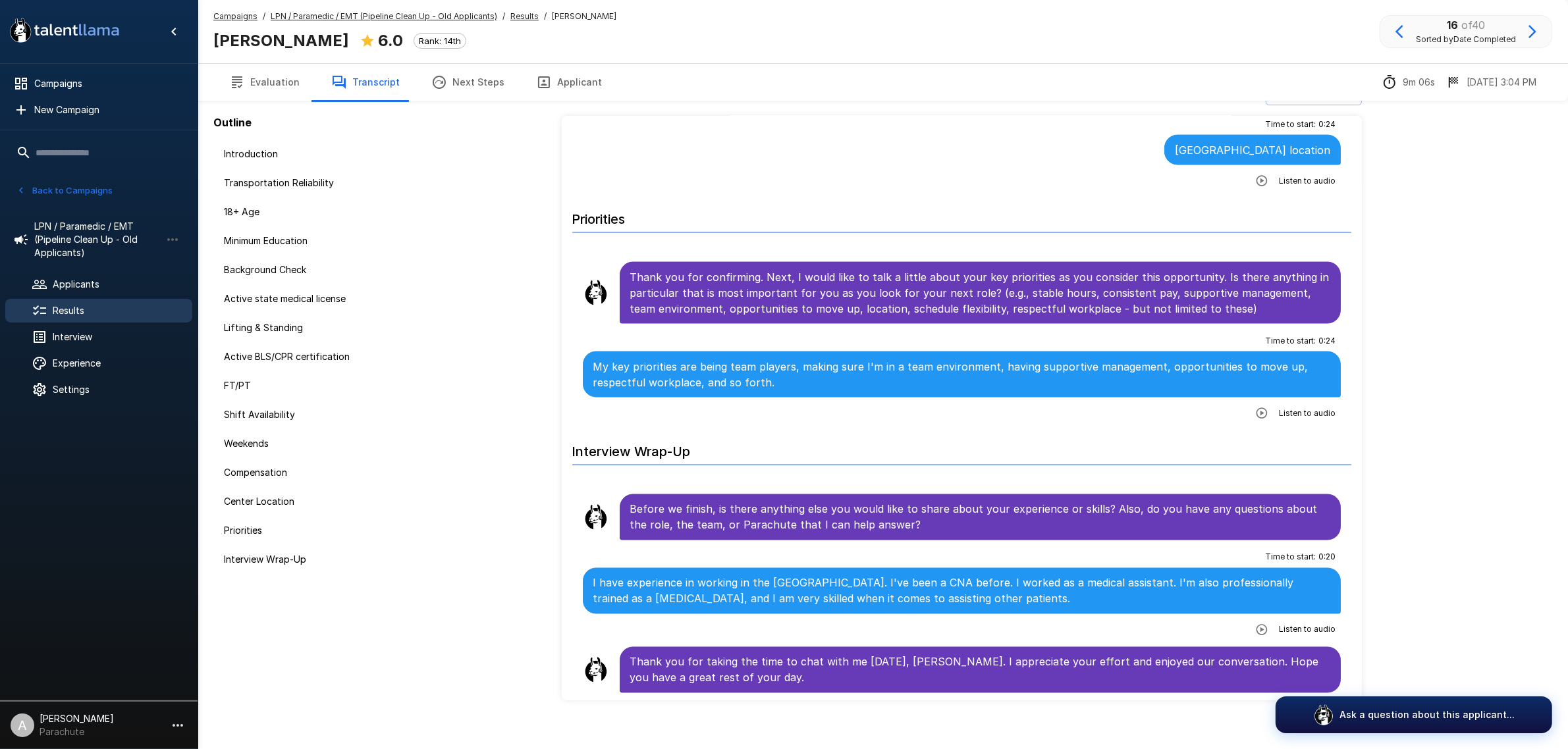
scroll to position [43, 0]
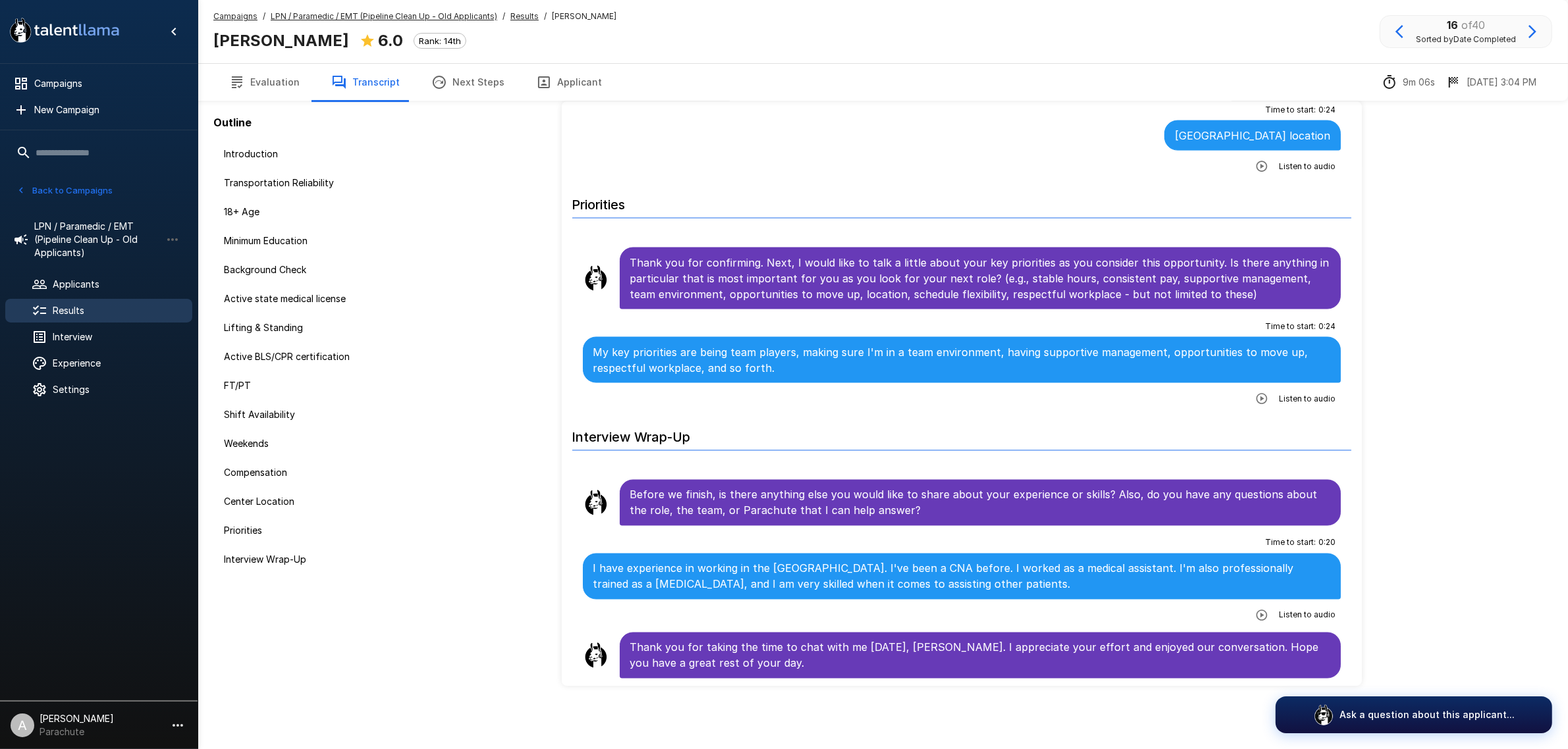
click at [1533, 27] on icon "button" at bounding box center [1532, 31] width 16 height 16
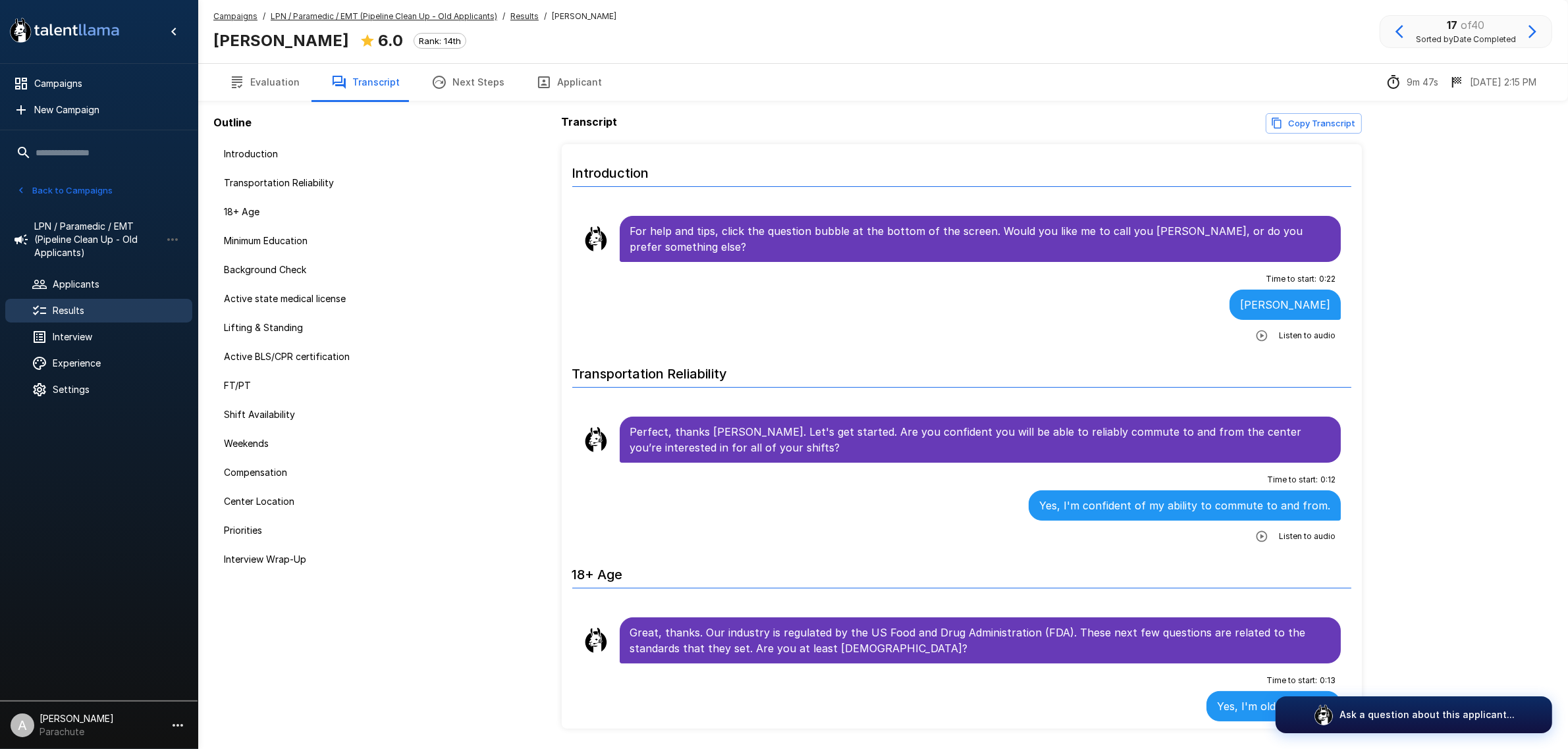
click at [573, 81] on button "Applicant" at bounding box center [569, 82] width 97 height 37
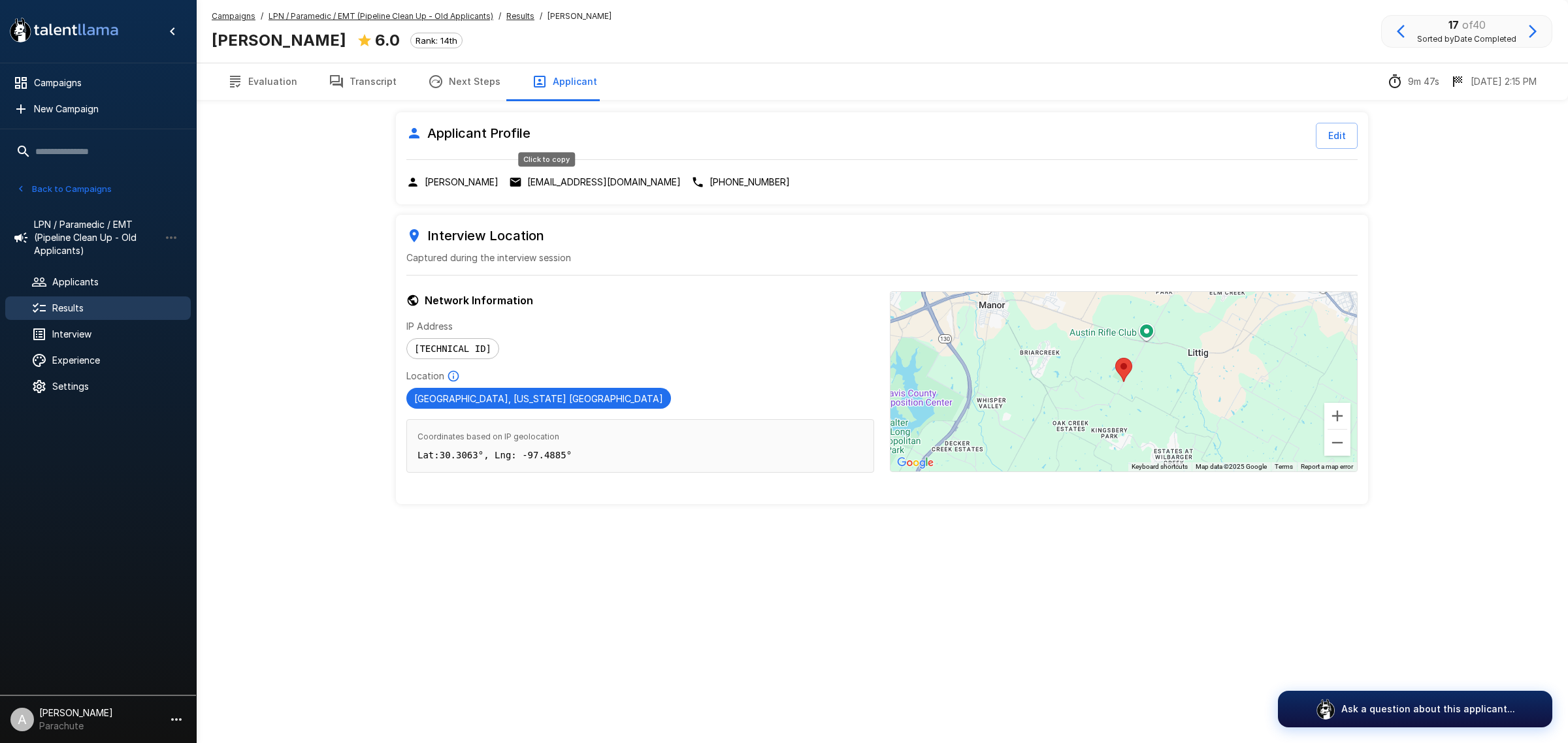
click at [541, 180] on p "[EMAIL_ADDRESS][DOMAIN_NAME]" at bounding box center [604, 182] width 154 height 13
click at [353, 76] on button "Transcript" at bounding box center [363, 81] width 99 height 37
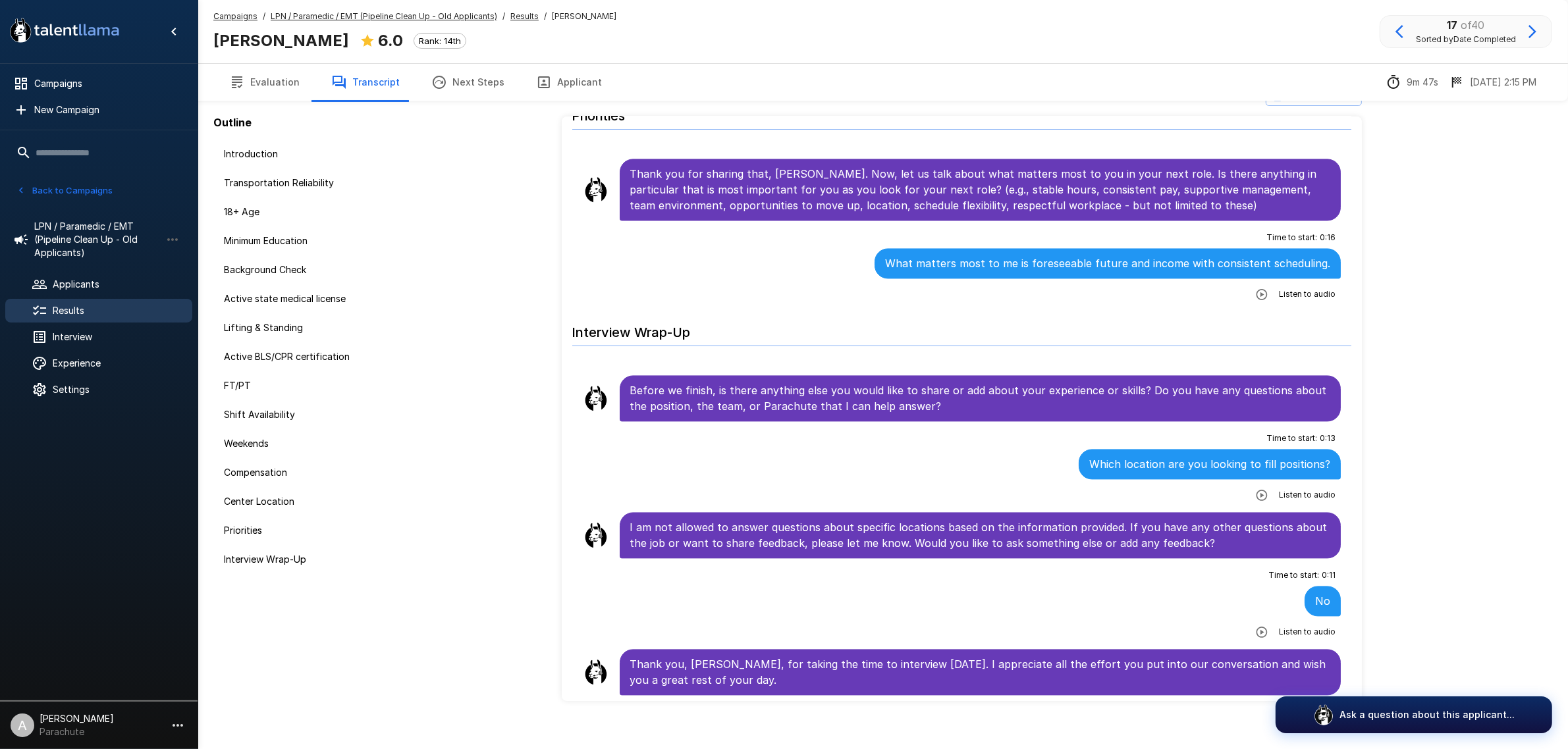
scroll to position [43, 0]
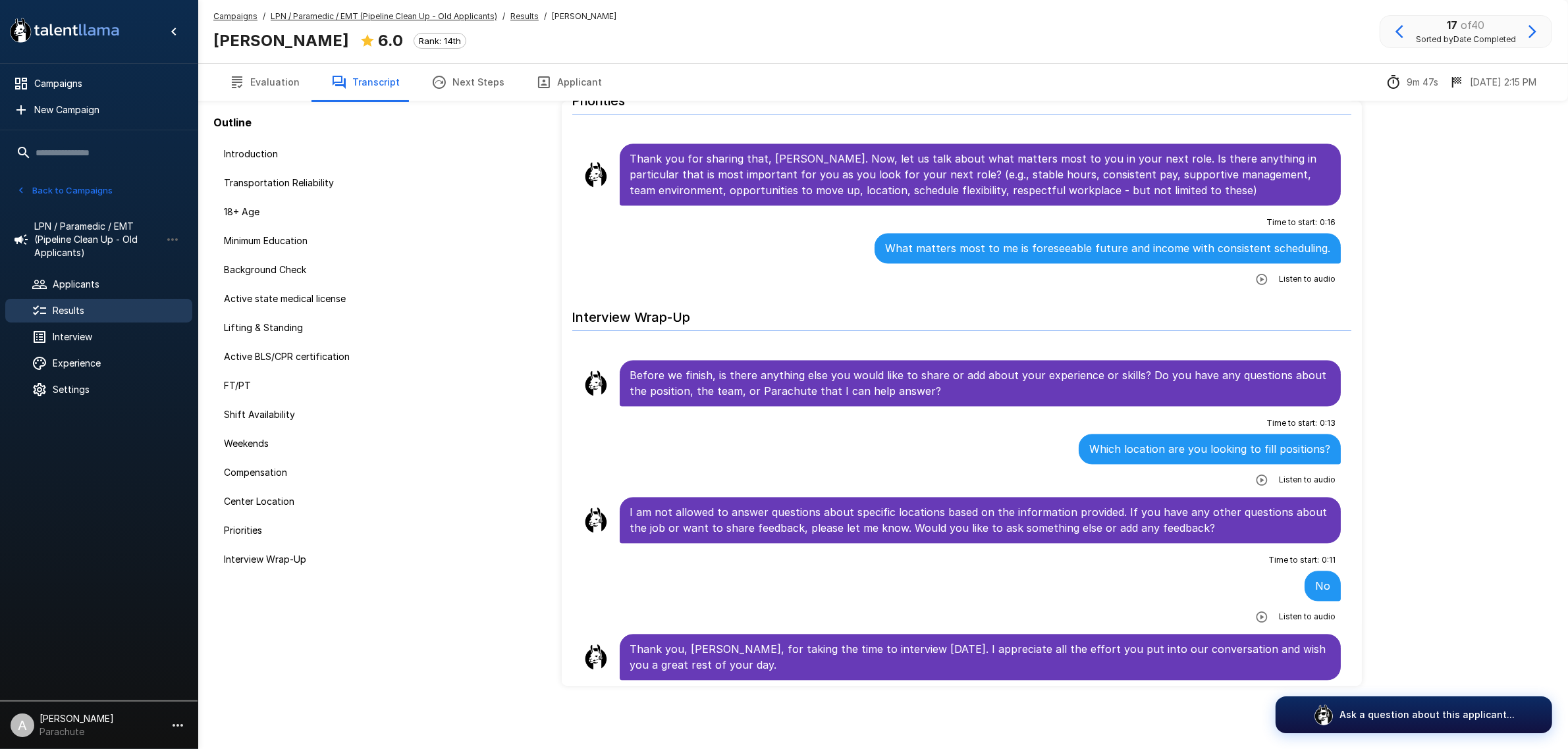
click at [1526, 28] on icon "button" at bounding box center [1532, 31] width 16 height 16
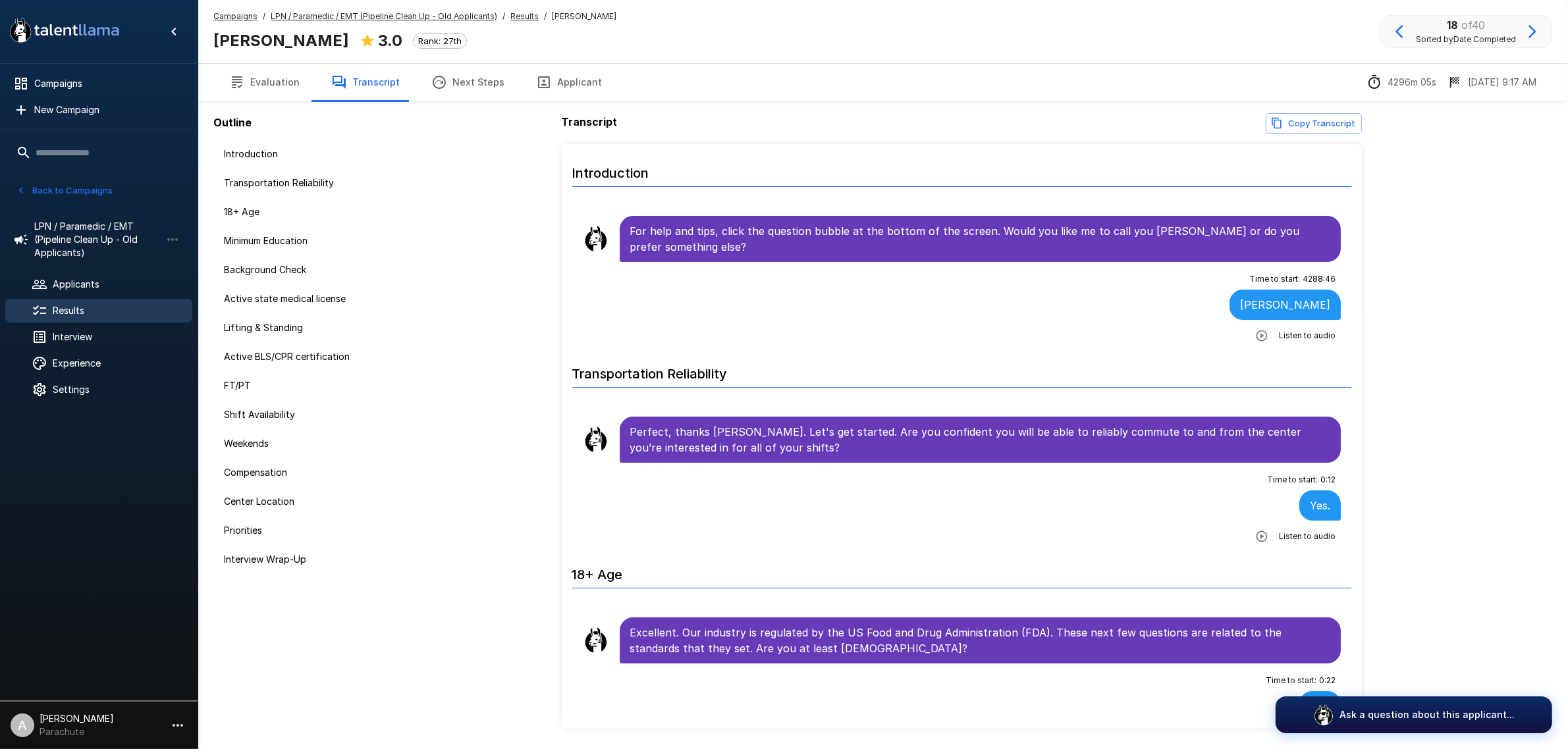
click at [1531, 36] on icon "button" at bounding box center [1532, 31] width 8 height 13
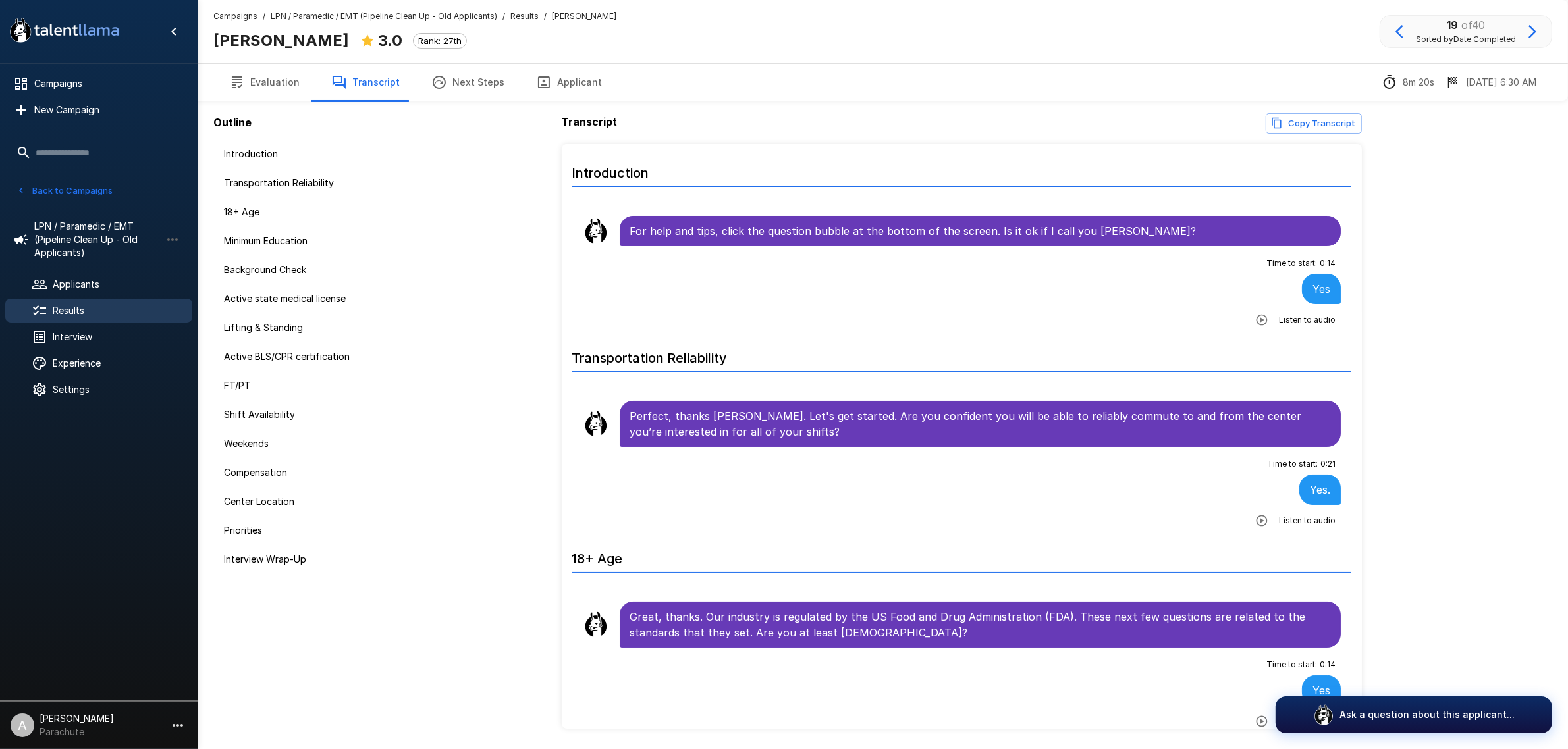
click at [1528, 30] on icon "button" at bounding box center [1532, 31] width 16 height 16
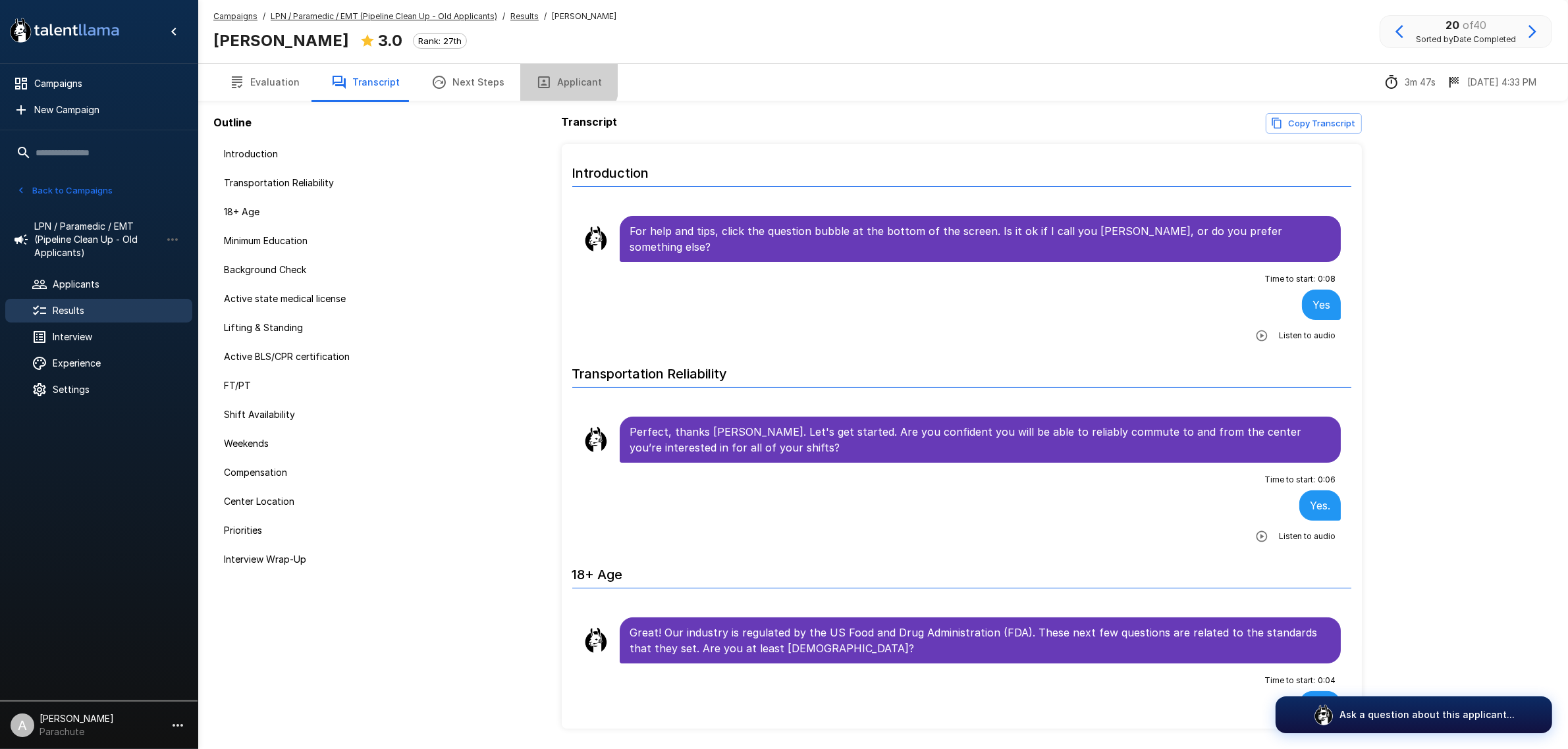
click at [541, 76] on icon "button" at bounding box center [544, 82] width 16 height 16
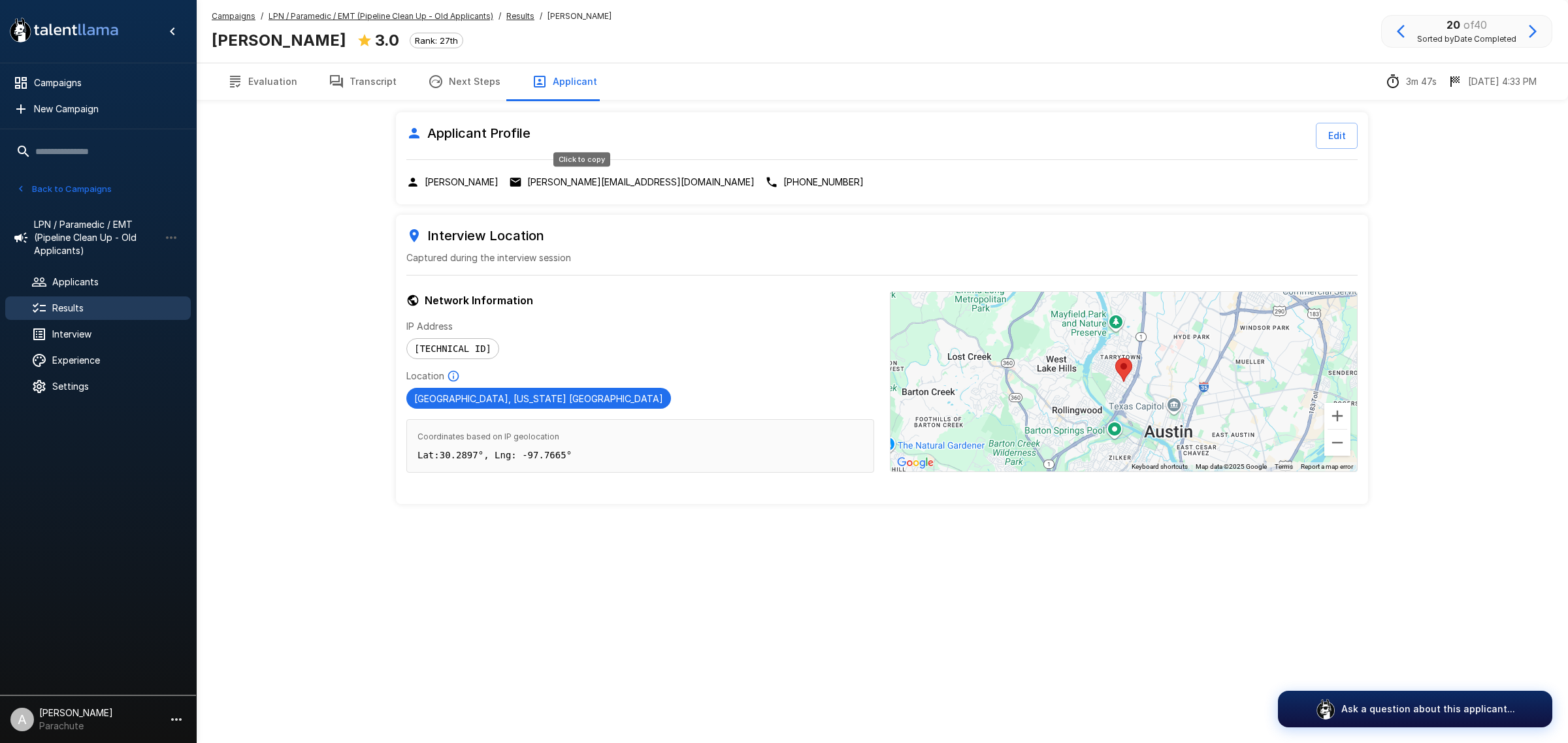
click at [592, 186] on p "[PERSON_NAME][EMAIL_ADDRESS][DOMAIN_NAME]" at bounding box center [641, 182] width 228 height 13
click at [374, 81] on button "Transcript" at bounding box center [363, 81] width 99 height 37
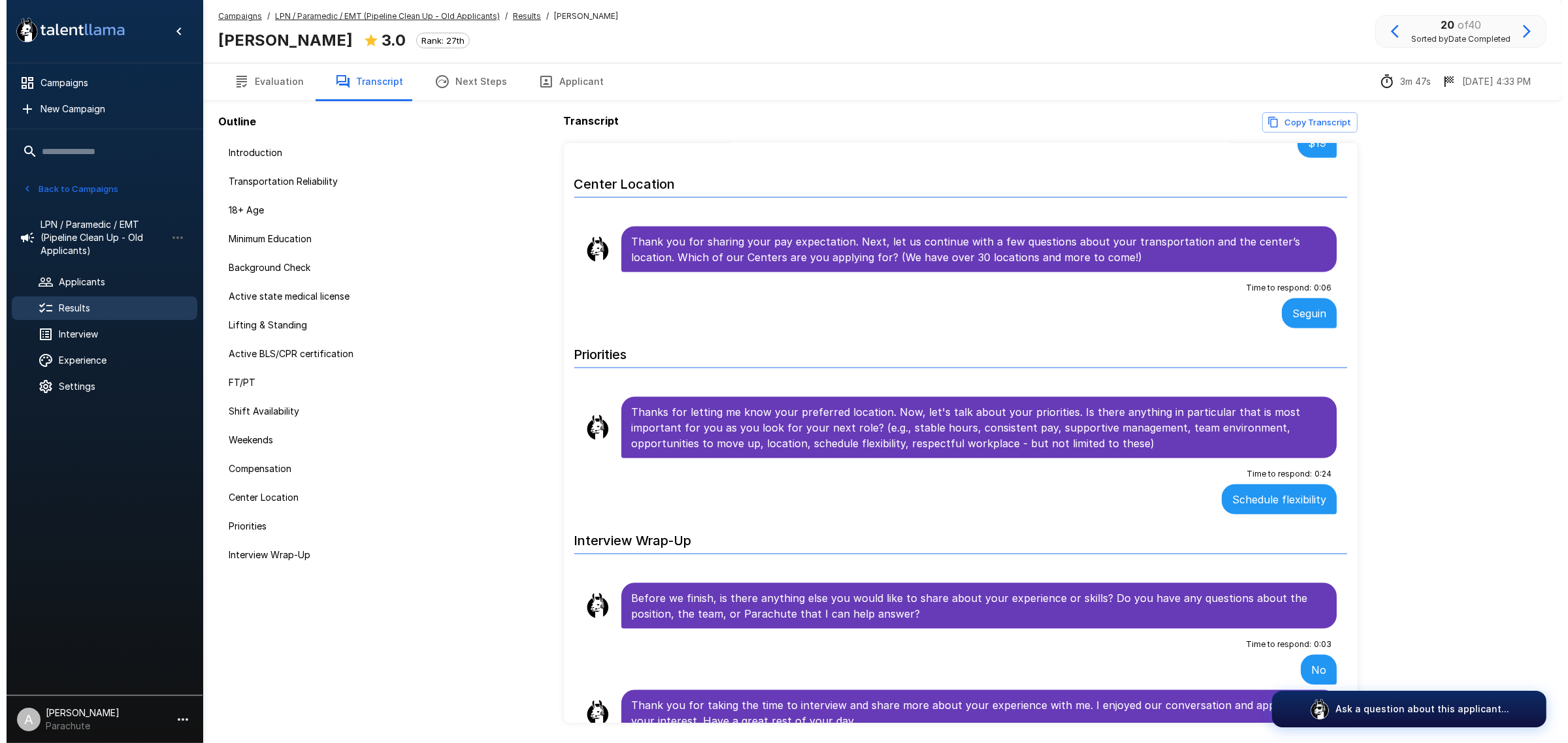
scroll to position [2433, 0]
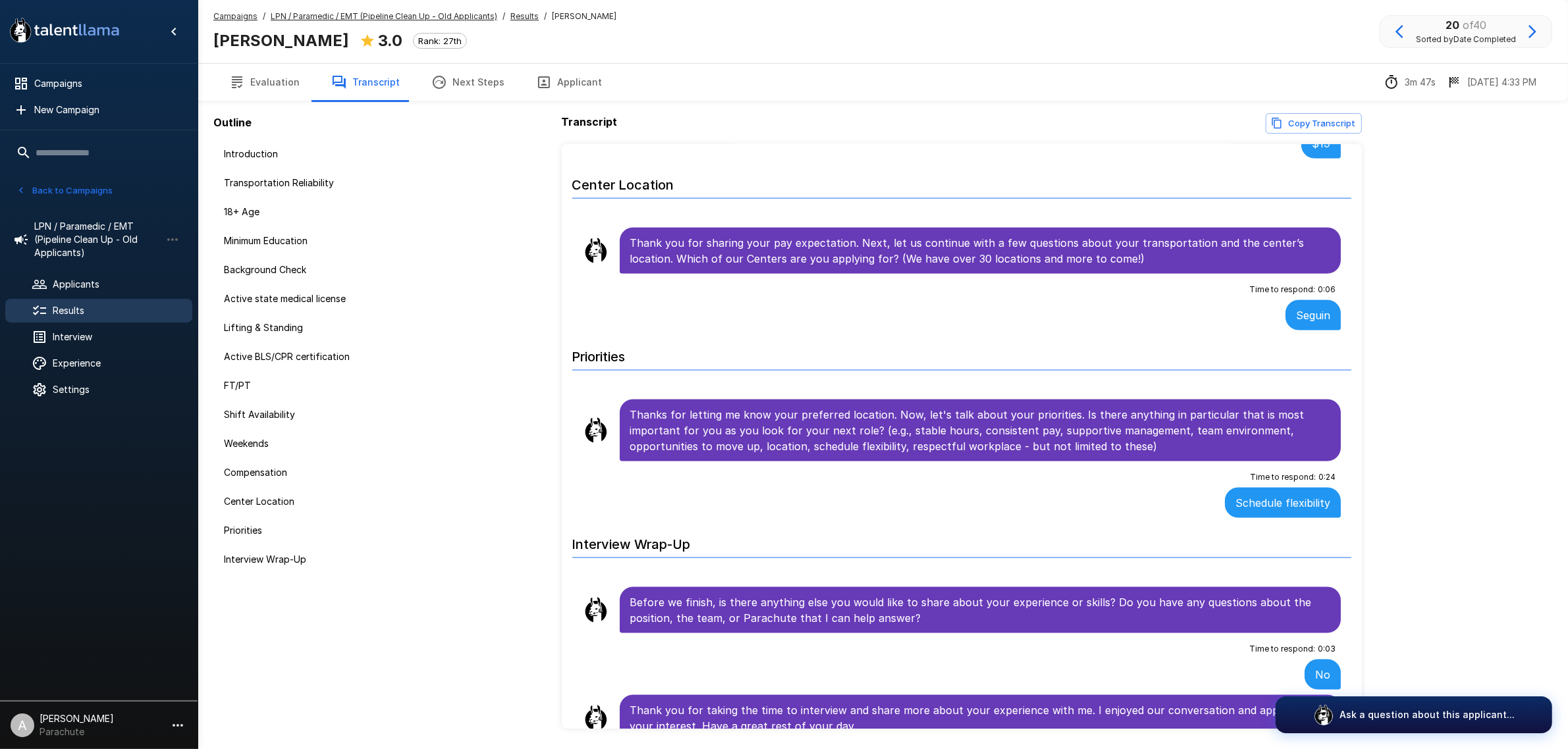
click at [1529, 26] on icon "button" at bounding box center [1532, 31] width 8 height 13
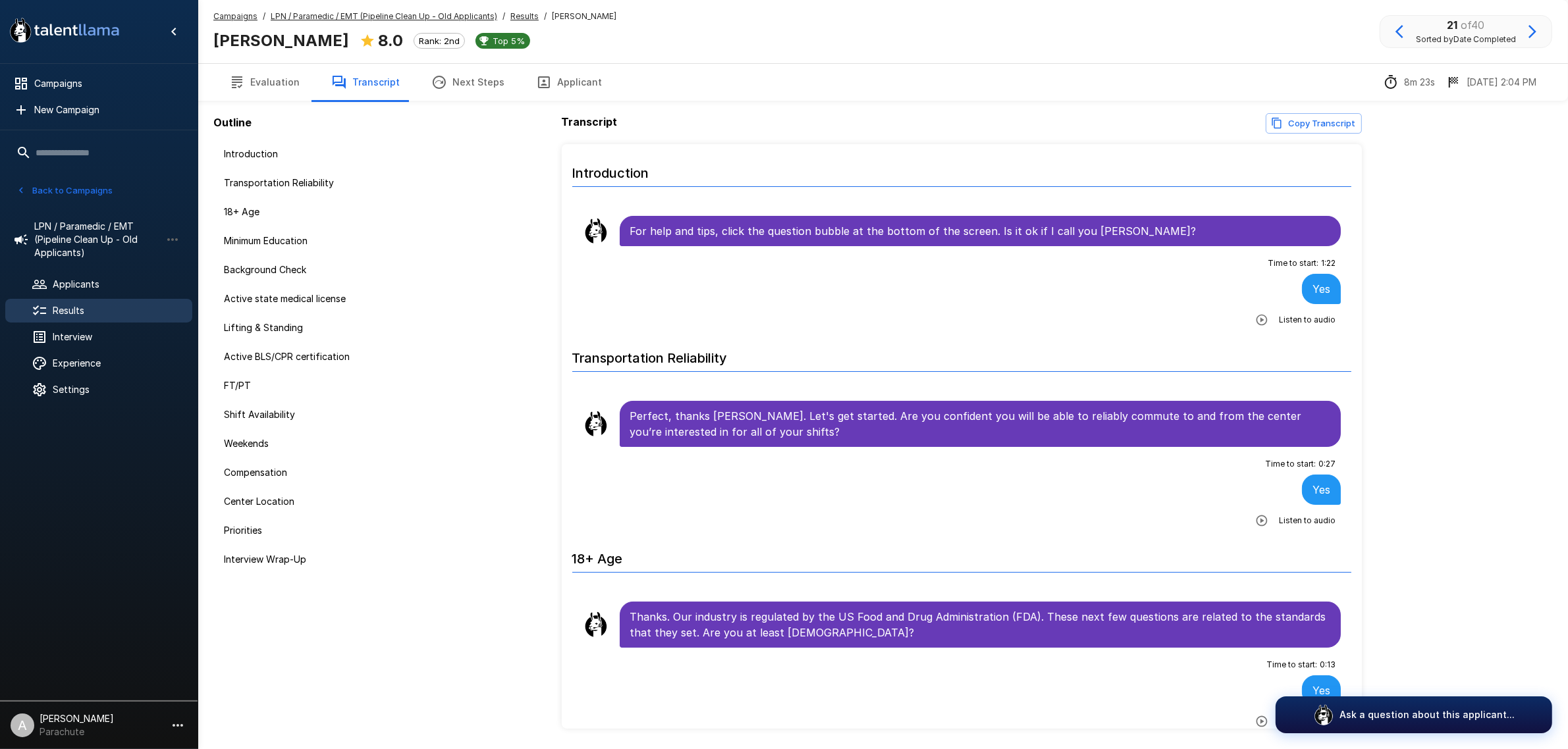
click at [560, 76] on button "Applicant" at bounding box center [569, 82] width 97 height 37
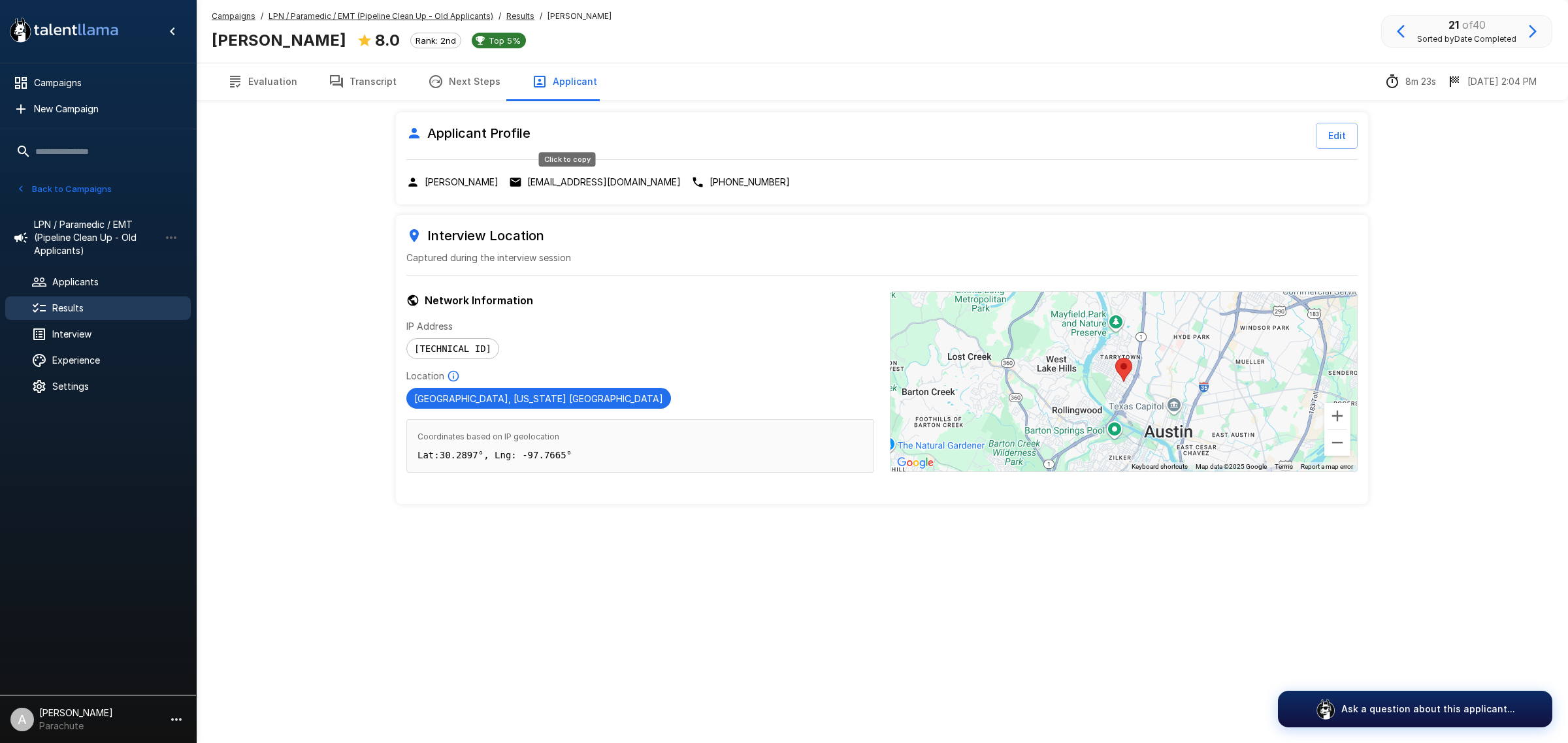
click at [601, 177] on p "[EMAIL_ADDRESS][DOMAIN_NAME]" at bounding box center [604, 182] width 154 height 13
